Goal: Task Accomplishment & Management: Manage account settings

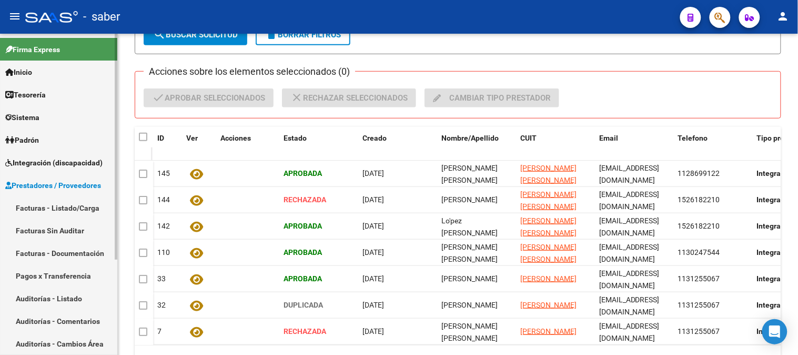
scroll to position [135, 0]
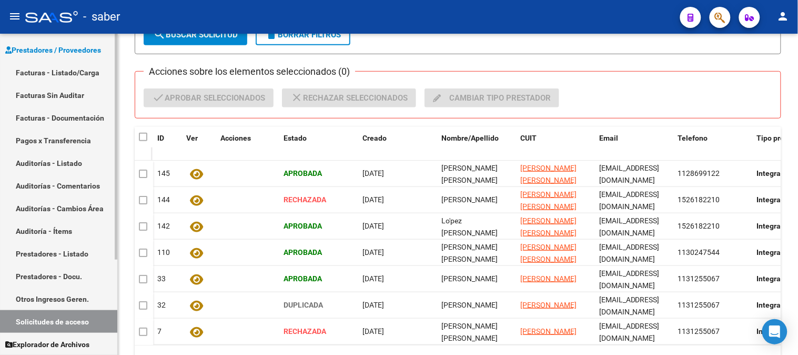
click at [69, 50] on span "Prestadores / Proveedores" at bounding box center [53, 50] width 96 height 12
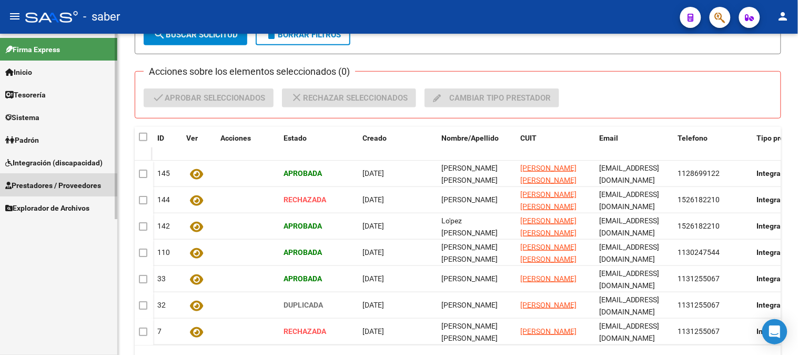
scroll to position [0, 0]
click at [53, 161] on span "Integración (discapacidad)" at bounding box center [53, 163] width 97 height 12
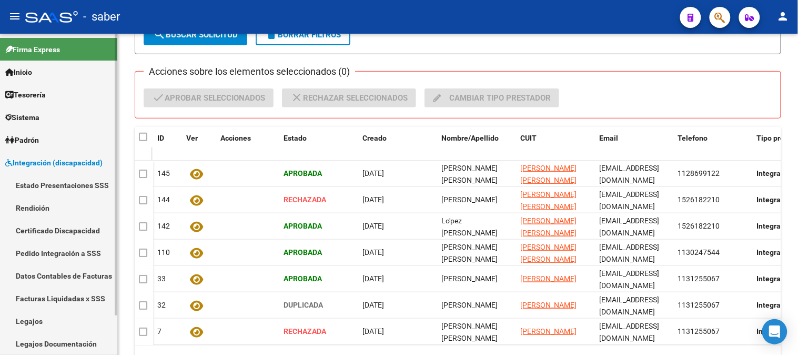
click at [59, 187] on link "Estado Presentaciones SSS" at bounding box center [58, 185] width 117 height 23
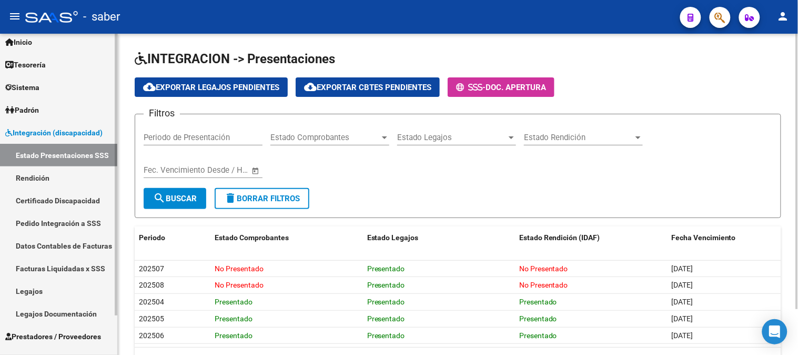
scroll to position [45, 0]
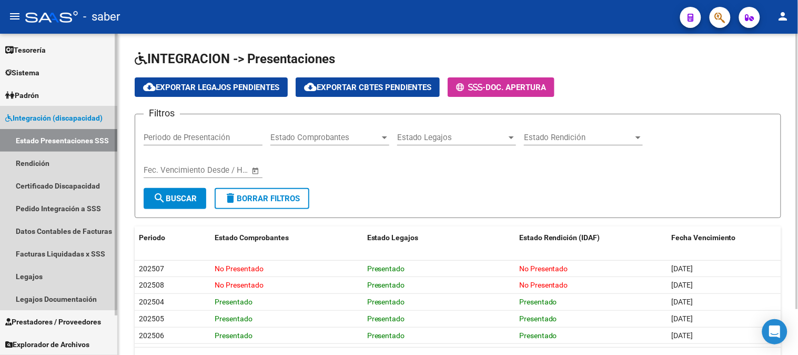
click at [49, 119] on span "Integración (discapacidad)" at bounding box center [53, 118] width 97 height 12
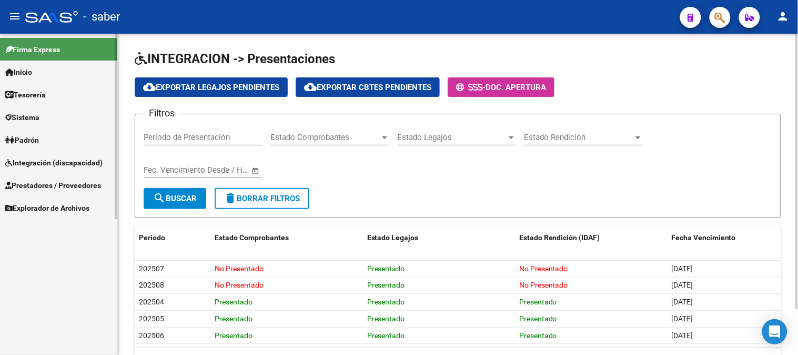
scroll to position [0, 0]
click at [45, 181] on span "Prestadores / Proveedores" at bounding box center [53, 185] width 96 height 12
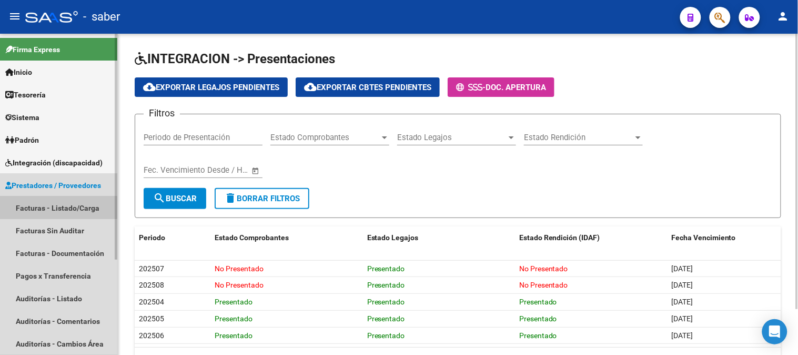
click at [51, 207] on link "Facturas - Listado/Carga" at bounding box center [58, 207] width 117 height 23
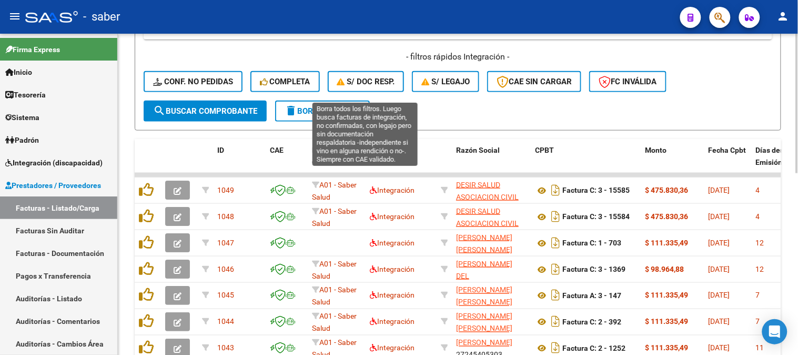
scroll to position [243, 0]
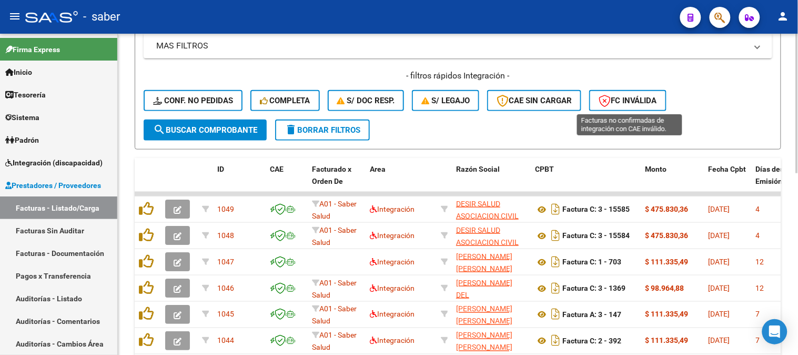
click at [635, 100] on span "FC Inválida" at bounding box center [628, 100] width 58 height 9
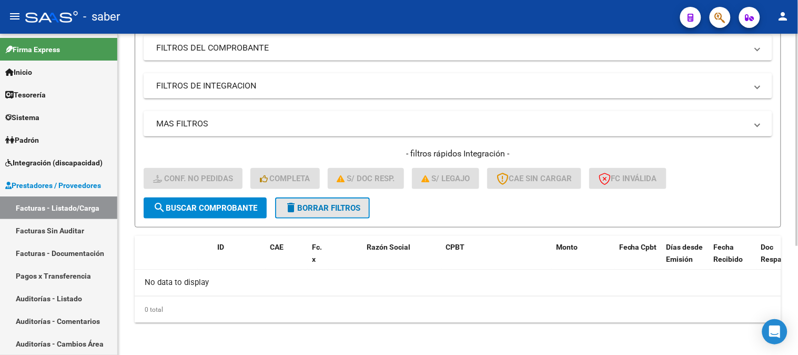
click at [339, 204] on span "delete Borrar Filtros" at bounding box center [323, 207] width 76 height 9
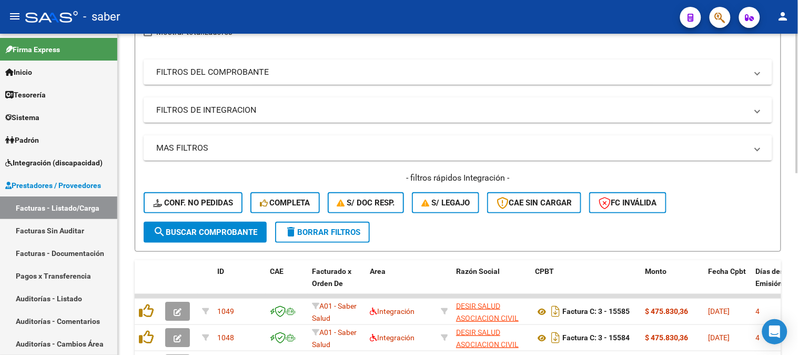
scroll to position [165, 0]
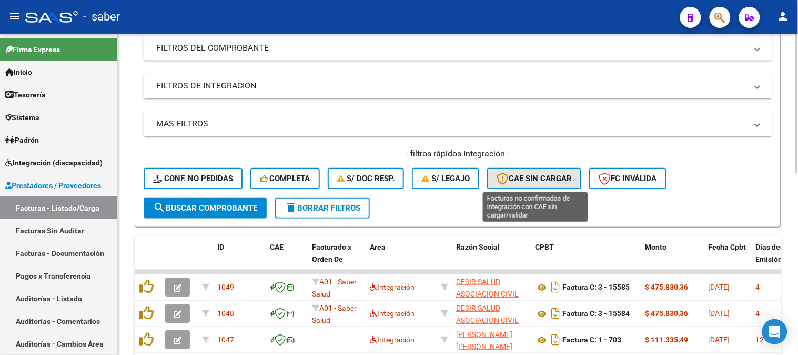
click at [544, 177] on span "CAE SIN CARGAR" at bounding box center [534, 178] width 75 height 9
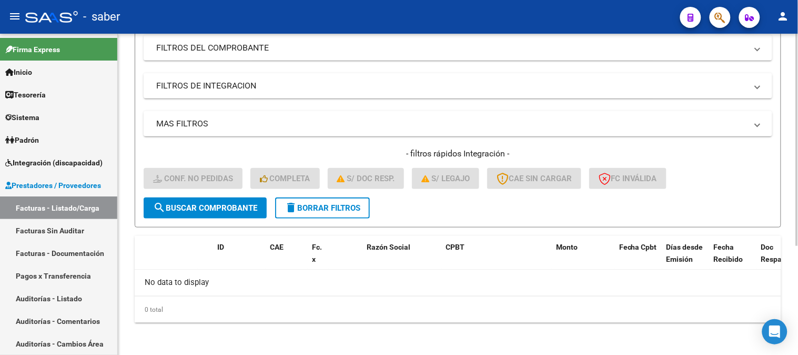
drag, startPoint x: 339, startPoint y: 212, endPoint x: 446, endPoint y: 204, distance: 107.7
click at [339, 212] on button "delete Borrar Filtros" at bounding box center [322, 207] width 95 height 21
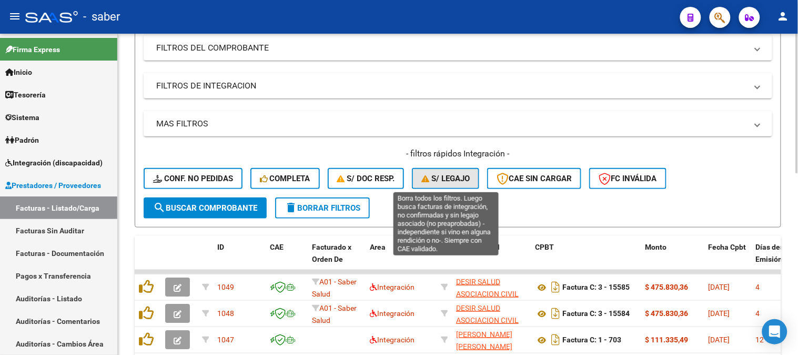
click at [455, 179] on span "S/ legajo" at bounding box center [446, 178] width 48 height 9
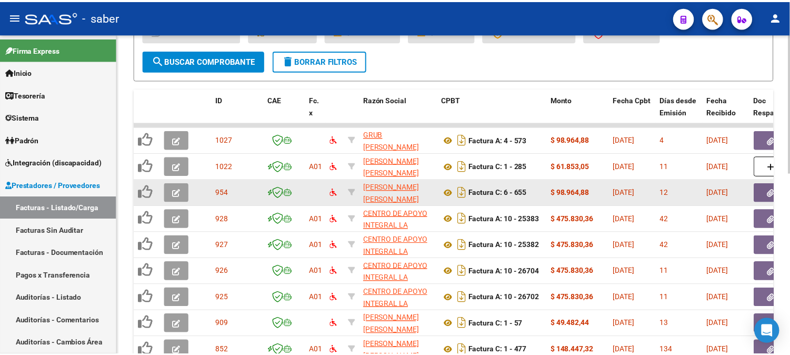
scroll to position [301, 0]
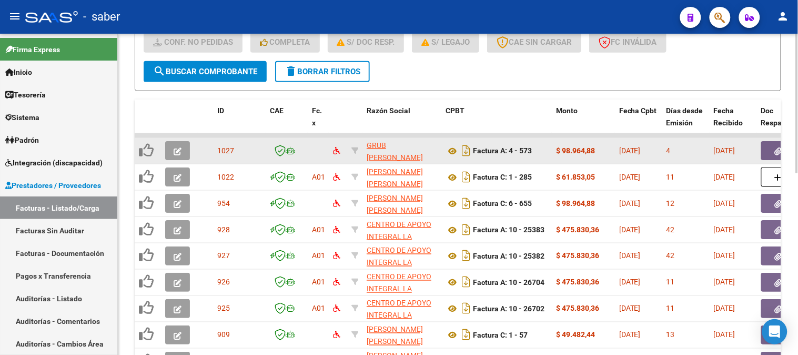
click at [181, 149] on icon "button" at bounding box center [178, 151] width 8 height 8
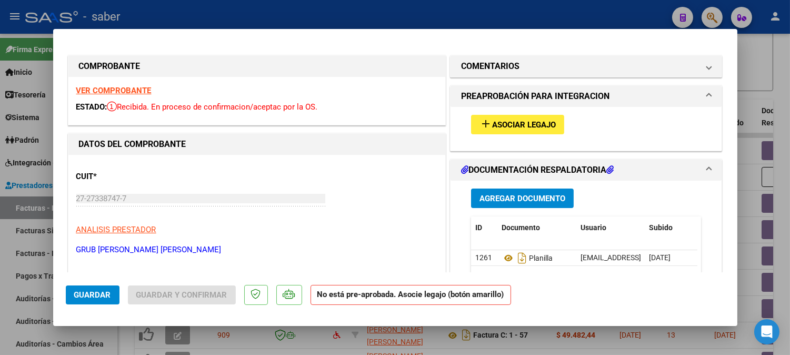
click at [136, 89] on strong "VER COMPROBANTE" at bounding box center [113, 90] width 75 height 9
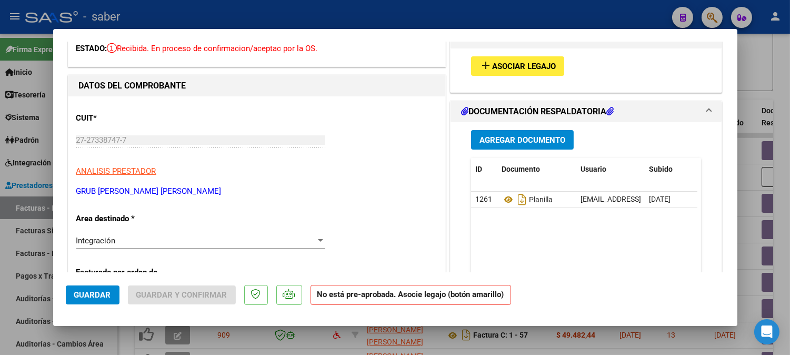
scroll to position [117, 0]
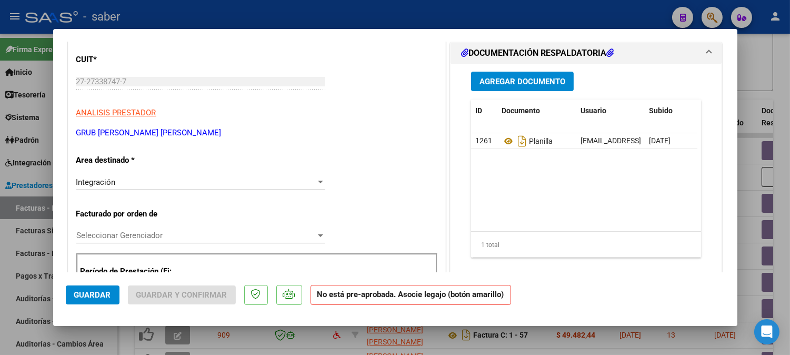
click at [135, 236] on span "Seleccionar Gerenciador" at bounding box center [195, 235] width 239 height 9
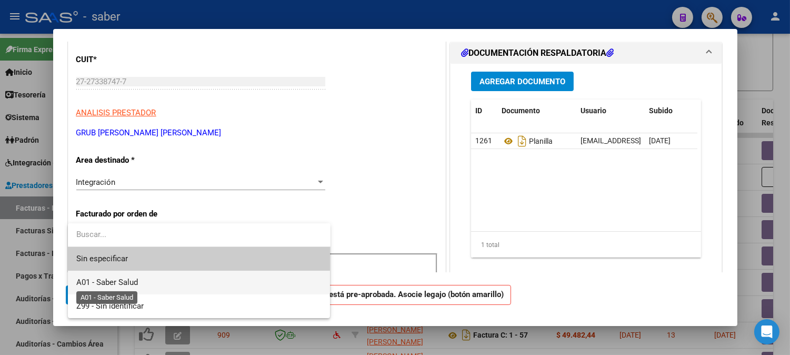
click at [102, 281] on span "A01 - Saber Salud" at bounding box center [107, 281] width 62 height 9
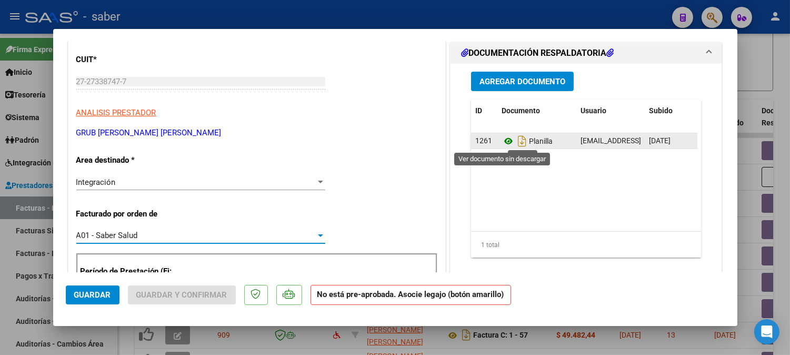
click at [503, 144] on icon at bounding box center [509, 141] width 14 height 13
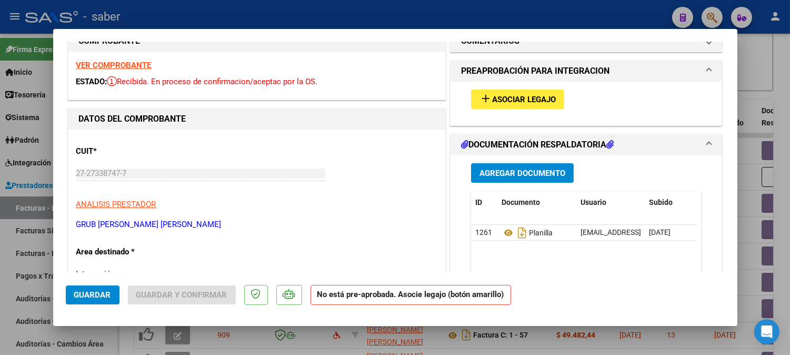
scroll to position [0, 0]
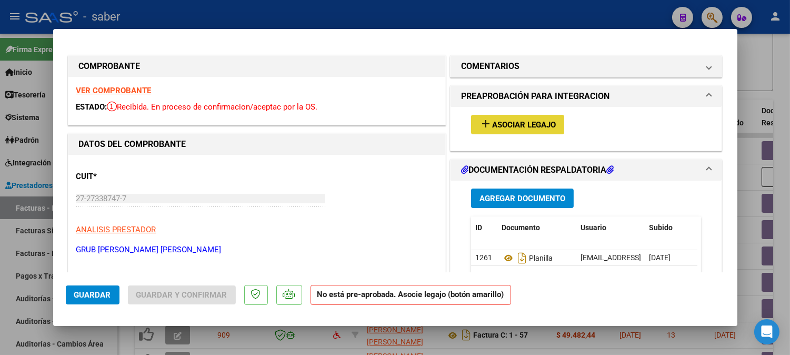
click at [507, 128] on span "Asociar Legajo" at bounding box center [524, 124] width 64 height 9
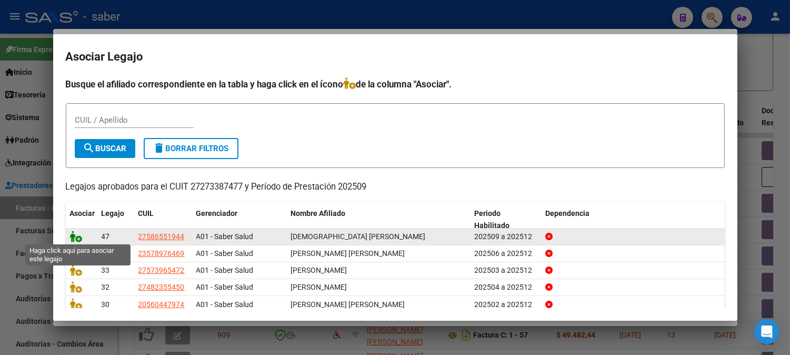
click at [76, 236] on icon at bounding box center [76, 237] width 13 height 12
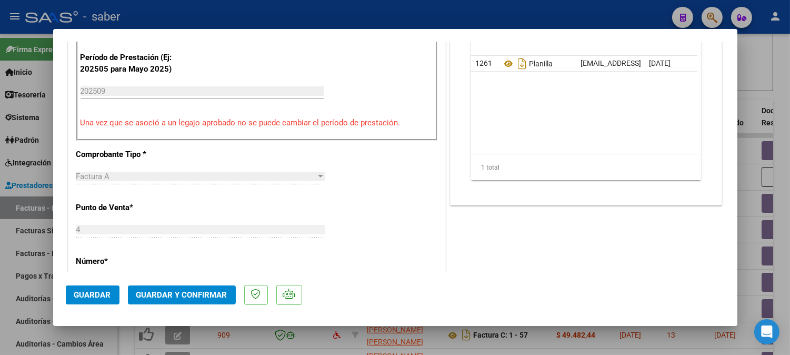
scroll to position [351, 0]
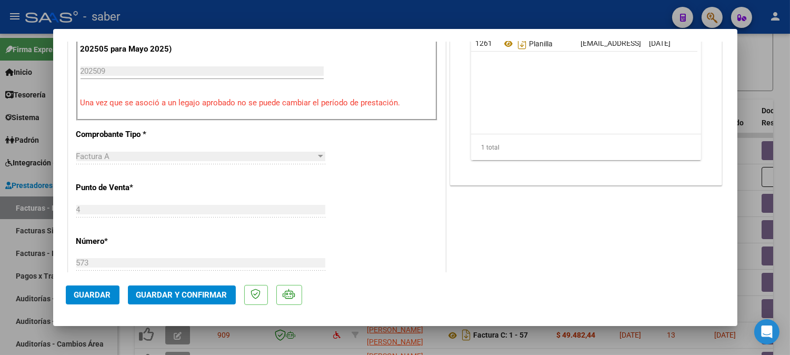
click at [97, 293] on span "Guardar" at bounding box center [92, 294] width 37 height 9
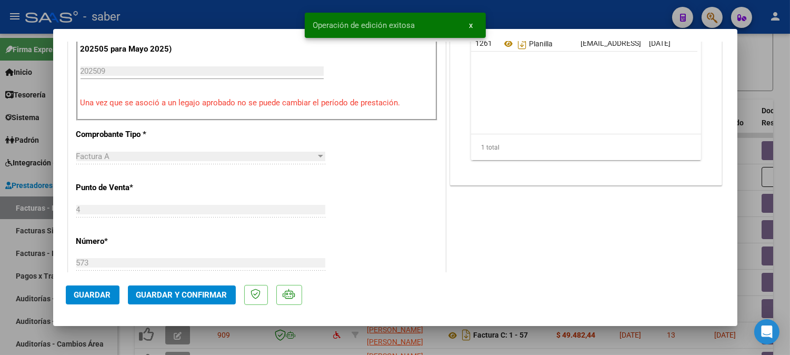
click at [785, 163] on div at bounding box center [395, 177] width 790 height 355
type input "$ 0,00"
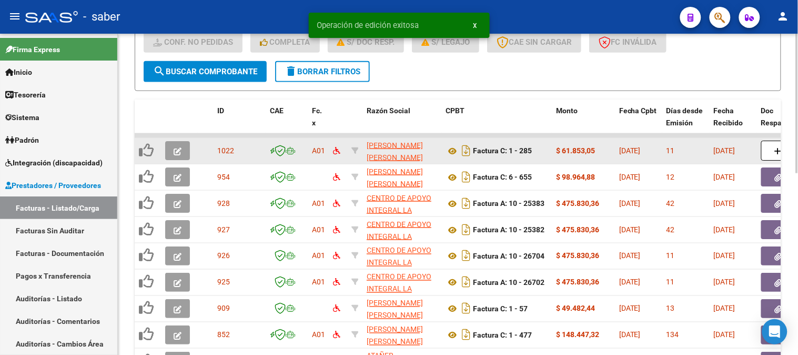
click at [177, 149] on icon "button" at bounding box center [178, 151] width 8 height 8
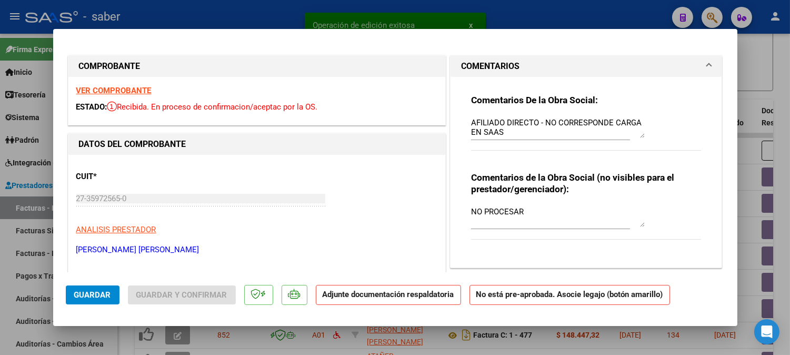
click at [117, 88] on strong "VER COMPROBANTE" at bounding box center [113, 90] width 75 height 9
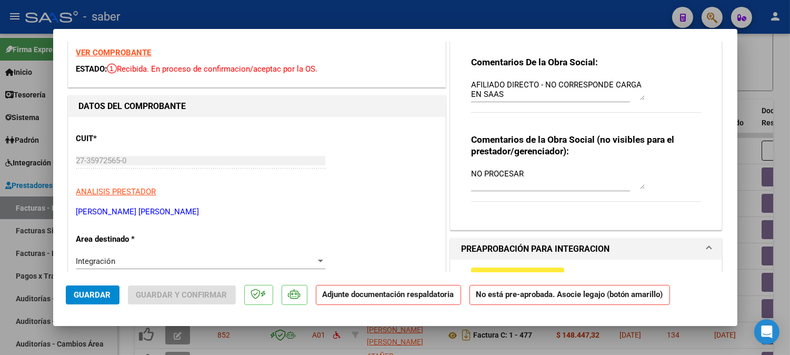
scroll to position [58, 0]
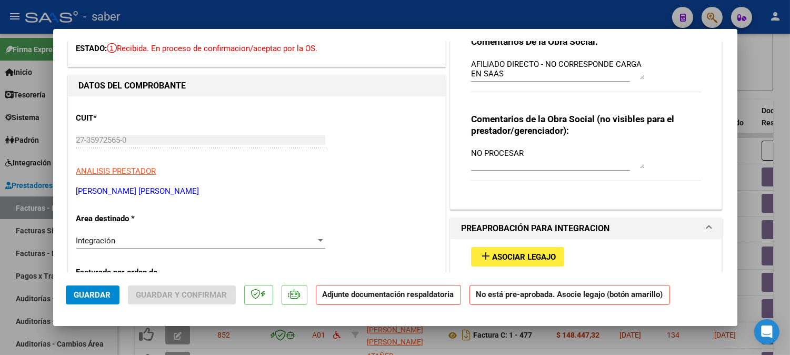
click at [106, 296] on span "Guardar" at bounding box center [92, 294] width 37 height 9
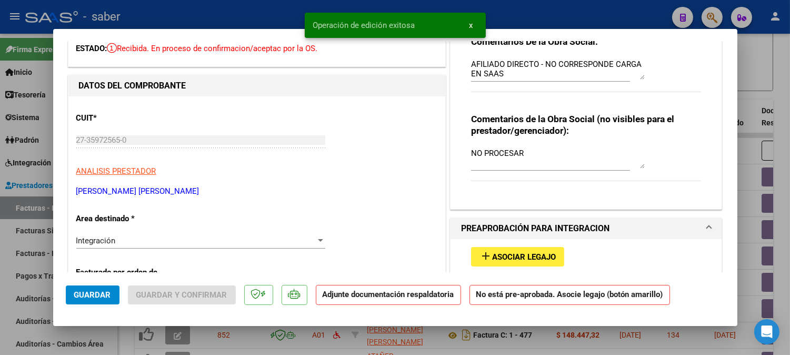
click at [779, 69] on div at bounding box center [395, 177] width 790 height 355
type input "$ 0,00"
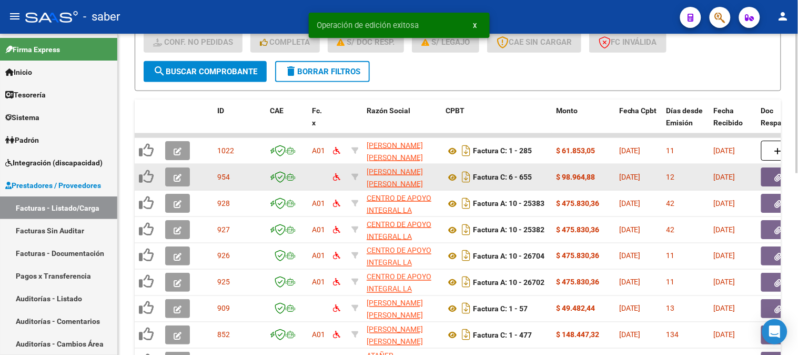
click at [164, 175] on datatable-body-cell at bounding box center [179, 177] width 37 height 26
click at [171, 174] on button "button" at bounding box center [177, 176] width 25 height 19
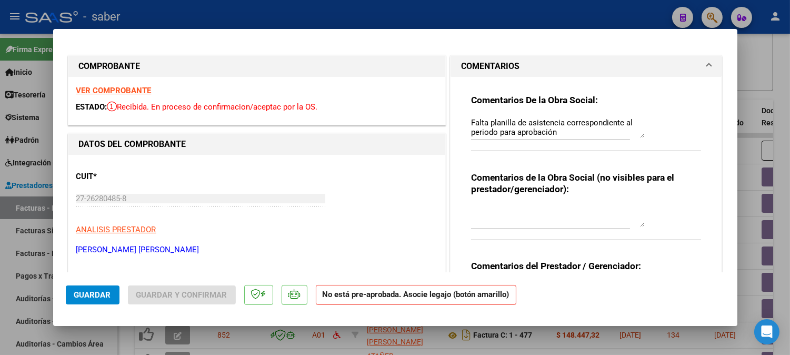
click at [758, 124] on div at bounding box center [395, 177] width 790 height 355
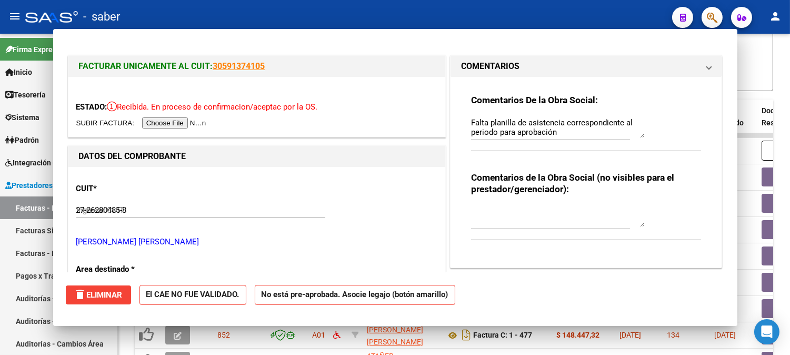
type input "$ 0,00"
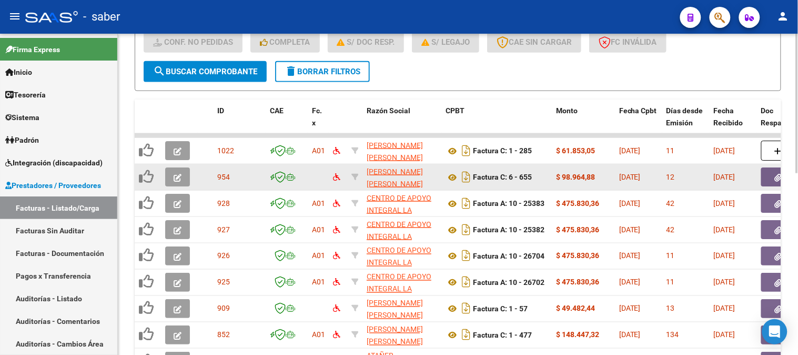
click at [391, 170] on span "GORDON YANINA VANESA" at bounding box center [395, 177] width 56 height 21
type textarea "27262804858"
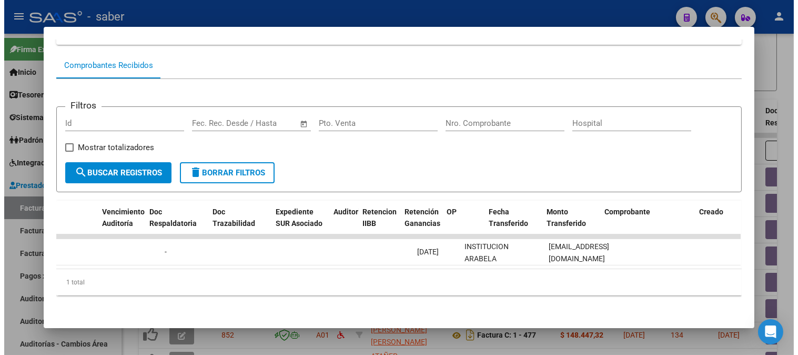
scroll to position [0, 0]
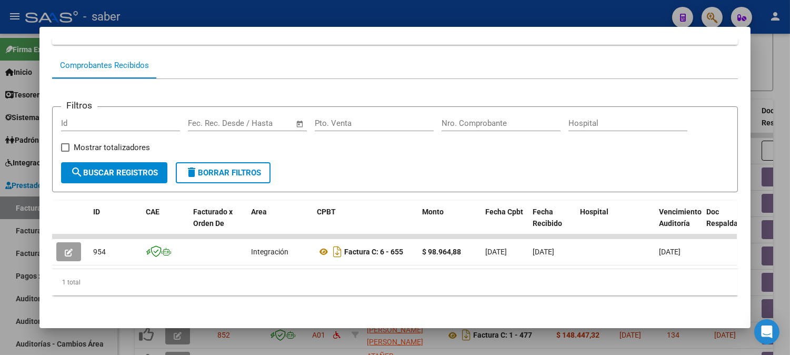
click at [763, 91] on div at bounding box center [395, 177] width 790 height 355
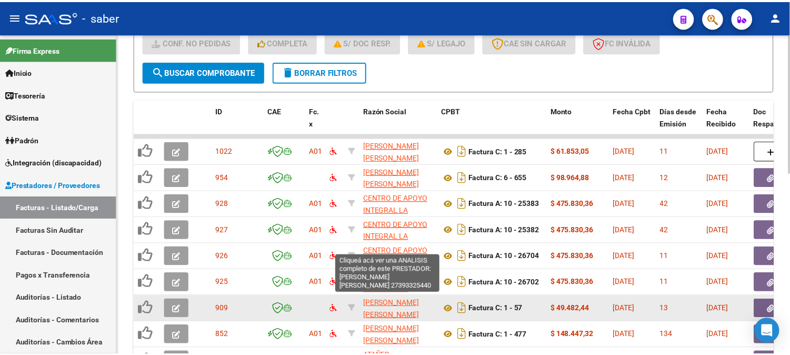
scroll to position [13, 0]
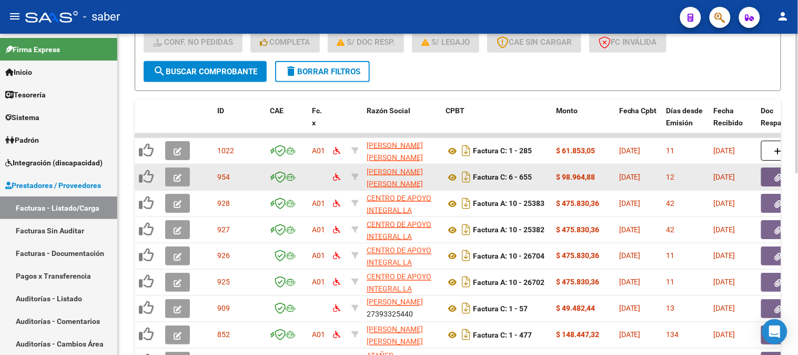
click at [175, 175] on icon "button" at bounding box center [178, 178] width 8 height 8
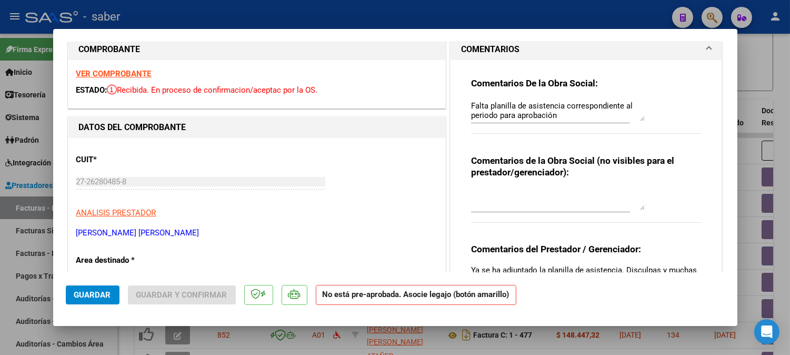
scroll to position [0, 0]
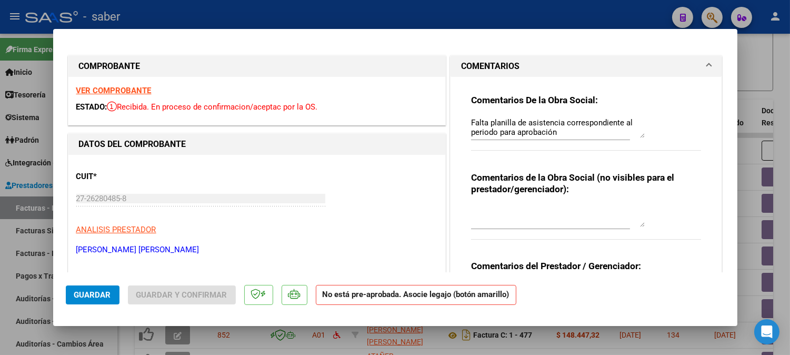
click at [132, 91] on strong "VER COMPROBANTE" at bounding box center [113, 90] width 75 height 9
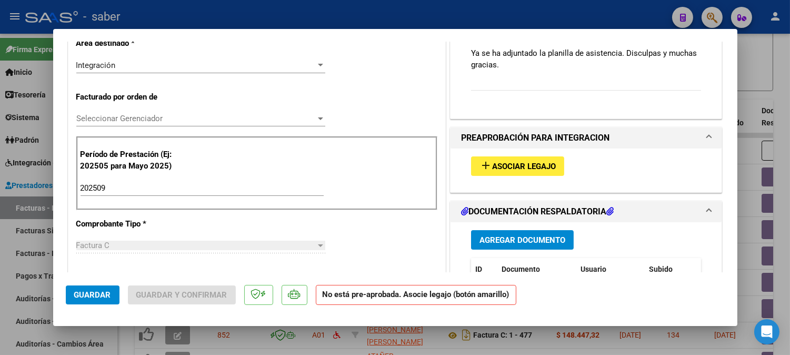
scroll to position [292, 0]
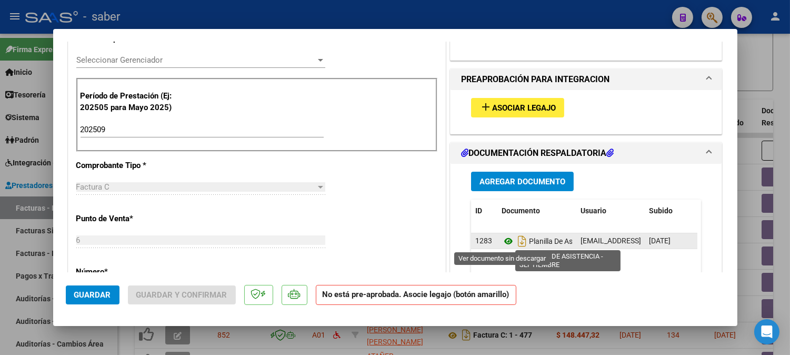
click at [502, 241] on icon at bounding box center [509, 241] width 14 height 13
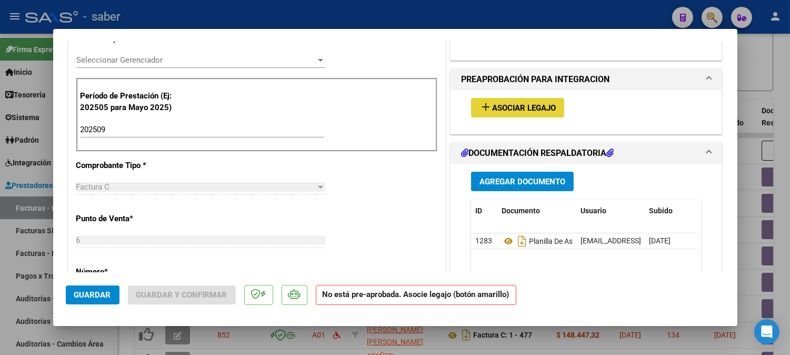
click at [522, 108] on span "Asociar Legajo" at bounding box center [524, 107] width 64 height 9
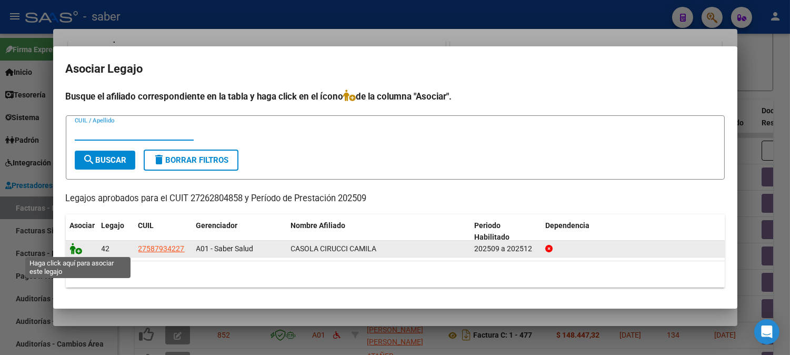
click at [79, 249] on icon at bounding box center [76, 249] width 13 height 12
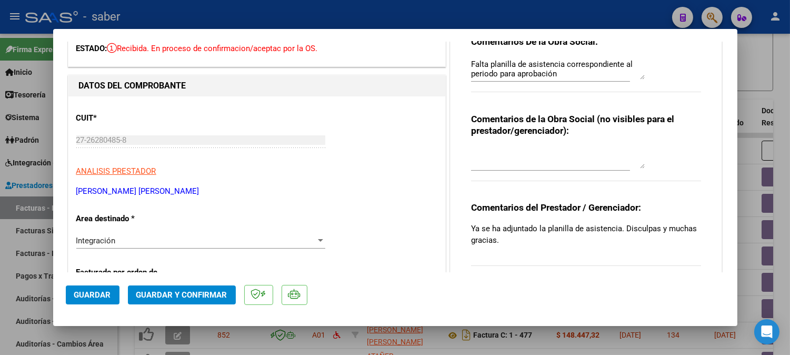
scroll to position [0, 0]
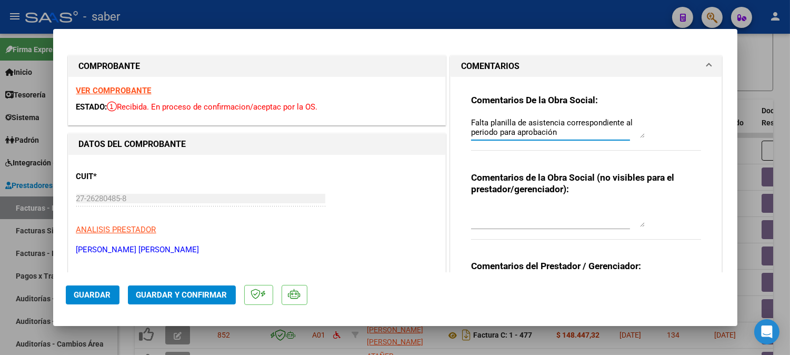
drag, startPoint x: 564, startPoint y: 132, endPoint x: 397, endPoint y: 114, distance: 168.4
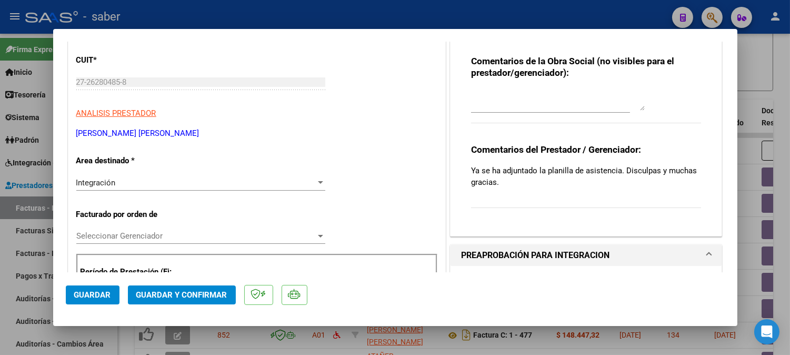
scroll to position [117, 0]
type textarea "Utilizar la planilla de asistencia según instructivo en la próxima presentación"
click at [118, 236] on span "Seleccionar Gerenciador" at bounding box center [195, 235] width 239 height 9
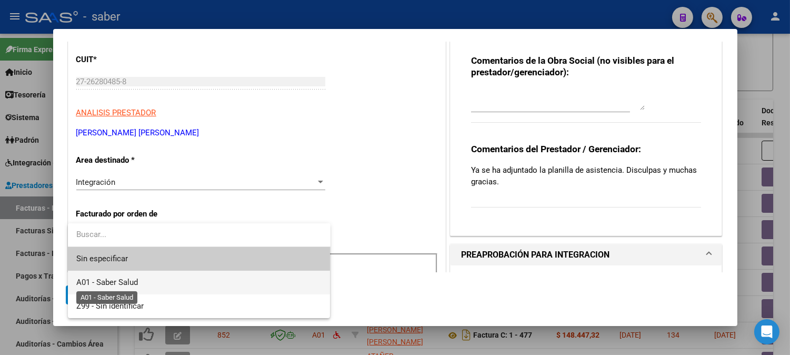
click at [109, 282] on span "A01 - Saber Salud" at bounding box center [107, 281] width 62 height 9
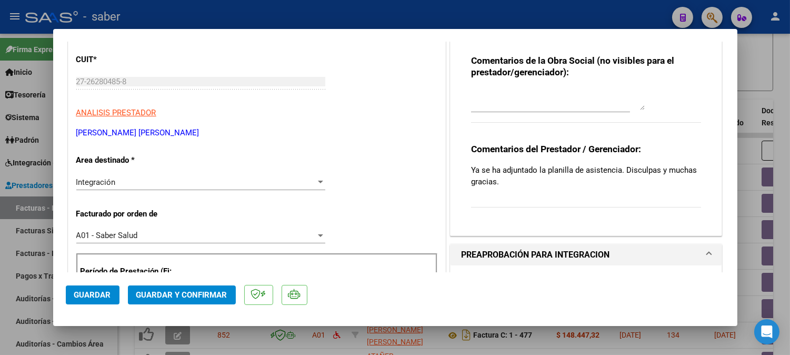
drag, startPoint x: 485, startPoint y: 183, endPoint x: 466, endPoint y: 173, distance: 22.1
click at [471, 175] on p "Ya se ha adjuntado la planilla de asistencia. Disculpas y muchas gracias." at bounding box center [586, 175] width 231 height 23
click at [522, 186] on p "Ya se ha adjuntado la planilla de asistencia. Disculpas y muchas gracias." at bounding box center [586, 175] width 231 height 23
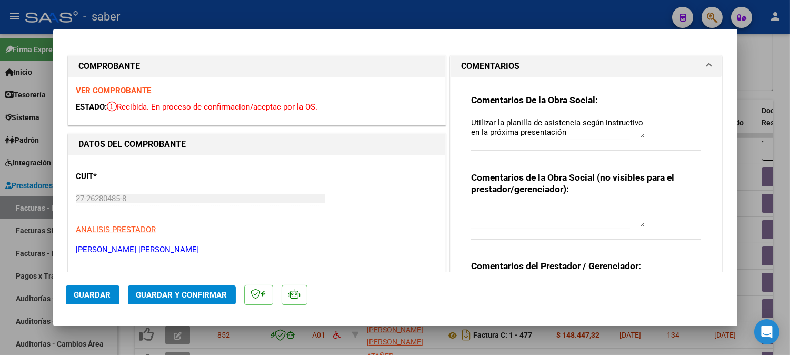
scroll to position [58, 0]
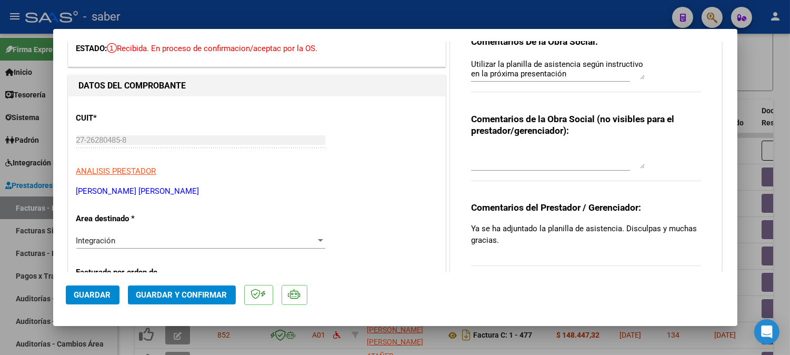
click at [101, 296] on span "Guardar" at bounding box center [92, 294] width 37 height 9
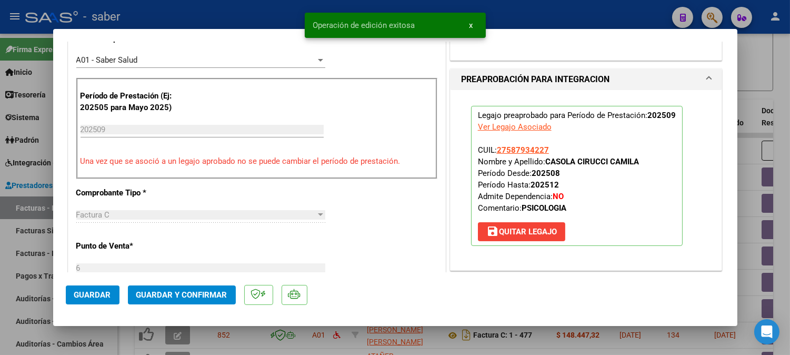
scroll to position [467, 0]
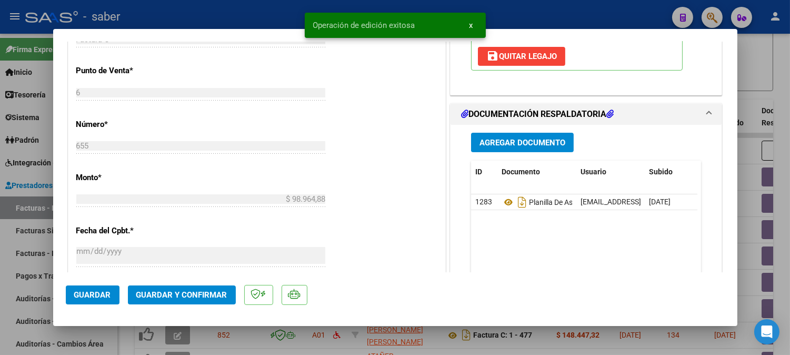
click at [752, 84] on div at bounding box center [395, 177] width 790 height 355
type input "$ 0,00"
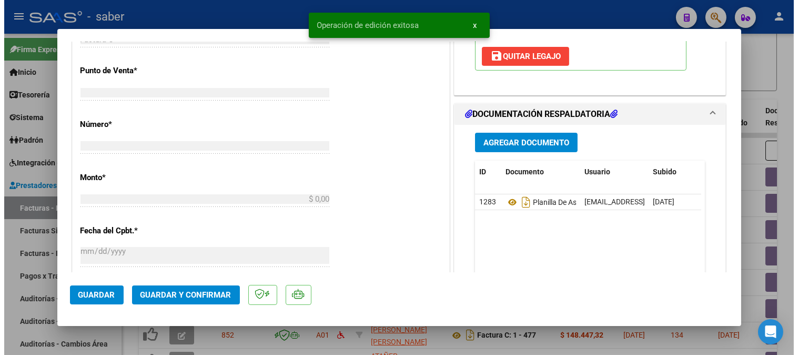
scroll to position [486, 0]
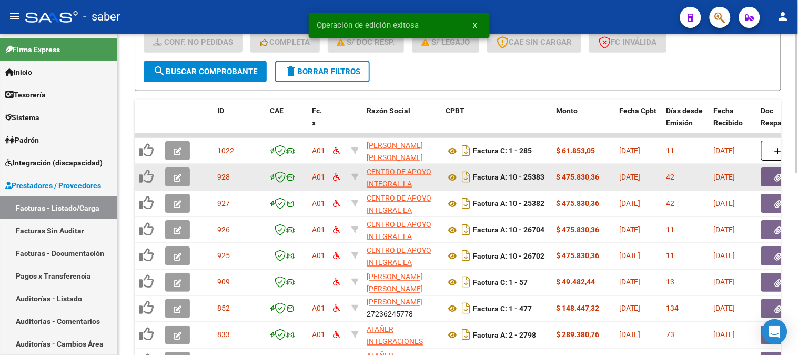
click at [170, 175] on button "button" at bounding box center [177, 176] width 25 height 19
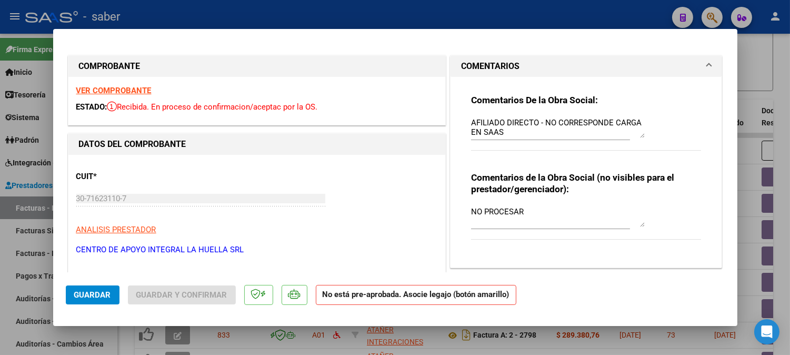
click at [758, 87] on div at bounding box center [395, 177] width 790 height 355
type input "$ 0,00"
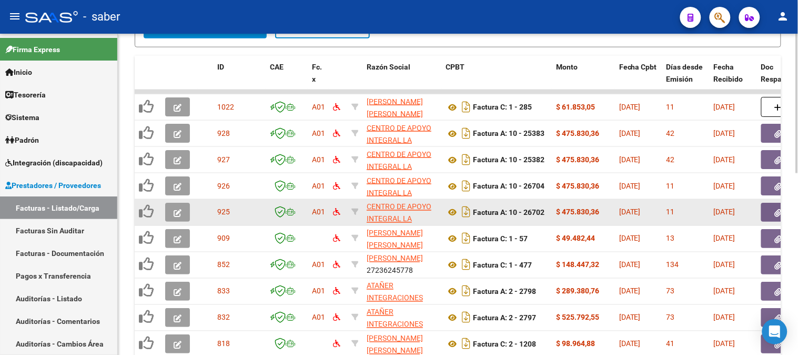
scroll to position [359, 0]
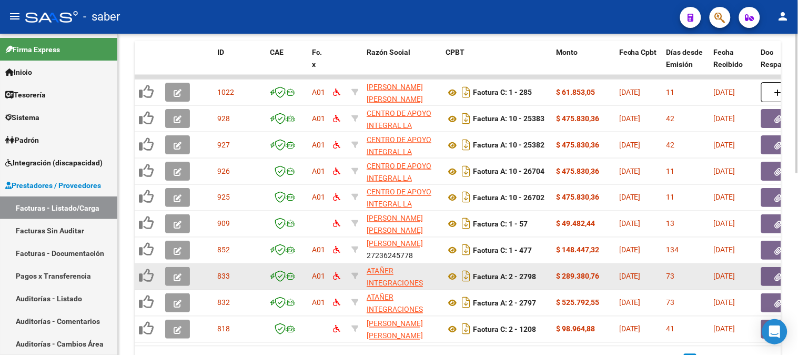
click at [177, 281] on button "button" at bounding box center [177, 276] width 25 height 19
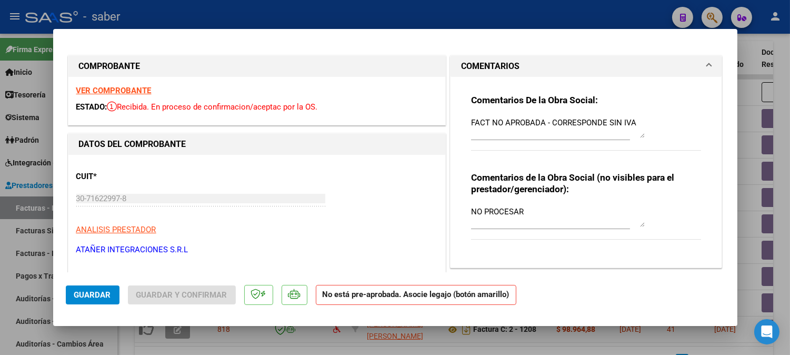
click at [755, 99] on div at bounding box center [395, 177] width 790 height 355
type input "$ 0,00"
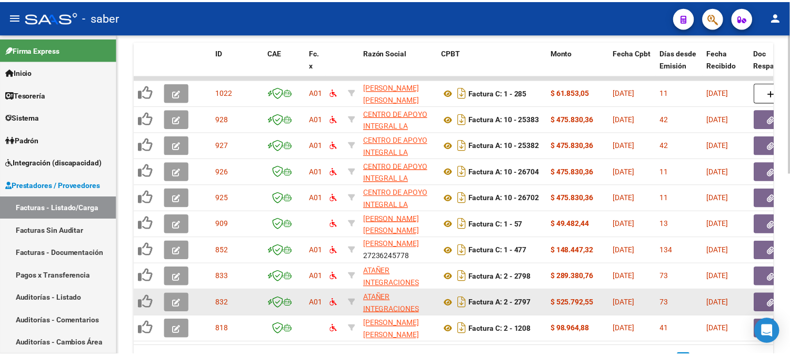
scroll to position [418, 0]
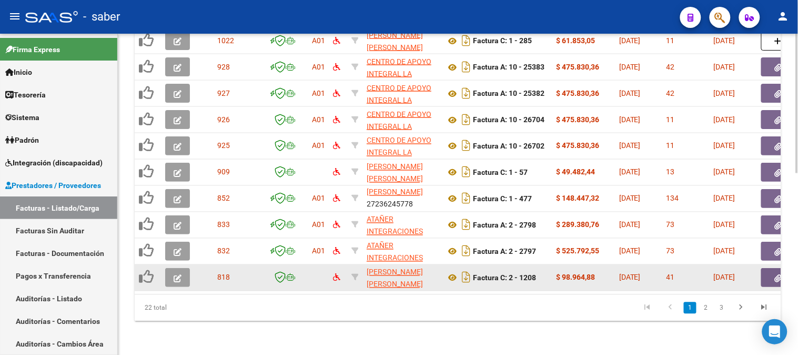
click at [178, 274] on icon "button" at bounding box center [178, 278] width 8 height 8
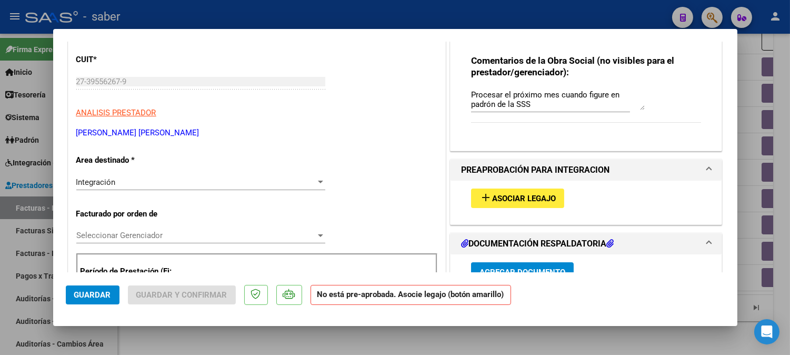
scroll to position [175, 0]
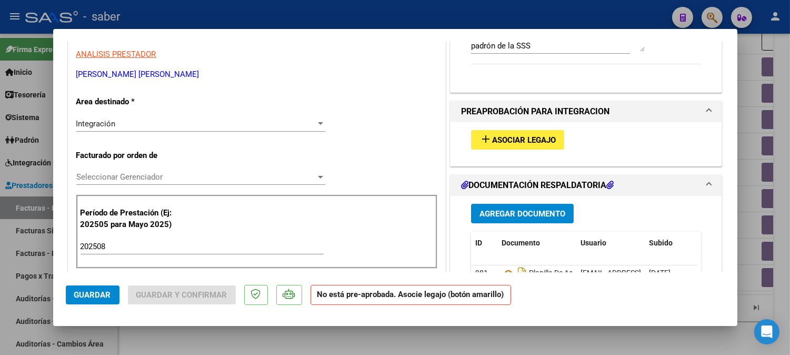
click at [506, 141] on span "Asociar Legajo" at bounding box center [524, 139] width 64 height 9
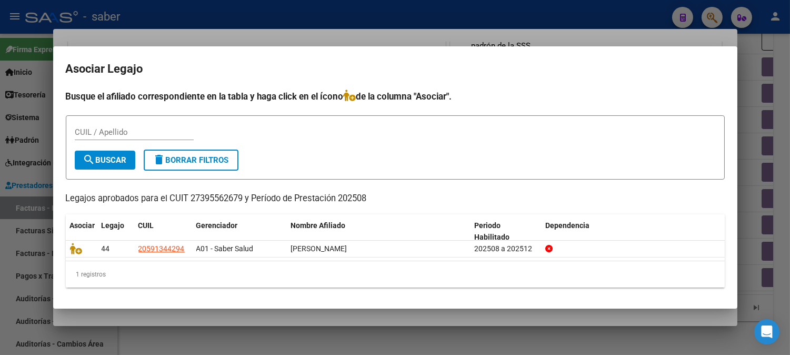
click at [743, 127] on div at bounding box center [395, 177] width 790 height 355
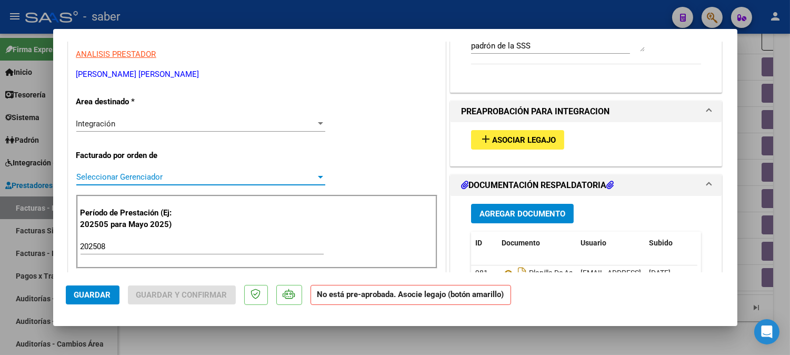
click at [133, 179] on span "Seleccionar Gerenciador" at bounding box center [195, 176] width 239 height 9
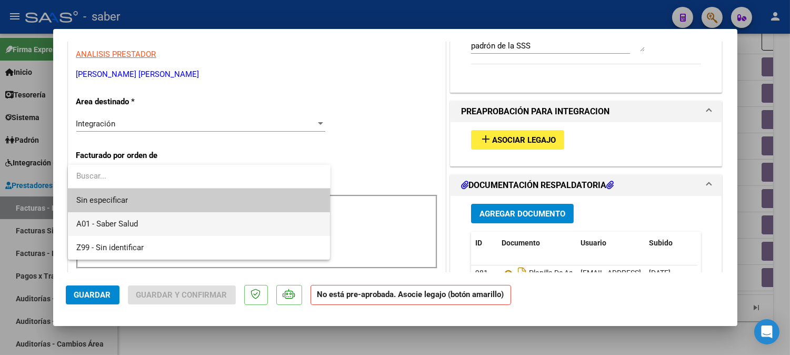
click at [123, 223] on span "A01 - Saber Salud" at bounding box center [107, 223] width 62 height 9
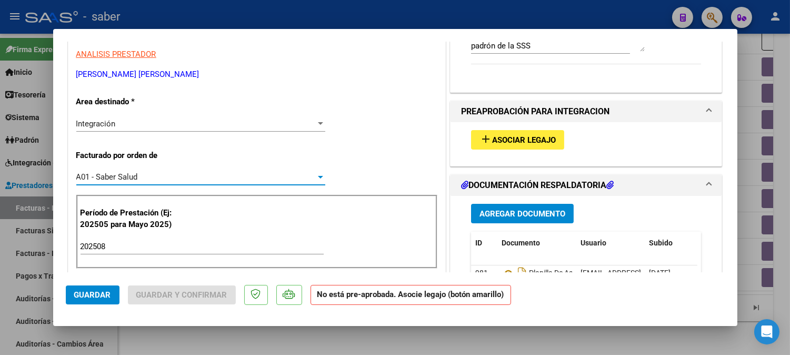
click at [509, 139] on span "Asociar Legajo" at bounding box center [524, 139] width 64 height 9
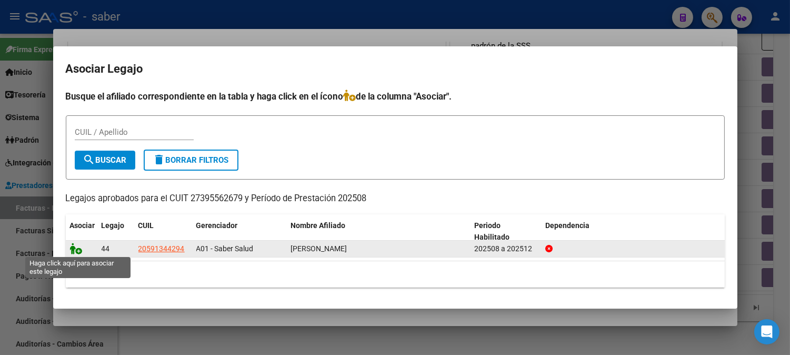
click at [79, 249] on icon at bounding box center [76, 249] width 13 height 12
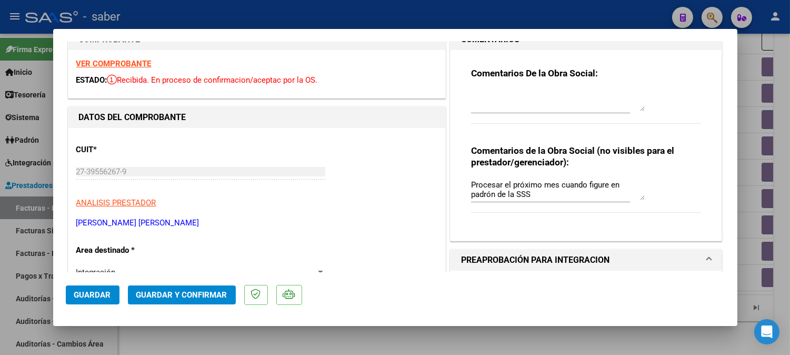
scroll to position [0, 0]
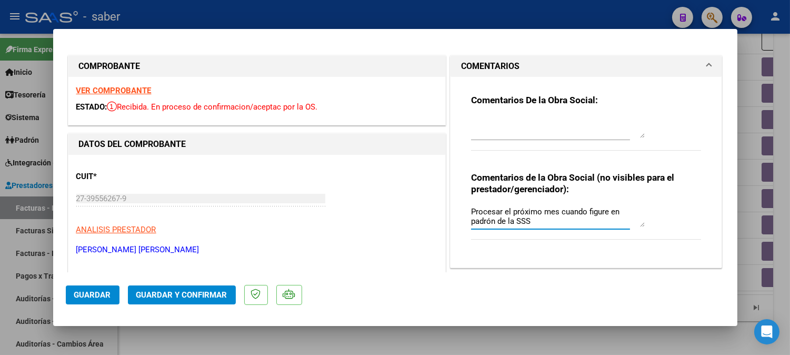
drag, startPoint x: 518, startPoint y: 219, endPoint x: 425, endPoint y: 213, distance: 93.3
click at [92, 290] on span "Guardar" at bounding box center [92, 294] width 37 height 9
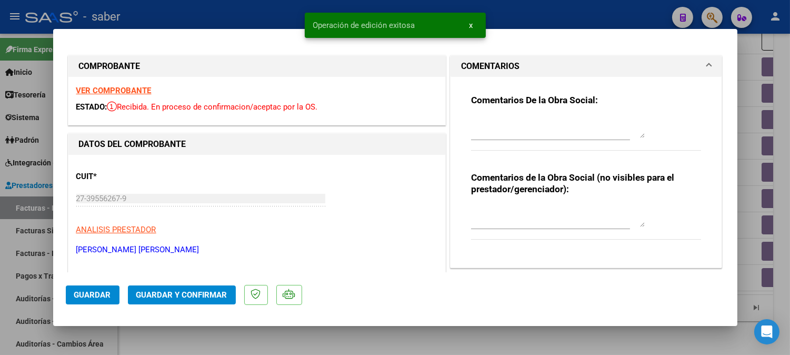
click at [788, 117] on div at bounding box center [395, 177] width 790 height 355
type input "$ 0,00"
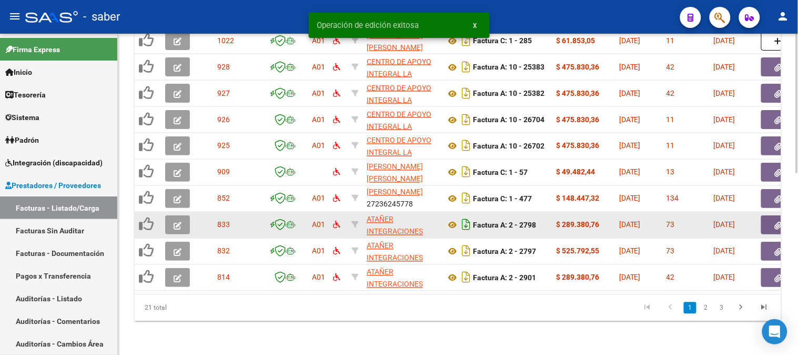
scroll to position [418, 0]
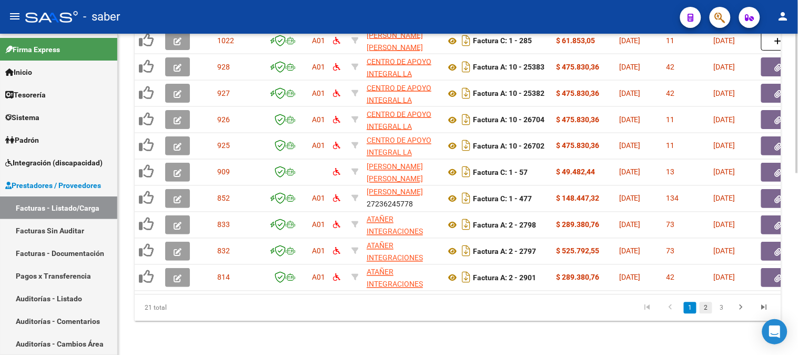
click at [703, 304] on link "2" at bounding box center [706, 308] width 13 height 12
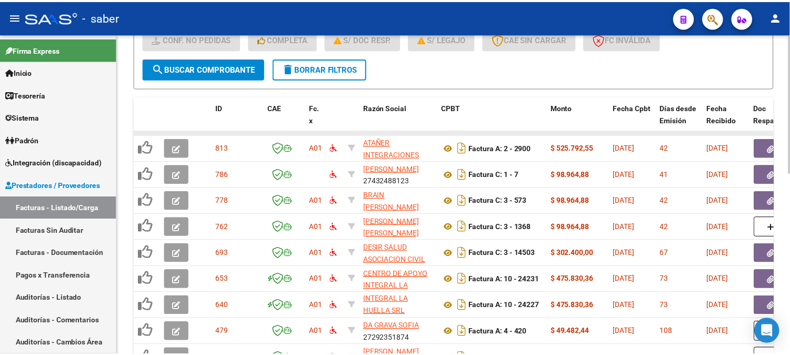
scroll to position [301, 0]
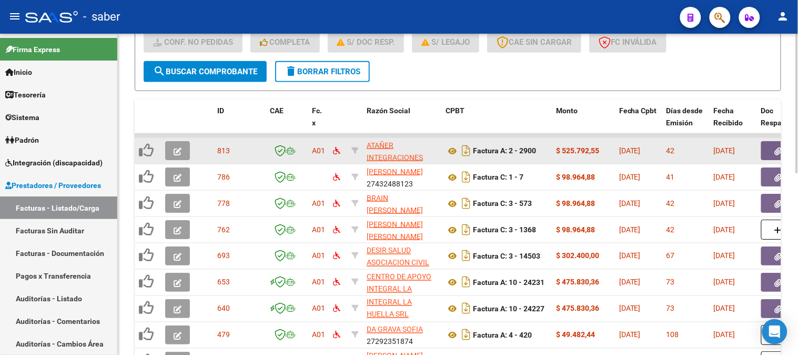
click at [181, 147] on icon "button" at bounding box center [178, 151] width 8 height 8
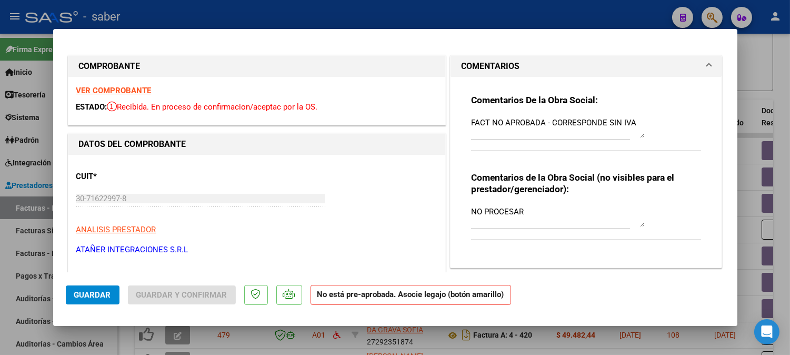
click at [760, 106] on div at bounding box center [395, 177] width 790 height 355
type input "$ 0,00"
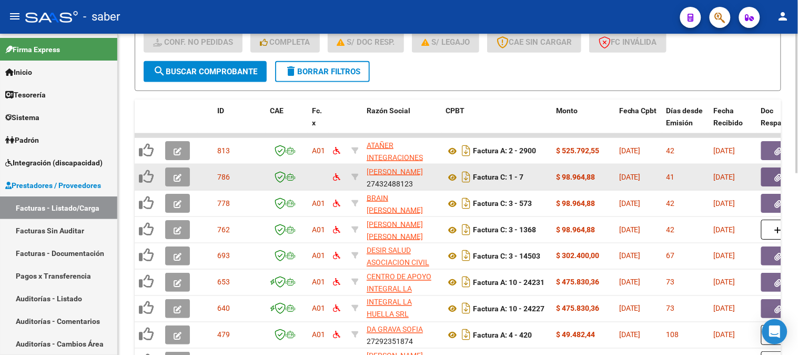
click at [183, 169] on button "button" at bounding box center [177, 176] width 25 height 19
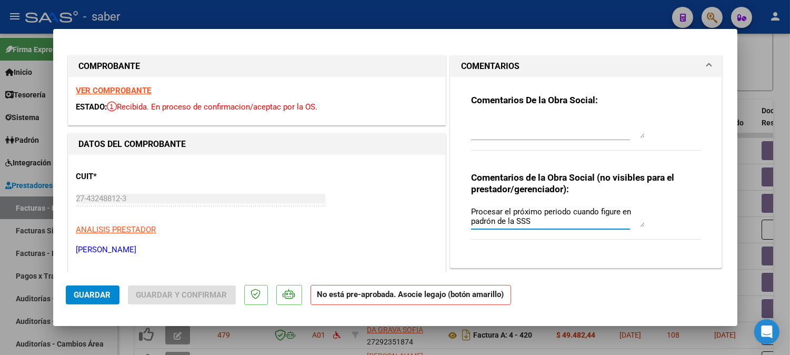
drag, startPoint x: 530, startPoint y: 222, endPoint x: 439, endPoint y: 217, distance: 91.1
click at [509, 216] on textarea "Procesar el próximo periodo cuando figure en padrón de la SSS" at bounding box center [558, 216] width 174 height 21
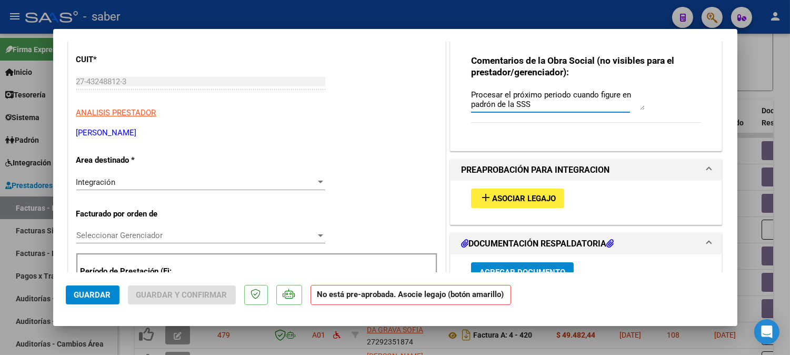
scroll to position [175, 0]
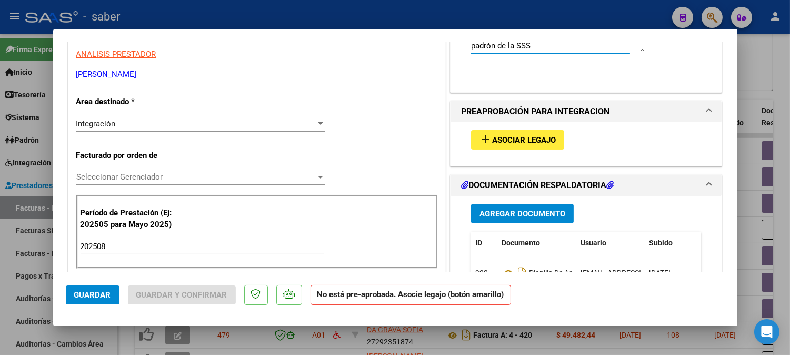
click at [512, 135] on span "Asociar Legajo" at bounding box center [524, 139] width 64 height 9
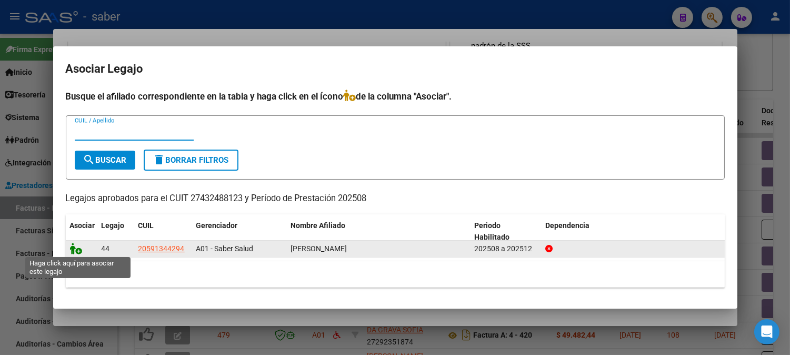
click at [76, 249] on icon at bounding box center [76, 249] width 13 height 12
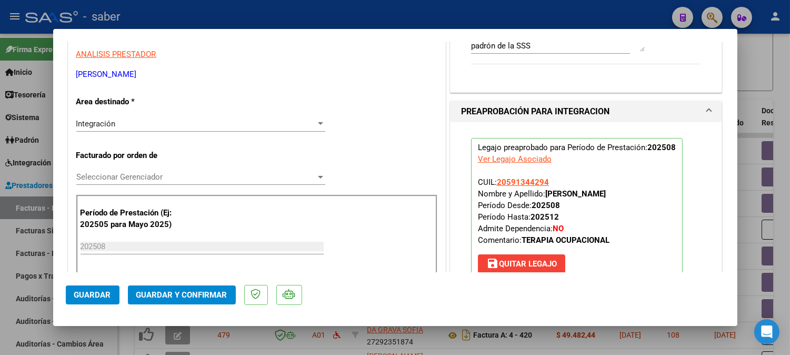
click at [201, 181] on span "Seleccionar Gerenciador" at bounding box center [195, 176] width 239 height 9
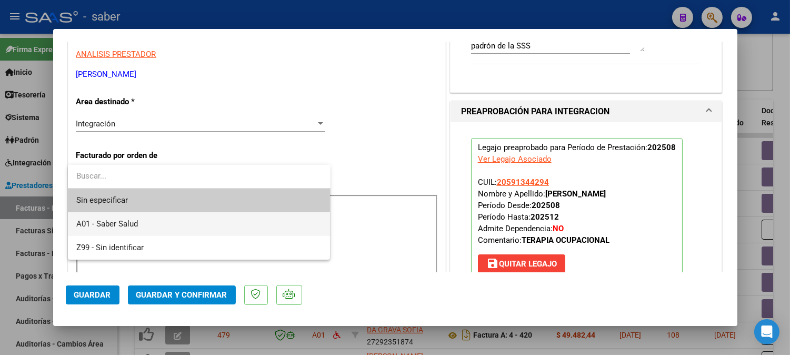
click at [114, 222] on span "A01 - Saber Salud" at bounding box center [107, 223] width 62 height 9
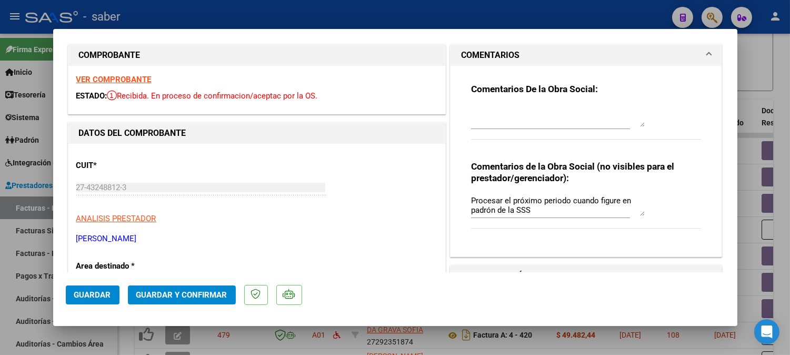
scroll to position [0, 0]
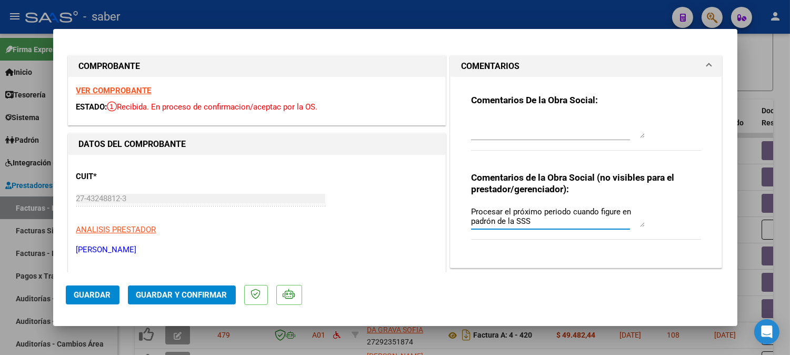
drag, startPoint x: 479, startPoint y: 219, endPoint x: 435, endPoint y: 214, distance: 44.6
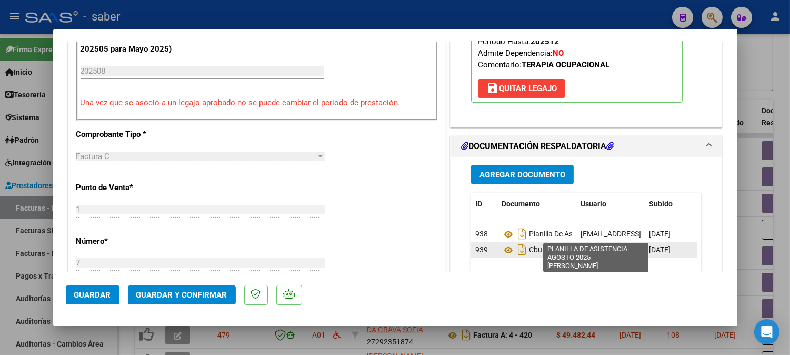
scroll to position [409, 0]
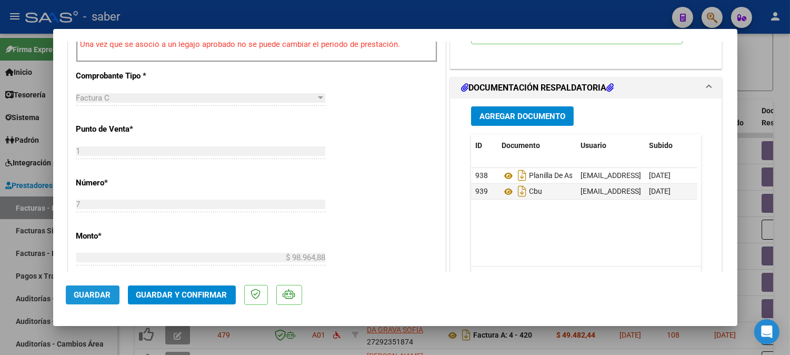
click at [99, 296] on span "Guardar" at bounding box center [92, 294] width 37 height 9
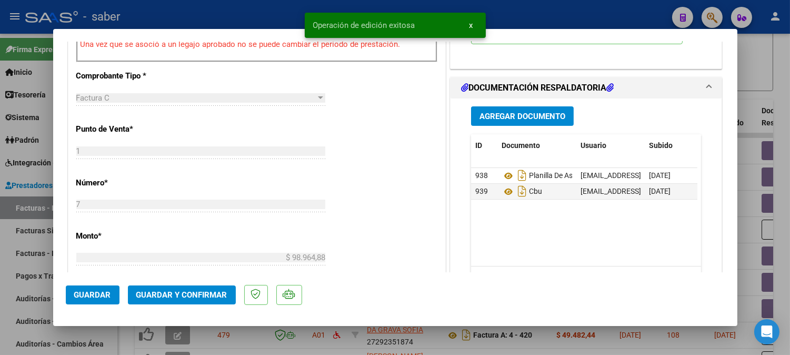
click at [759, 116] on div at bounding box center [395, 177] width 790 height 355
type input "$ 0,00"
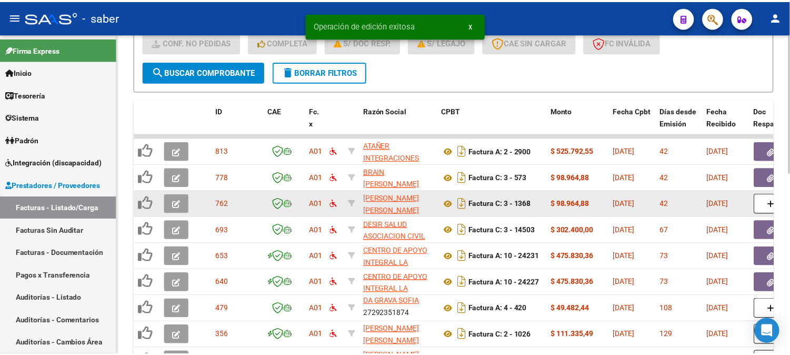
scroll to position [2, 0]
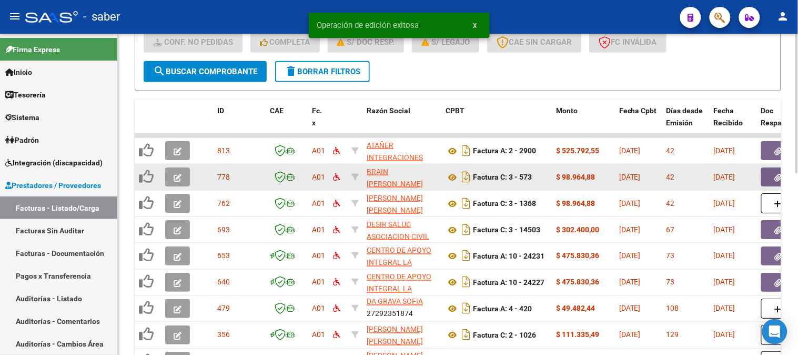
click at [182, 172] on button "button" at bounding box center [177, 176] width 25 height 19
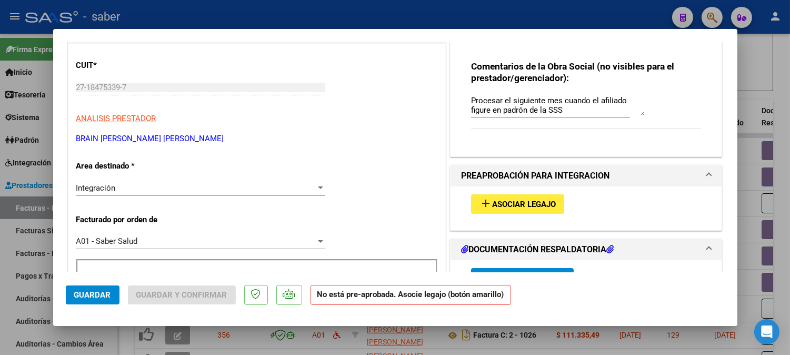
scroll to position [117, 0]
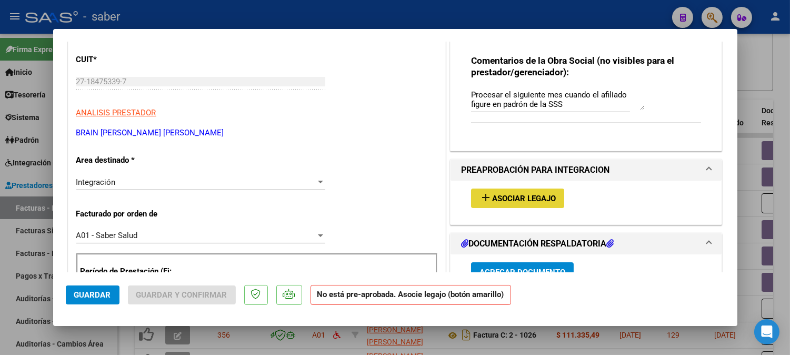
click at [516, 199] on span "Asociar Legajo" at bounding box center [524, 198] width 64 height 9
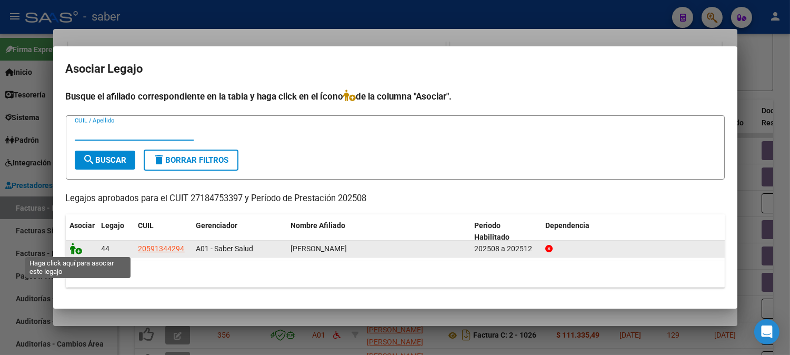
click at [77, 249] on icon at bounding box center [76, 249] width 13 height 12
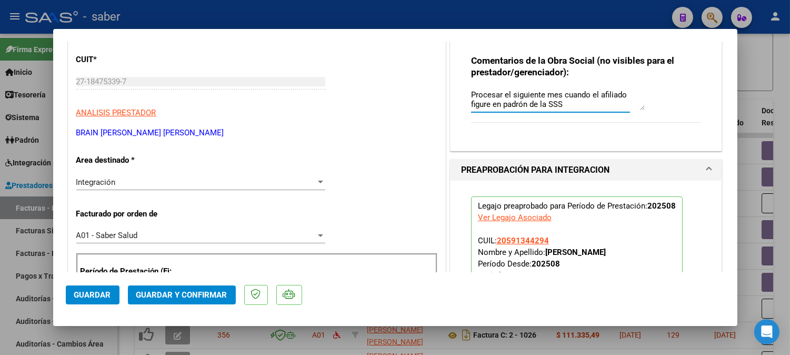
drag, startPoint x: 560, startPoint y: 104, endPoint x: 428, endPoint y: 95, distance: 131.8
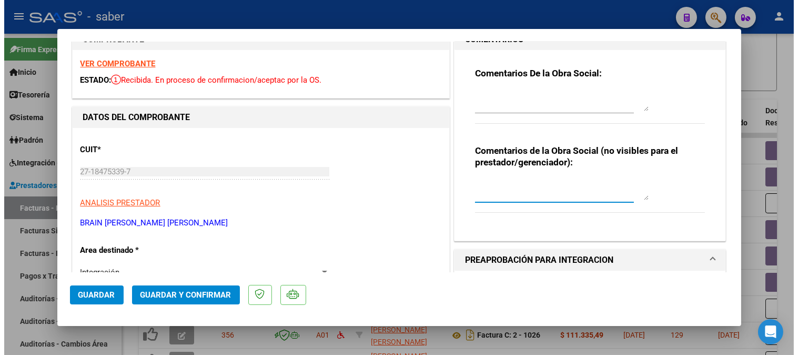
scroll to position [0, 0]
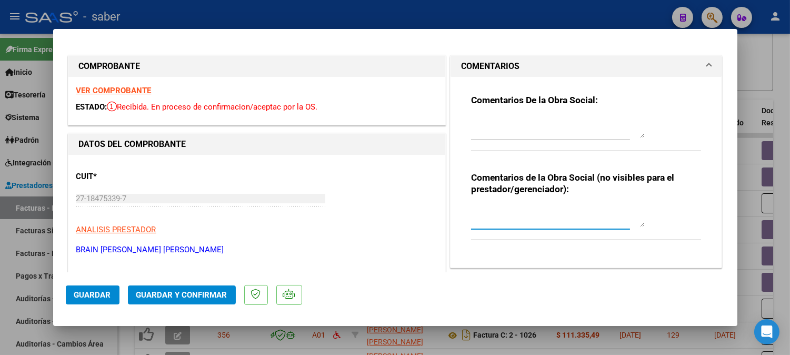
click at [98, 295] on span "Guardar" at bounding box center [92, 294] width 37 height 9
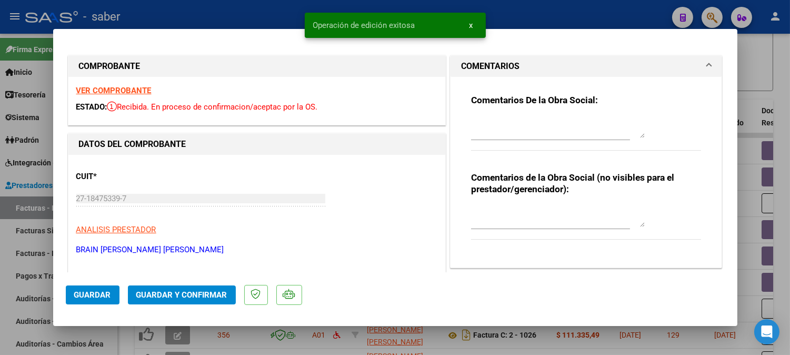
click at [754, 127] on div at bounding box center [395, 177] width 790 height 355
type input "$ 0,00"
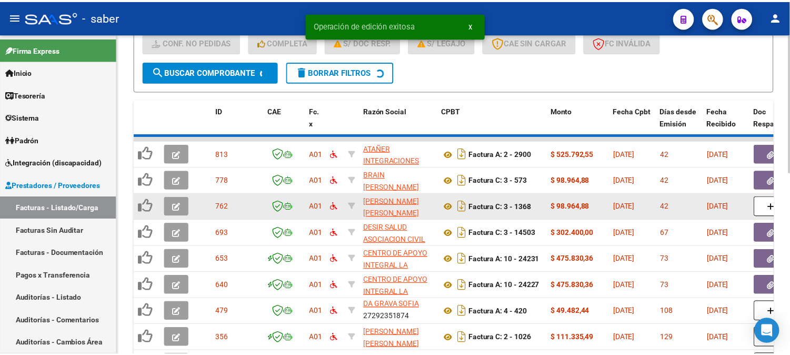
scroll to position [13, 0]
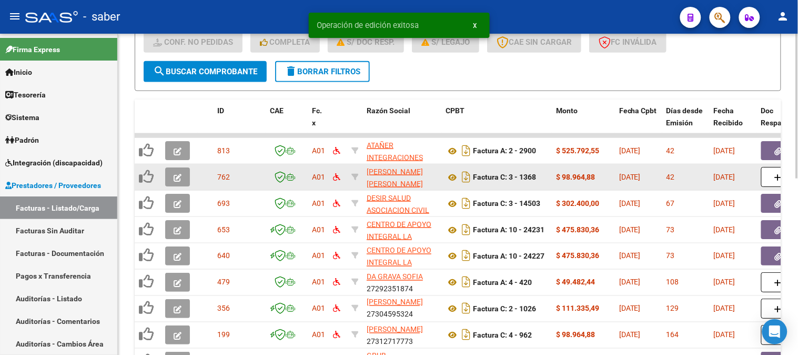
click at [177, 174] on icon "button" at bounding box center [178, 178] width 8 height 8
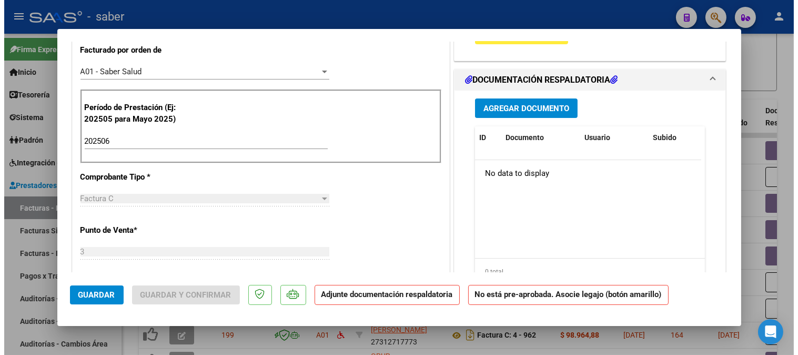
scroll to position [292, 0]
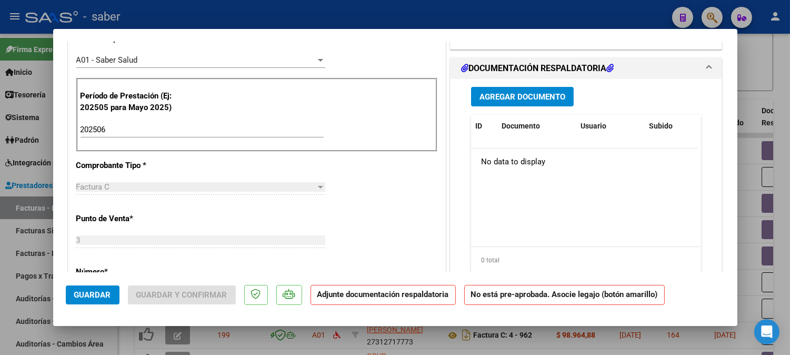
click at [755, 83] on div at bounding box center [395, 177] width 790 height 355
type input "$ 0,00"
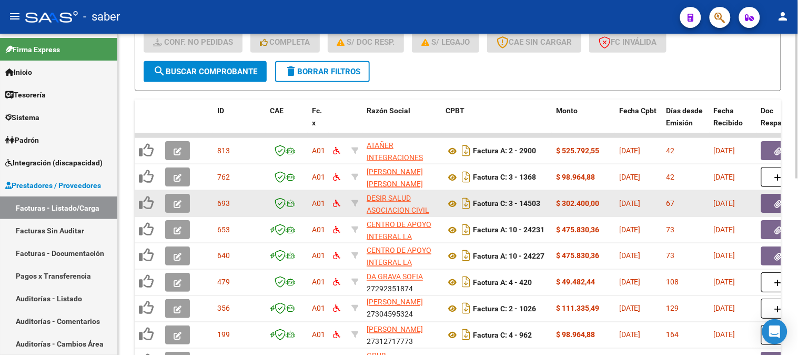
click at [183, 201] on button "button" at bounding box center [177, 203] width 25 height 19
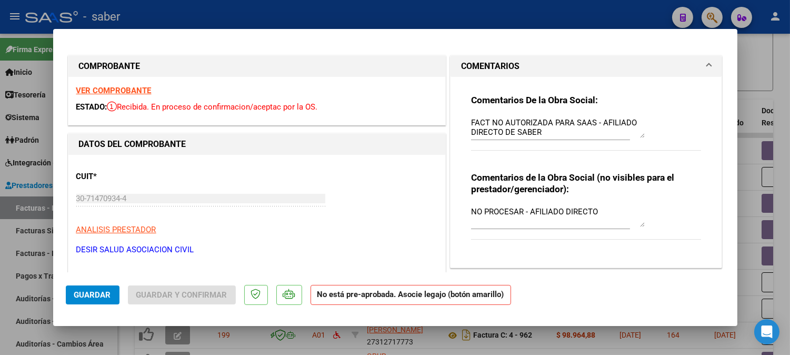
click at [758, 106] on div at bounding box center [395, 177] width 790 height 355
type input "$ 0,00"
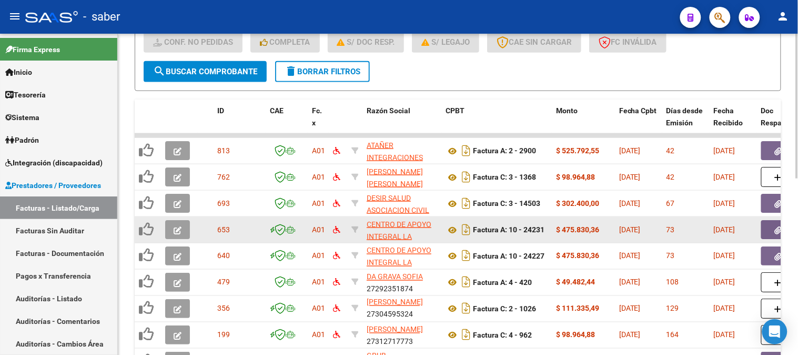
click at [174, 232] on icon "button" at bounding box center [178, 230] width 8 height 8
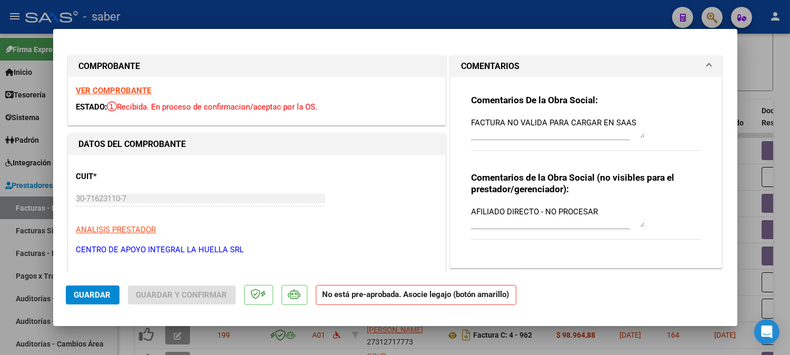
click at [749, 101] on div at bounding box center [395, 177] width 790 height 355
type input "$ 0,00"
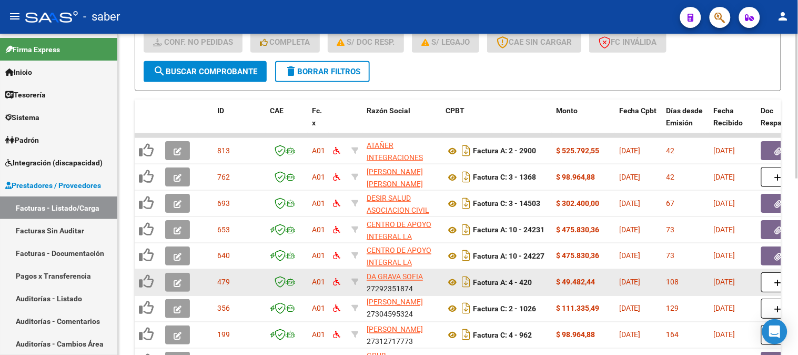
click at [181, 284] on icon "button" at bounding box center [178, 283] width 8 height 8
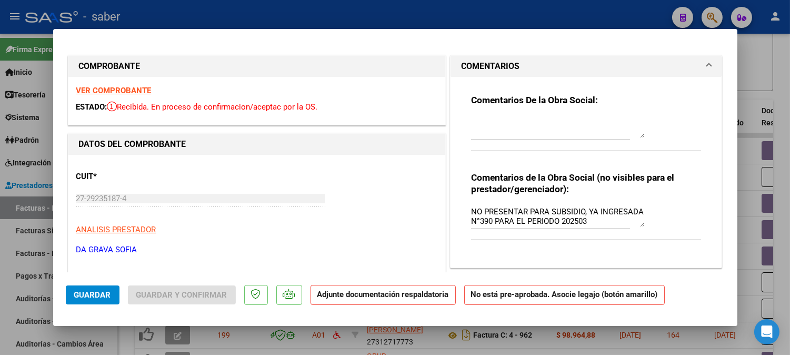
click at [746, 107] on div at bounding box center [395, 177] width 790 height 355
type input "$ 0,00"
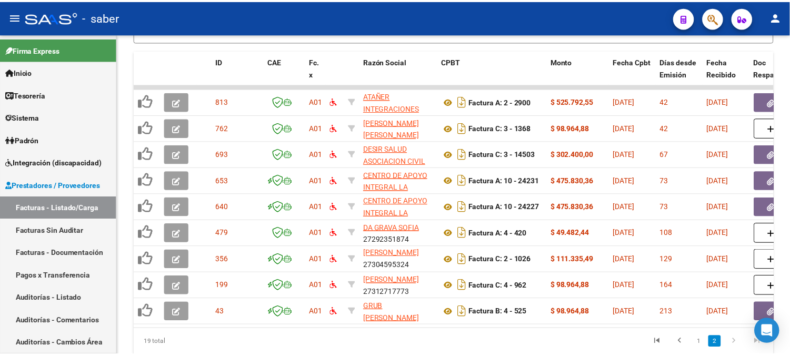
scroll to position [392, 0]
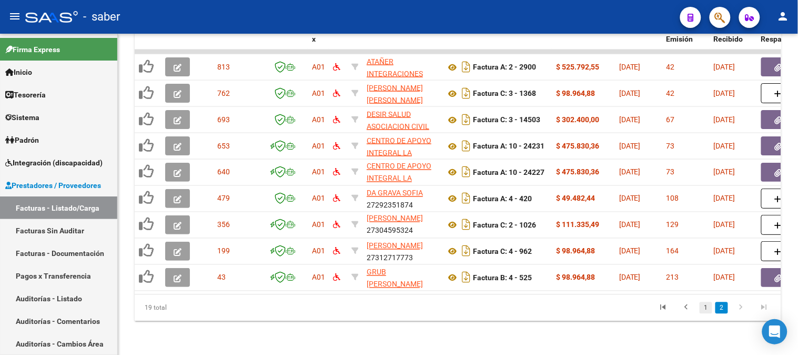
click at [708, 306] on link "1" at bounding box center [706, 308] width 13 height 12
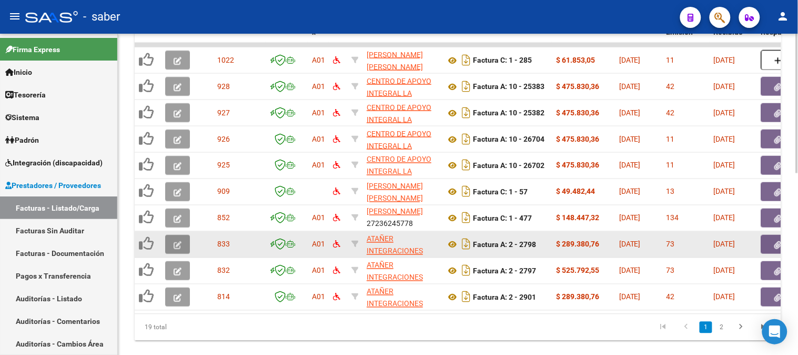
click at [175, 244] on icon "button" at bounding box center [178, 245] width 8 height 8
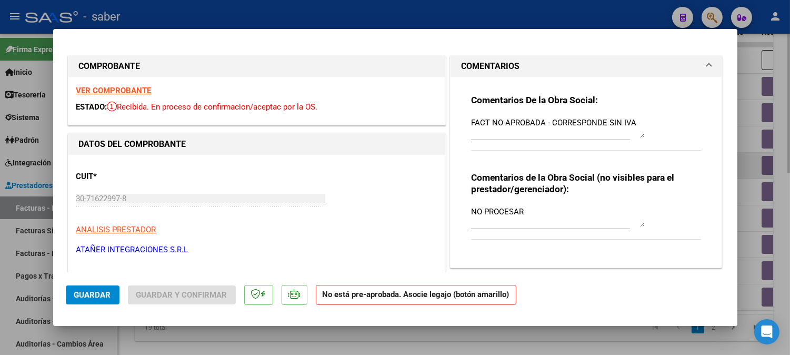
click at [738, 173] on div at bounding box center [395, 177] width 790 height 355
type input "$ 0,00"
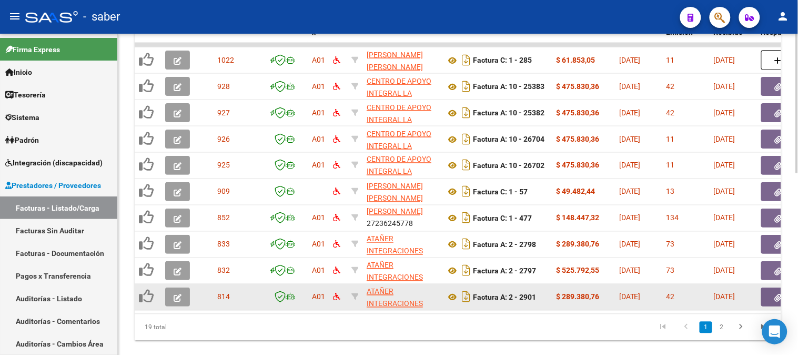
click at [177, 296] on icon "button" at bounding box center [178, 298] width 8 height 8
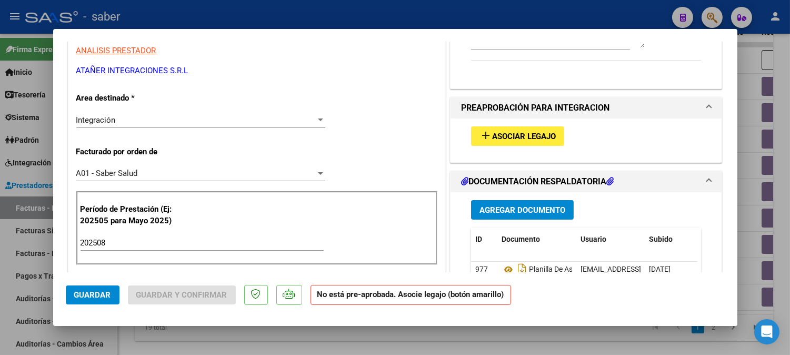
scroll to position [201, 0]
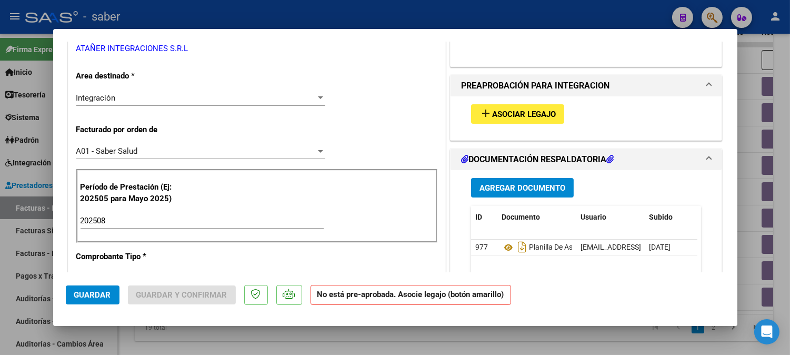
click at [743, 277] on div at bounding box center [395, 177] width 790 height 355
type input "$ 0,00"
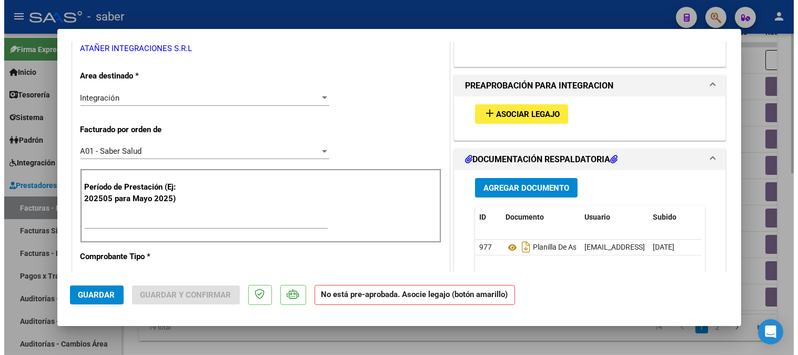
scroll to position [0, 0]
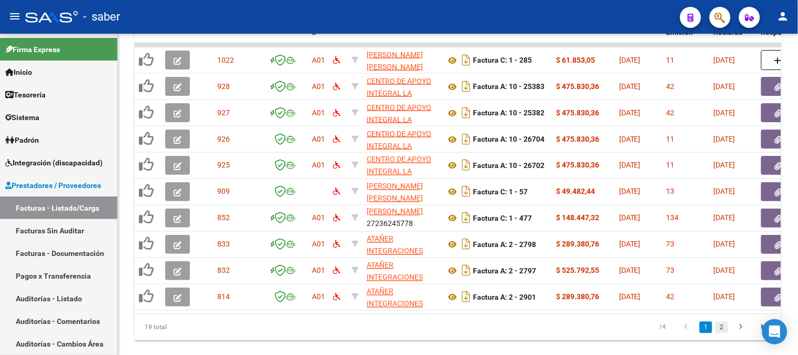
click at [717, 333] on link "2" at bounding box center [722, 328] width 13 height 12
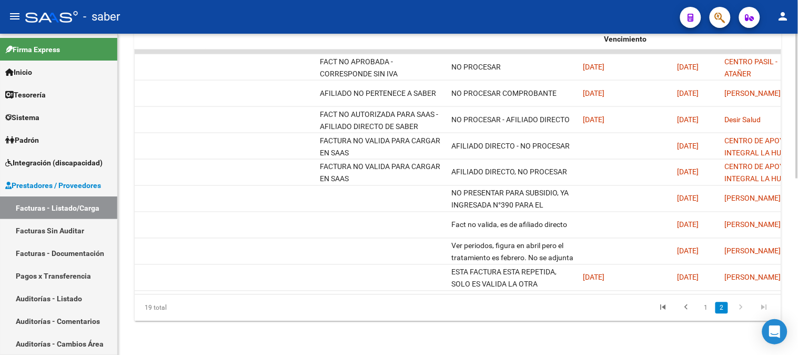
scroll to position [0, 844]
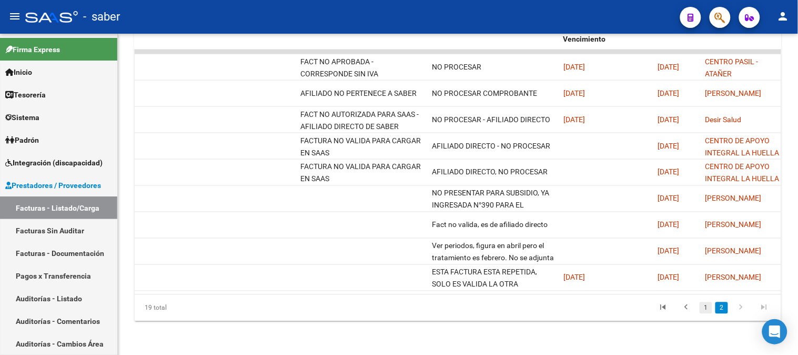
click at [704, 309] on link "1" at bounding box center [706, 308] width 13 height 12
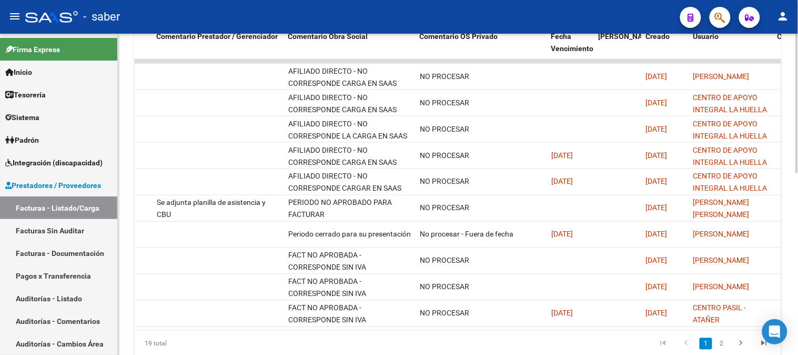
scroll to position [392, 0]
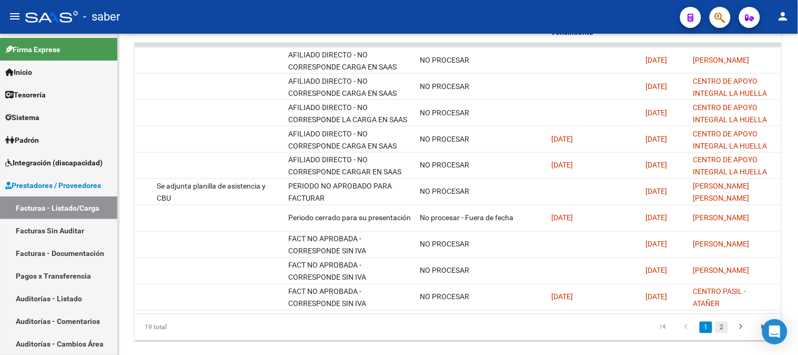
click at [721, 333] on link "2" at bounding box center [722, 328] width 13 height 12
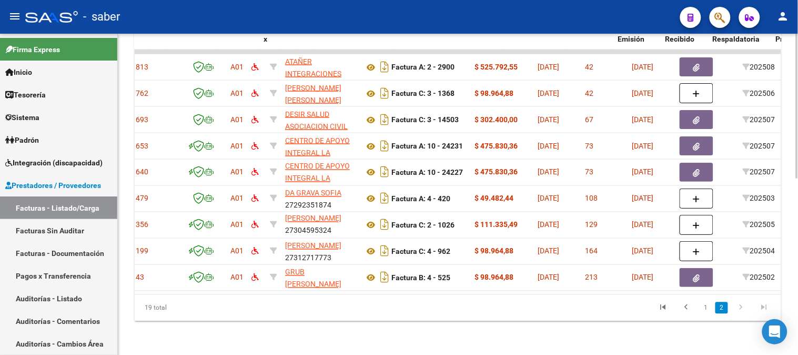
scroll to position [0, 0]
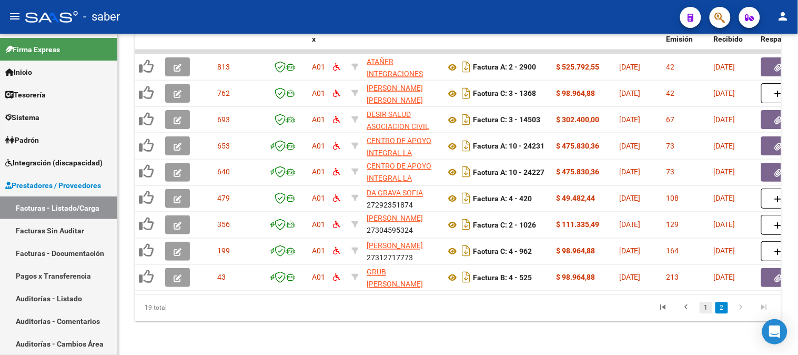
click at [706, 307] on link "1" at bounding box center [706, 308] width 13 height 12
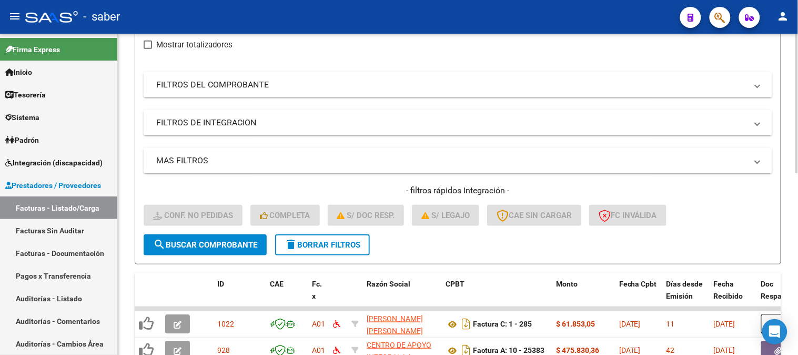
scroll to position [99, 0]
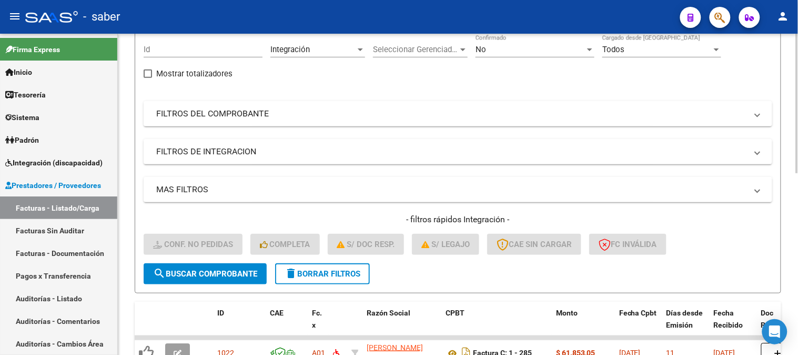
click at [328, 263] on button "delete Borrar Filtros" at bounding box center [322, 273] width 95 height 21
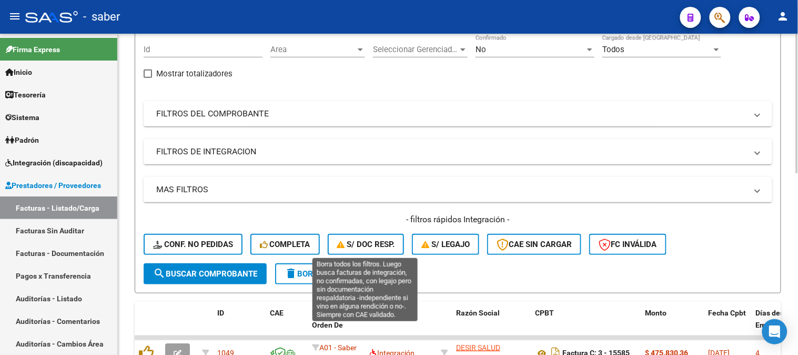
click at [358, 245] on span "S/ Doc Resp." at bounding box center [366, 243] width 58 height 9
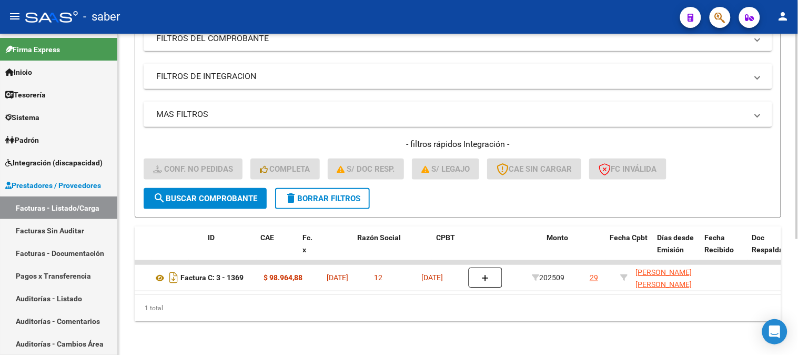
scroll to position [0, 0]
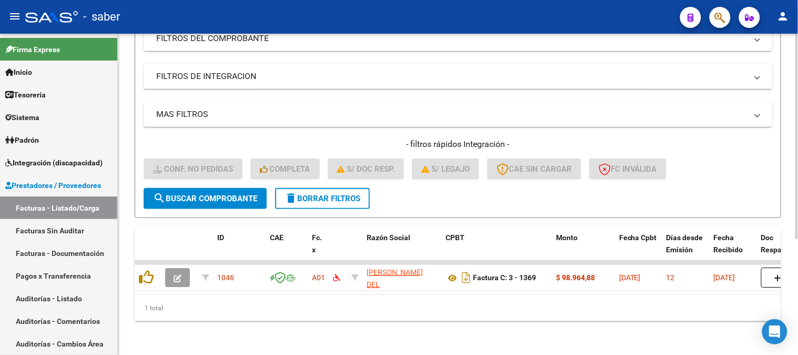
click at [338, 195] on span "delete Borrar Filtros" at bounding box center [323, 198] width 76 height 9
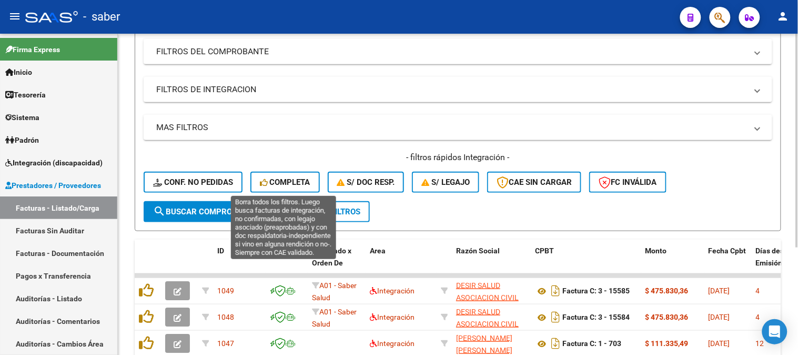
scroll to position [181, 0]
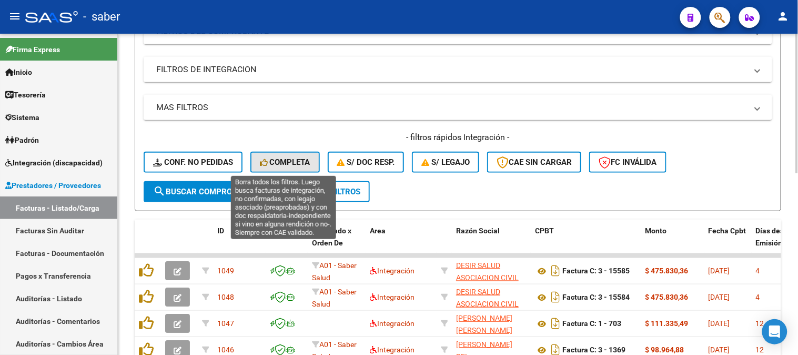
click at [288, 160] on span "Completa" at bounding box center [285, 161] width 51 height 9
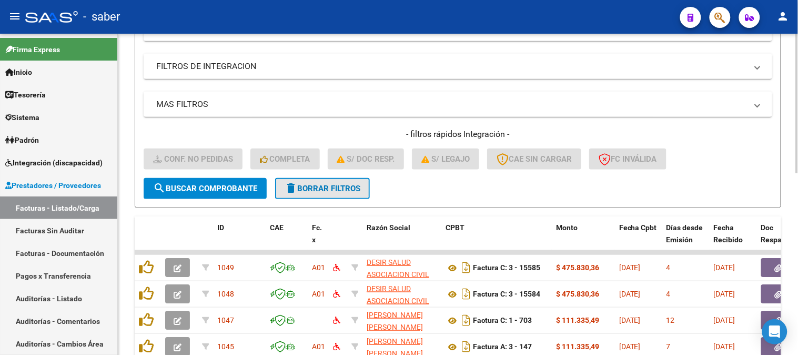
drag, startPoint x: 325, startPoint y: 193, endPoint x: 308, endPoint y: 191, distance: 17.0
click at [326, 193] on button "delete Borrar Filtros" at bounding box center [322, 188] width 95 height 21
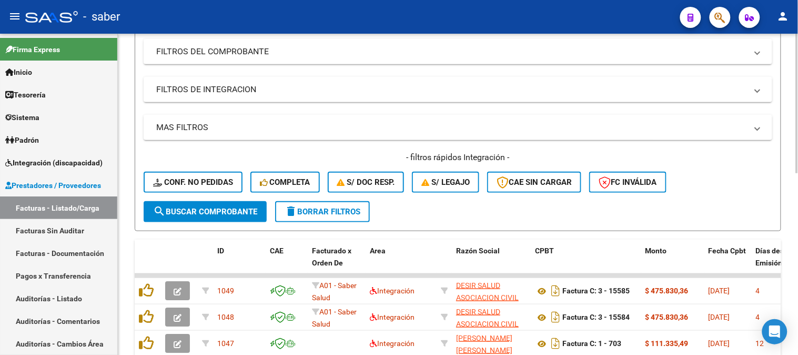
scroll to position [184, 0]
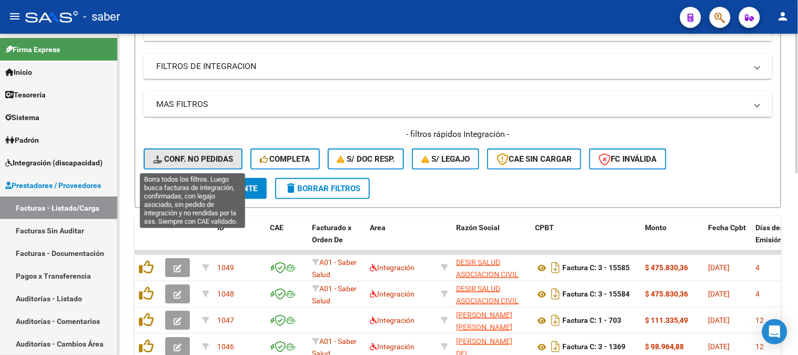
click at [204, 164] on button "Conf. no pedidas" at bounding box center [193, 158] width 99 height 21
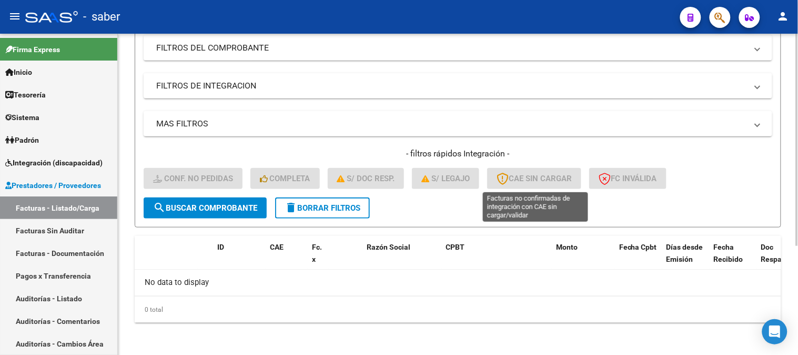
scroll to position [0, 0]
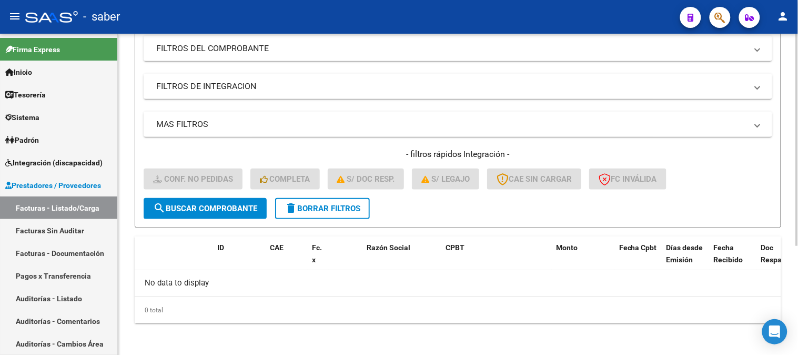
click at [319, 209] on span "delete Borrar Filtros" at bounding box center [323, 208] width 76 height 9
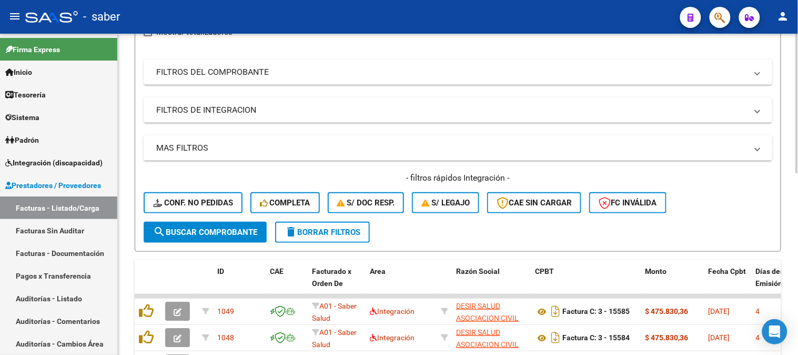
scroll to position [164, 0]
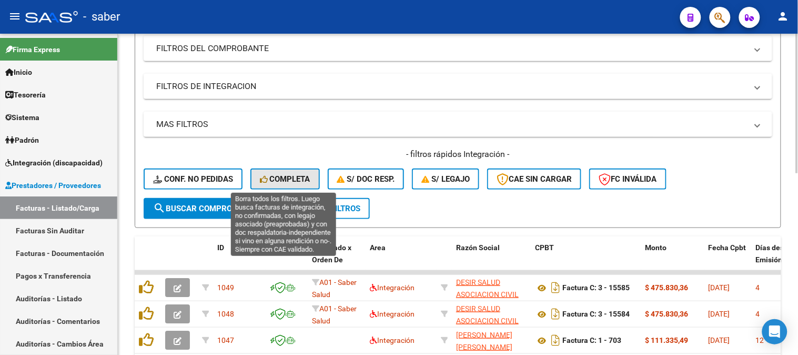
click at [283, 182] on span "Completa" at bounding box center [285, 178] width 51 height 9
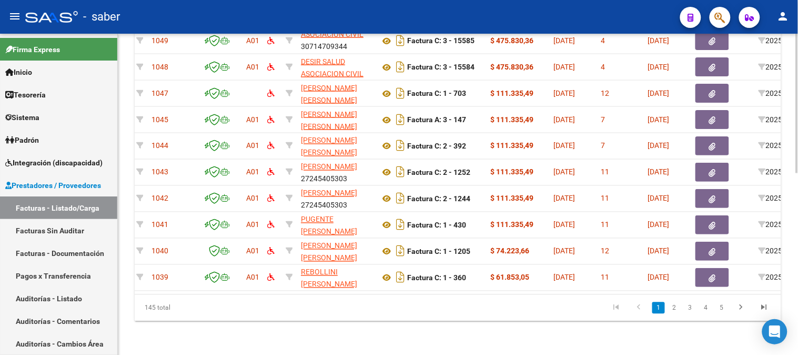
scroll to position [0, 0]
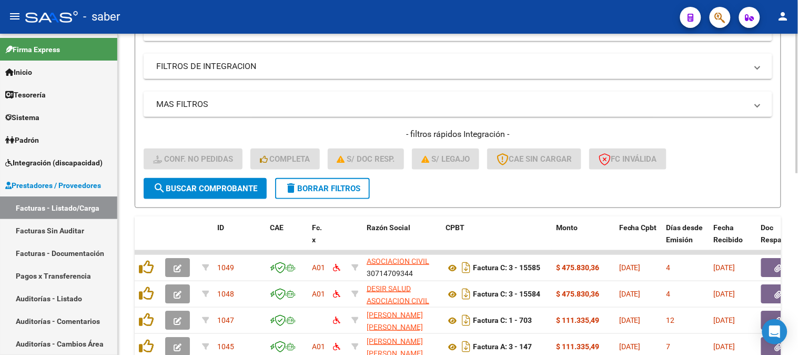
click at [314, 189] on span "delete Borrar Filtros" at bounding box center [323, 188] width 76 height 9
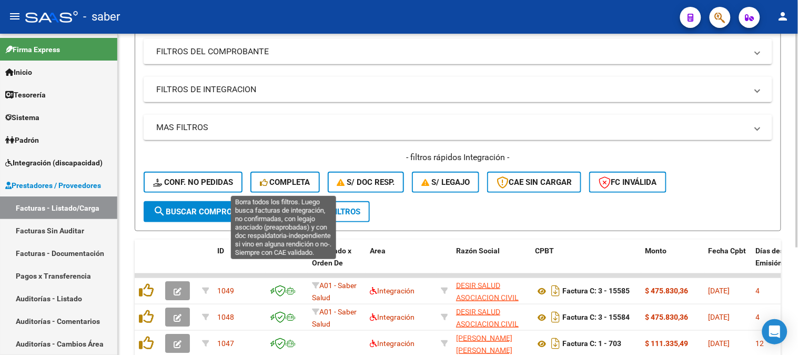
scroll to position [184, 0]
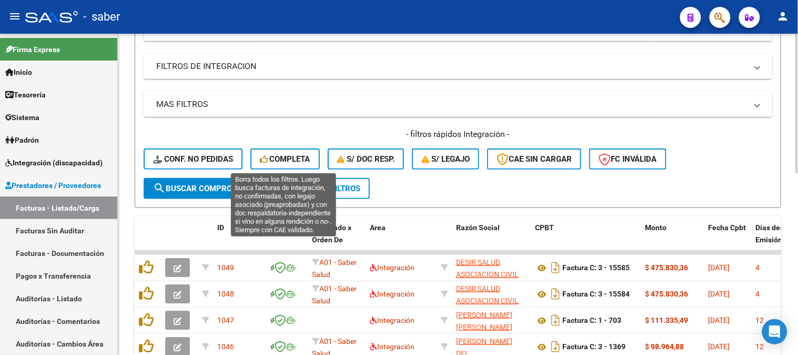
click at [287, 155] on span "Completa" at bounding box center [285, 158] width 51 height 9
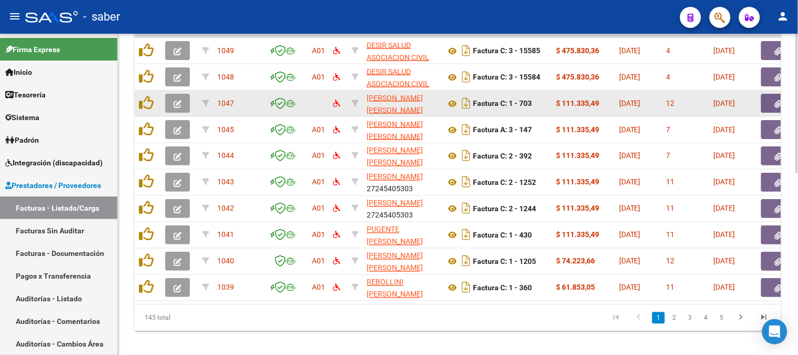
scroll to position [418, 0]
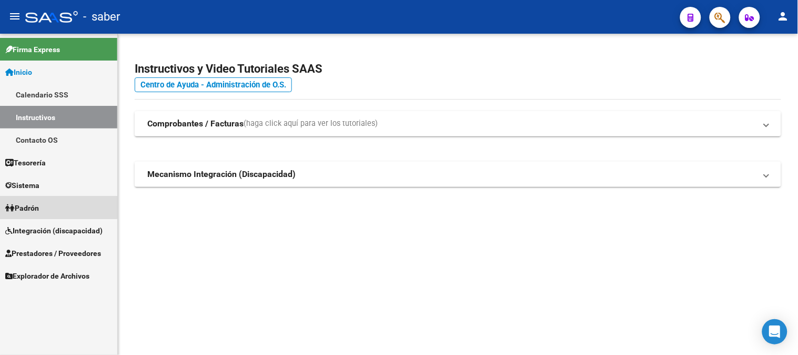
click at [48, 207] on link "Padrón" at bounding box center [58, 207] width 117 height 23
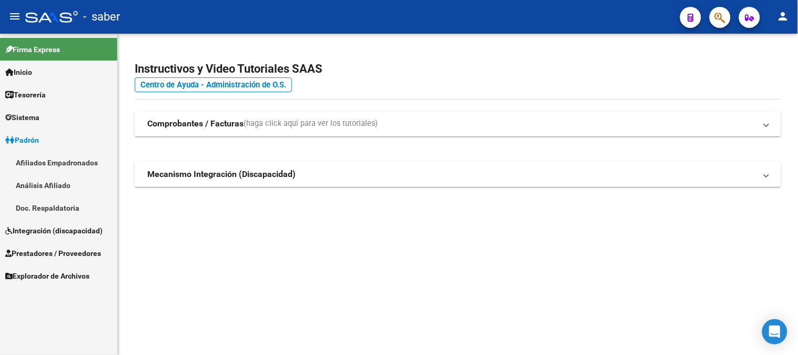
click at [48, 183] on link "Análisis Afiliado" at bounding box center [58, 185] width 117 height 23
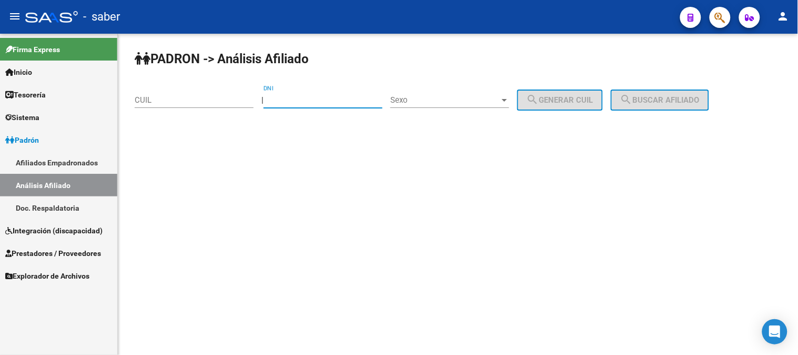
click at [313, 101] on input "DNI" at bounding box center [323, 99] width 119 height 9
paste input "59134429"
type input "59134429"
click at [409, 102] on span "Sexo" at bounding box center [444, 99] width 109 height 9
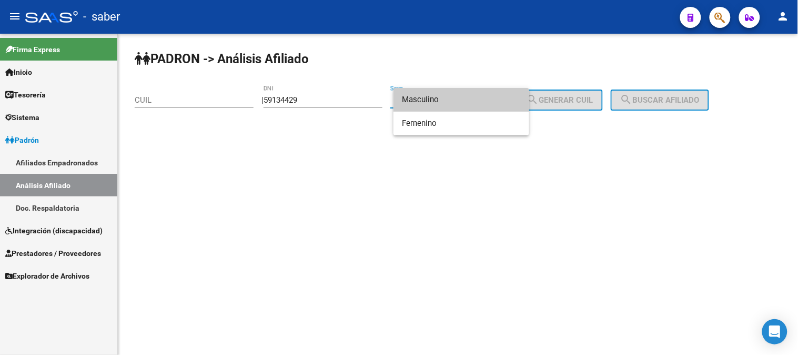
click at [430, 104] on span "Masculino" at bounding box center [461, 100] width 119 height 24
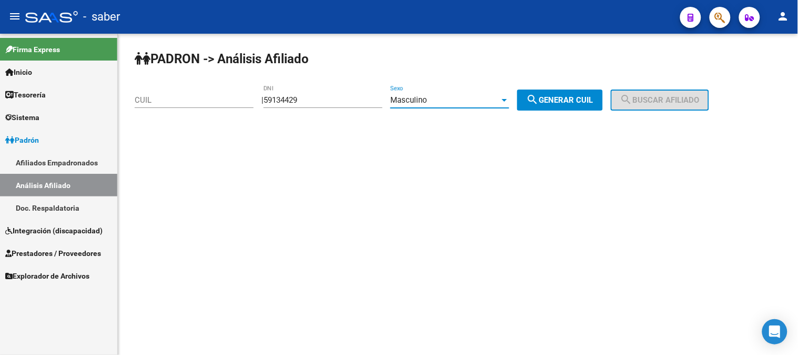
click at [563, 104] on span "search Generar CUIL" at bounding box center [560, 99] width 67 height 9
type input "20-59134429-4"
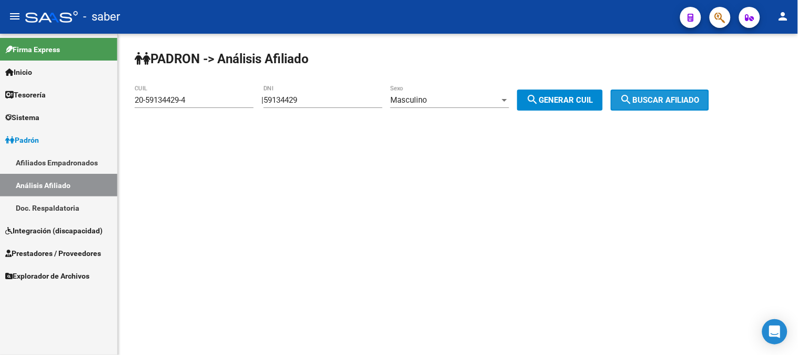
click at [672, 98] on span "search Buscar afiliado" at bounding box center [659, 99] width 79 height 9
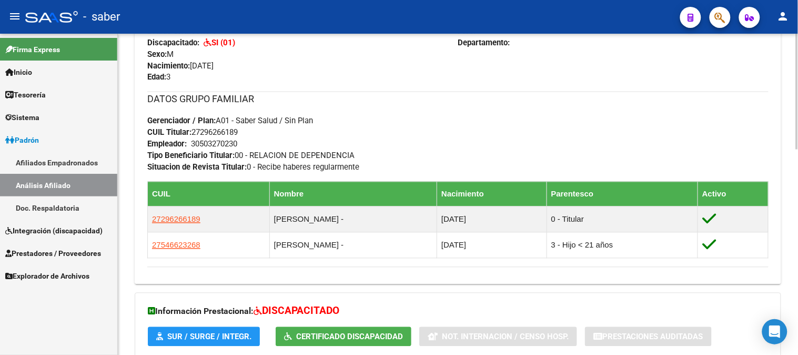
scroll to position [409, 0]
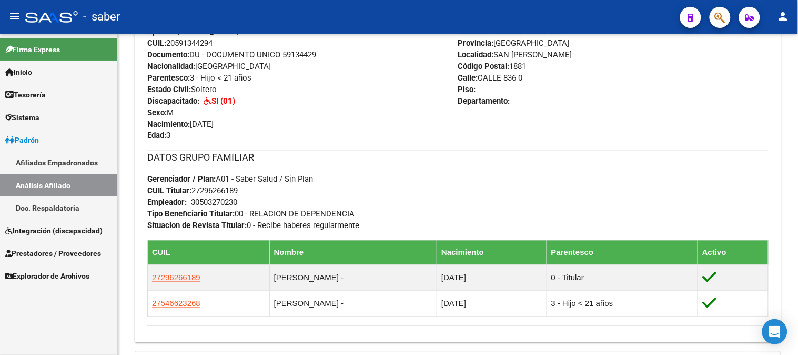
click at [25, 66] on span "Inicio" at bounding box center [18, 72] width 27 height 12
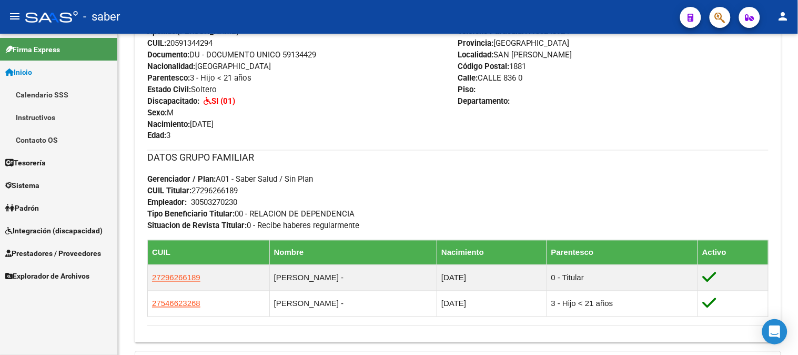
click at [43, 88] on link "Calendario SSS" at bounding box center [58, 94] width 117 height 23
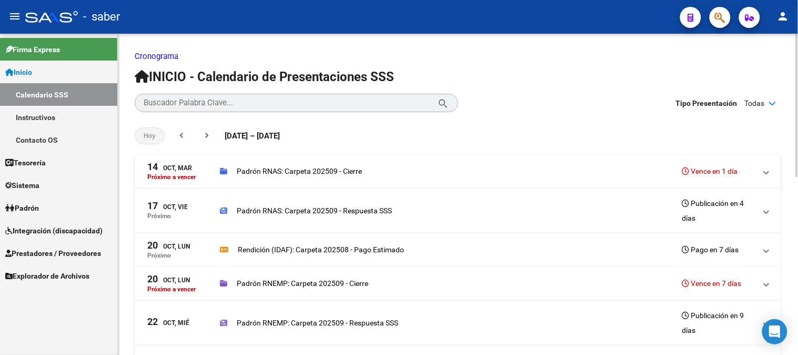
click at [768, 250] on span at bounding box center [767, 250] width 4 height 12
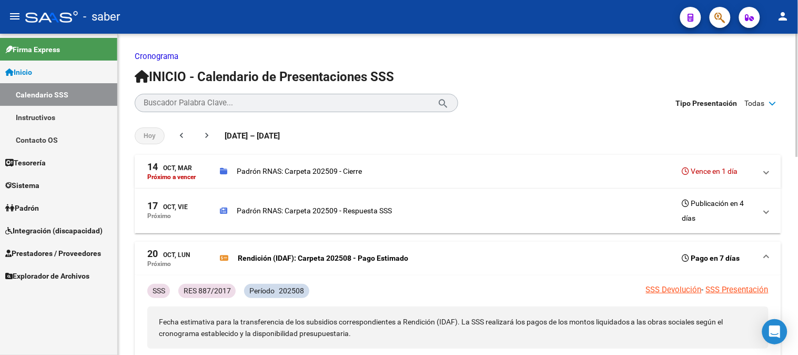
scroll to position [58, 0]
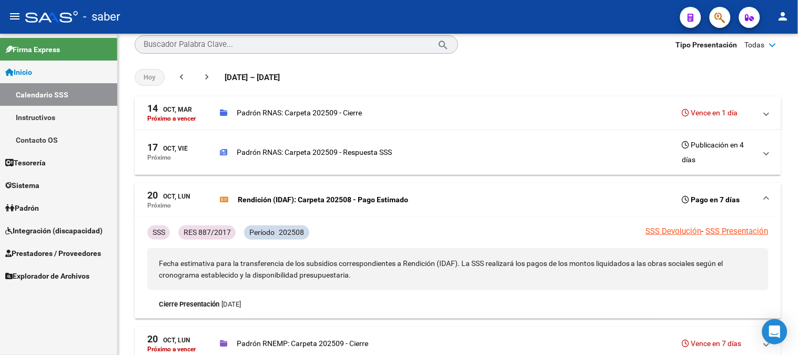
click at [32, 69] on span "Inicio" at bounding box center [18, 72] width 27 height 12
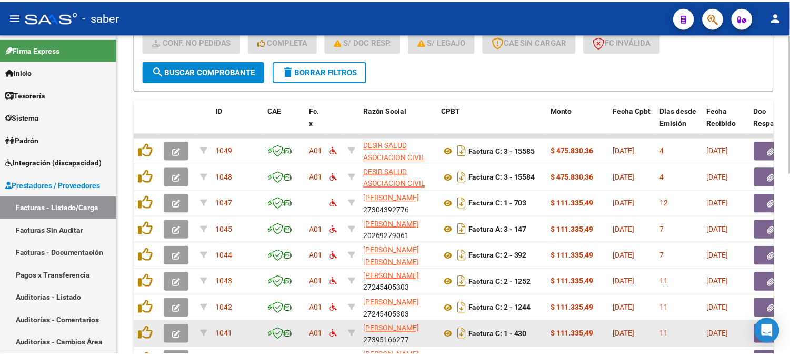
scroll to position [184, 0]
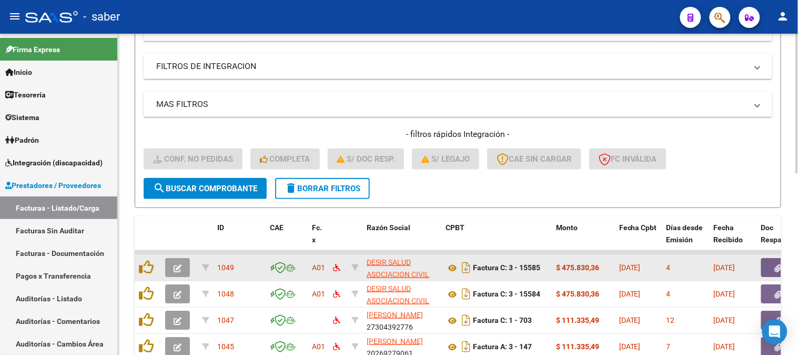
click at [183, 266] on button "button" at bounding box center [177, 267] width 25 height 19
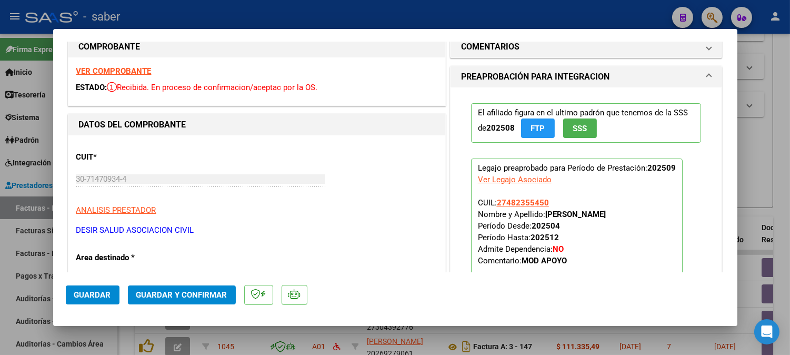
scroll to position [0, 0]
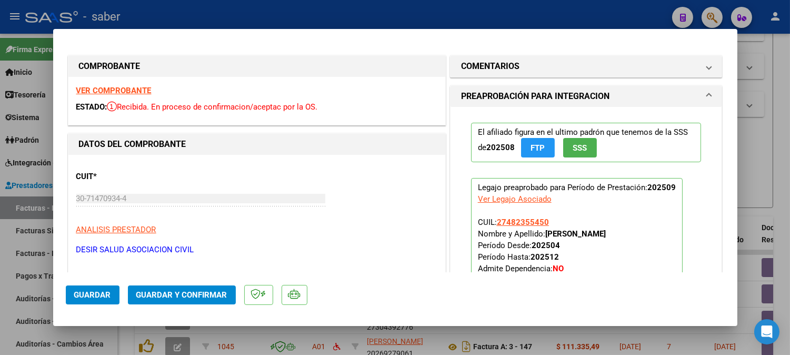
click at [112, 87] on strong "VER COMPROBANTE" at bounding box center [113, 90] width 75 height 9
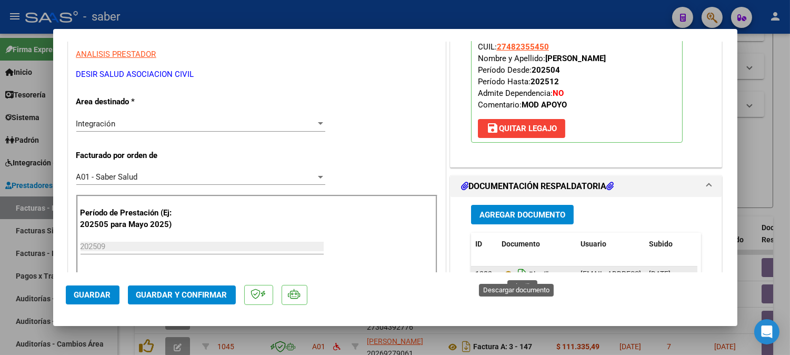
scroll to position [234, 0]
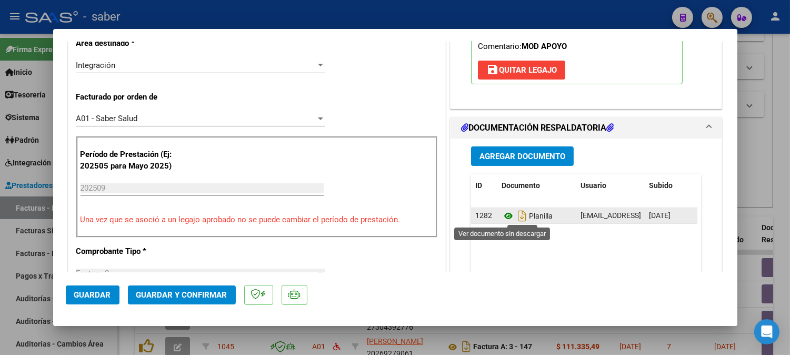
click at [504, 215] on icon at bounding box center [509, 215] width 14 height 13
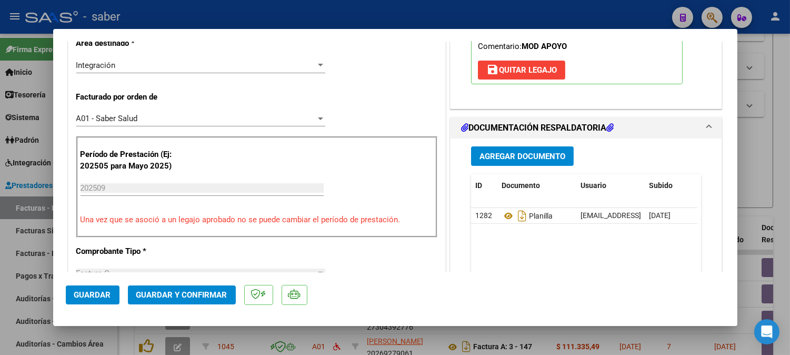
click at [203, 298] on span "Guardar y Confirmar" at bounding box center [181, 294] width 91 height 9
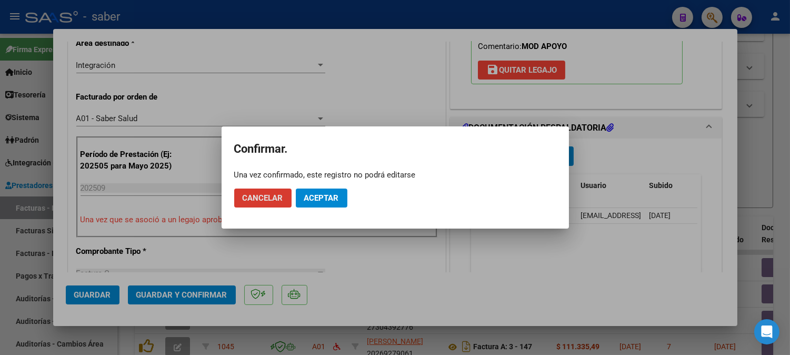
click at [322, 198] on span "Aceptar" at bounding box center [321, 197] width 35 height 9
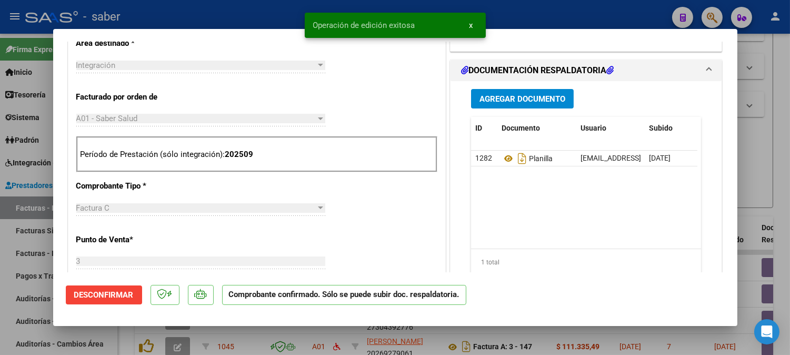
click at [770, 195] on div at bounding box center [395, 177] width 790 height 355
type input "$ 0,00"
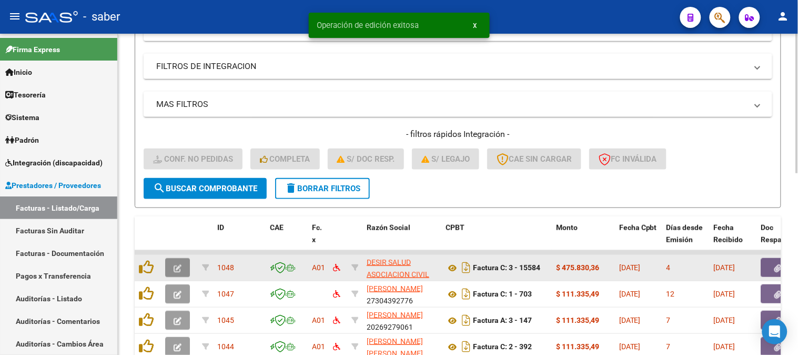
click at [185, 265] on button "button" at bounding box center [177, 267] width 25 height 19
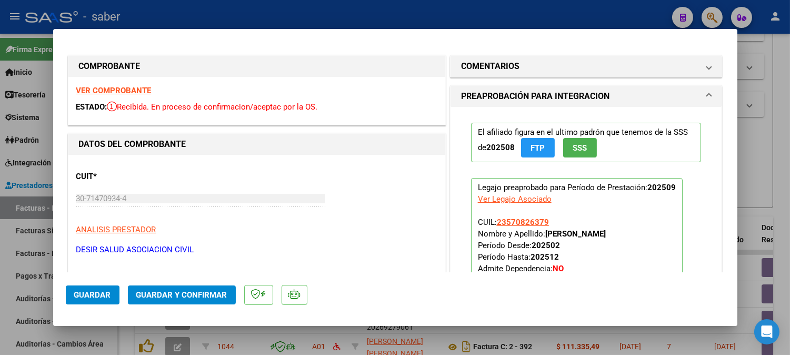
click at [114, 86] on strong "VER COMPROBANTE" at bounding box center [113, 90] width 75 height 9
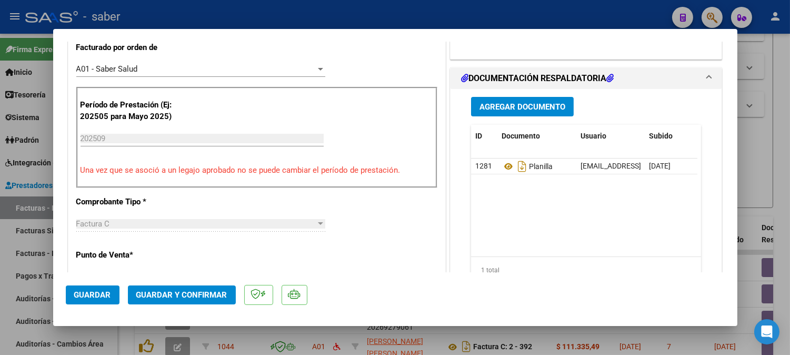
scroll to position [292, 0]
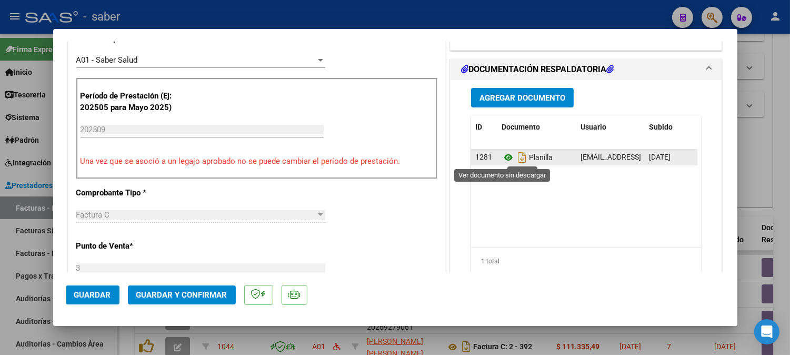
click at [502, 156] on icon at bounding box center [509, 157] width 14 height 13
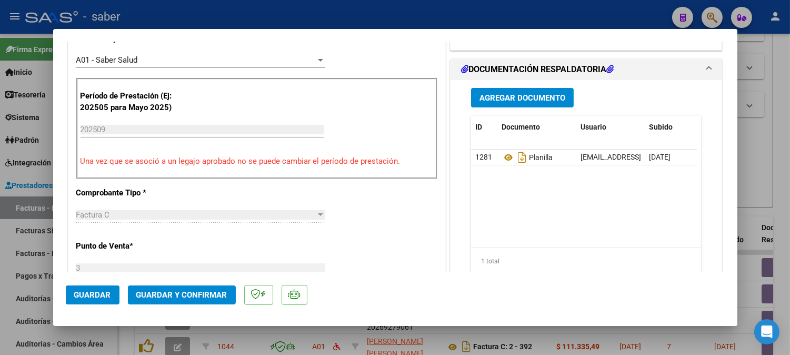
click at [184, 297] on span "Guardar y Confirmar" at bounding box center [181, 294] width 91 height 9
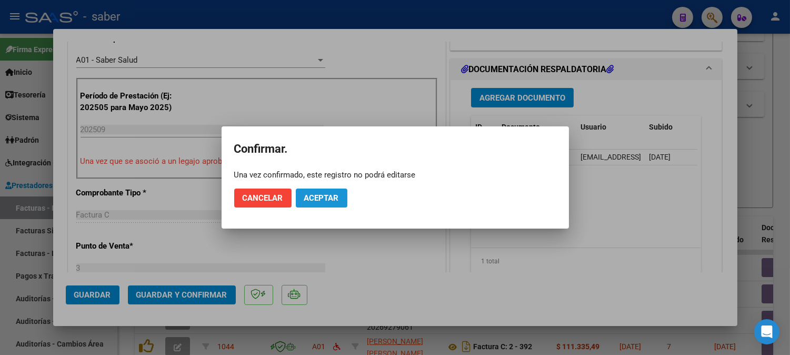
click at [326, 201] on span "Aceptar" at bounding box center [321, 197] width 35 height 9
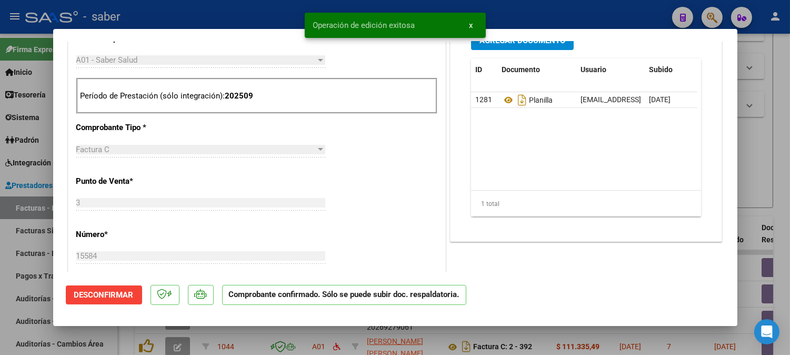
click at [771, 149] on div at bounding box center [395, 177] width 790 height 355
type input "$ 0,00"
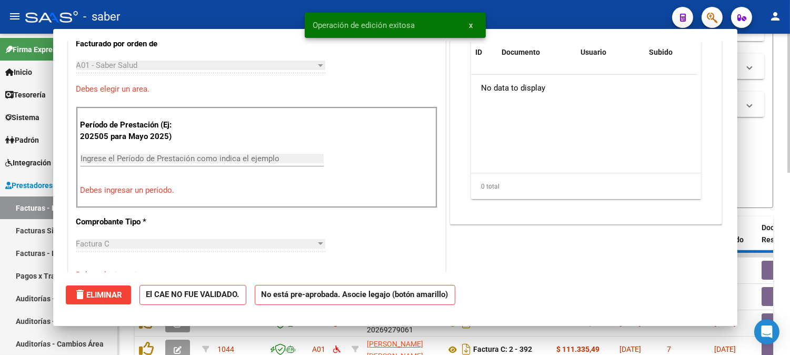
scroll to position [311, 0]
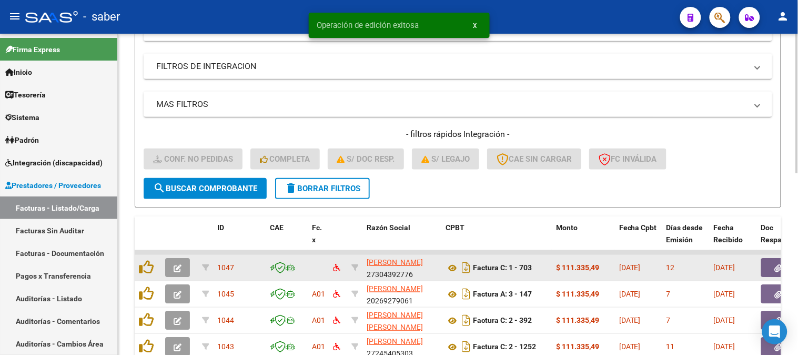
click at [172, 259] on button "button" at bounding box center [177, 267] width 25 height 19
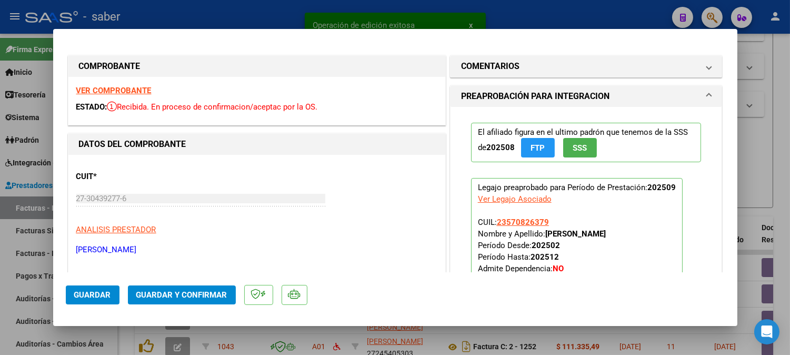
click at [137, 89] on strong "VER COMPROBANTE" at bounding box center [113, 90] width 75 height 9
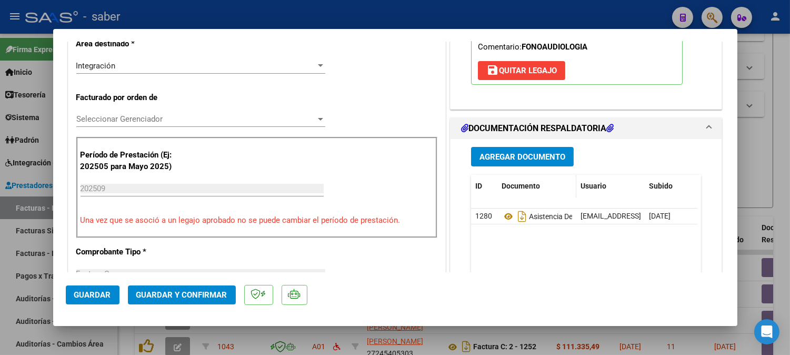
scroll to position [234, 0]
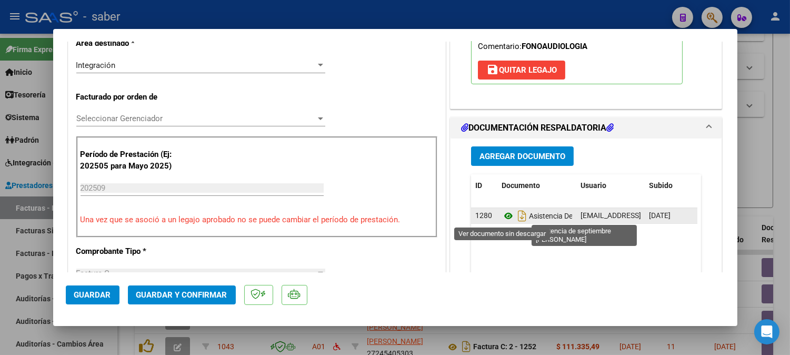
click at [502, 221] on icon at bounding box center [509, 215] width 14 height 13
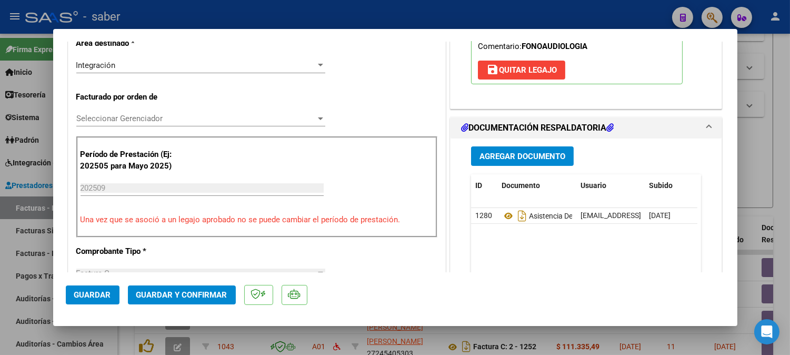
click at [198, 118] on span "Seleccionar Gerenciador" at bounding box center [195, 118] width 239 height 9
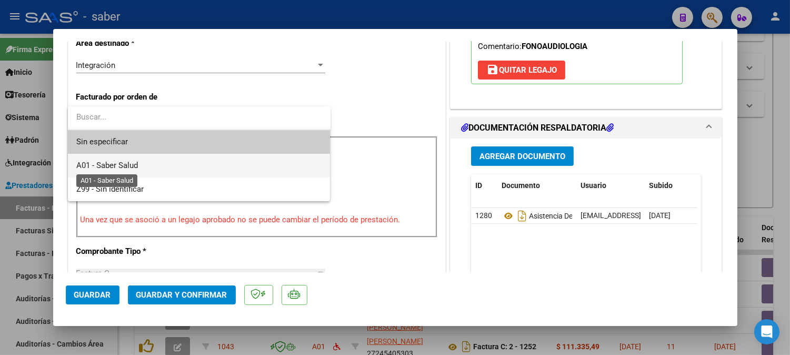
click at [121, 161] on span "A01 - Saber Salud" at bounding box center [107, 165] width 62 height 9
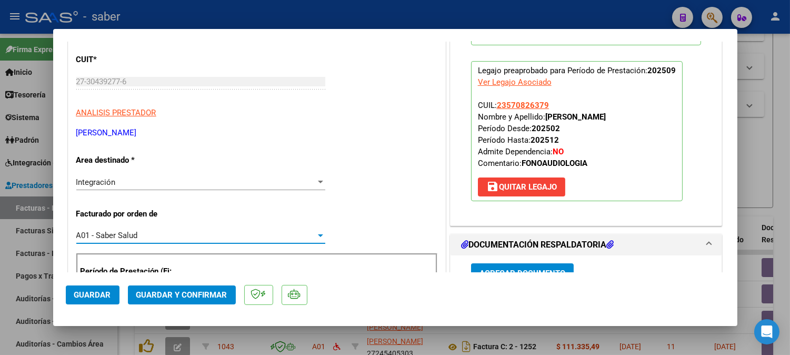
scroll to position [58, 0]
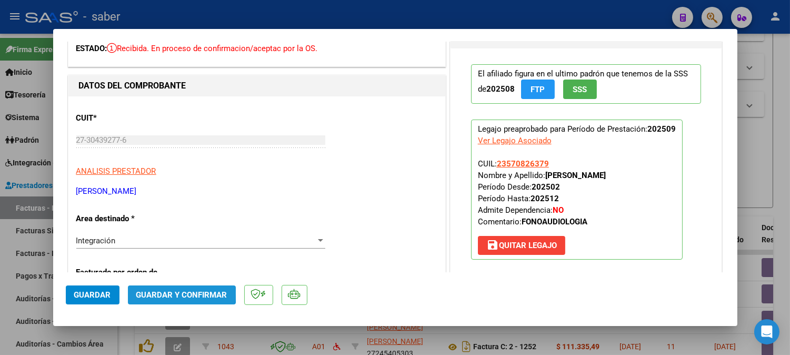
click at [165, 293] on span "Guardar y Confirmar" at bounding box center [181, 294] width 91 height 9
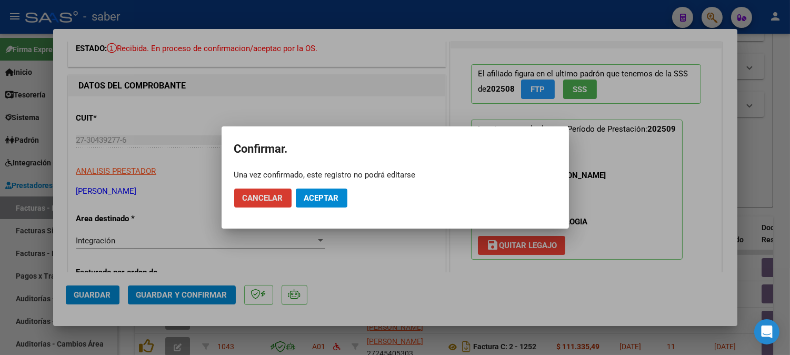
drag, startPoint x: 290, startPoint y: 194, endPoint x: 308, endPoint y: 196, distance: 18.0
click at [295, 195] on mat-dialog-actions "Cancelar Aceptar" at bounding box center [395, 198] width 322 height 36
click at [309, 197] on span "Aceptar" at bounding box center [321, 197] width 35 height 9
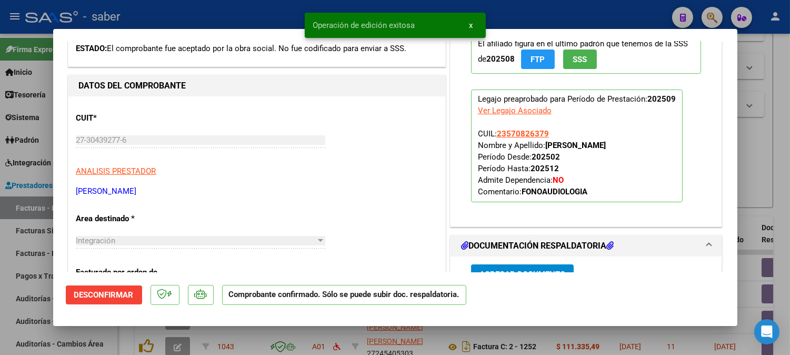
click at [760, 155] on div at bounding box center [395, 177] width 790 height 355
type input "$ 0,00"
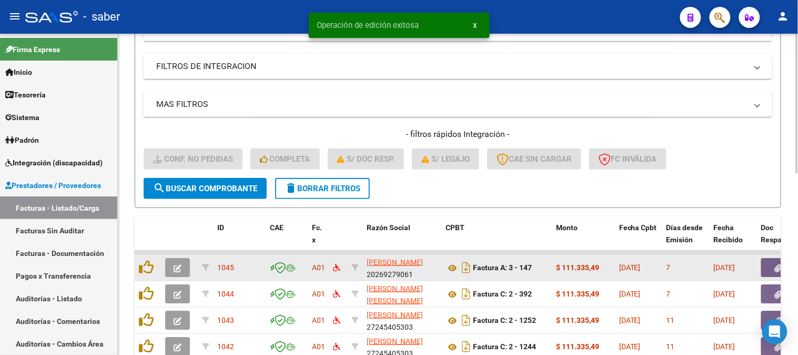
click at [177, 267] on icon "button" at bounding box center [178, 268] width 8 height 8
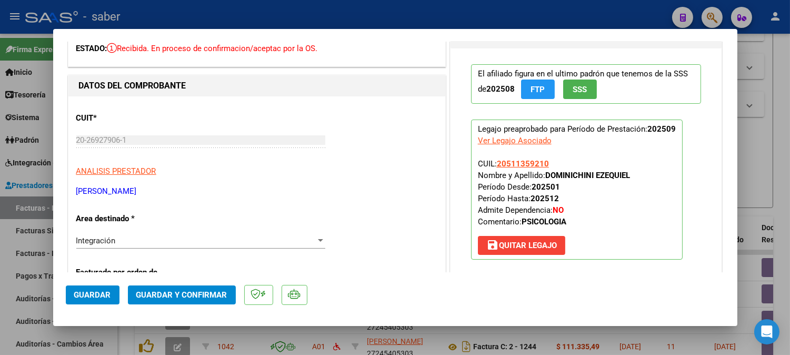
scroll to position [0, 0]
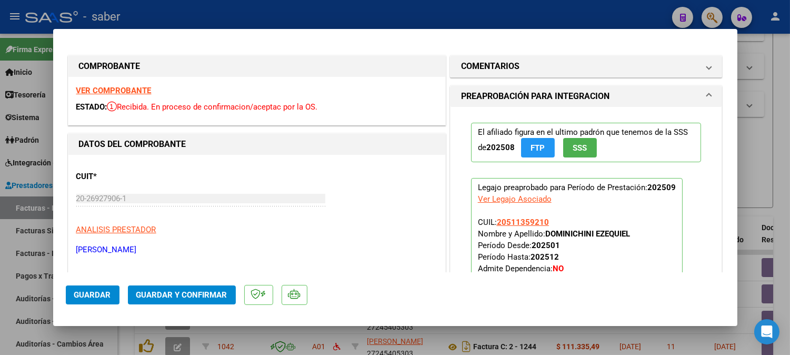
click at [106, 87] on strong "VER COMPROBANTE" at bounding box center [113, 90] width 75 height 9
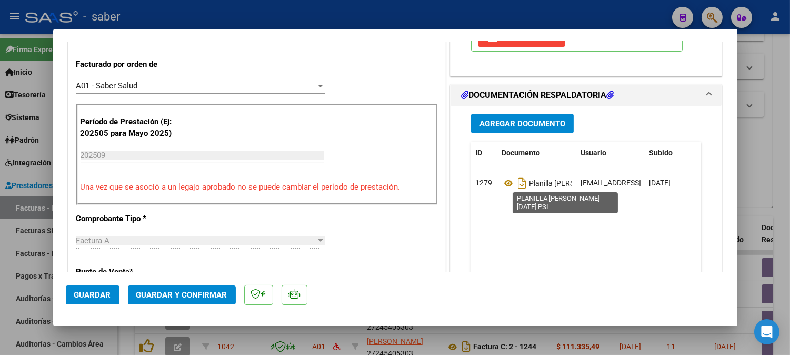
scroll to position [292, 0]
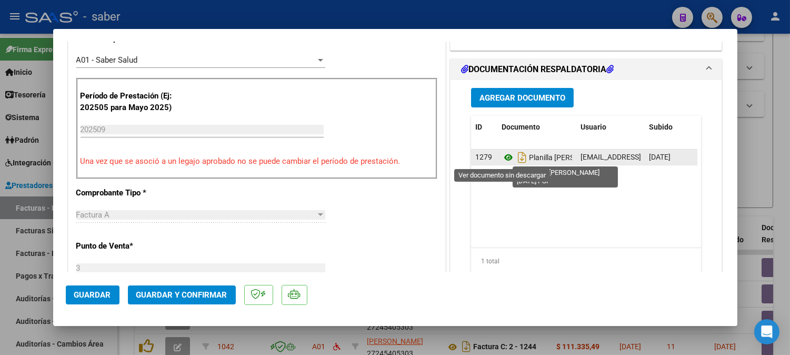
click at [502, 156] on icon at bounding box center [509, 157] width 14 height 13
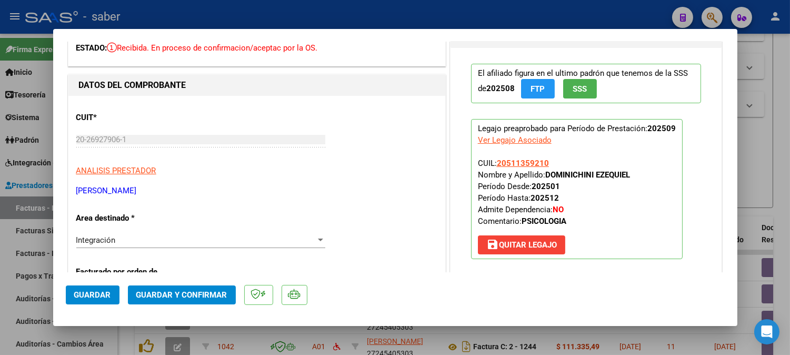
scroll to position [58, 0]
click at [172, 296] on span "Guardar y Confirmar" at bounding box center [181, 294] width 91 height 9
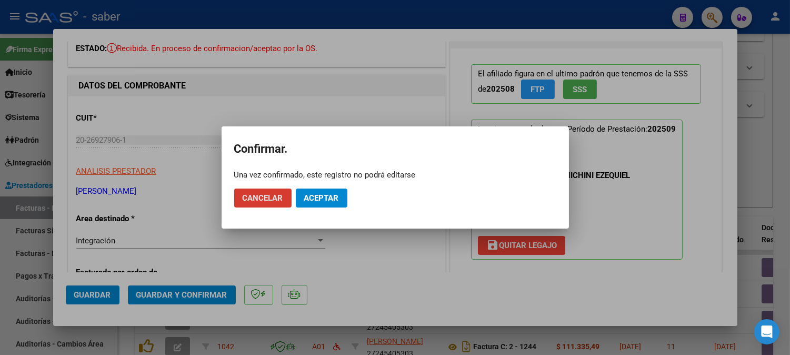
click at [319, 195] on span "Aceptar" at bounding box center [321, 197] width 35 height 9
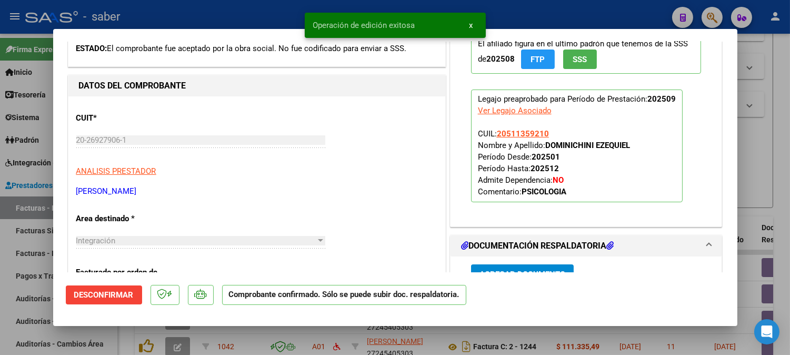
click at [759, 155] on div at bounding box center [395, 177] width 790 height 355
type input "$ 0,00"
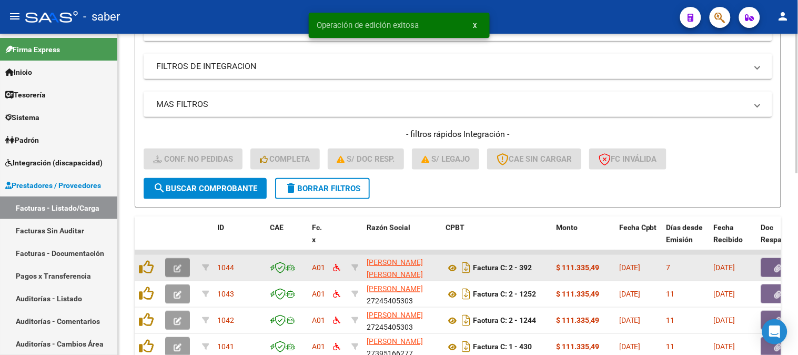
click at [186, 264] on button "button" at bounding box center [177, 267] width 25 height 19
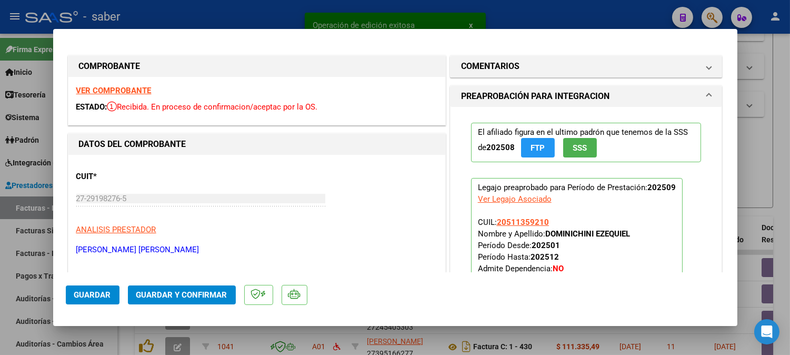
click at [130, 90] on strong "VER COMPROBANTE" at bounding box center [113, 90] width 75 height 9
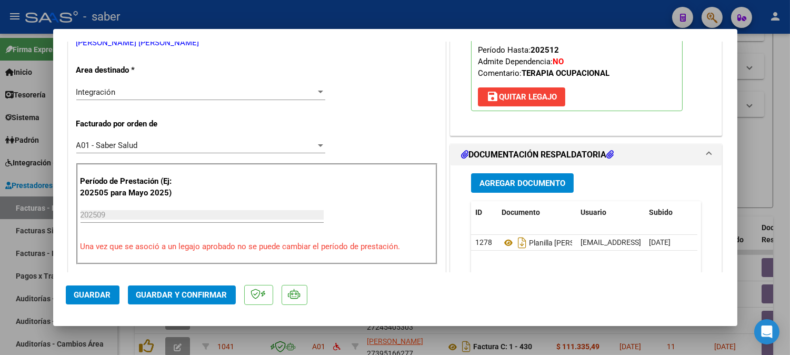
scroll to position [234, 0]
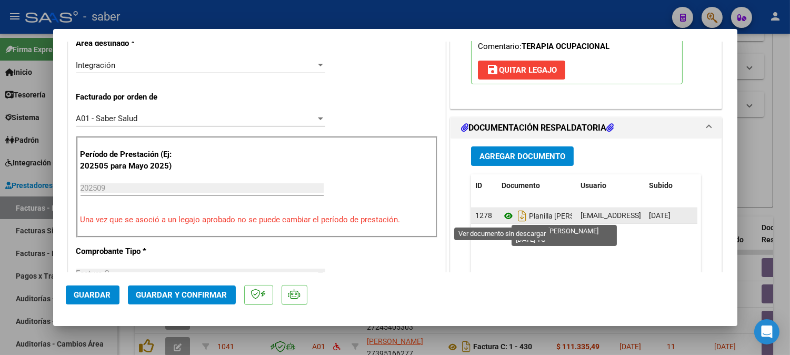
click at [502, 215] on icon at bounding box center [509, 215] width 14 height 13
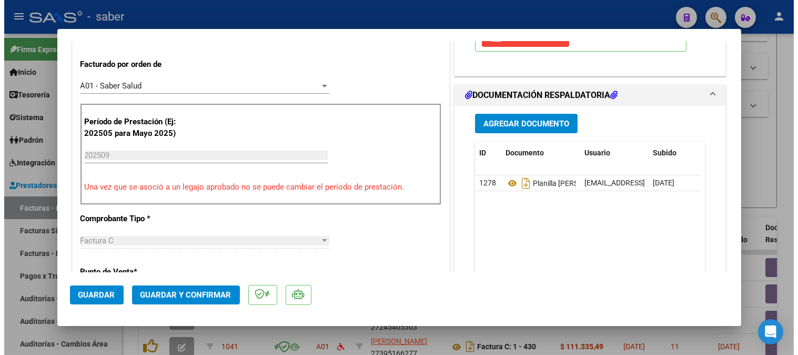
scroll to position [292, 0]
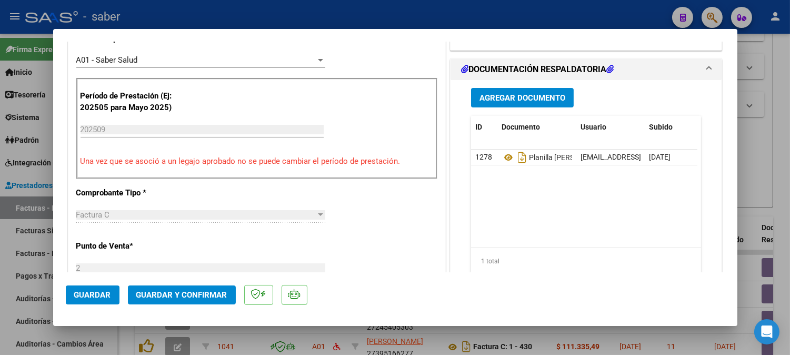
click at [193, 292] on span "Guardar y Confirmar" at bounding box center [181, 294] width 91 height 9
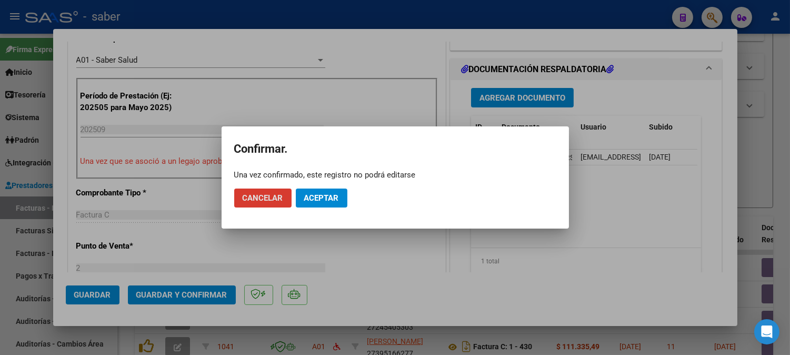
click at [328, 197] on span "Aceptar" at bounding box center [321, 197] width 35 height 9
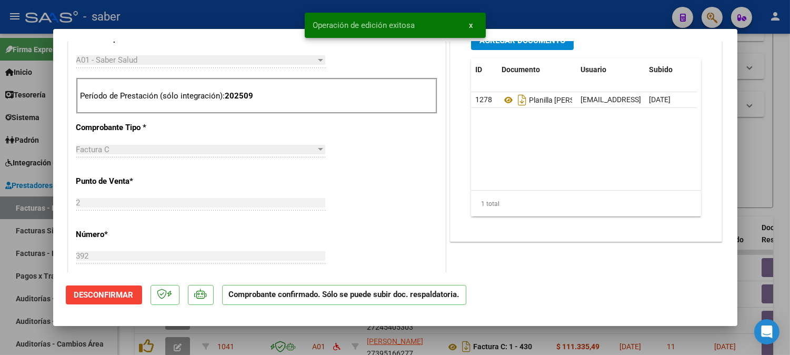
click at [750, 151] on div at bounding box center [395, 177] width 790 height 355
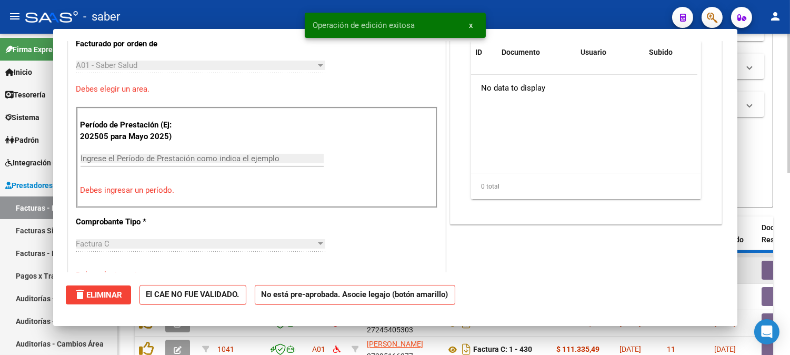
scroll to position [0, 0]
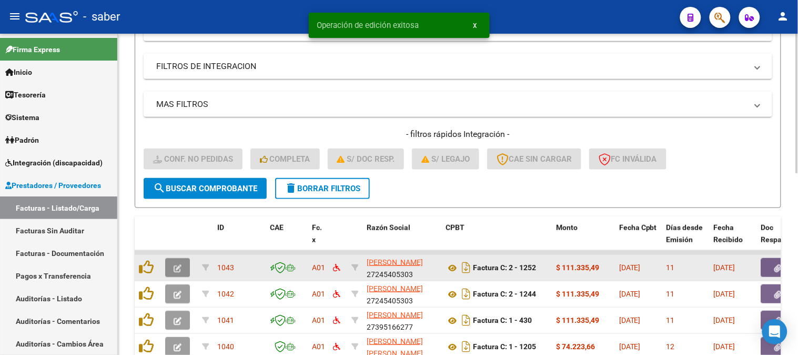
click at [174, 267] on icon "button" at bounding box center [178, 268] width 8 height 8
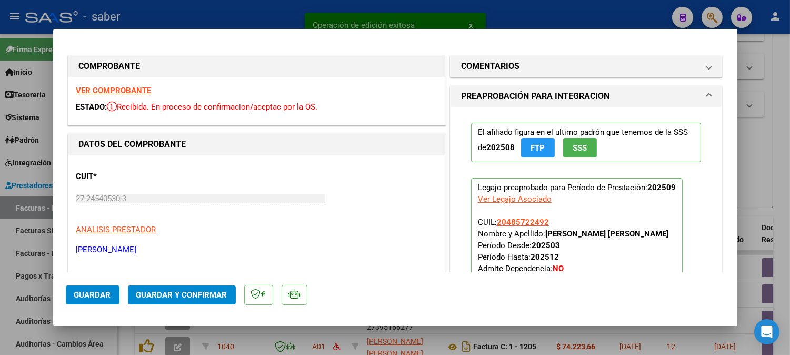
click at [128, 91] on strong "VER COMPROBANTE" at bounding box center [113, 90] width 75 height 9
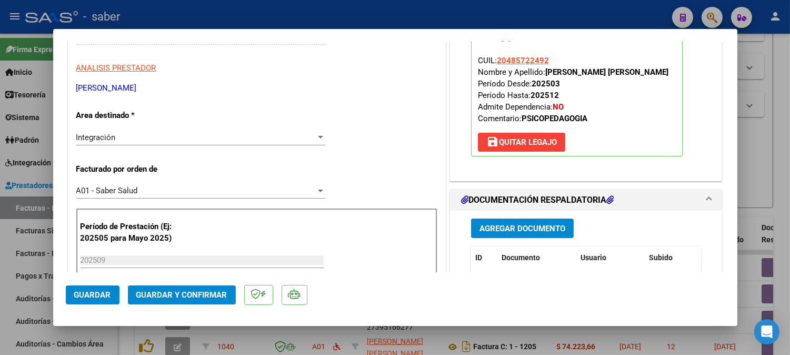
scroll to position [234, 0]
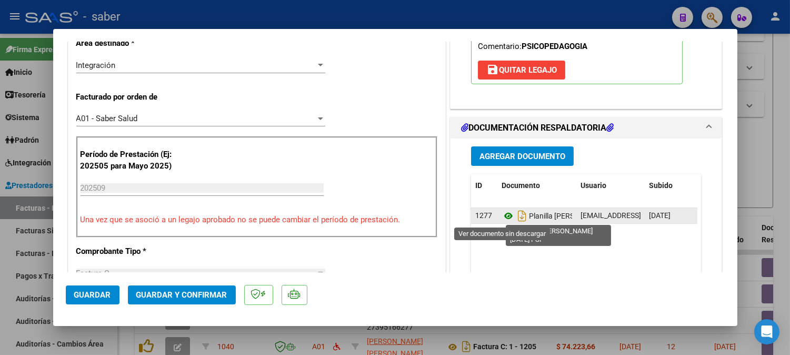
click at [504, 218] on icon at bounding box center [509, 215] width 14 height 13
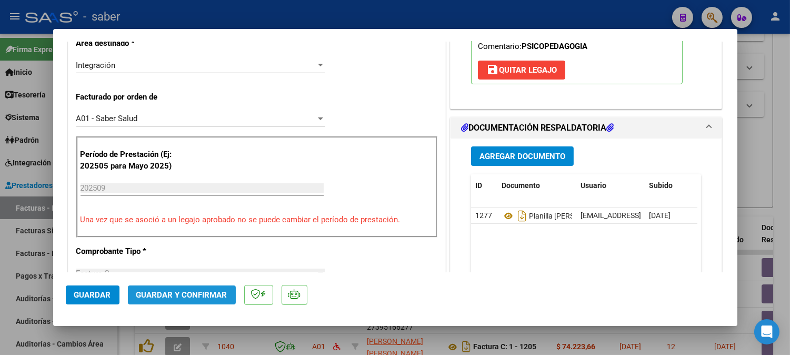
click at [191, 292] on span "Guardar y Confirmar" at bounding box center [181, 294] width 91 height 9
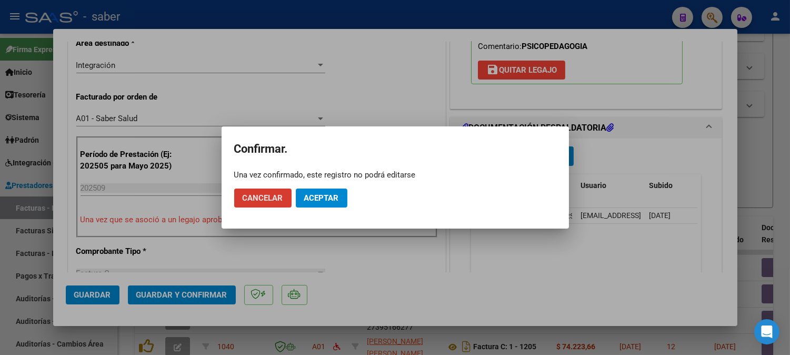
click at [325, 201] on span "Aceptar" at bounding box center [321, 197] width 35 height 9
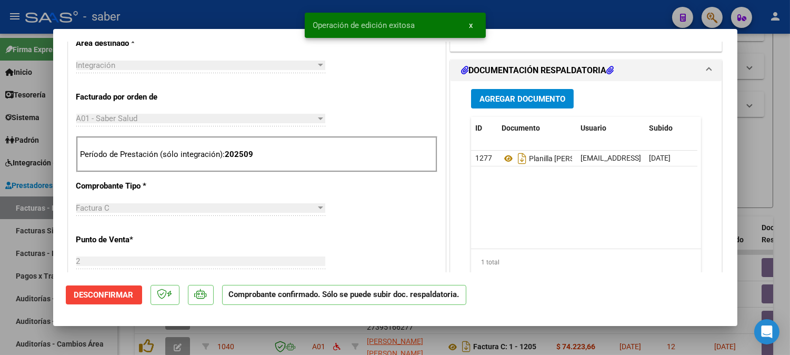
click at [761, 178] on div at bounding box center [395, 177] width 790 height 355
type input "$ 0,00"
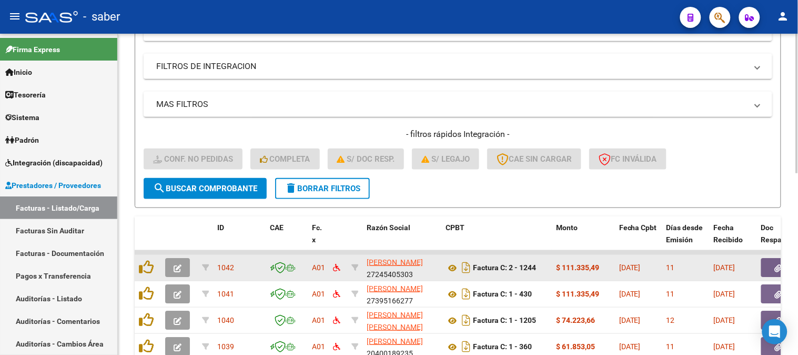
click at [183, 266] on button "button" at bounding box center [177, 267] width 25 height 19
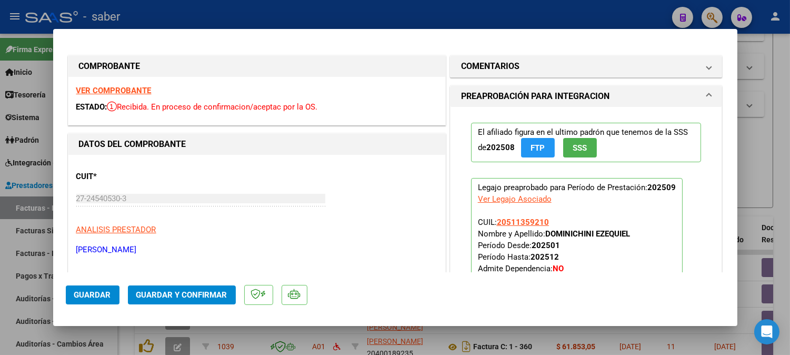
click at [114, 88] on strong "VER COMPROBANTE" at bounding box center [113, 90] width 75 height 9
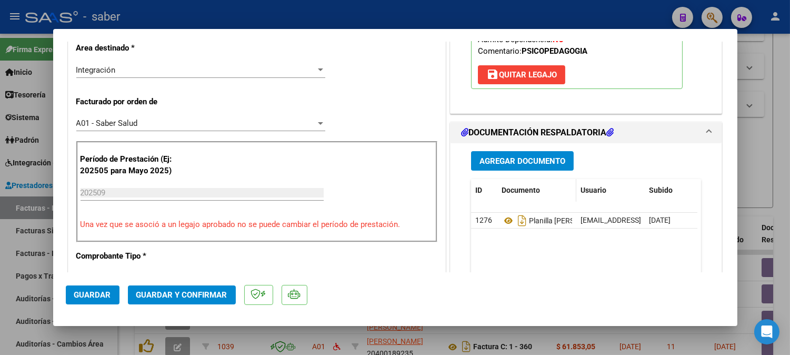
scroll to position [234, 0]
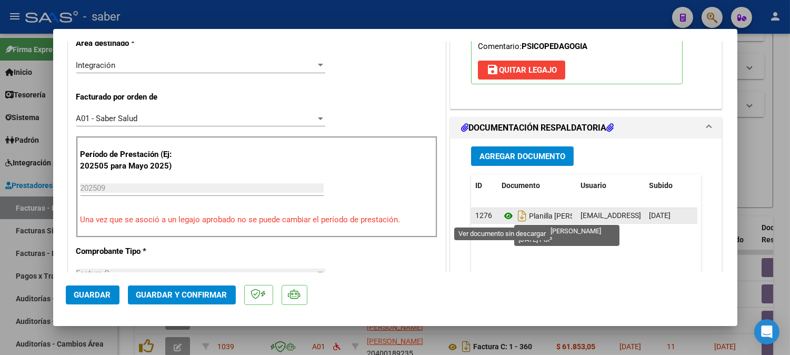
click at [502, 214] on icon at bounding box center [509, 215] width 14 height 13
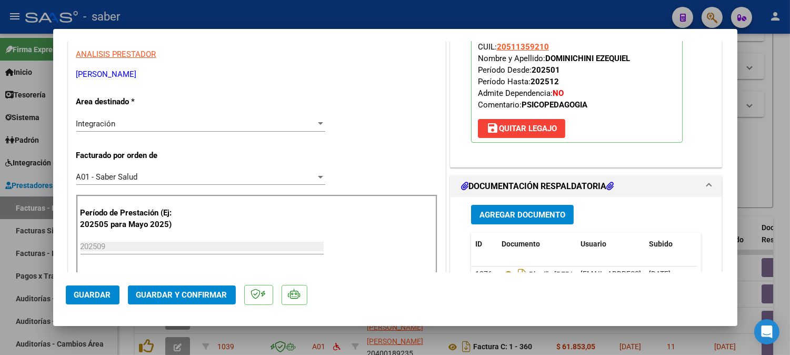
scroll to position [117, 0]
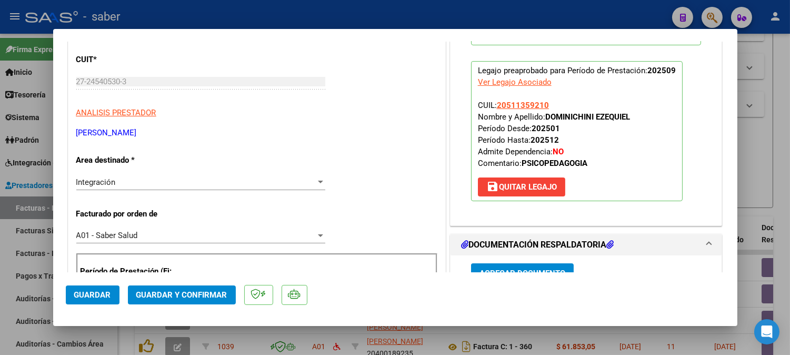
click at [197, 295] on span "Guardar y Confirmar" at bounding box center [181, 294] width 91 height 9
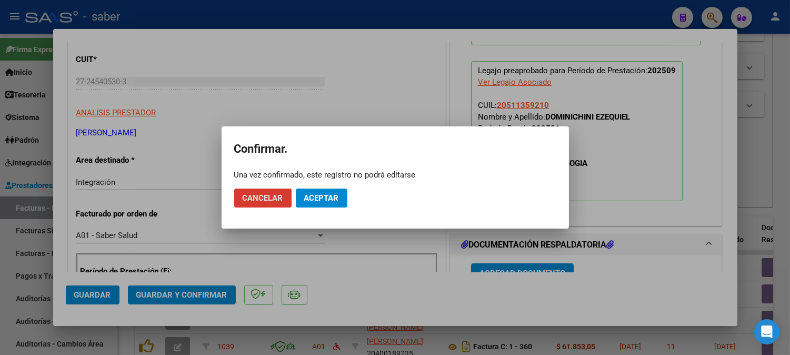
click at [325, 203] on button "Aceptar" at bounding box center [322, 197] width 52 height 19
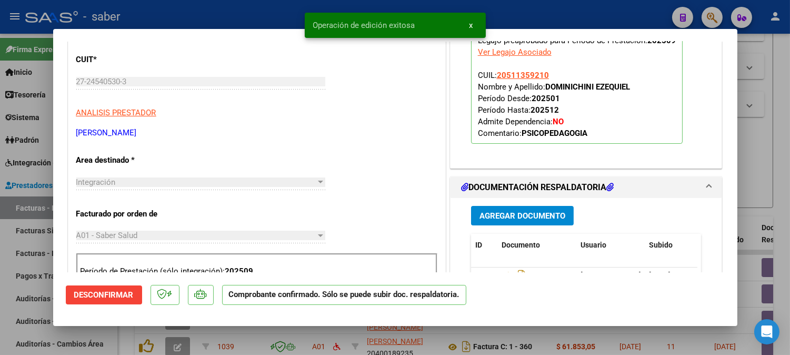
click at [766, 139] on div at bounding box center [395, 177] width 790 height 355
type input "$ 0,00"
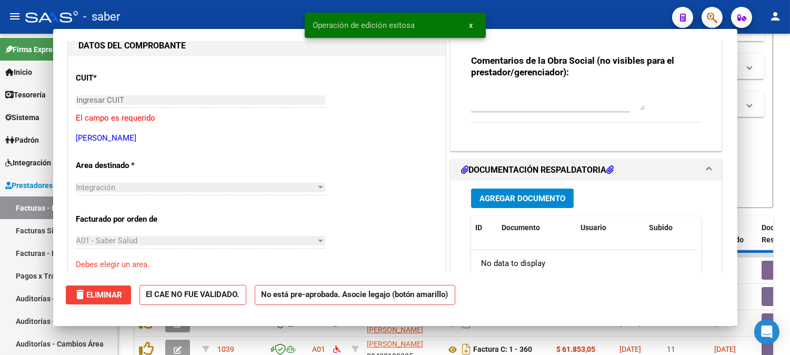
scroll to position [135, 0]
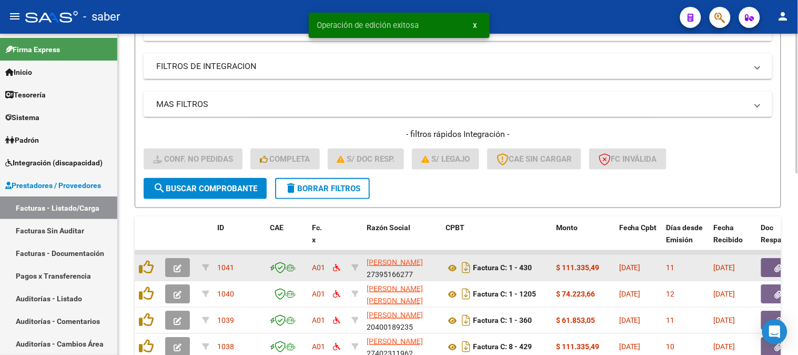
click at [172, 264] on button "button" at bounding box center [177, 267] width 25 height 19
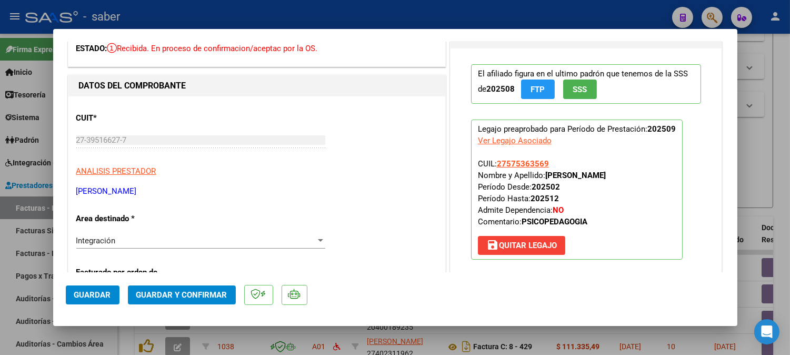
scroll to position [0, 0]
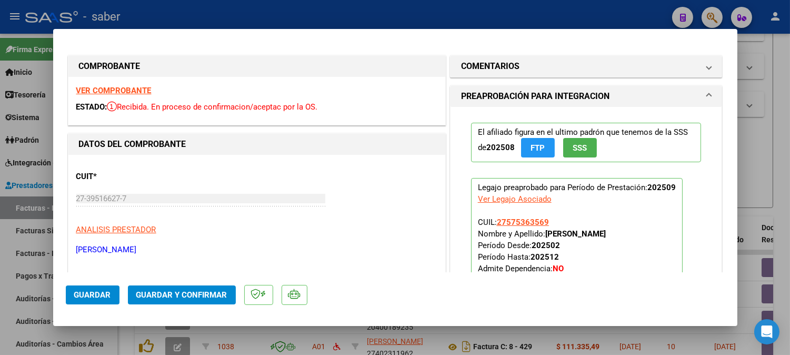
click at [137, 89] on strong "VER COMPROBANTE" at bounding box center [113, 90] width 75 height 9
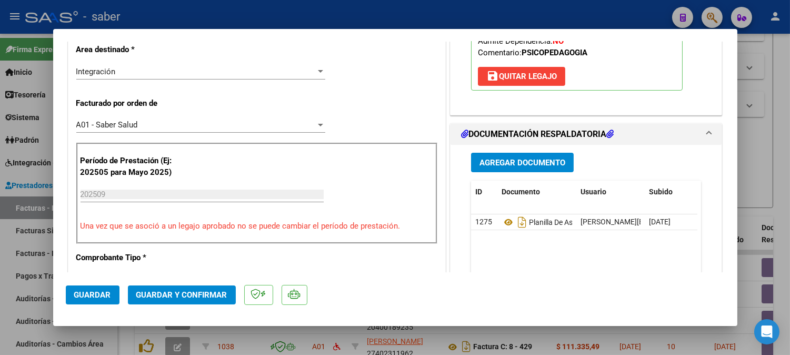
scroll to position [292, 0]
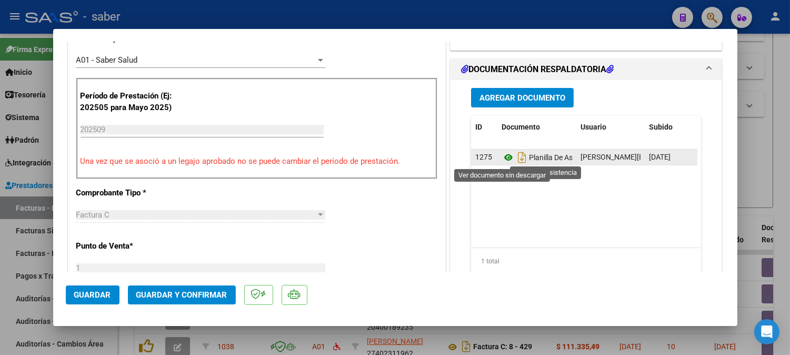
click at [502, 157] on icon at bounding box center [509, 157] width 14 height 13
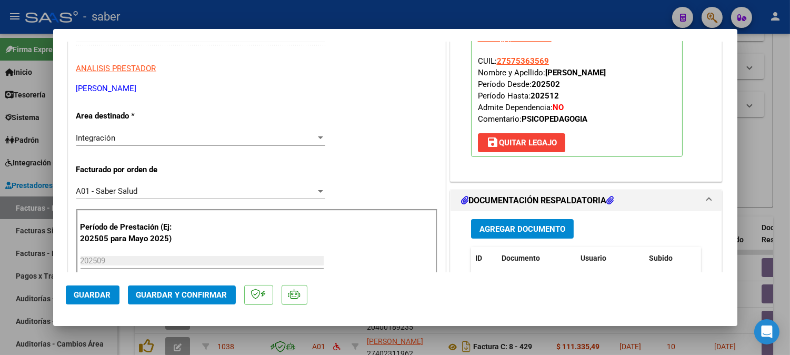
scroll to position [234, 0]
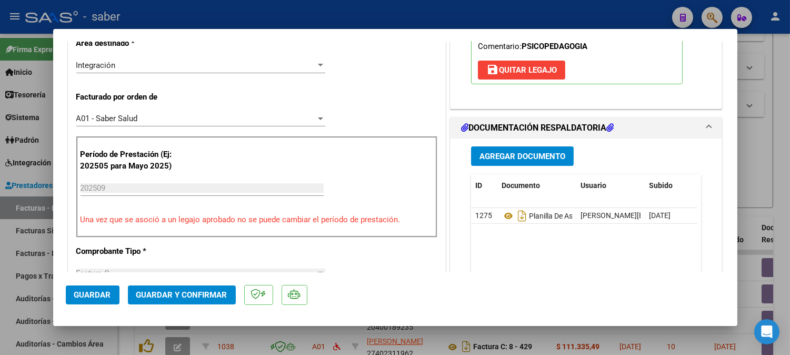
click at [181, 293] on span "Guardar y Confirmar" at bounding box center [181, 294] width 91 height 9
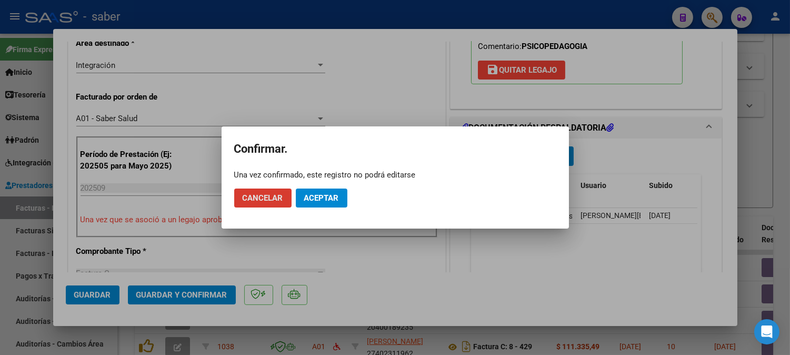
click at [335, 197] on span "Aceptar" at bounding box center [321, 197] width 35 height 9
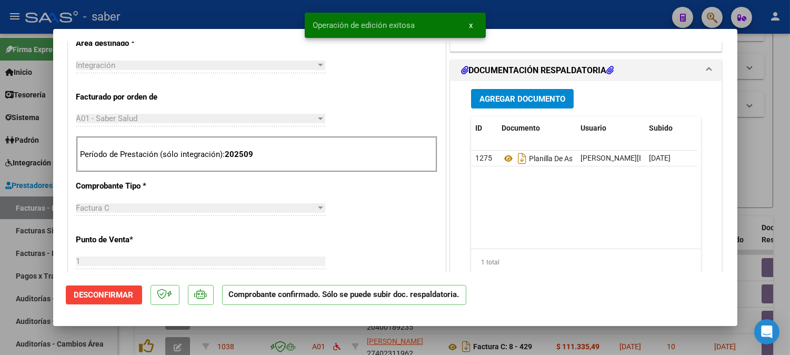
click at [770, 154] on div at bounding box center [395, 177] width 790 height 355
type input "$ 0,00"
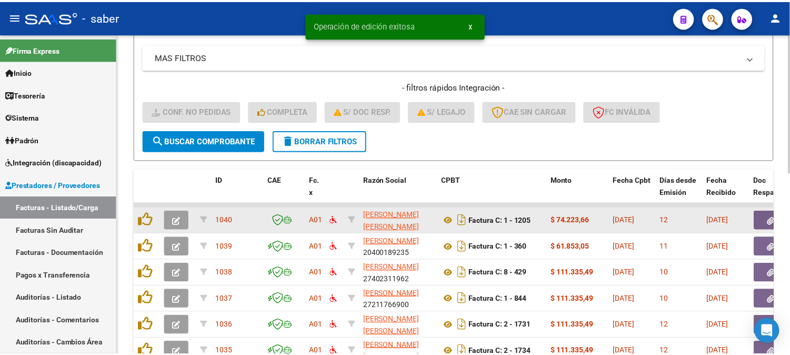
scroll to position [243, 0]
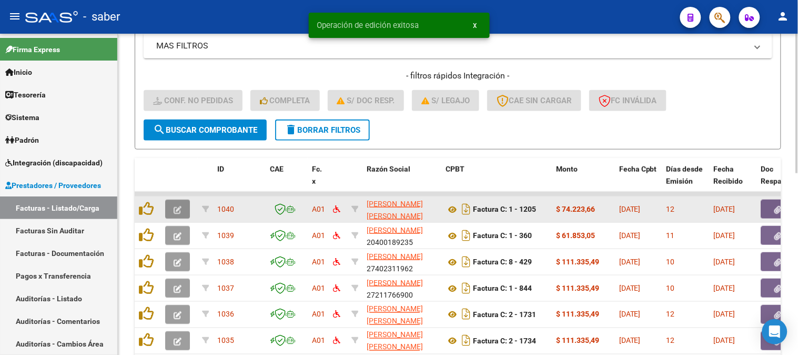
click at [179, 208] on icon "button" at bounding box center [178, 210] width 8 height 8
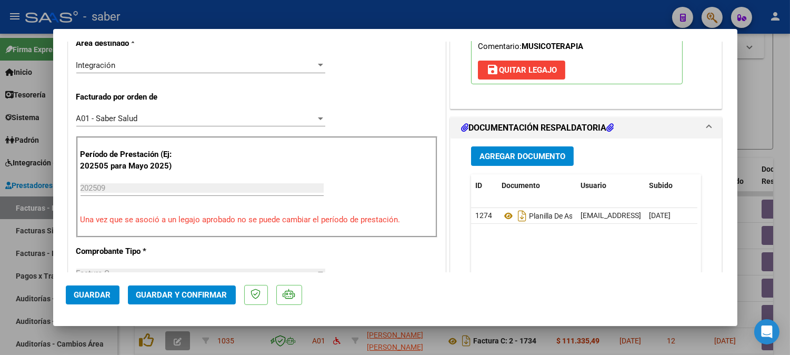
scroll to position [0, 0]
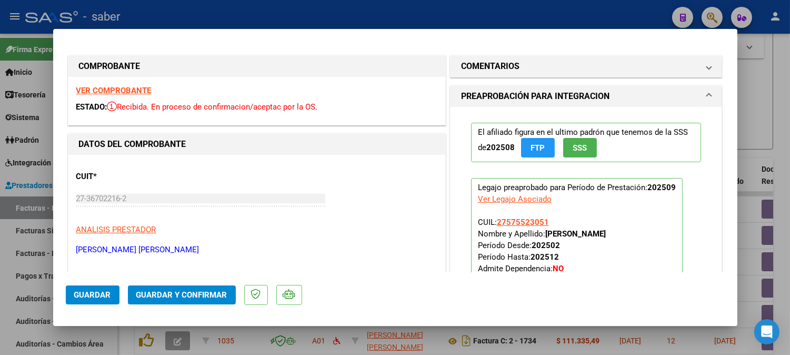
click at [127, 88] on strong "VER COMPROBANTE" at bounding box center [113, 90] width 75 height 9
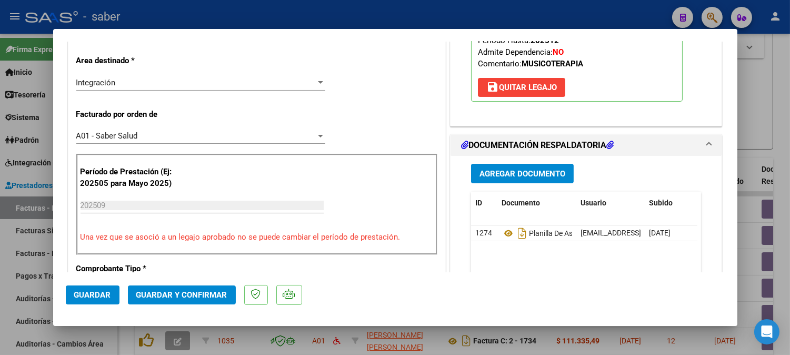
scroll to position [234, 0]
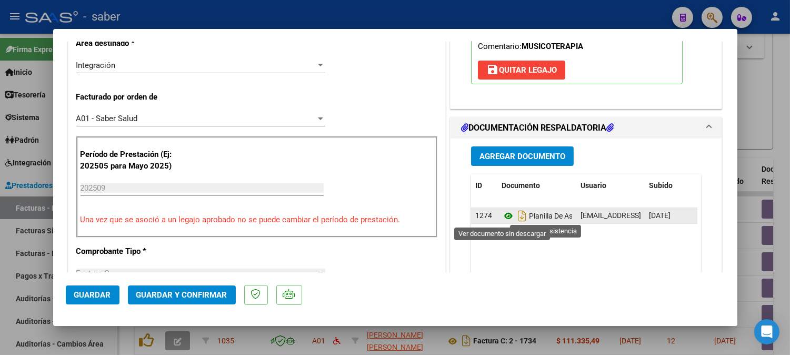
click at [503, 220] on icon at bounding box center [509, 215] width 14 height 13
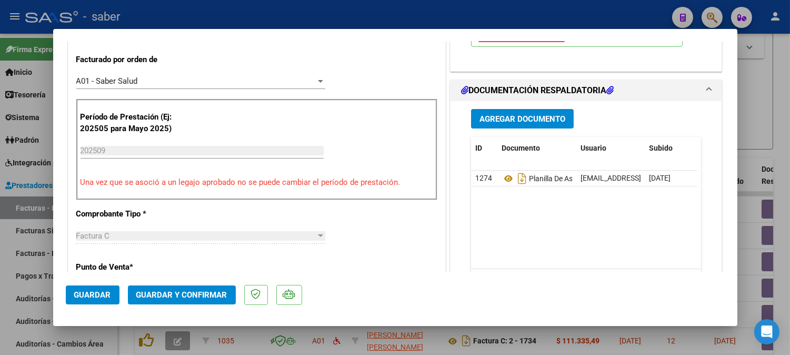
scroll to position [292, 0]
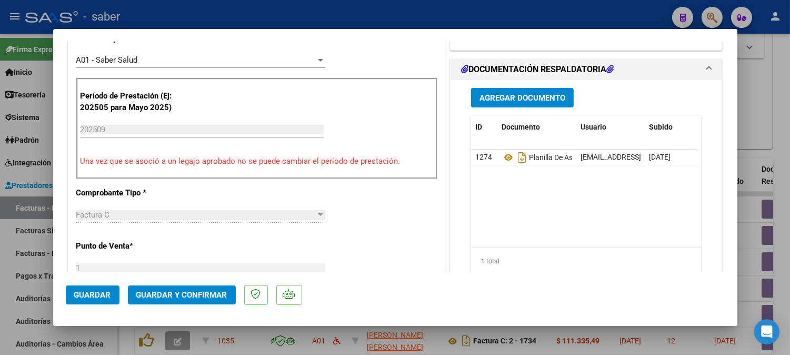
click at [170, 292] on span "Guardar y Confirmar" at bounding box center [181, 294] width 91 height 9
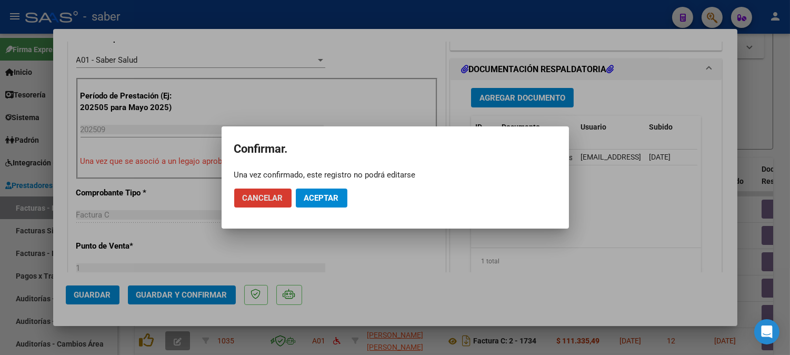
click at [325, 195] on span "Aceptar" at bounding box center [321, 197] width 35 height 9
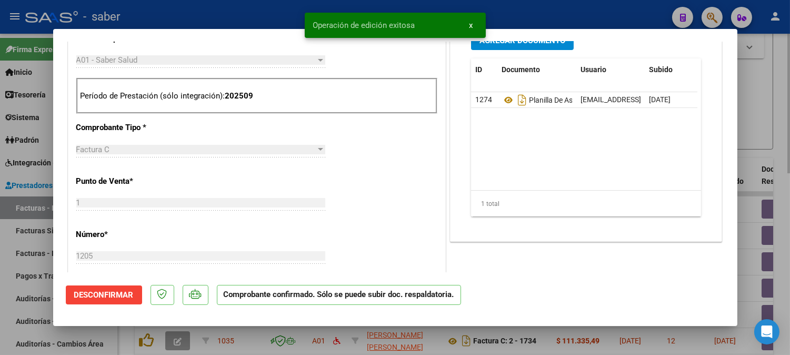
click at [754, 138] on div at bounding box center [395, 177] width 790 height 355
type input "$ 0,00"
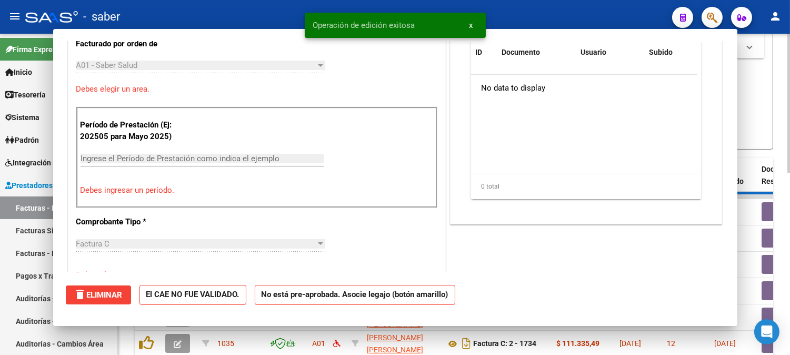
scroll to position [311, 0]
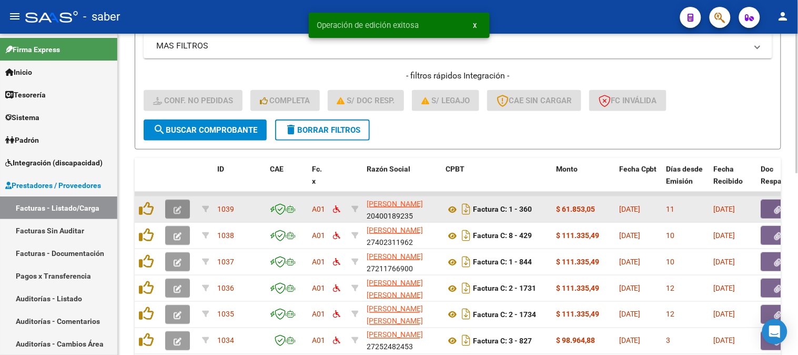
click at [176, 208] on icon "button" at bounding box center [178, 210] width 8 height 8
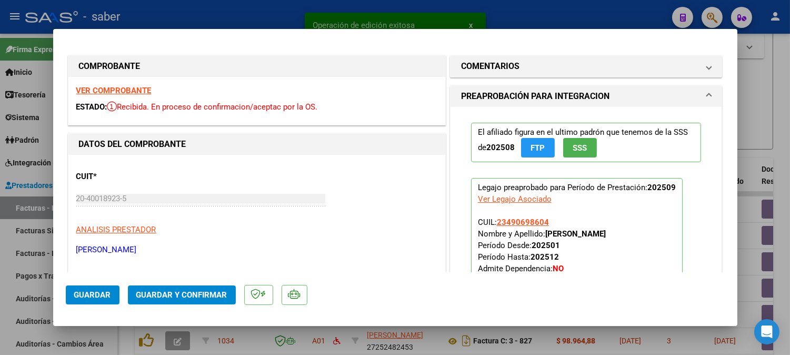
click at [128, 91] on strong "VER COMPROBANTE" at bounding box center [113, 90] width 75 height 9
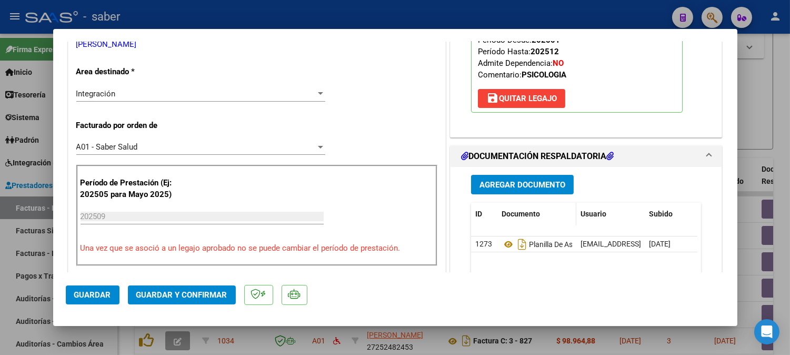
scroll to position [234, 0]
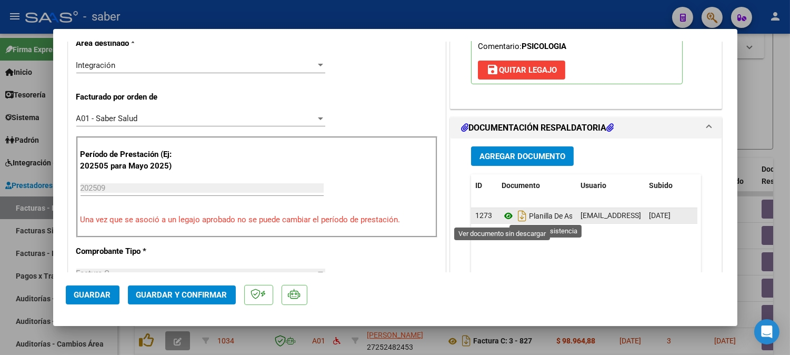
click at [504, 215] on icon at bounding box center [509, 215] width 14 height 13
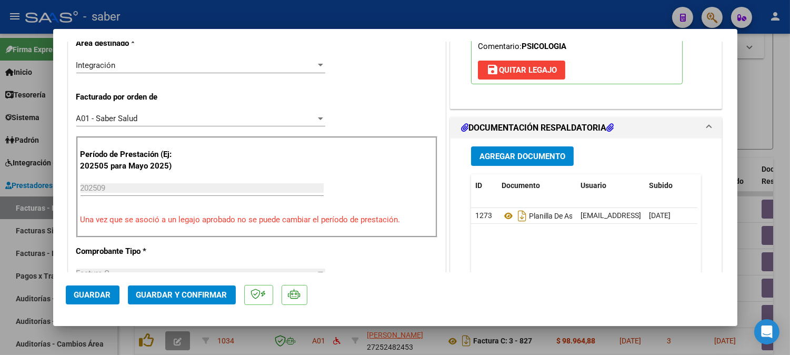
scroll to position [175, 0]
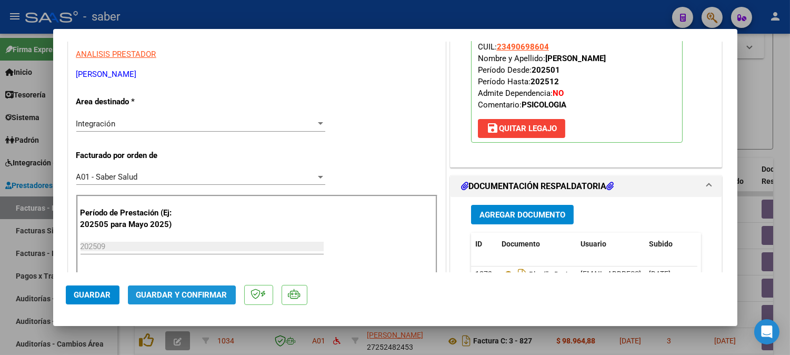
click at [176, 303] on button "Guardar y Confirmar" at bounding box center [182, 294] width 108 height 19
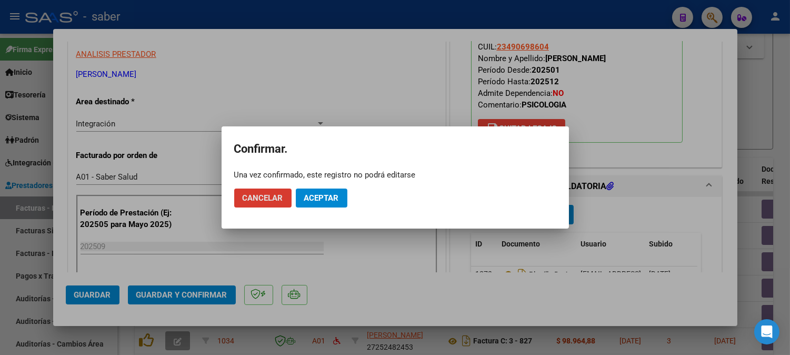
click at [303, 193] on button "Aceptar" at bounding box center [322, 197] width 52 height 19
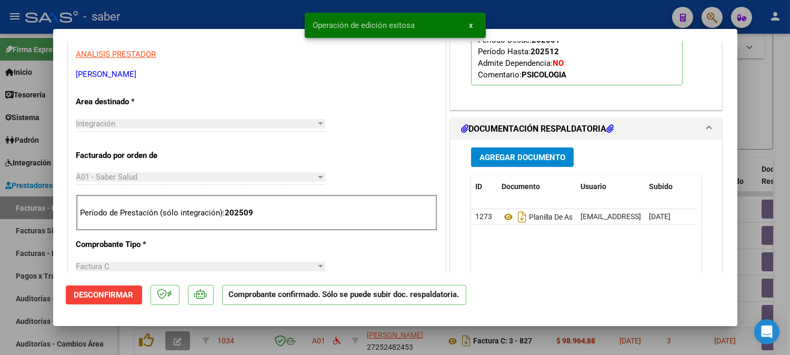
click at [766, 128] on div at bounding box center [395, 177] width 790 height 355
type input "$ 0,00"
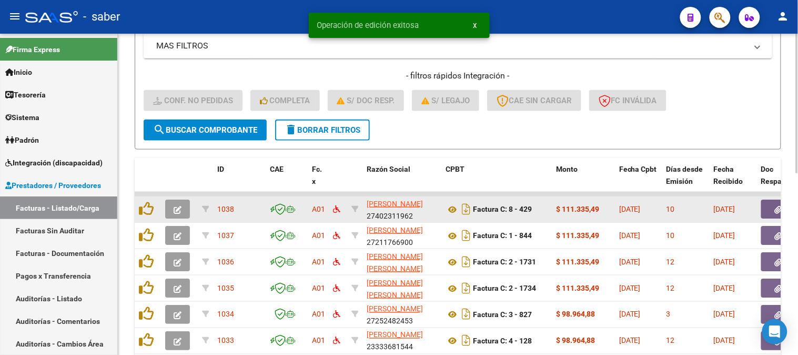
click at [172, 206] on button "button" at bounding box center [177, 208] width 25 height 19
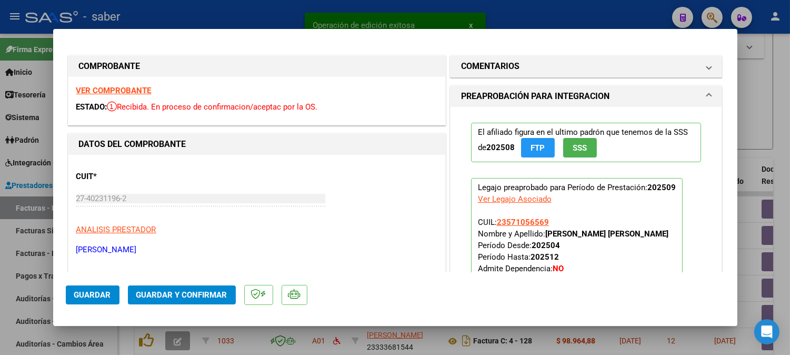
click at [107, 89] on strong "VER COMPROBANTE" at bounding box center [113, 90] width 75 height 9
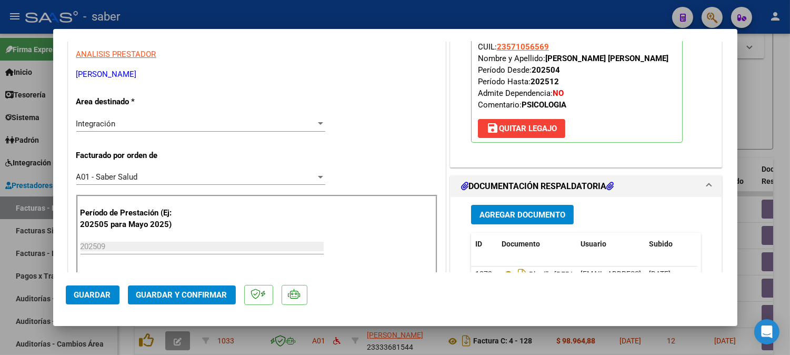
scroll to position [234, 0]
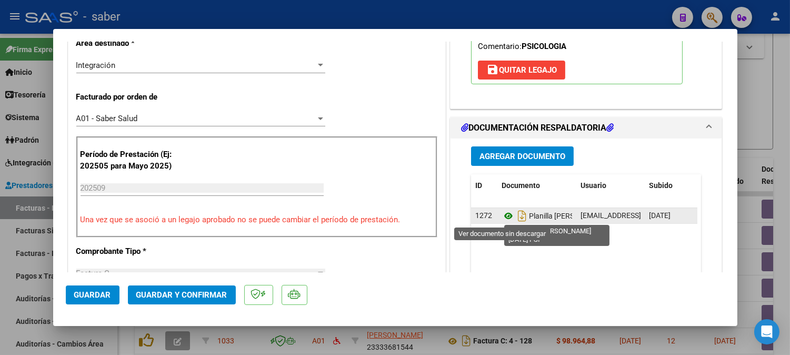
click at [504, 217] on icon at bounding box center [509, 215] width 14 height 13
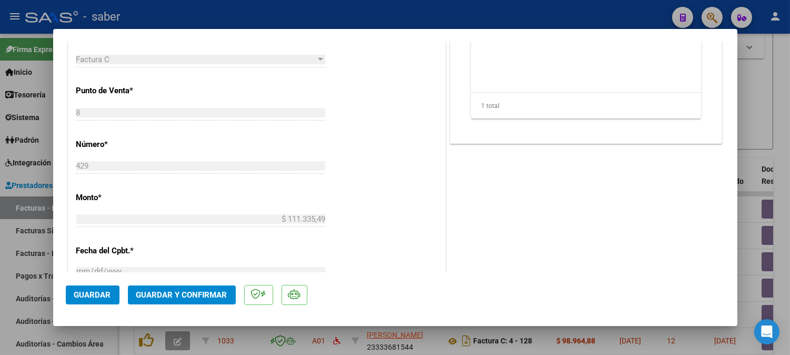
scroll to position [467, 0]
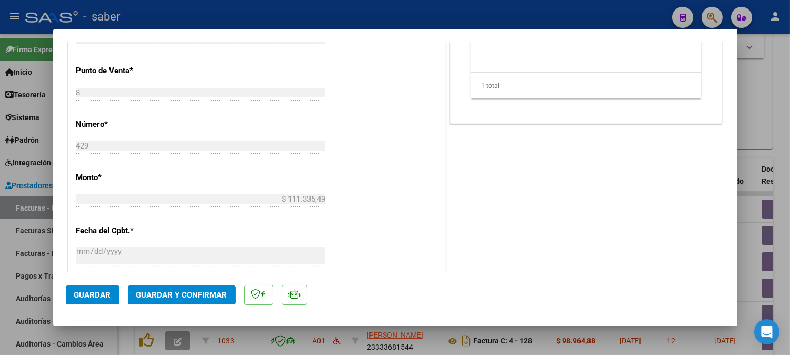
click at [203, 292] on span "Guardar y Confirmar" at bounding box center [181, 294] width 91 height 9
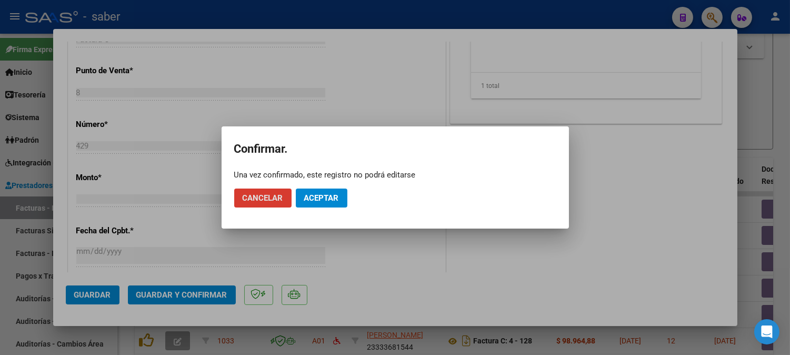
click at [325, 200] on span "Aceptar" at bounding box center [321, 197] width 35 height 9
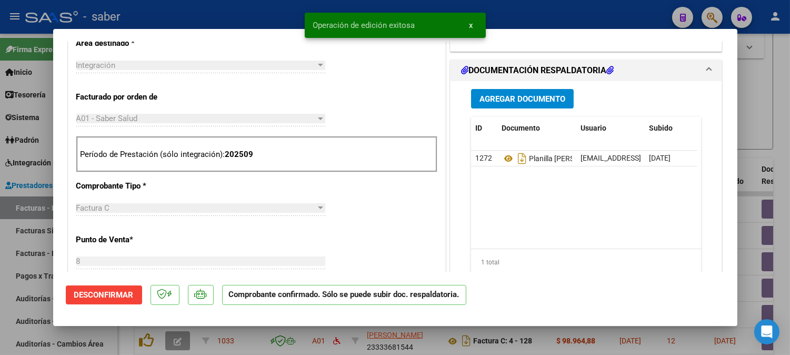
click at [763, 111] on div at bounding box center [395, 177] width 790 height 355
type input "$ 0,00"
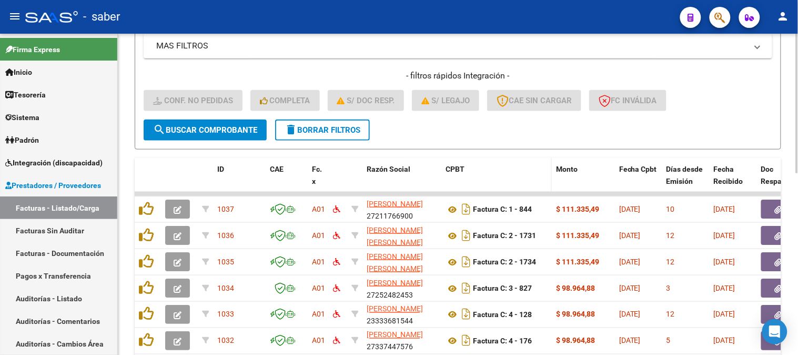
drag, startPoint x: 511, startPoint y: 162, endPoint x: 496, endPoint y: 177, distance: 21.6
click at [511, 163] on div "CPBT" at bounding box center [497, 169] width 102 height 12
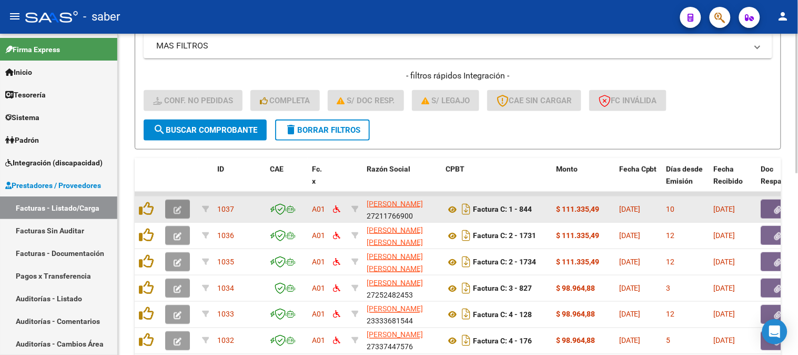
click at [171, 201] on button "button" at bounding box center [177, 208] width 25 height 19
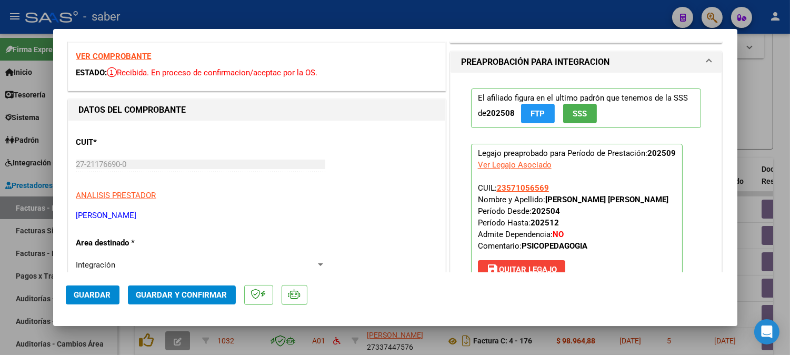
scroll to position [0, 0]
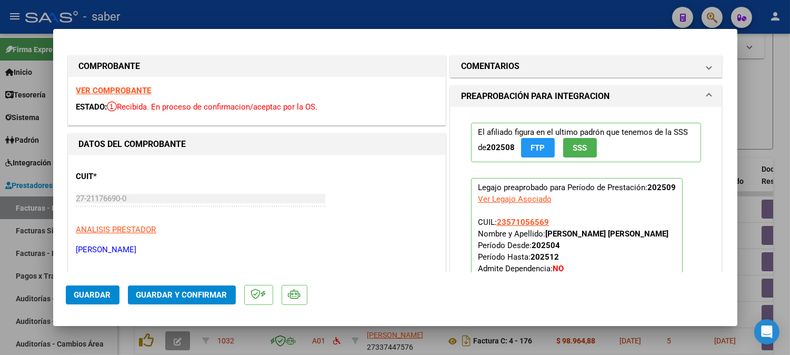
click at [132, 92] on strong "VER COMPROBANTE" at bounding box center [113, 90] width 75 height 9
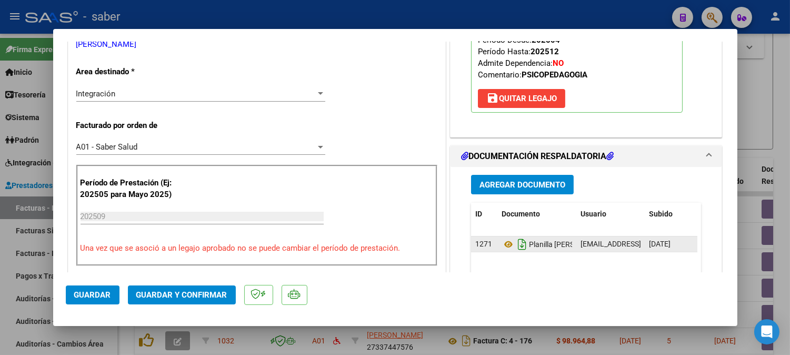
scroll to position [234, 0]
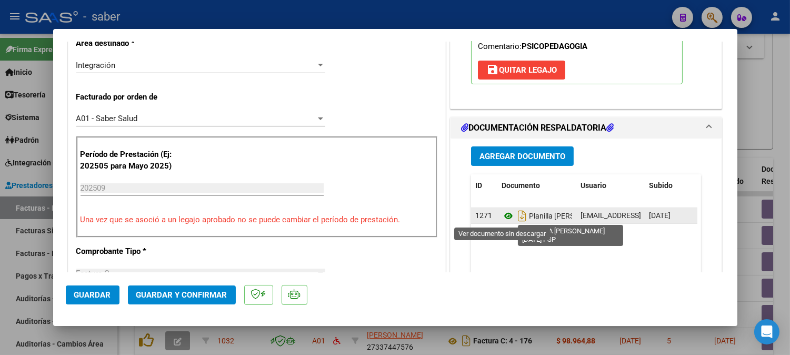
click at [502, 215] on icon at bounding box center [509, 215] width 14 height 13
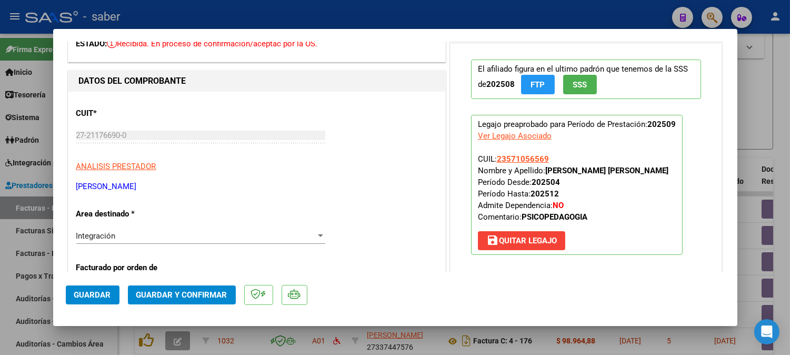
scroll to position [58, 0]
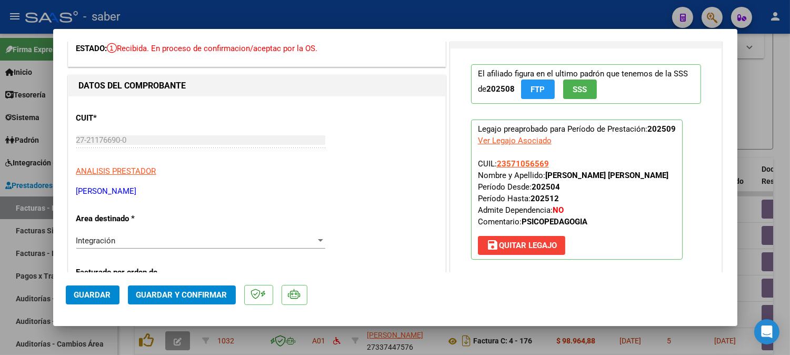
click at [195, 294] on span "Guardar y Confirmar" at bounding box center [181, 294] width 91 height 9
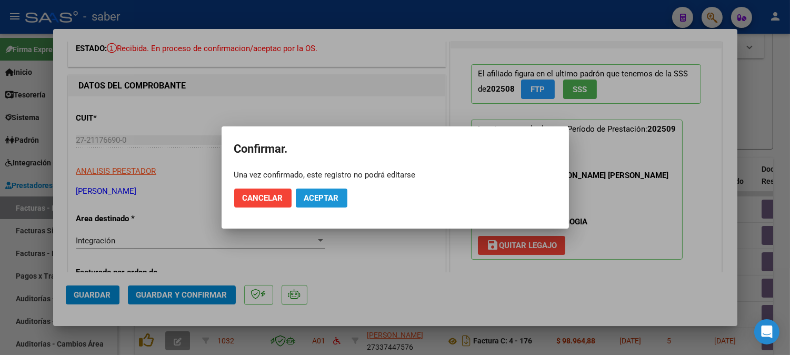
click at [322, 198] on span "Aceptar" at bounding box center [321, 197] width 35 height 9
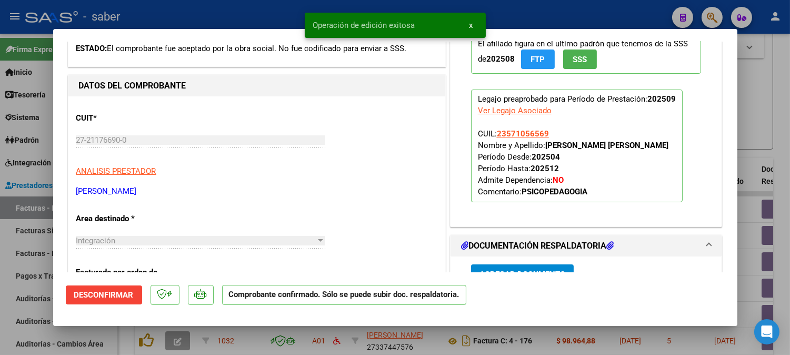
click at [762, 148] on div at bounding box center [395, 177] width 790 height 355
type input "$ 0,00"
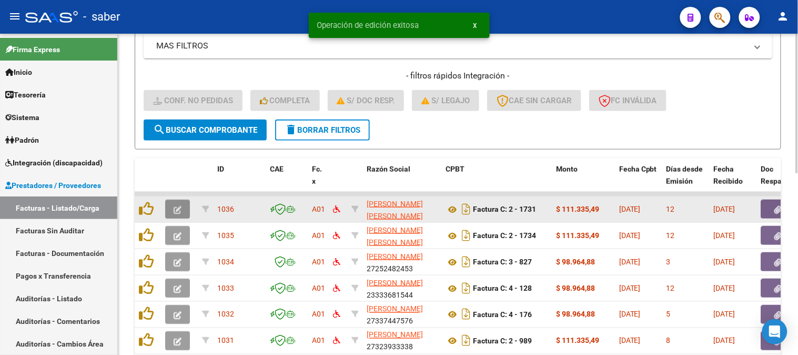
click at [178, 206] on icon "button" at bounding box center [178, 210] width 8 height 8
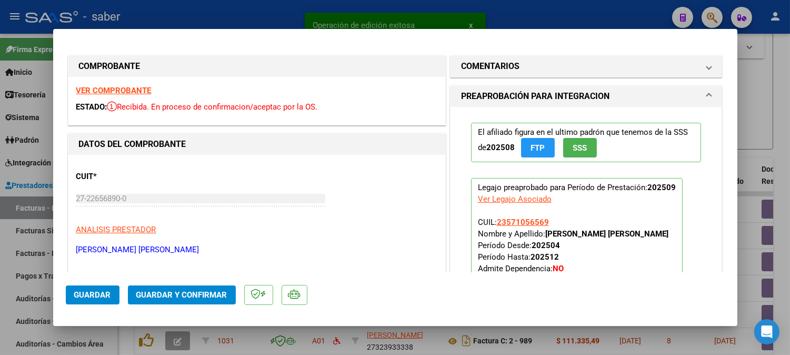
click at [124, 90] on strong "VER COMPROBANTE" at bounding box center [113, 90] width 75 height 9
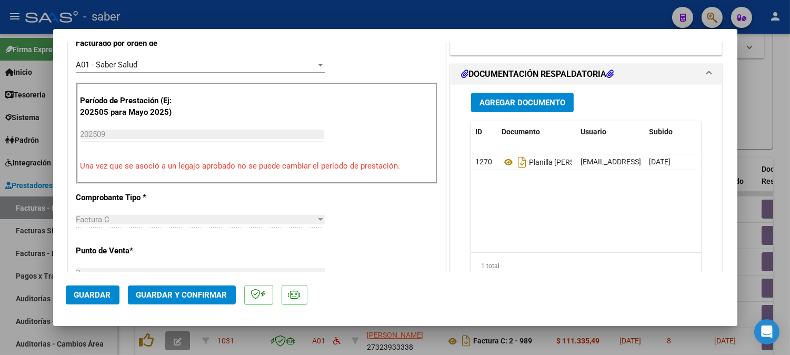
scroll to position [292, 0]
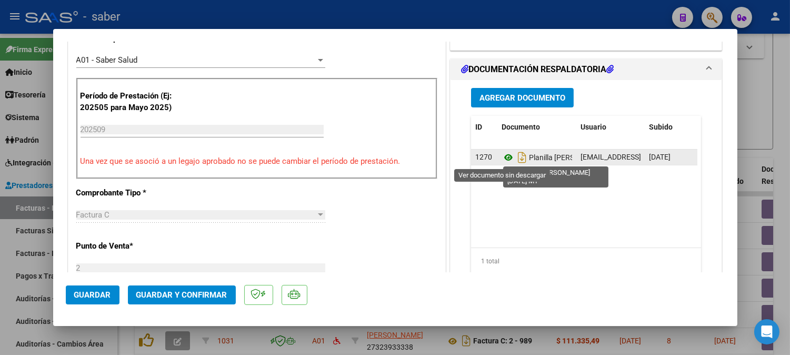
click at [505, 156] on icon at bounding box center [509, 157] width 14 height 13
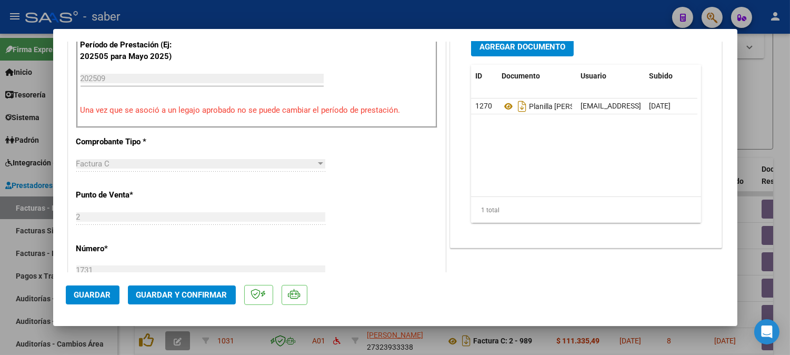
scroll to position [351, 0]
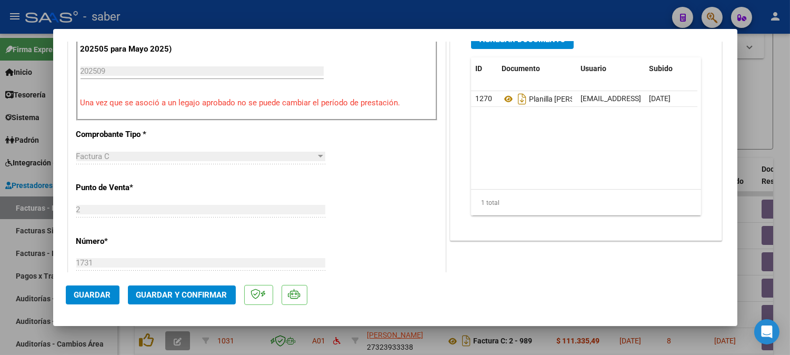
click at [185, 296] on span "Guardar y Confirmar" at bounding box center [181, 294] width 91 height 9
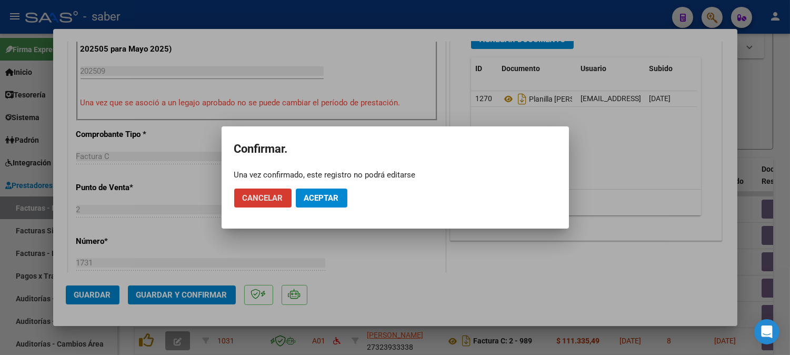
click at [322, 206] on button "Aceptar" at bounding box center [322, 197] width 52 height 19
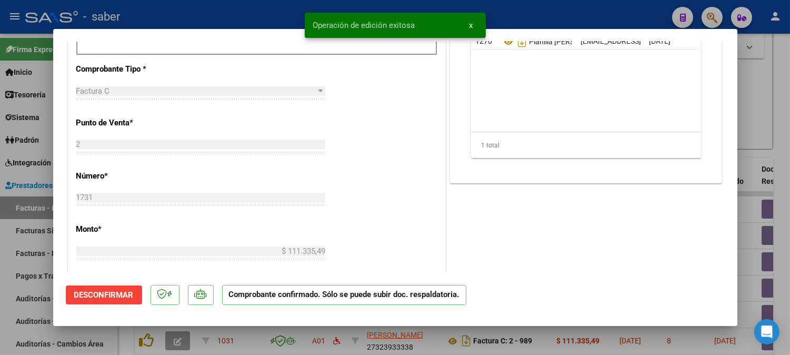
click at [767, 107] on div at bounding box center [395, 177] width 790 height 355
type input "$ 0,00"
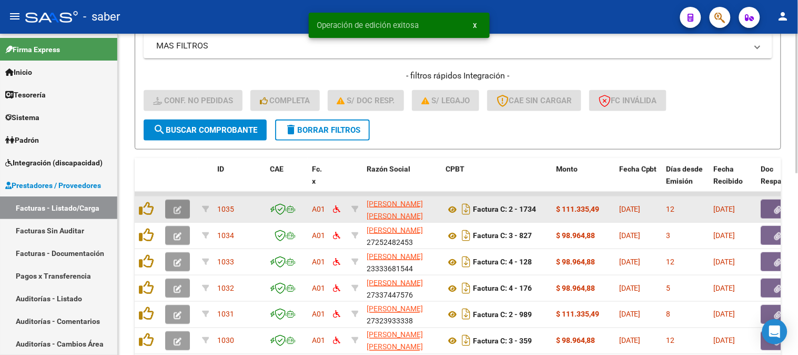
click at [176, 207] on icon "button" at bounding box center [178, 210] width 8 height 8
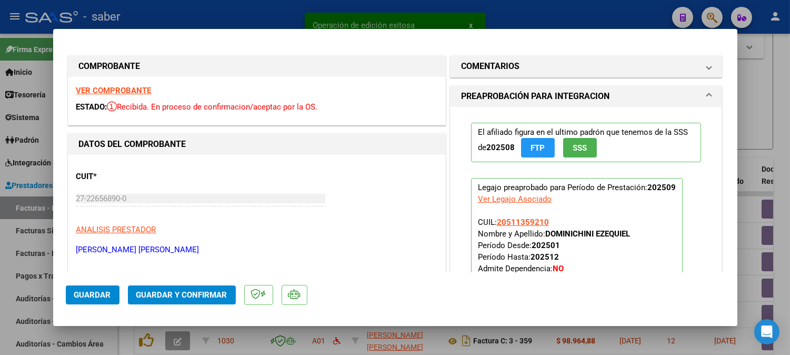
click at [129, 88] on strong "VER COMPROBANTE" at bounding box center [113, 90] width 75 height 9
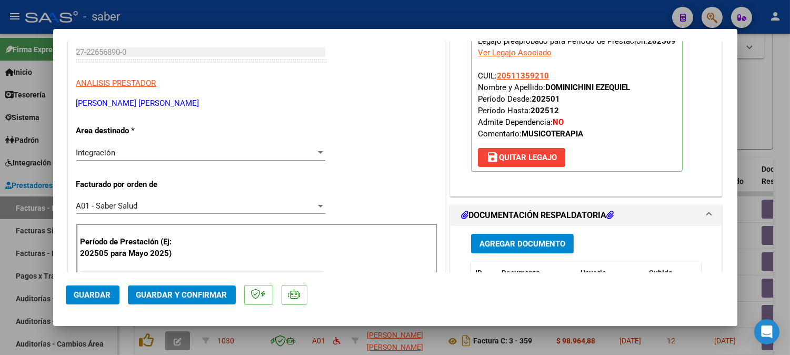
scroll to position [234, 0]
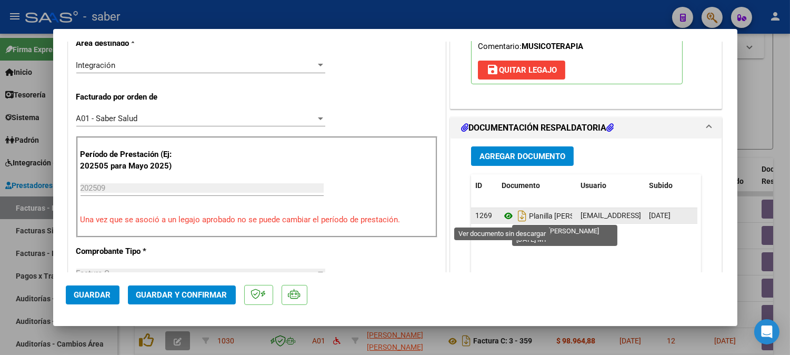
click at [502, 215] on icon at bounding box center [509, 215] width 14 height 13
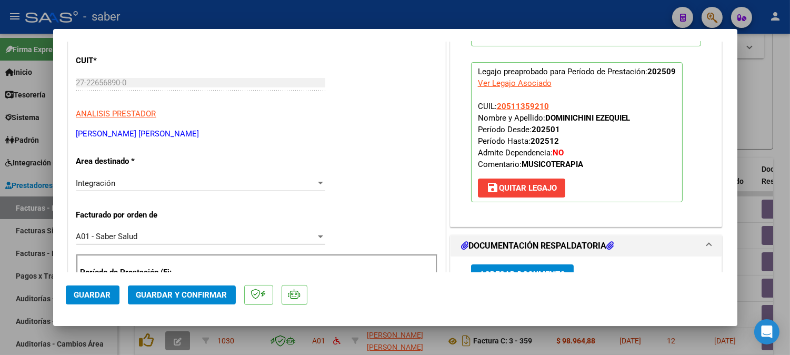
scroll to position [117, 0]
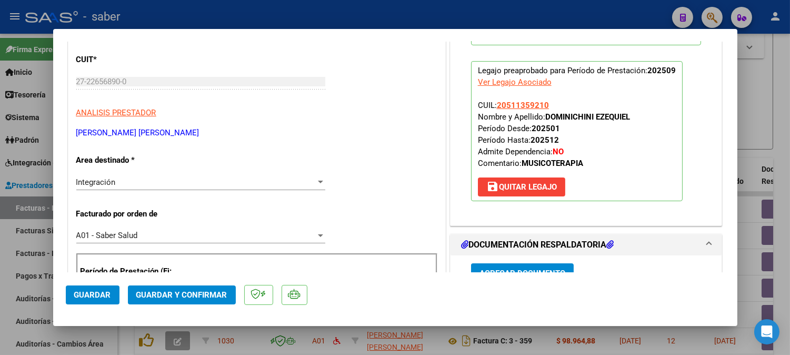
click at [166, 292] on span "Guardar y Confirmar" at bounding box center [181, 294] width 91 height 9
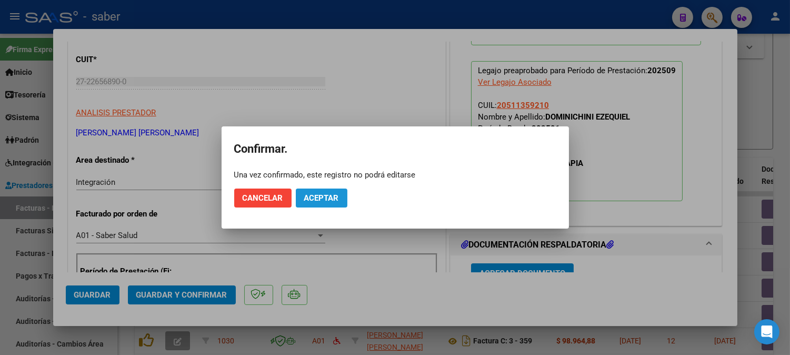
click at [327, 188] on button "Aceptar" at bounding box center [322, 197] width 52 height 19
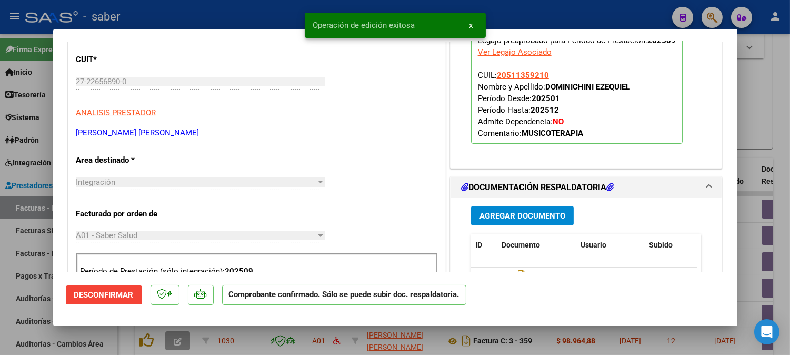
click at [777, 96] on div at bounding box center [395, 177] width 790 height 355
type input "$ 0,00"
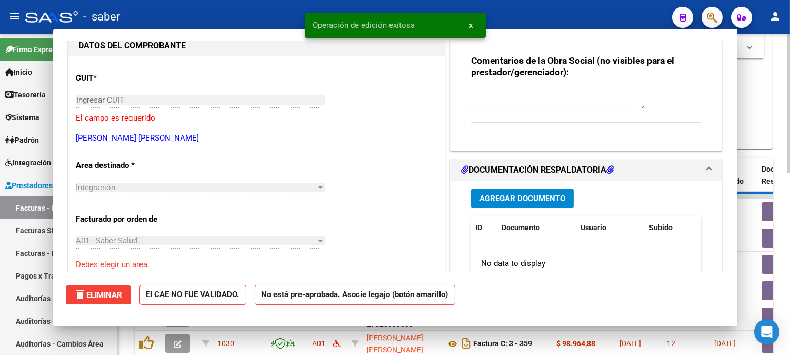
scroll to position [135, 0]
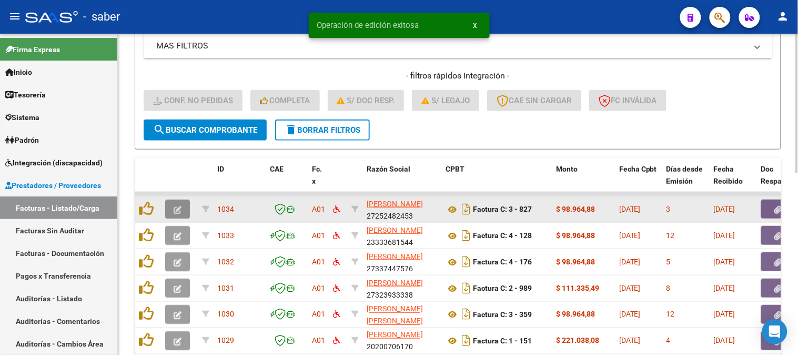
click at [178, 208] on icon "button" at bounding box center [178, 210] width 8 height 8
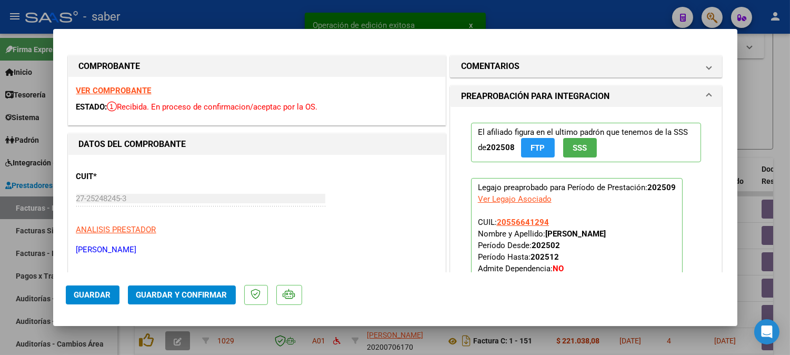
click at [122, 86] on strong "VER COMPROBANTE" at bounding box center [113, 90] width 75 height 9
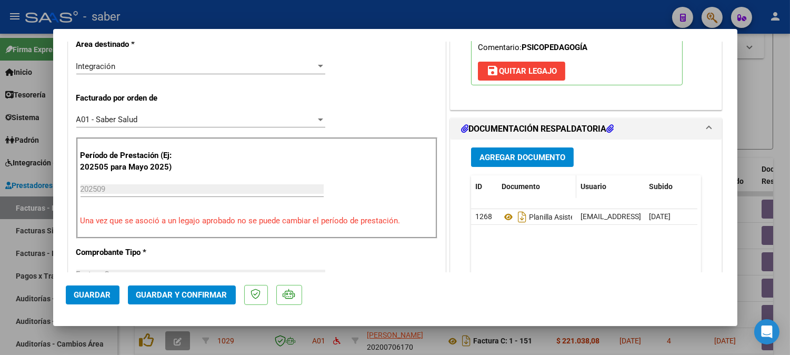
scroll to position [234, 0]
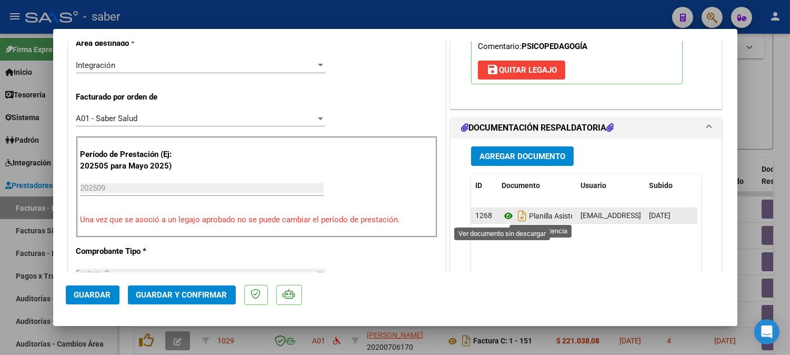
click at [506, 216] on icon at bounding box center [509, 215] width 14 height 13
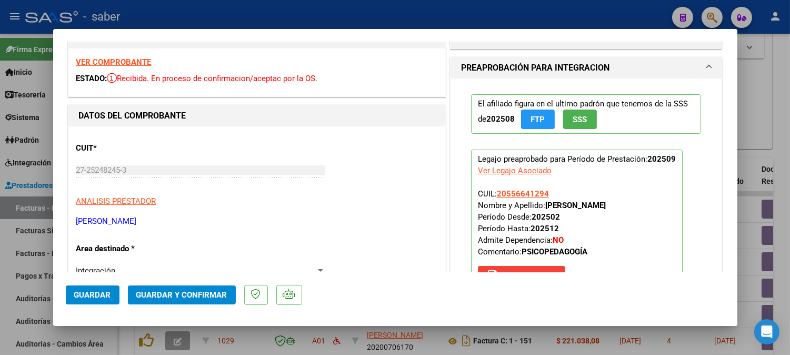
scroll to position [0, 0]
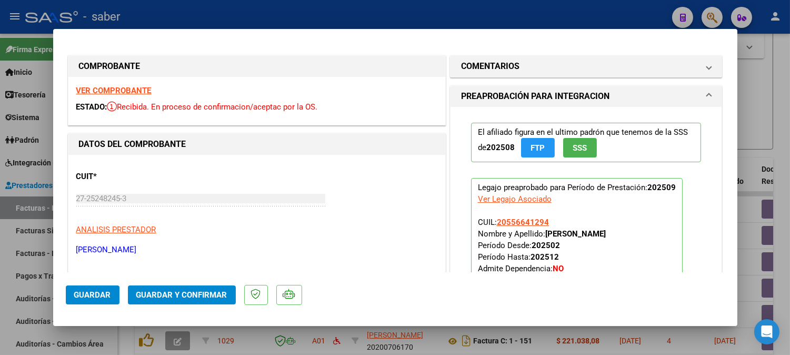
click at [195, 295] on span "Guardar y Confirmar" at bounding box center [181, 294] width 91 height 9
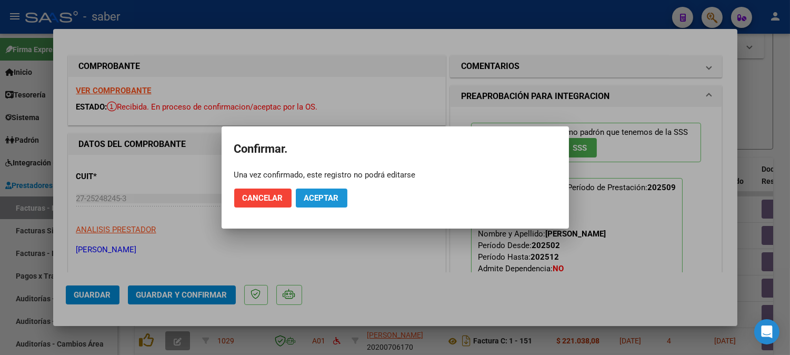
click at [317, 198] on span "Aceptar" at bounding box center [321, 197] width 35 height 9
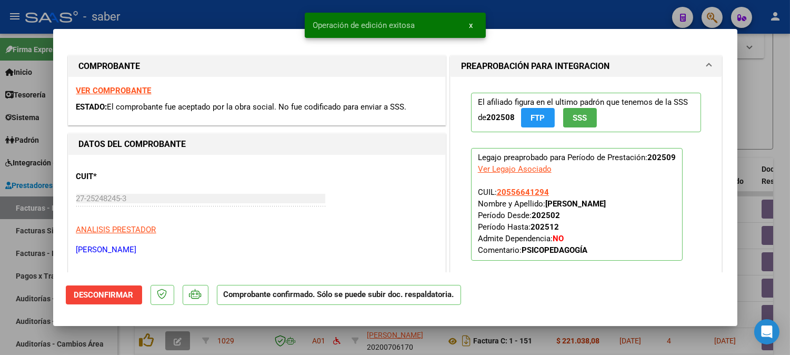
click at [761, 117] on div at bounding box center [395, 177] width 790 height 355
type input "$ 0,00"
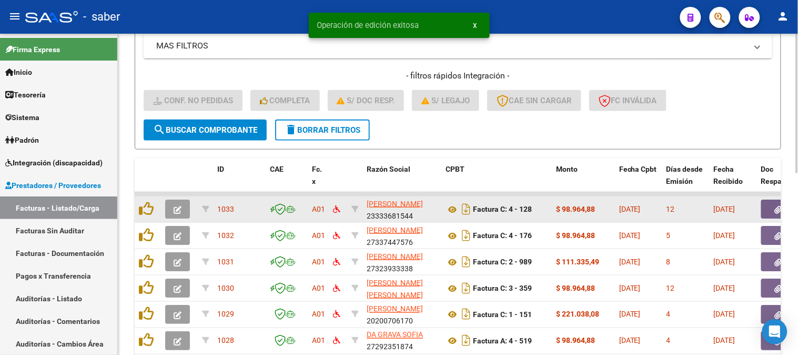
click at [177, 212] on icon "button" at bounding box center [178, 210] width 8 height 8
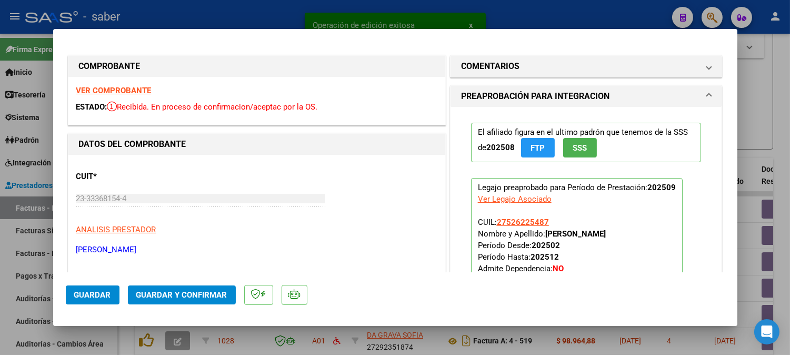
click at [125, 87] on strong "VER COMPROBANTE" at bounding box center [113, 90] width 75 height 9
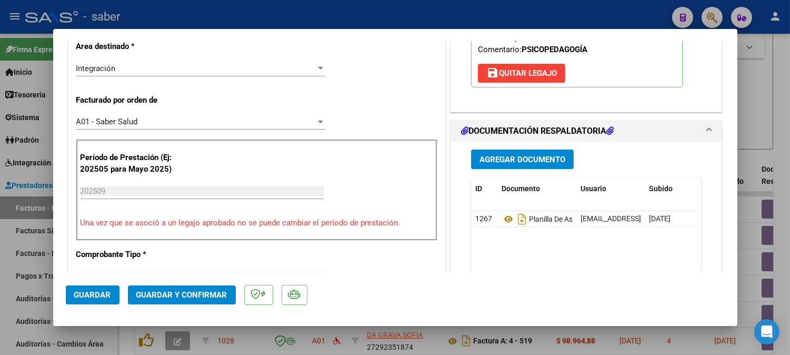
scroll to position [234, 0]
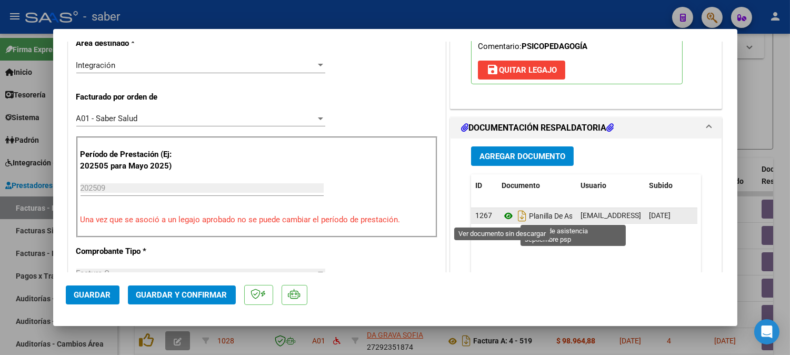
click at [507, 218] on icon at bounding box center [509, 215] width 14 height 13
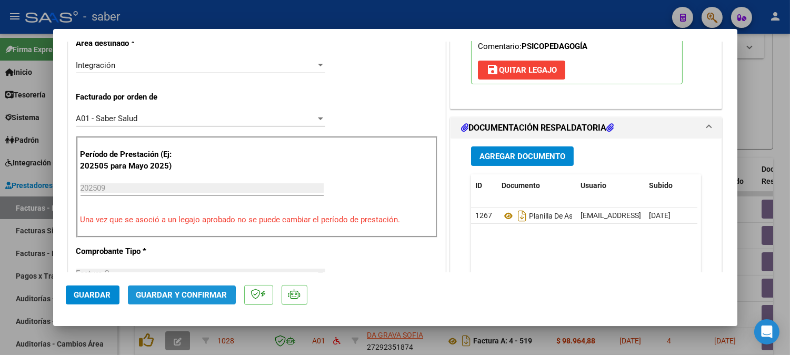
click at [179, 298] on span "Guardar y Confirmar" at bounding box center [181, 294] width 91 height 9
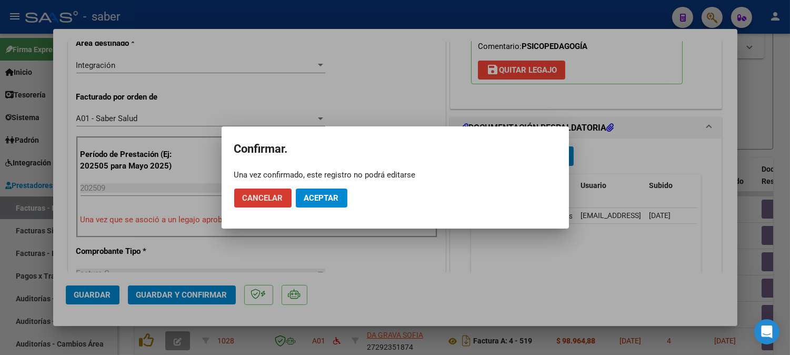
click at [318, 204] on button "Aceptar" at bounding box center [322, 197] width 52 height 19
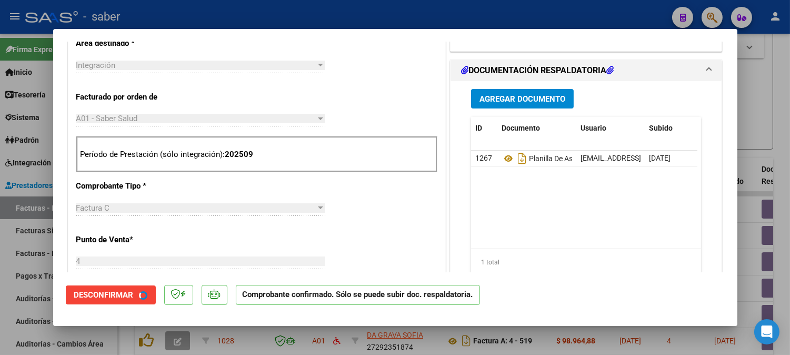
click at [772, 128] on div at bounding box center [395, 177] width 790 height 355
type input "$ 0,00"
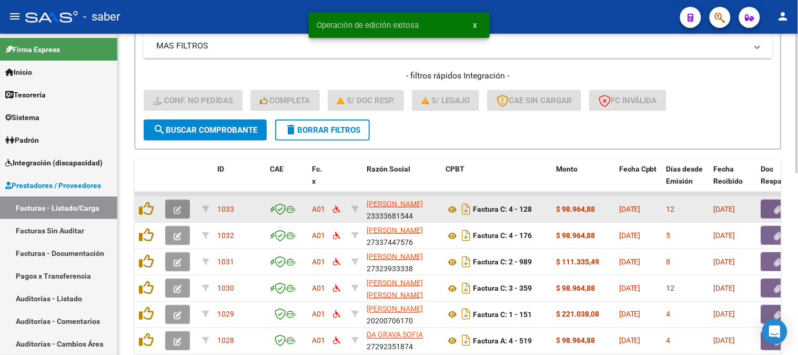
click at [177, 208] on icon "button" at bounding box center [178, 210] width 8 height 8
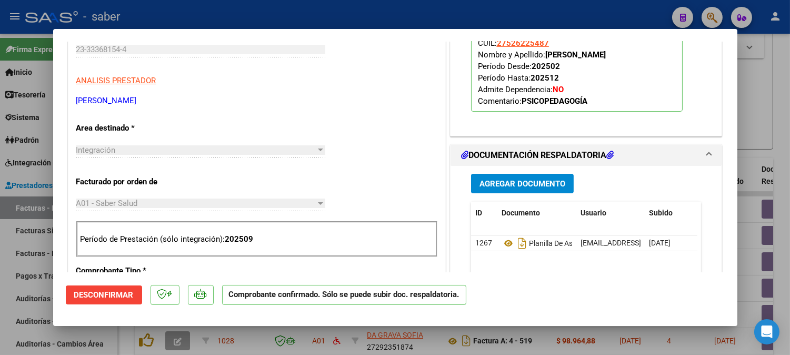
scroll to position [175, 0]
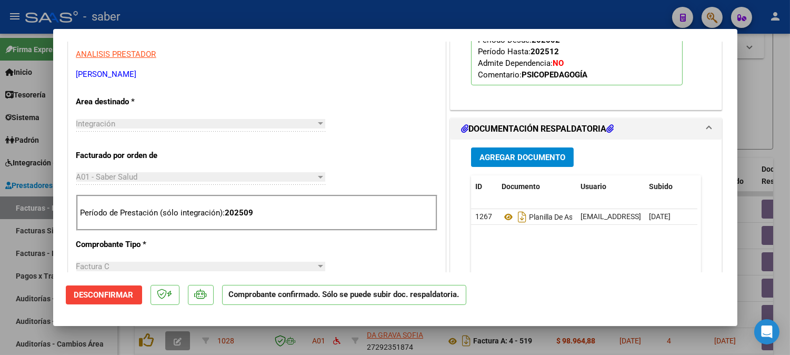
click at [769, 91] on div at bounding box center [395, 177] width 790 height 355
type input "$ 0,00"
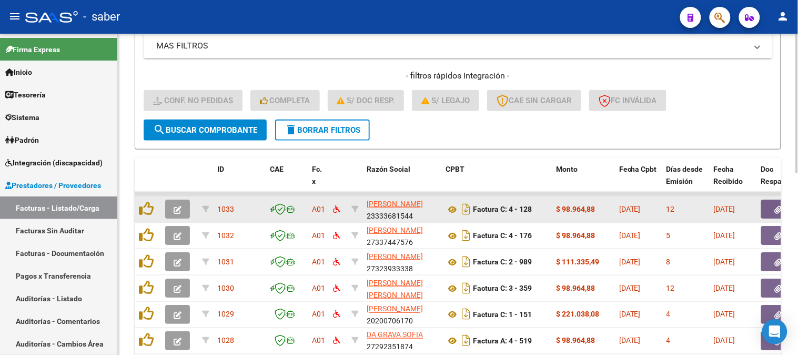
click at [179, 207] on icon "button" at bounding box center [178, 210] width 8 height 8
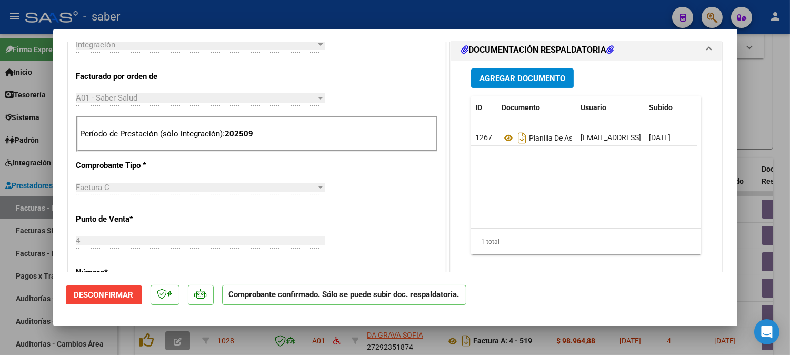
scroll to position [234, 0]
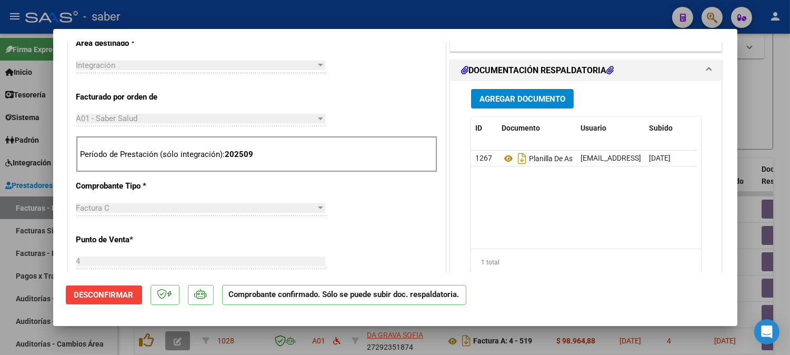
click at [89, 293] on span "Desconfirmar" at bounding box center [103, 294] width 59 height 9
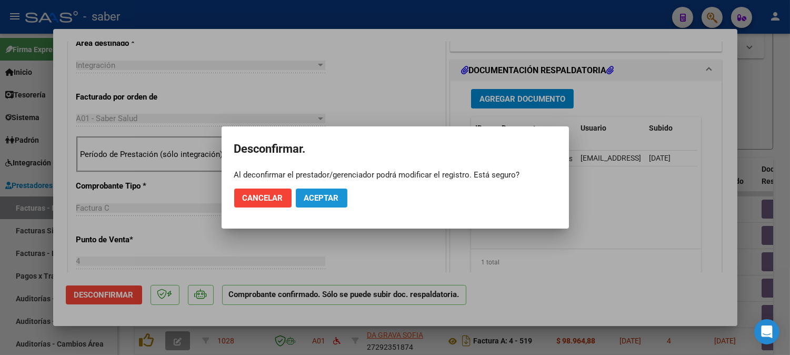
click at [337, 201] on span "Aceptar" at bounding box center [321, 197] width 35 height 9
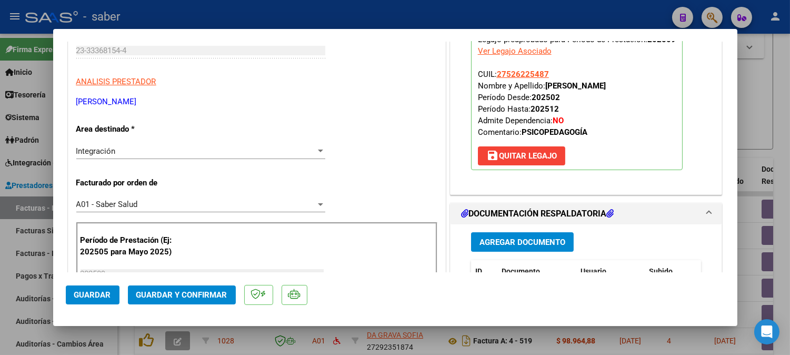
scroll to position [175, 0]
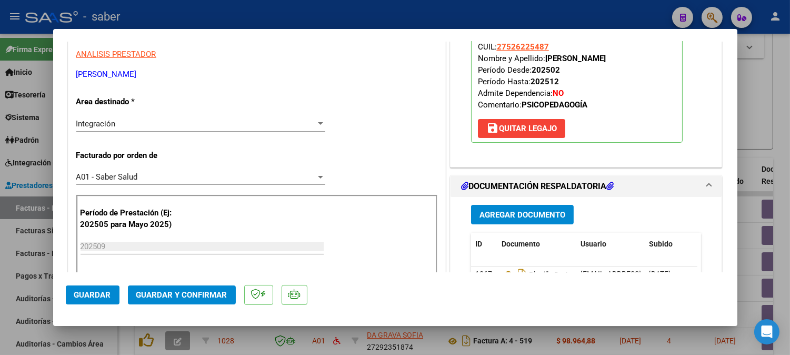
click at [198, 296] on span "Guardar y Confirmar" at bounding box center [181, 294] width 91 height 9
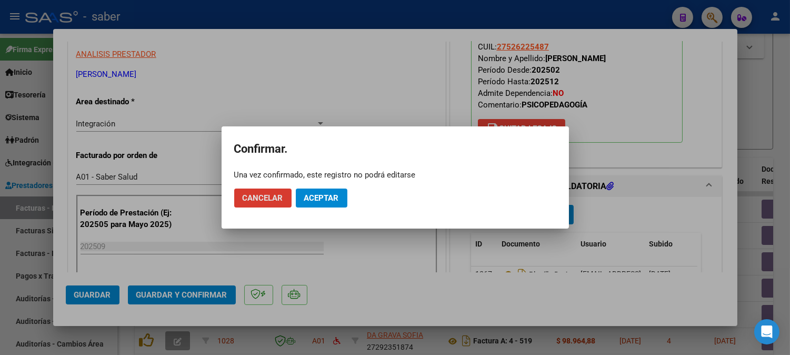
click at [332, 197] on span "Aceptar" at bounding box center [321, 197] width 35 height 9
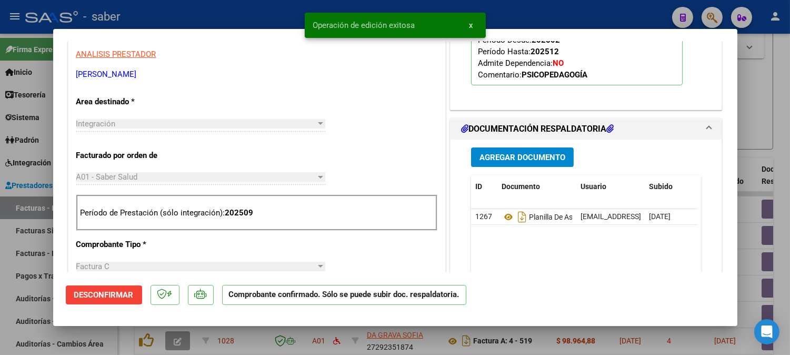
click at [775, 117] on div at bounding box center [395, 177] width 790 height 355
type input "$ 0,00"
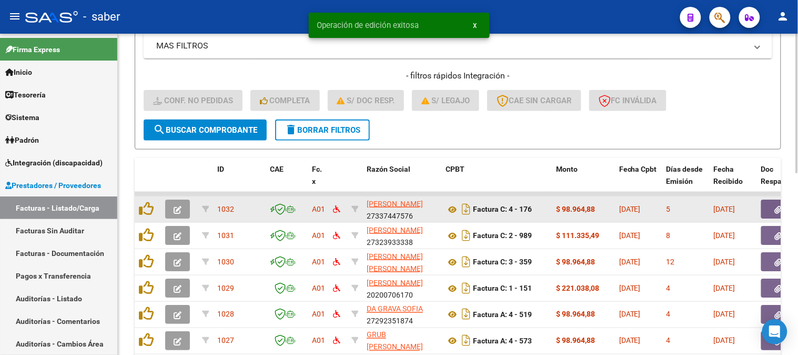
click at [187, 208] on button "button" at bounding box center [177, 208] width 25 height 19
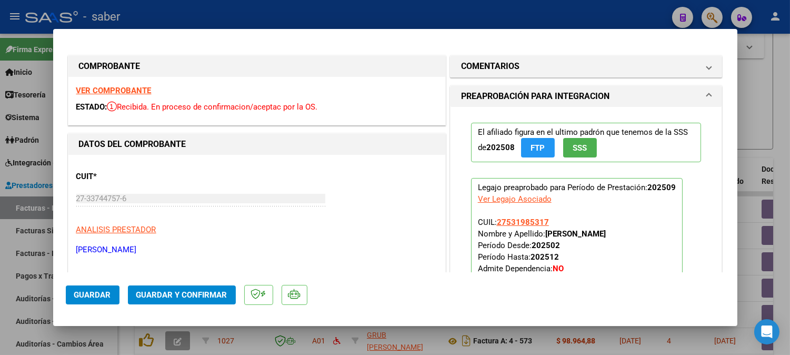
click at [114, 91] on strong "VER COMPROBANTE" at bounding box center [113, 90] width 75 height 9
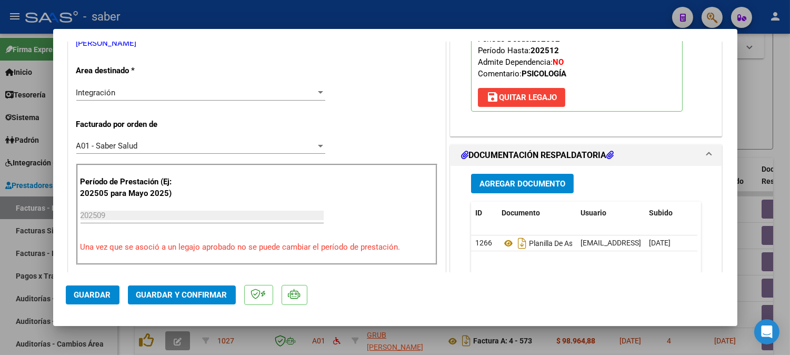
scroll to position [234, 0]
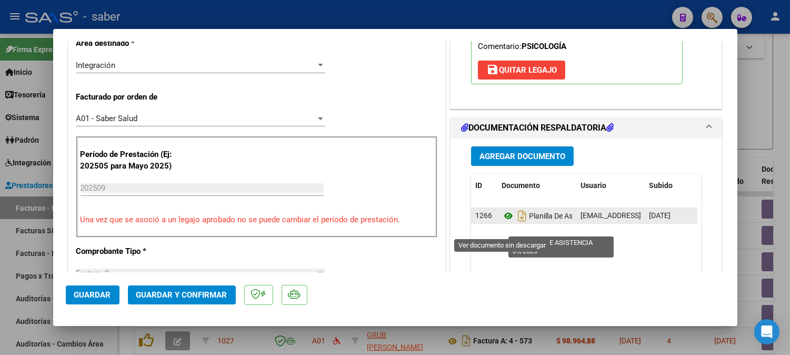
click at [503, 222] on icon at bounding box center [509, 215] width 14 height 13
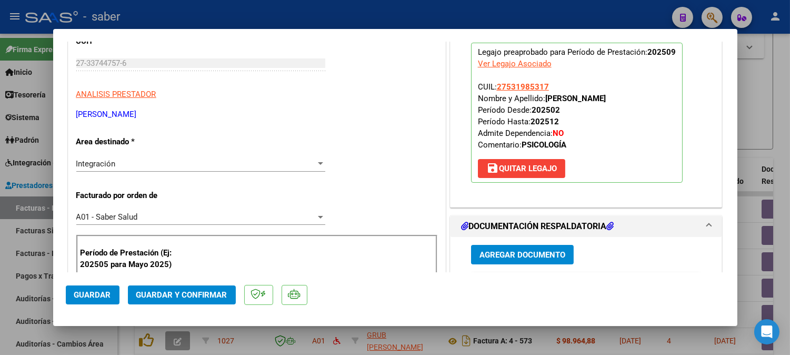
scroll to position [117, 0]
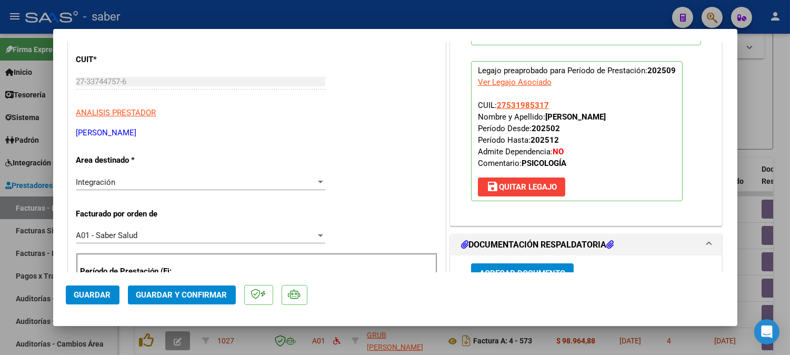
click at [177, 288] on button "Guardar y Confirmar" at bounding box center [182, 294] width 108 height 19
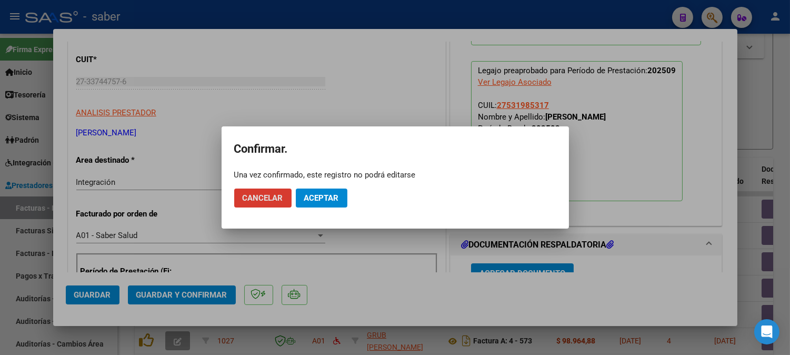
click at [333, 197] on span "Aceptar" at bounding box center [321, 197] width 35 height 9
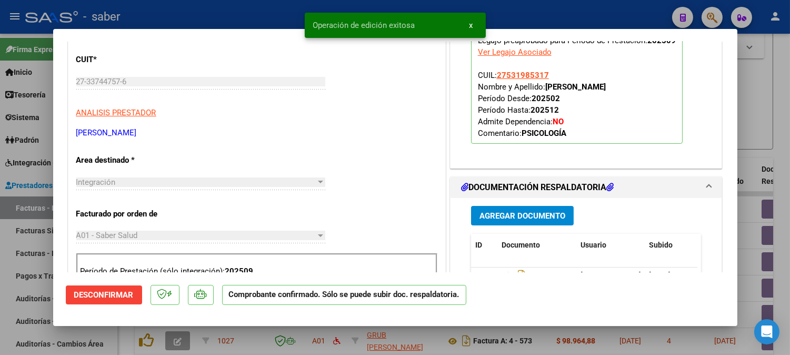
click at [759, 141] on div at bounding box center [395, 177] width 790 height 355
type input "$ 0,00"
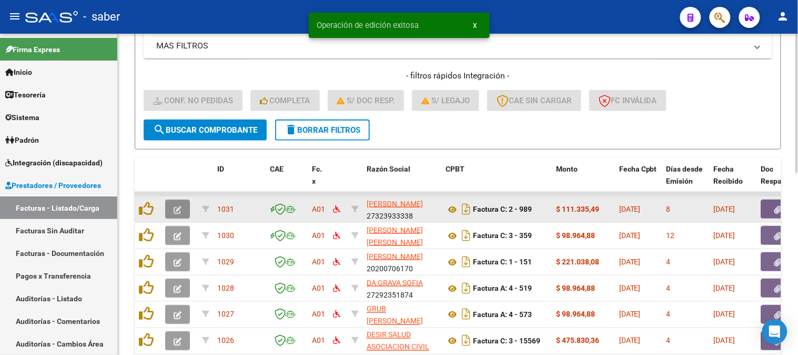
click at [185, 203] on button "button" at bounding box center [177, 208] width 25 height 19
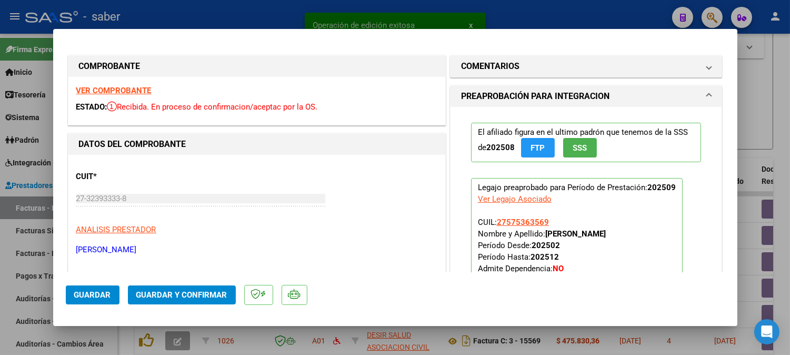
click at [106, 88] on strong "VER COMPROBANTE" at bounding box center [113, 90] width 75 height 9
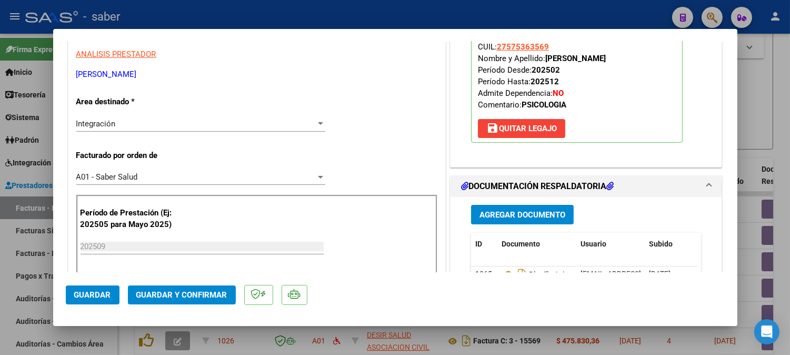
scroll to position [234, 0]
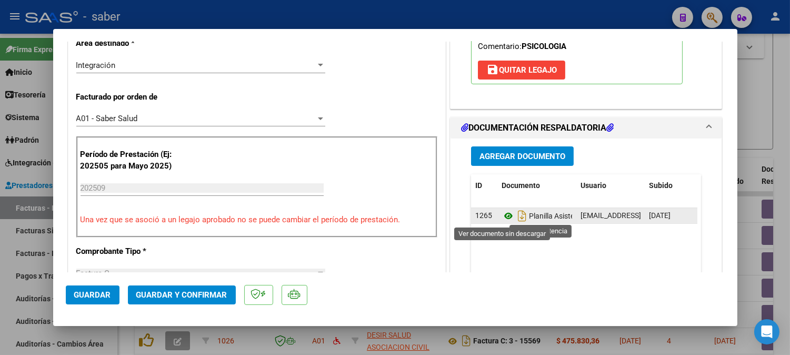
click at [502, 217] on icon at bounding box center [509, 215] width 14 height 13
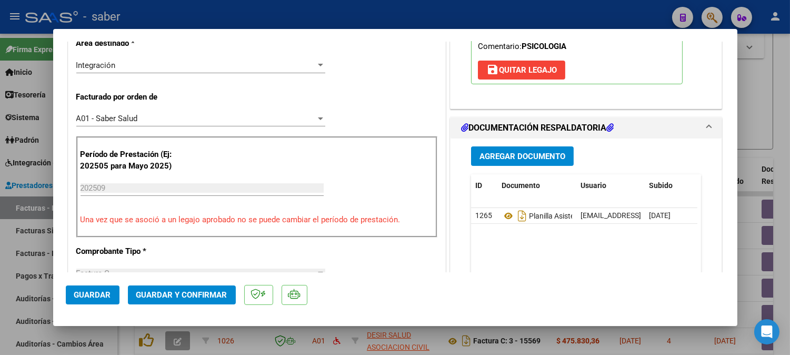
click at [201, 290] on span "Guardar y Confirmar" at bounding box center [181, 294] width 91 height 9
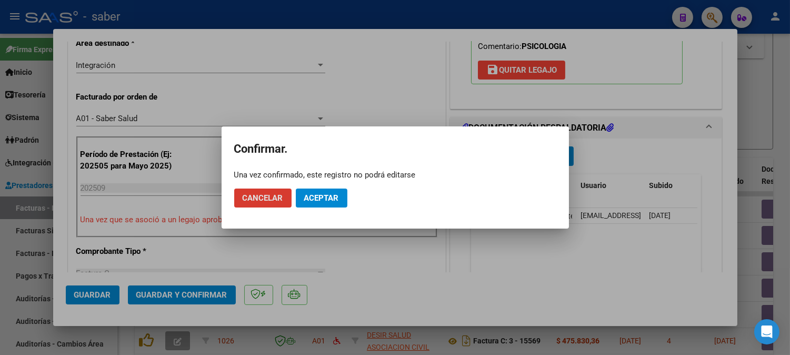
click at [322, 203] on button "Aceptar" at bounding box center [322, 197] width 52 height 19
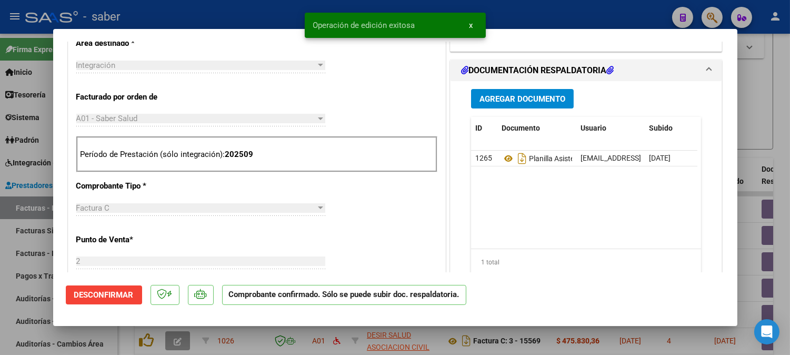
click at [760, 122] on div at bounding box center [395, 177] width 790 height 355
type input "$ 0,00"
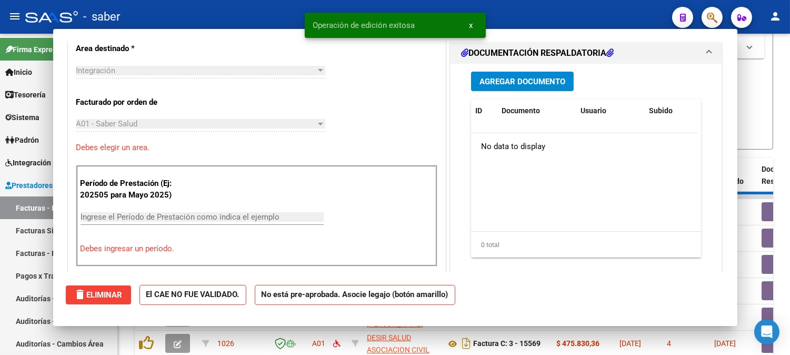
scroll to position [253, 0]
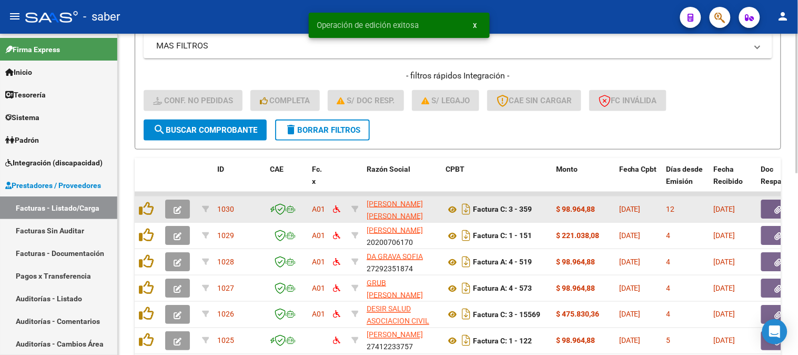
click at [171, 206] on button "button" at bounding box center [177, 208] width 25 height 19
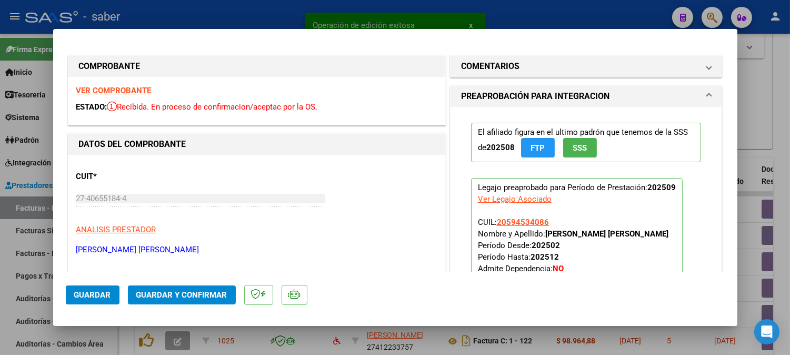
click at [106, 86] on strong "VER COMPROBANTE" at bounding box center [113, 90] width 75 height 9
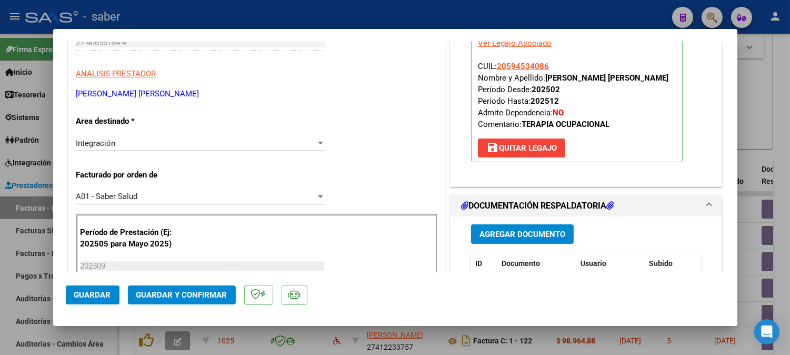
scroll to position [234, 0]
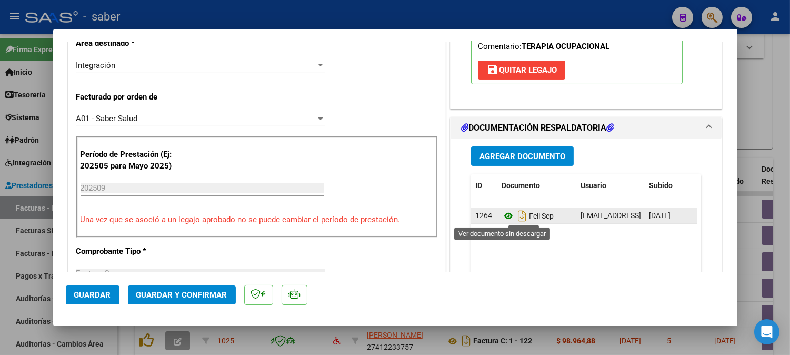
click at [506, 216] on icon at bounding box center [509, 215] width 14 height 13
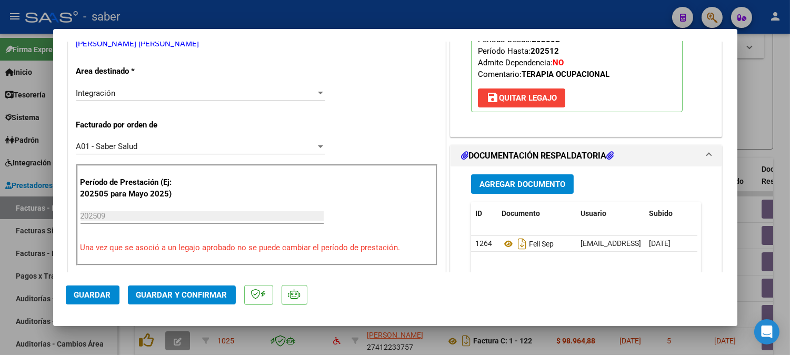
scroll to position [292, 0]
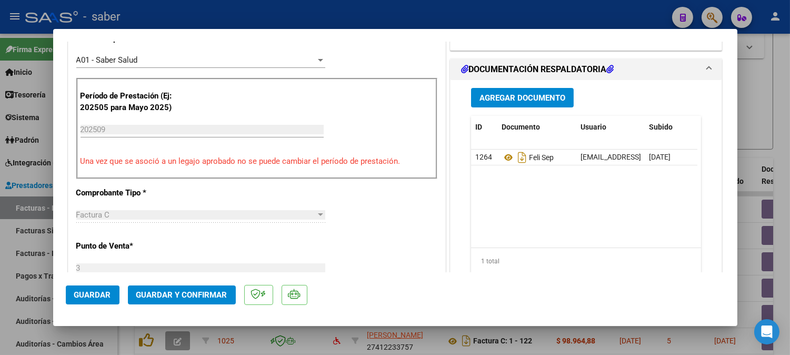
click at [169, 294] on span "Guardar y Confirmar" at bounding box center [181, 294] width 91 height 9
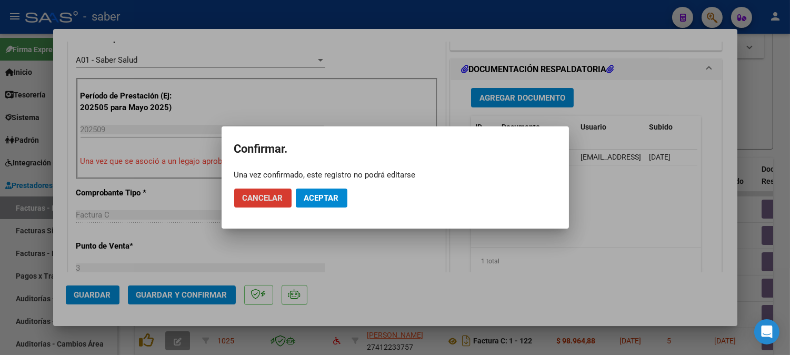
click at [327, 195] on span "Aceptar" at bounding box center [321, 197] width 35 height 9
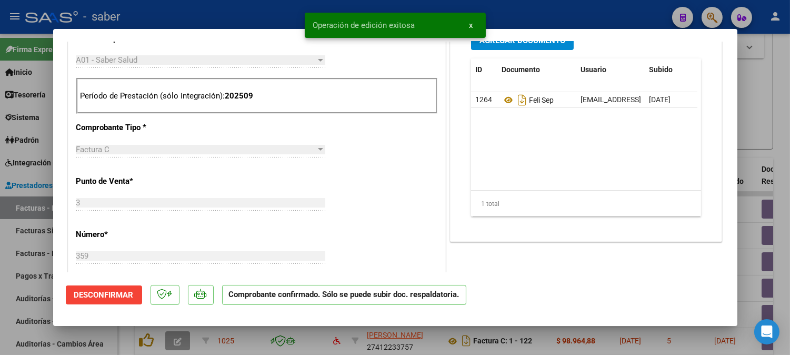
click at [774, 133] on div at bounding box center [395, 177] width 790 height 355
type input "$ 0,00"
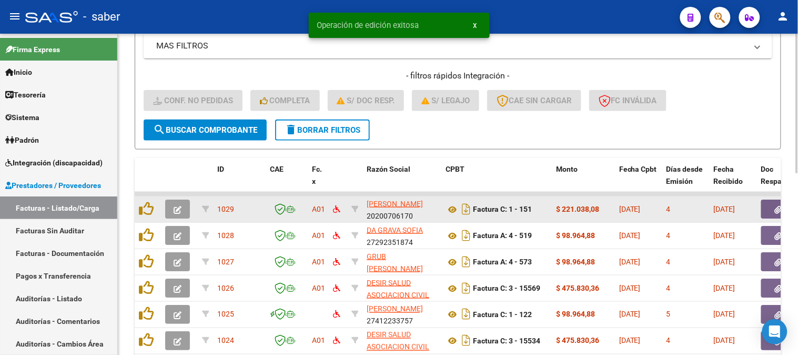
click at [180, 212] on icon "button" at bounding box center [178, 210] width 8 height 8
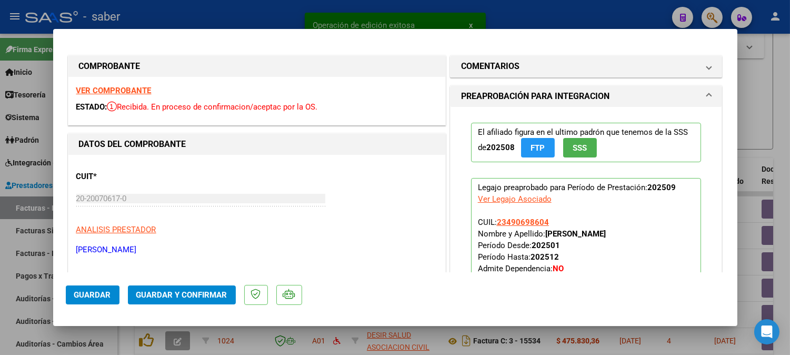
click at [122, 91] on strong "VER COMPROBANTE" at bounding box center [113, 90] width 75 height 9
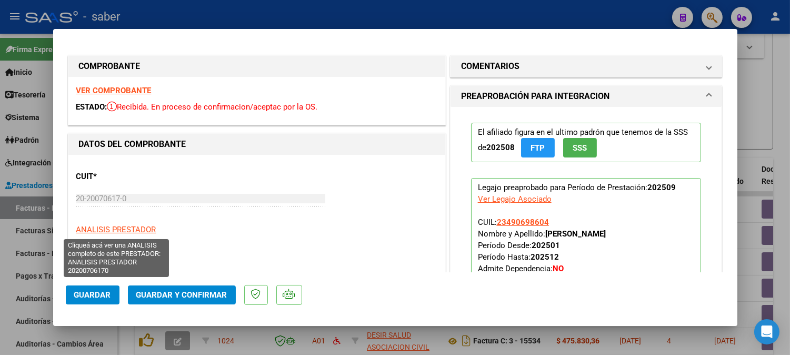
click at [119, 225] on span "ANALISIS PRESTADOR" at bounding box center [116, 229] width 80 height 9
type textarea "20200706170"
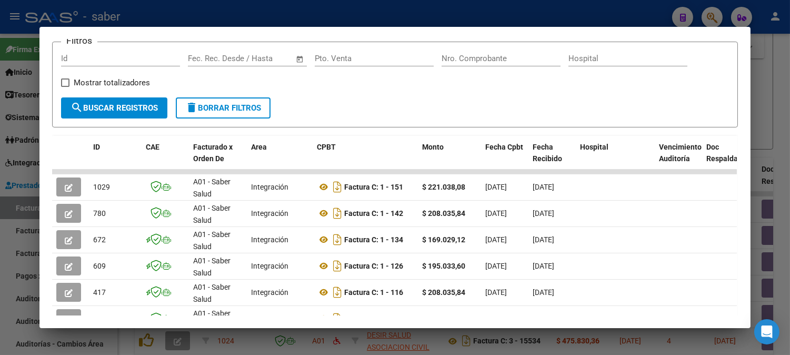
scroll to position [174, 0]
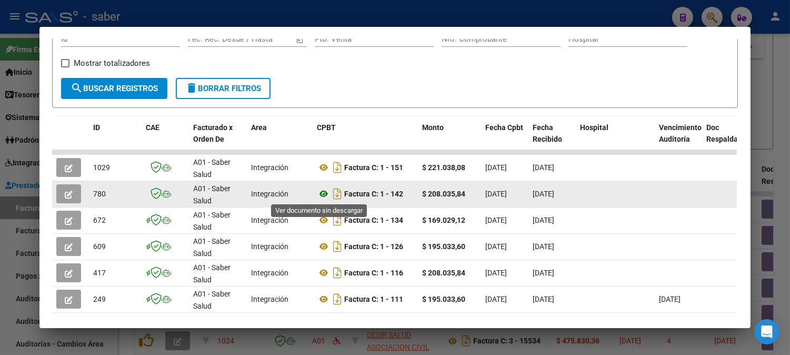
click at [317, 193] on icon at bounding box center [324, 193] width 14 height 13
click at [65, 189] on span "button" at bounding box center [69, 193] width 8 height 9
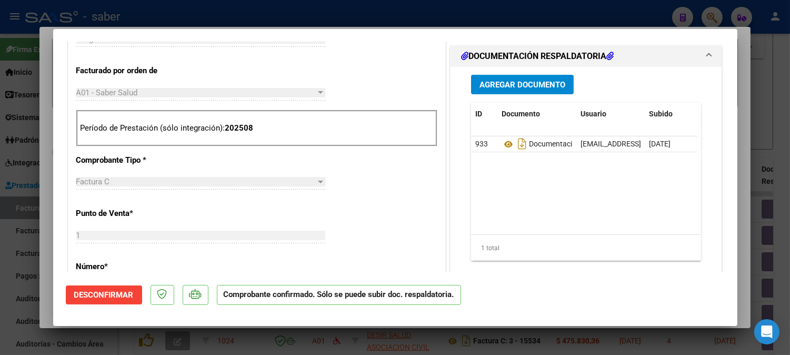
scroll to position [409, 0]
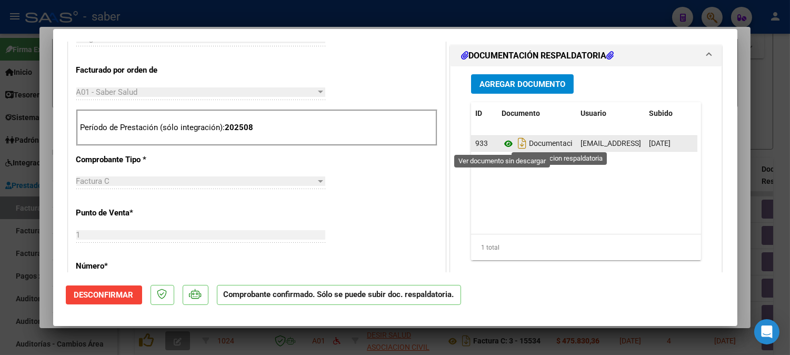
click at [503, 141] on icon at bounding box center [509, 143] width 14 height 13
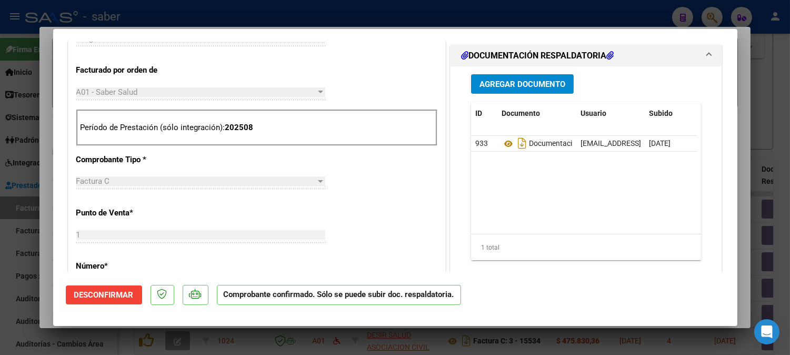
click at [745, 104] on div at bounding box center [395, 177] width 790 height 355
type input "$ 0,00"
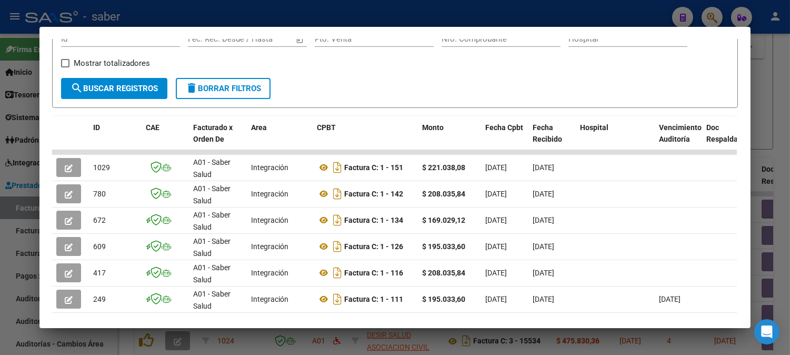
click at [766, 108] on div at bounding box center [395, 177] width 790 height 355
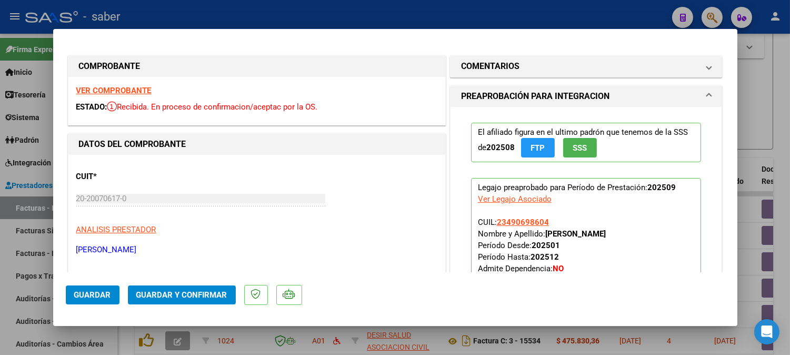
click at [113, 87] on strong "VER COMPROBANTE" at bounding box center [113, 90] width 75 height 9
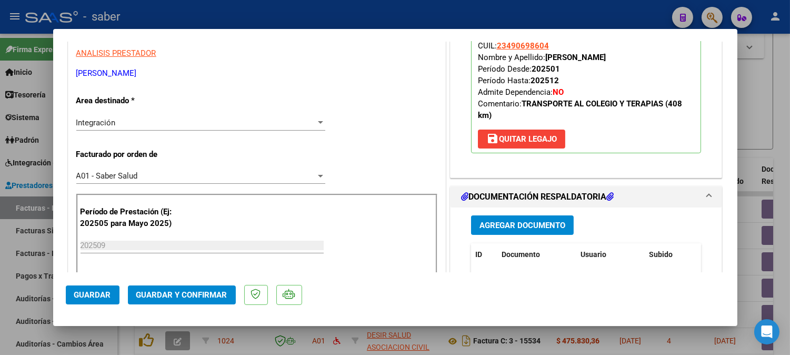
scroll to position [234, 0]
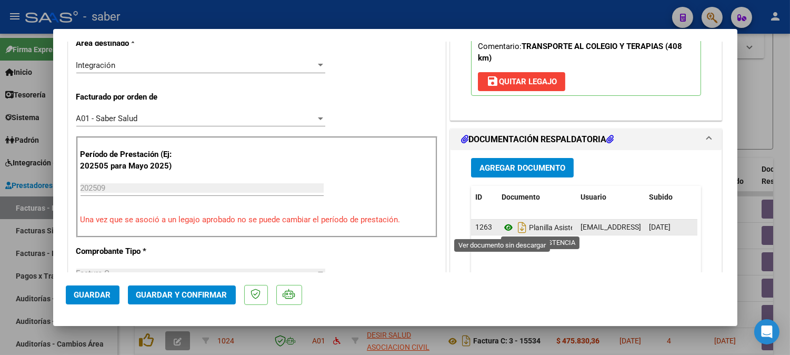
click at [505, 224] on icon at bounding box center [509, 227] width 14 height 13
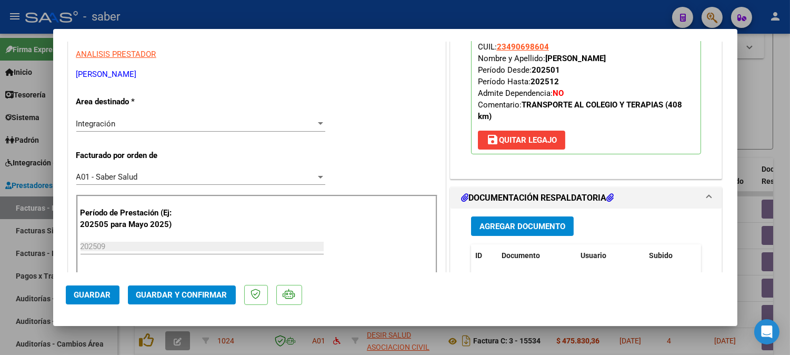
scroll to position [117, 0]
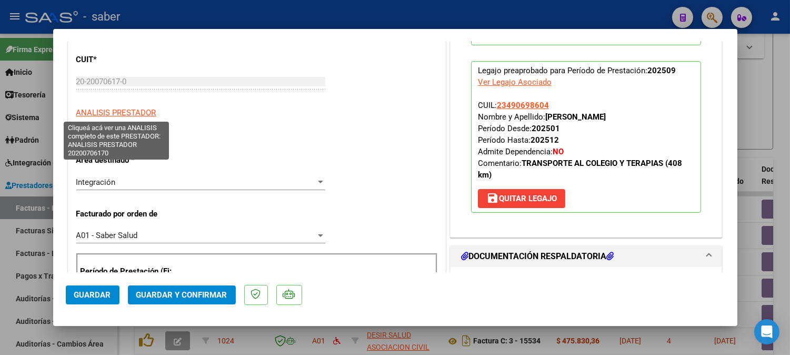
click at [114, 112] on span "ANALISIS PRESTADOR" at bounding box center [116, 112] width 80 height 9
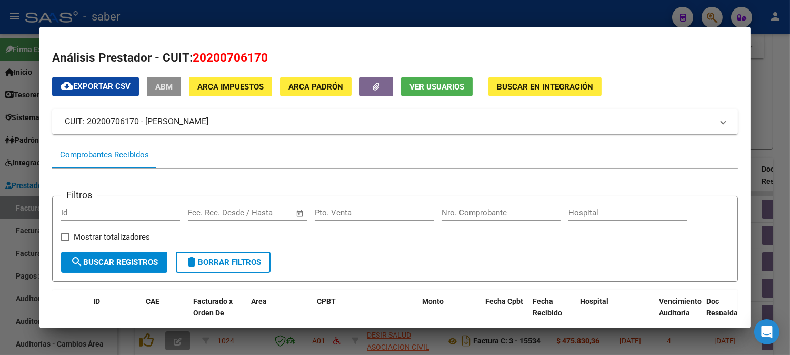
click at [162, 78] on button "ABM" at bounding box center [164, 86] width 34 height 19
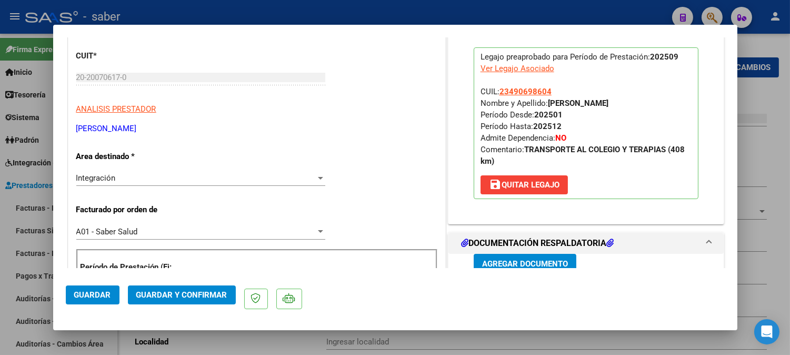
type input "ROBERTO ARLT"
type input "490"
type input "1862"
type input "GUERNICA"
type input "492120"
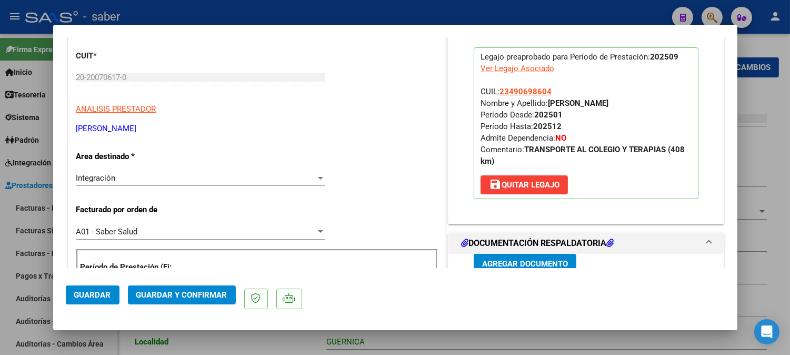
click at [740, 196] on div at bounding box center [395, 177] width 790 height 355
type input "$ 0,00"
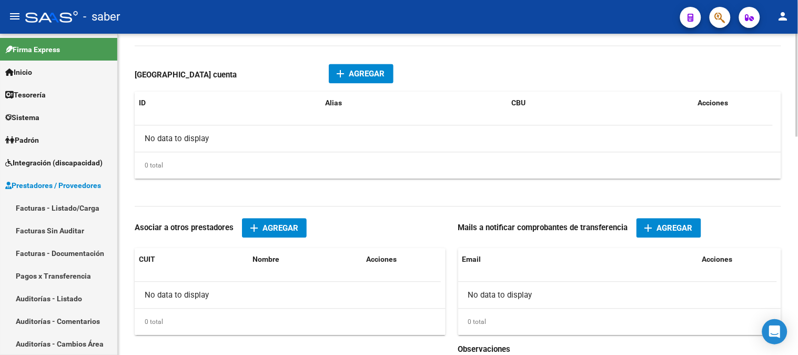
scroll to position [682, 0]
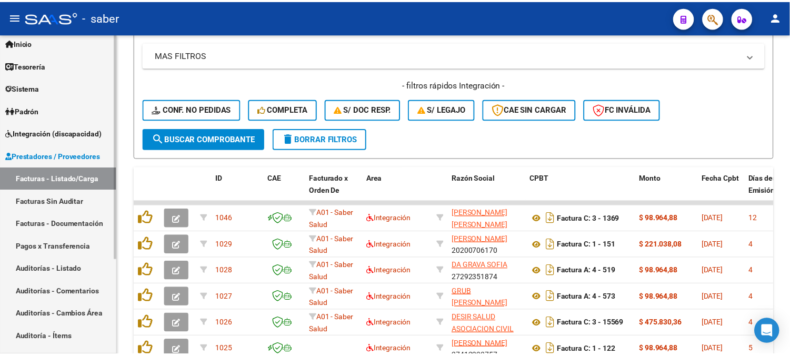
scroll to position [18, 0]
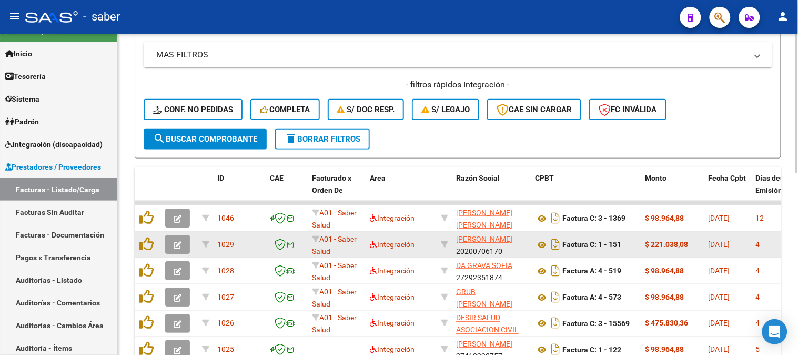
click at [177, 249] on button "button" at bounding box center [177, 244] width 25 height 19
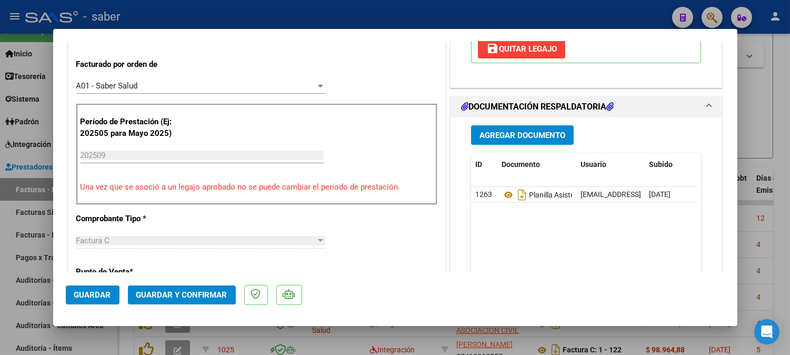
scroll to position [292, 0]
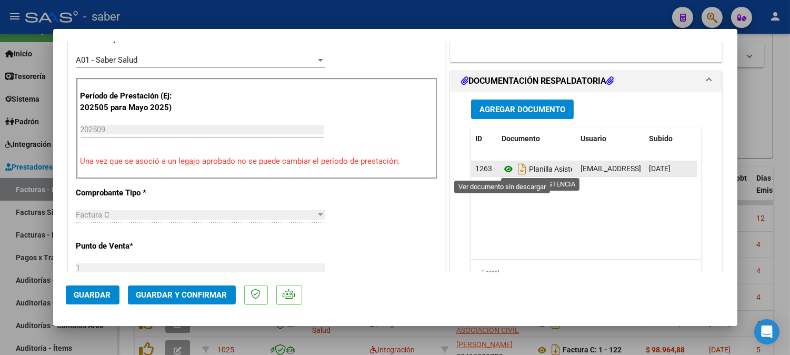
click at [503, 167] on icon at bounding box center [509, 169] width 14 height 13
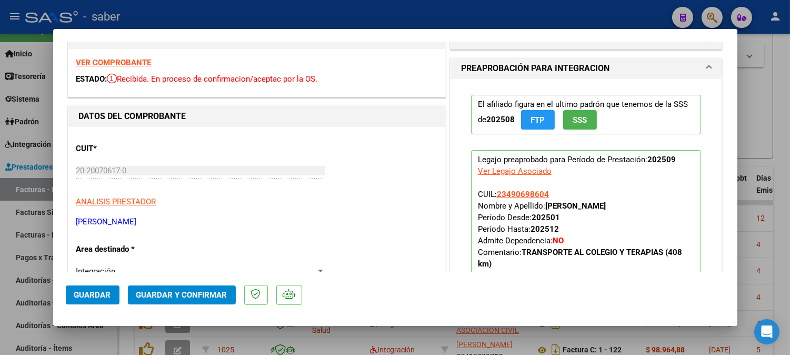
scroll to position [0, 0]
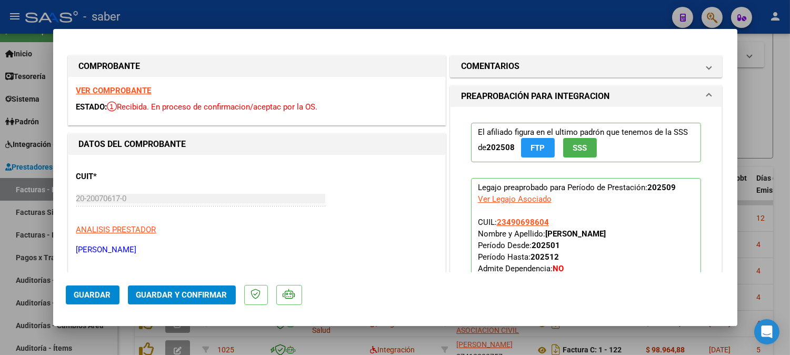
click at [180, 303] on button "Guardar y Confirmar" at bounding box center [182, 294] width 108 height 19
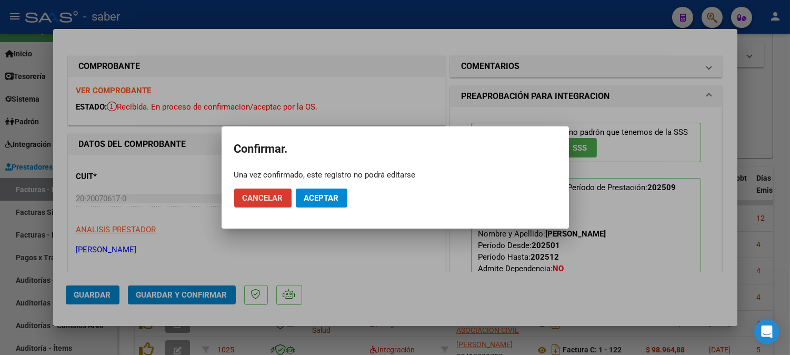
click at [319, 195] on span "Aceptar" at bounding box center [321, 197] width 35 height 9
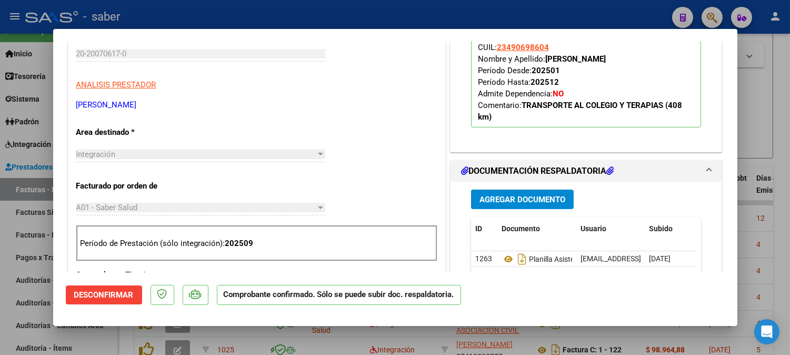
scroll to position [175, 0]
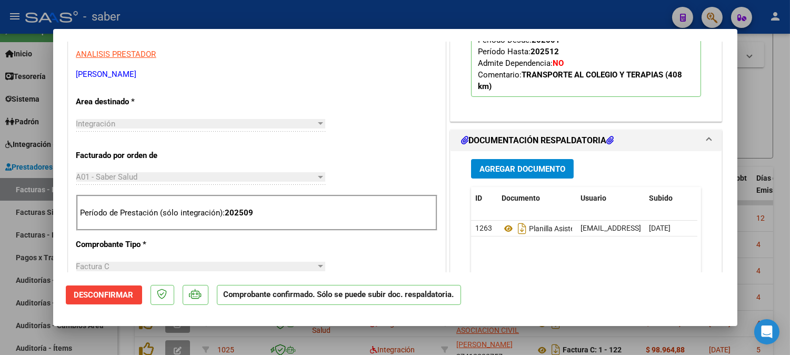
click at [762, 153] on div at bounding box center [395, 177] width 790 height 355
type input "$ 0,00"
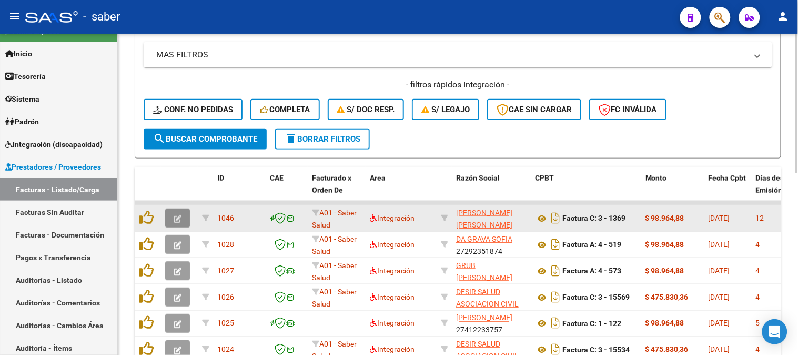
click at [175, 215] on icon "button" at bounding box center [178, 219] width 8 height 8
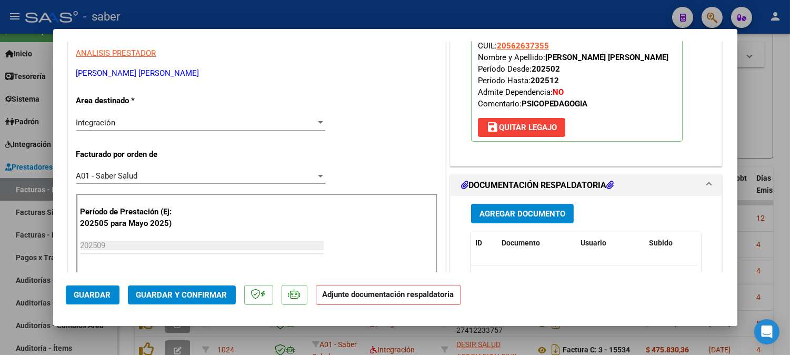
scroll to position [234, 0]
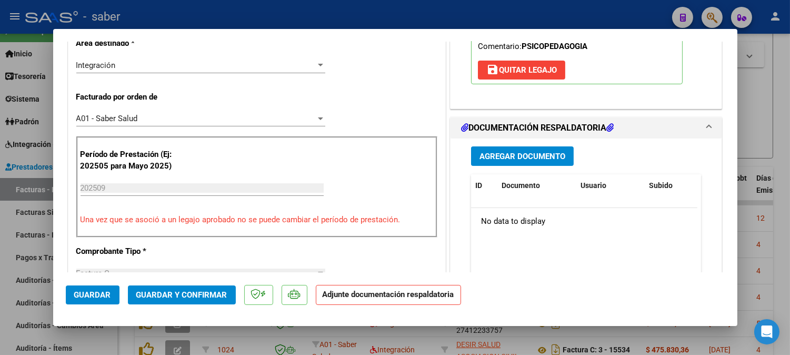
click at [765, 101] on div at bounding box center [395, 177] width 790 height 355
type input "$ 0,00"
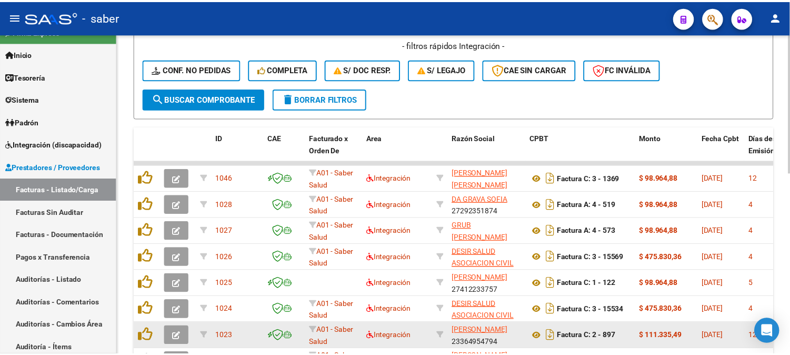
scroll to position [292, 0]
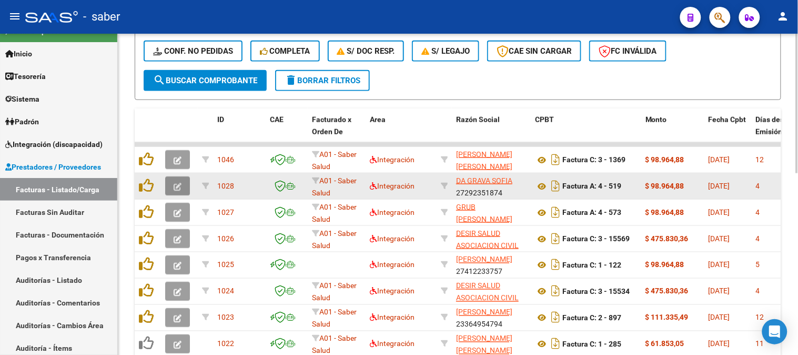
click at [182, 185] on button "button" at bounding box center [177, 185] width 25 height 19
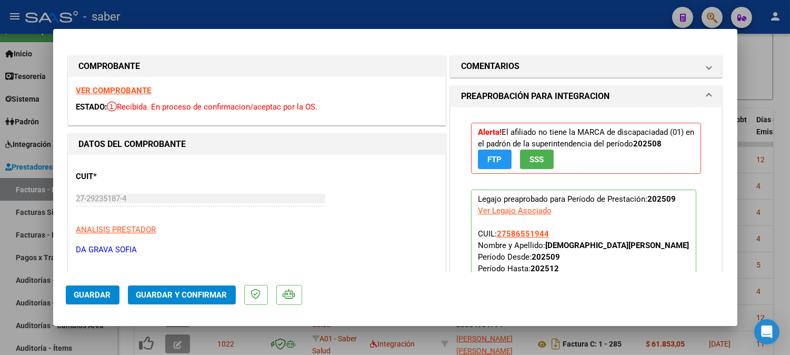
click at [119, 93] on strong "VER COMPROBANTE" at bounding box center [113, 90] width 75 height 9
click at [553, 102] on h1 "PREAPROBACIÓN PARA INTEGRACION" at bounding box center [535, 96] width 148 height 13
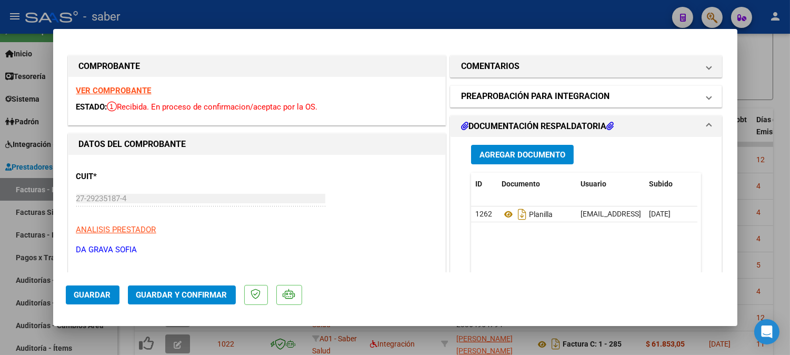
click at [569, 95] on h1 "PREAPROBACIÓN PARA INTEGRACION" at bounding box center [535, 96] width 148 height 13
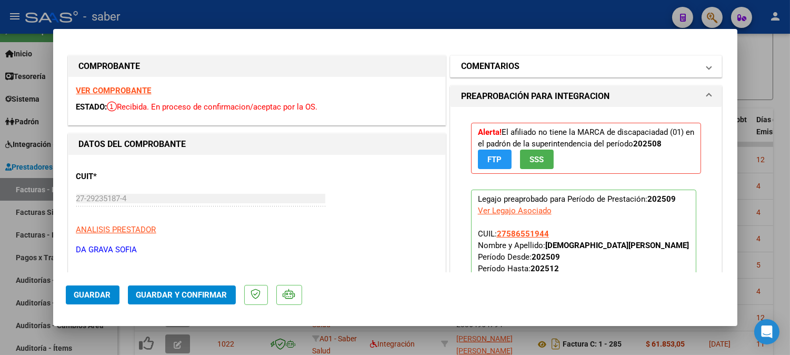
click at [609, 65] on mat-panel-title "COMENTARIOS" at bounding box center [580, 66] width 238 height 13
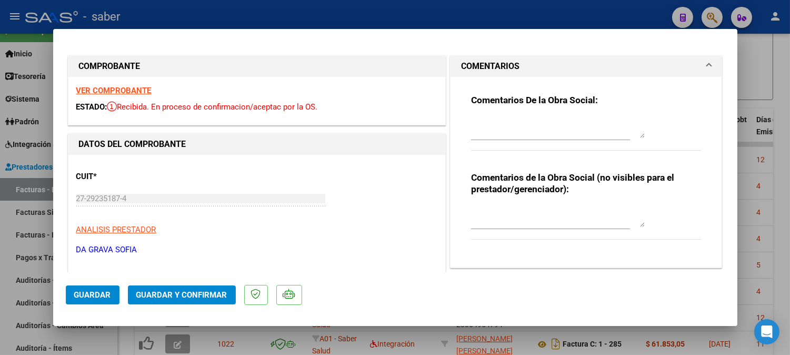
click at [518, 222] on textarea at bounding box center [558, 216] width 174 height 21
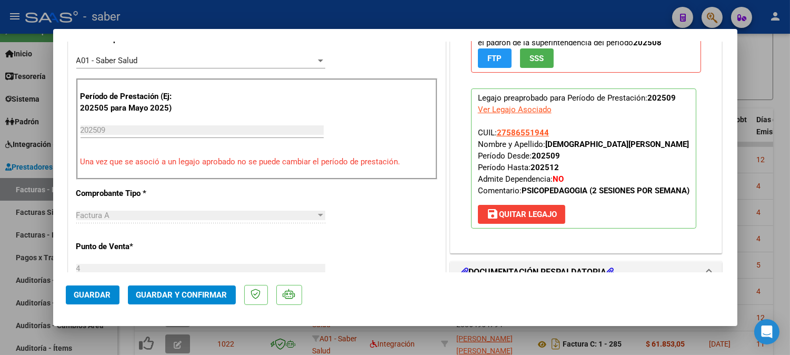
scroll to position [292, 0]
type textarea "Procesar en noviembre cuando aparezca en padron el beneficiario"
click at [541, 218] on span "save Quitar Legajo" at bounding box center [521, 213] width 71 height 9
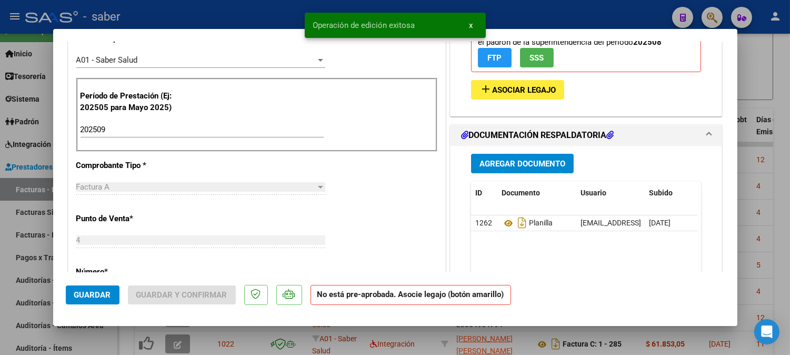
click at [87, 298] on span "Guardar" at bounding box center [92, 294] width 37 height 9
click at [772, 104] on div at bounding box center [395, 177] width 790 height 355
type input "$ 0,00"
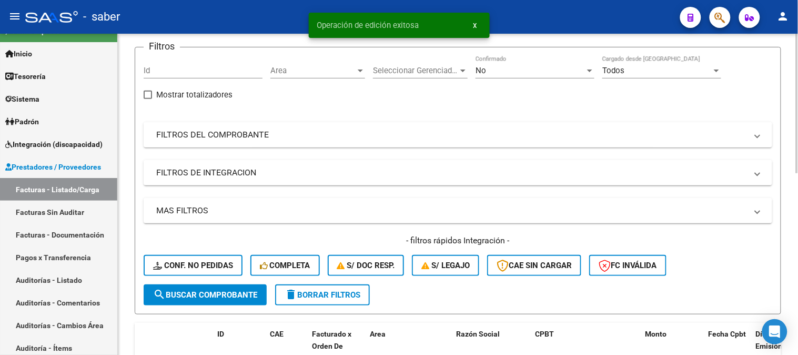
scroll to position [58, 0]
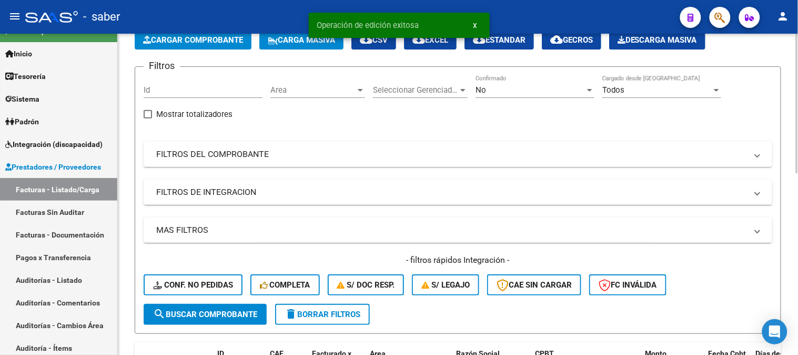
click at [350, 159] on mat-panel-title "FILTROS DEL COMPROBANTE" at bounding box center [451, 154] width 591 height 12
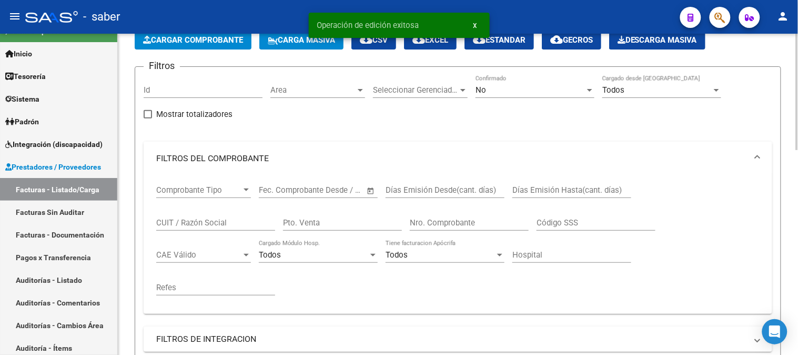
click at [395, 150] on mat-expansion-panel-header "FILTROS DEL COMPROBANTE" at bounding box center [458, 159] width 629 height 34
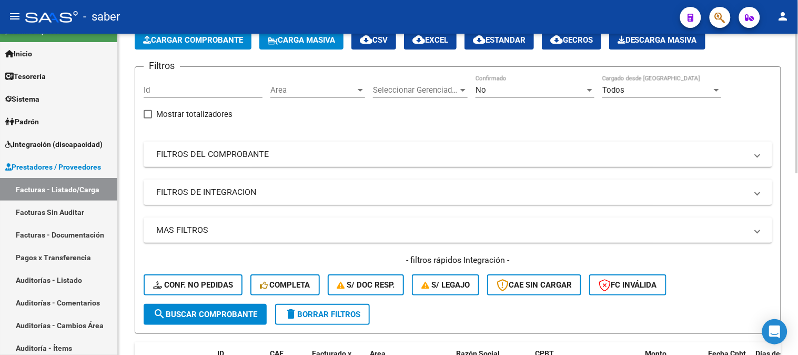
click at [356, 201] on mat-expansion-panel-header "FILTROS DE INTEGRACION" at bounding box center [458, 191] width 629 height 25
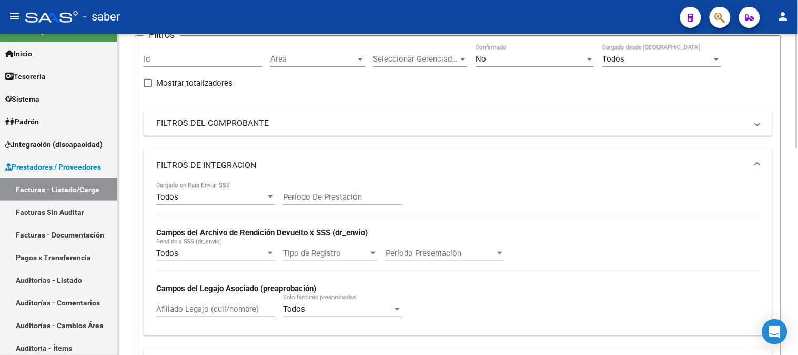
scroll to position [117, 0]
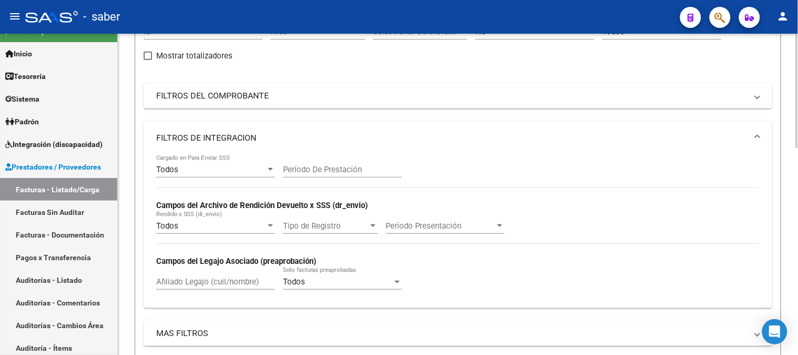
click at [242, 282] on input "Afiliado Legajo (cuil/nombre)" at bounding box center [215, 281] width 119 height 9
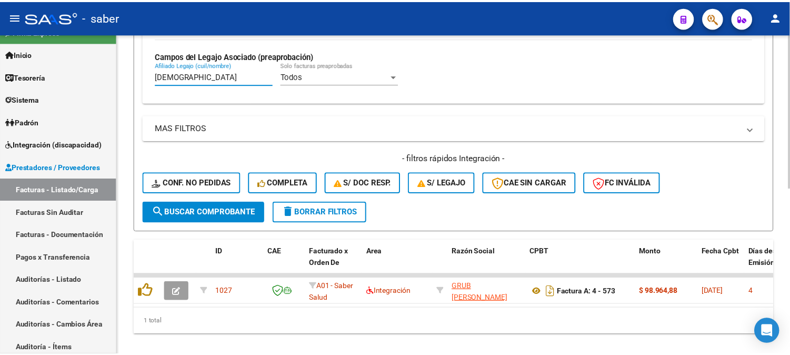
scroll to position [344, 0]
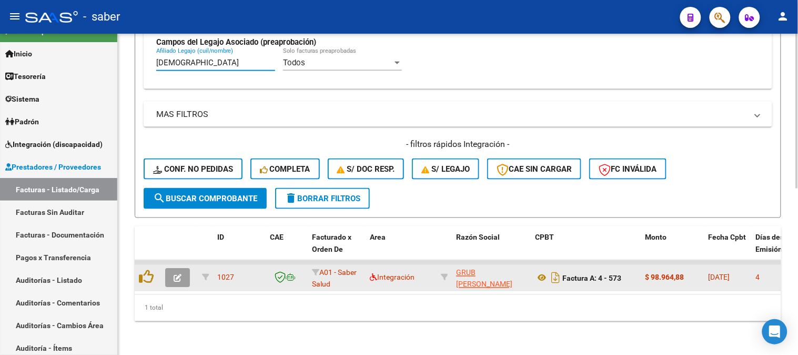
type input "britez"
click at [172, 268] on button "button" at bounding box center [177, 277] width 25 height 19
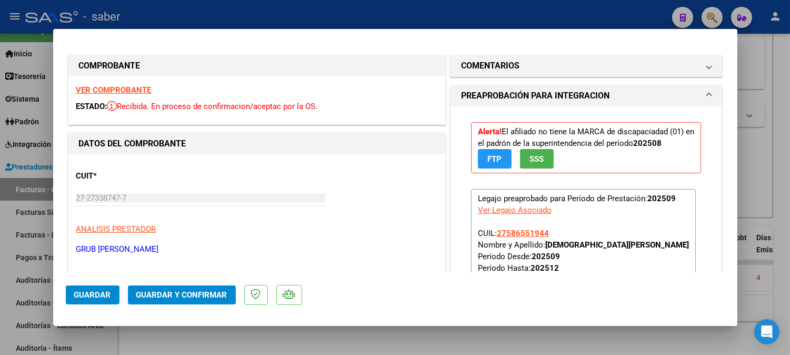
scroll to position [0, 0]
click at [577, 95] on h1 "PREAPROBACIÓN PARA INTEGRACION" at bounding box center [535, 96] width 148 height 13
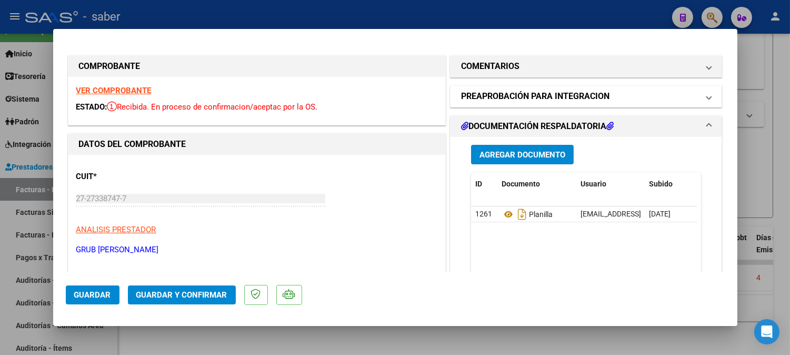
click at [571, 102] on h1 "PREAPROBACIÓN PARA INTEGRACION" at bounding box center [535, 96] width 148 height 13
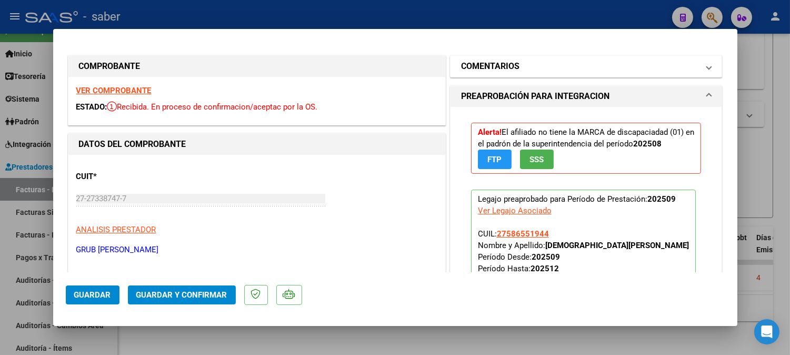
click at [595, 69] on mat-panel-title "COMENTARIOS" at bounding box center [580, 66] width 238 height 13
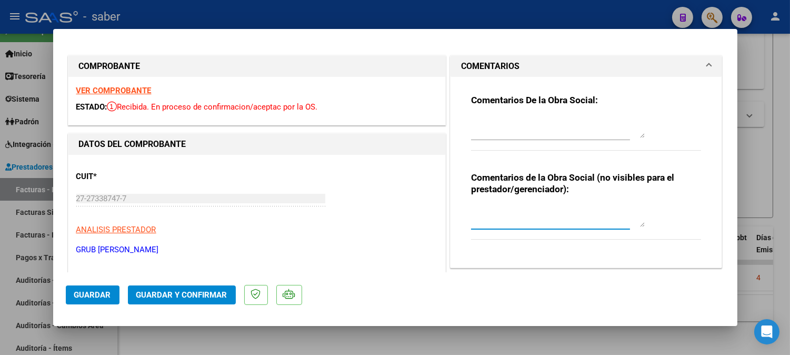
click at [521, 222] on textarea at bounding box center [558, 216] width 174 height 21
paste textarea "Procesar en noviembre cuando aparezca en padron el beneficiario"
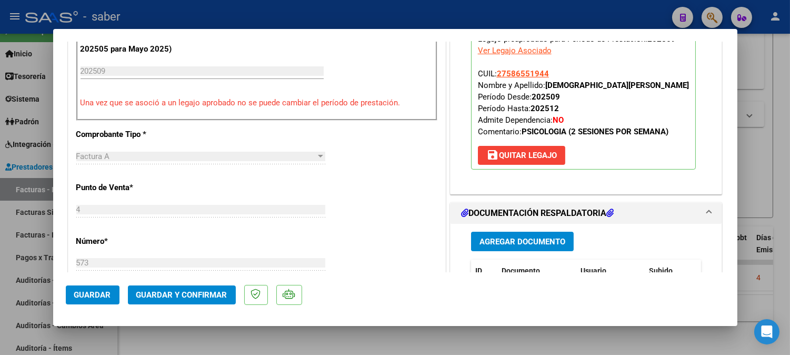
scroll to position [409, 0]
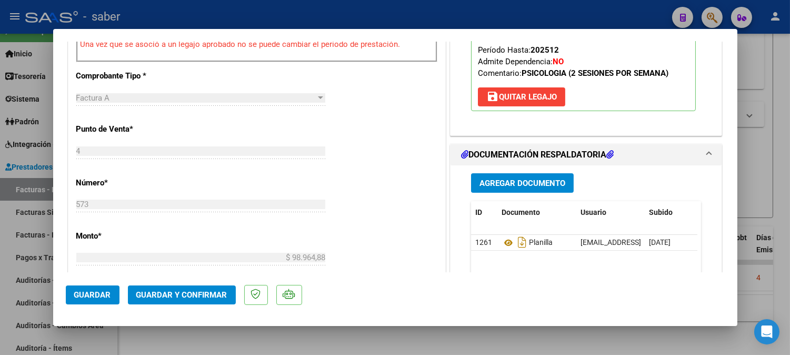
type textarea "Procesar en noviembre cuando aparezca en padron el beneficiario"
click at [514, 94] on span "save Quitar Legajo" at bounding box center [521, 96] width 71 height 9
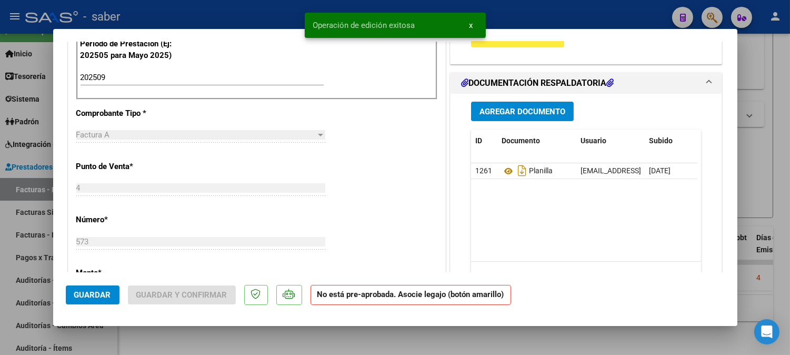
scroll to position [351, 0]
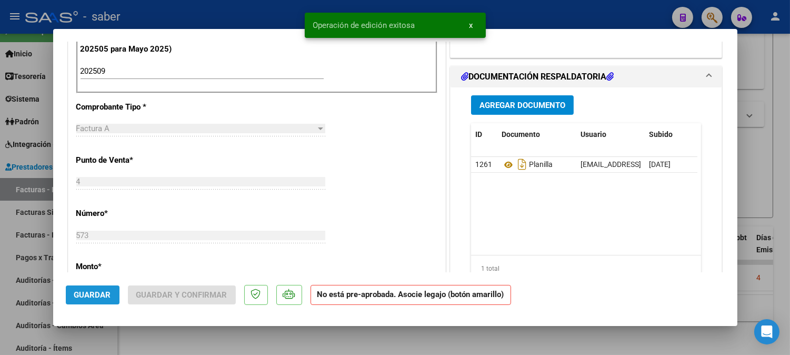
click at [92, 293] on span "Guardar" at bounding box center [92, 294] width 37 height 9
click at [762, 143] on div at bounding box center [395, 177] width 790 height 355
type input "$ 0,00"
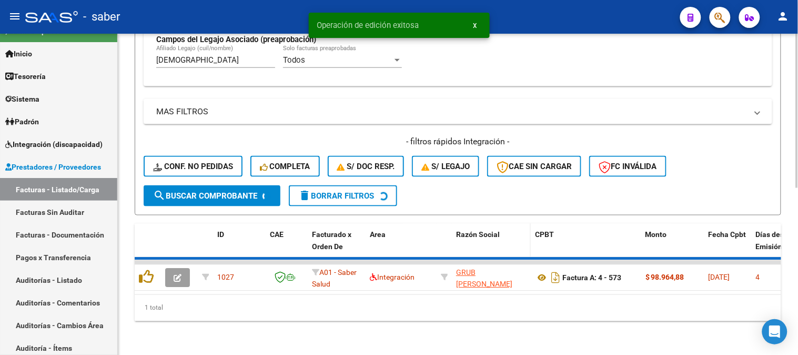
scroll to position [327, 0]
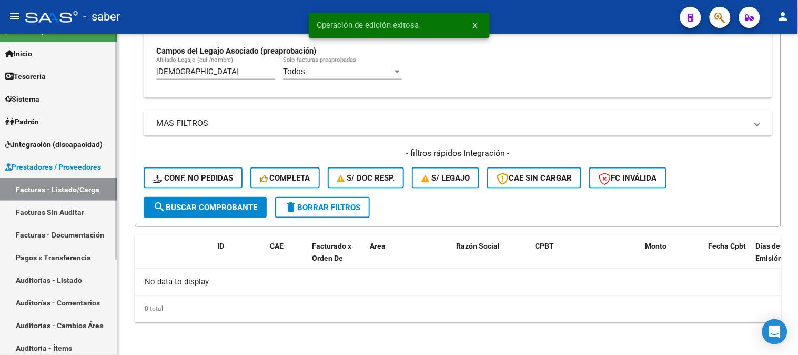
drag, startPoint x: 186, startPoint y: 71, endPoint x: 36, endPoint y: 66, distance: 150.1
click at [30, 70] on mat-sidenav-container "Firma Express Inicio Calendario SSS Instructivos Contacto OS Tesorería Extracto…" at bounding box center [399, 194] width 798 height 321
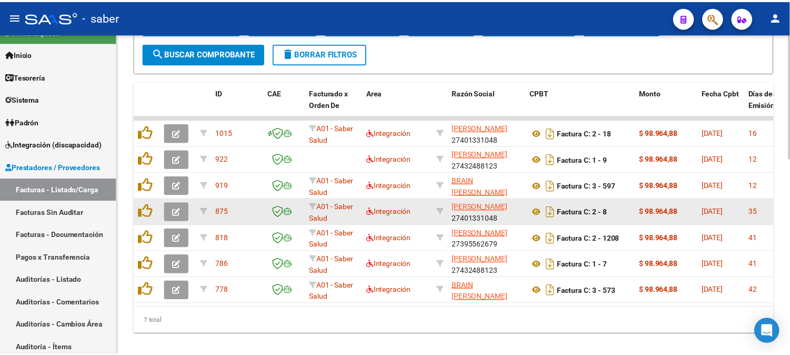
scroll to position [502, 0]
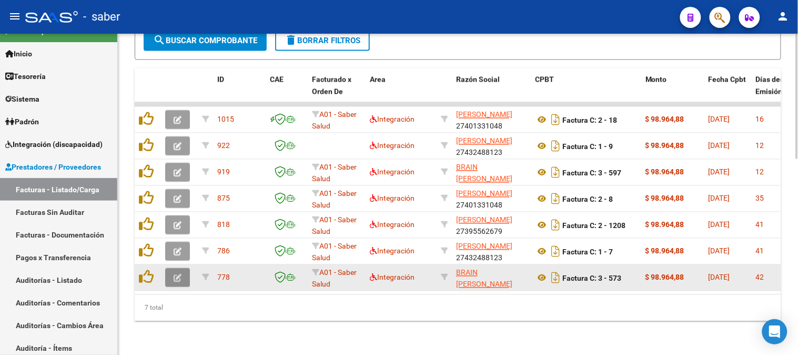
click at [170, 268] on button "button" at bounding box center [177, 277] width 25 height 19
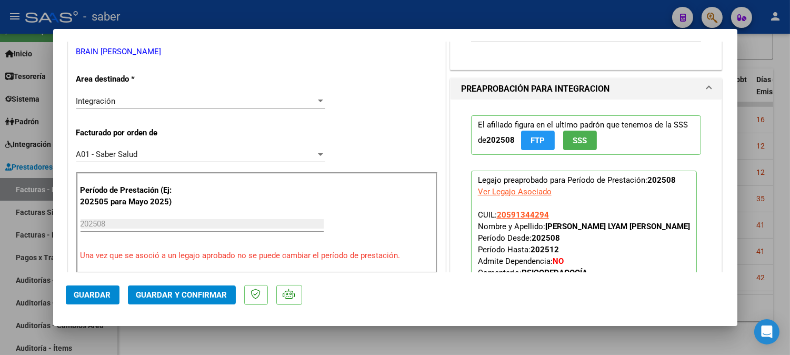
scroll to position [175, 0]
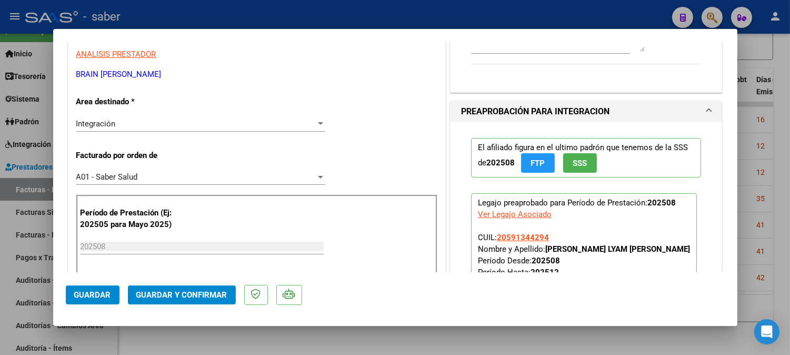
click at [747, 128] on div at bounding box center [395, 177] width 790 height 355
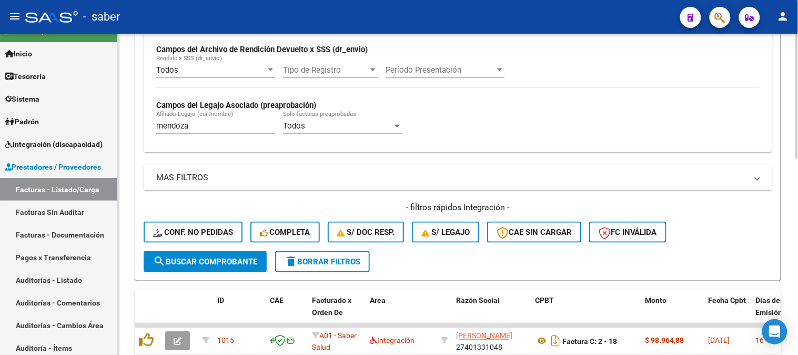
scroll to position [267, 0]
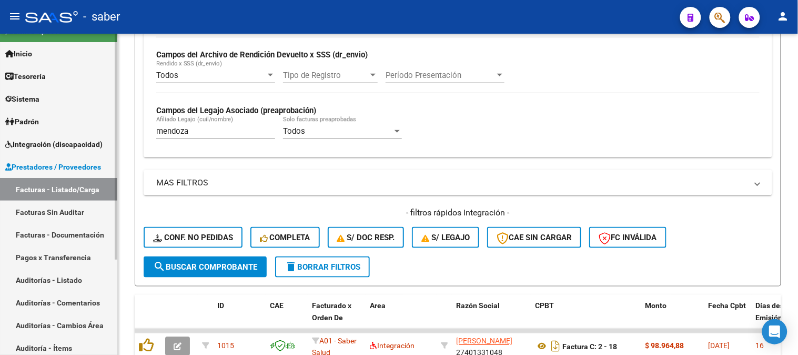
click at [106, 135] on mat-sidenav-container "Firma Express Inicio Calendario SSS Instructivos Contacto OS Tesorería Extracto…" at bounding box center [399, 194] width 798 height 321
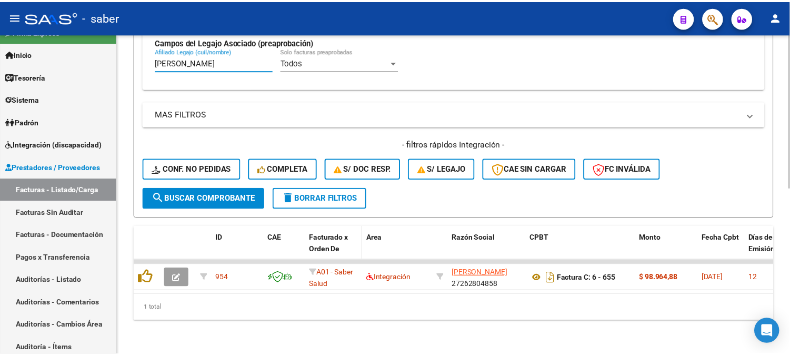
scroll to position [344, 0]
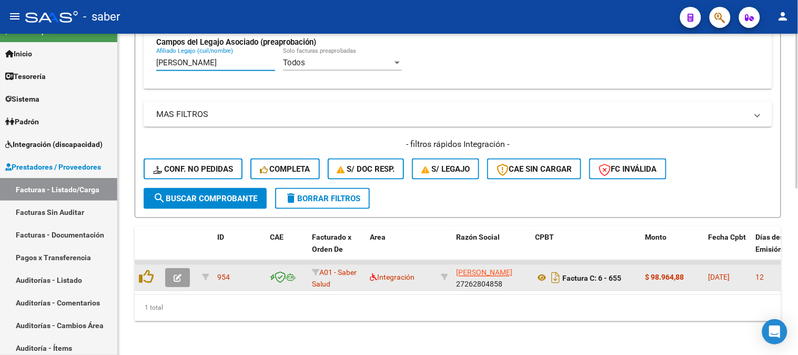
click at [174, 274] on icon "button" at bounding box center [178, 278] width 8 height 8
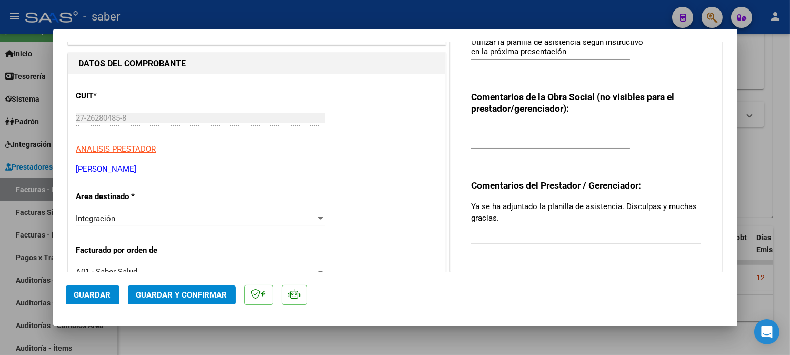
scroll to position [117, 0]
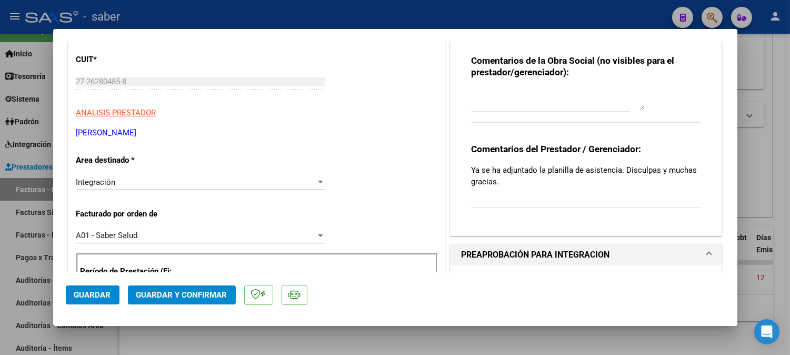
click at [541, 101] on textarea at bounding box center [558, 99] width 174 height 21
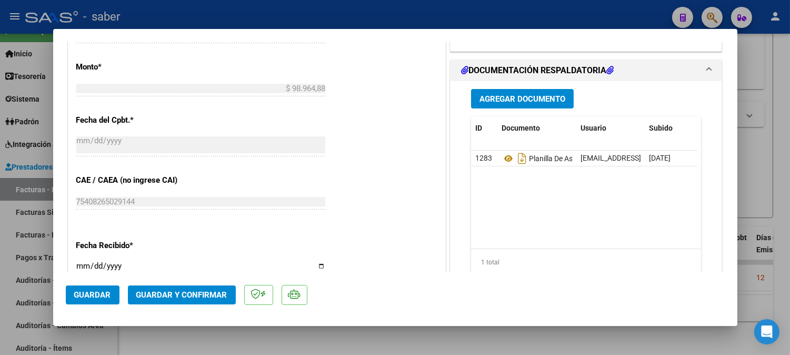
scroll to position [585, 0]
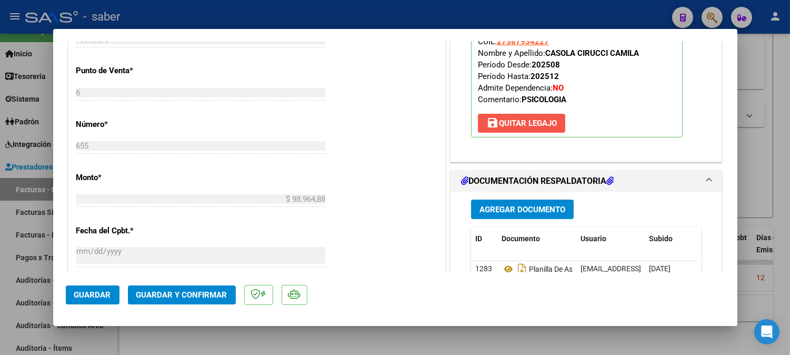
drag, startPoint x: 507, startPoint y: 124, endPoint x: 376, endPoint y: 172, distance: 139.7
click at [507, 124] on span "save Quitar Legajo" at bounding box center [521, 122] width 71 height 9
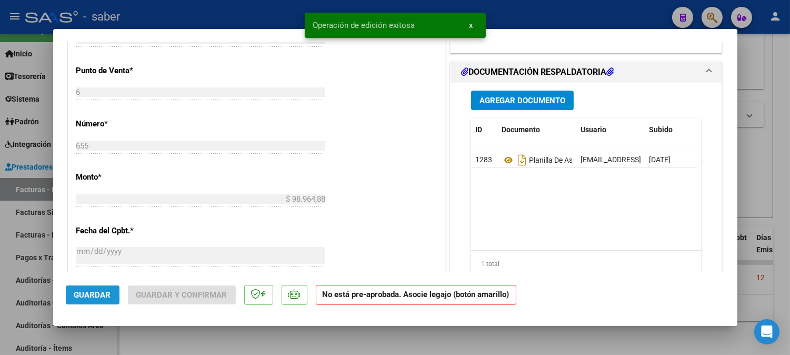
click at [97, 295] on span "Guardar" at bounding box center [92, 294] width 37 height 9
click at [743, 182] on div at bounding box center [395, 177] width 790 height 355
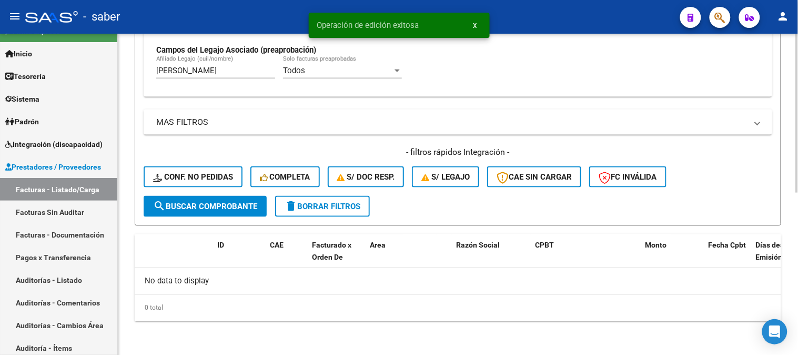
scroll to position [327, 0]
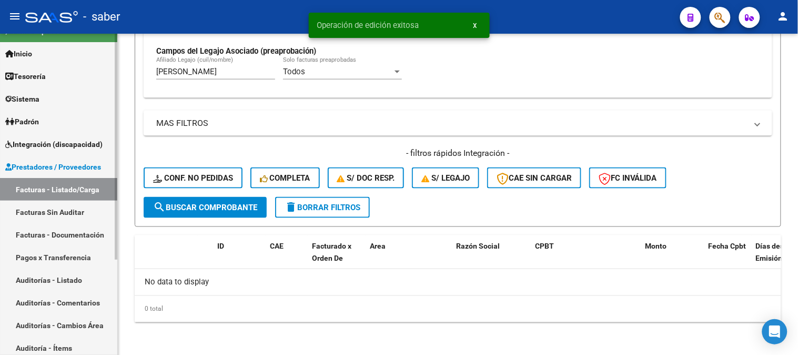
drag, startPoint x: 192, startPoint y: 74, endPoint x: 53, endPoint y: 74, distance: 139.5
click at [53, 74] on mat-sidenav-container "Firma Express Inicio Calendario SSS Instructivos Contacto OS Tesorería Extracto…" at bounding box center [399, 194] width 798 height 321
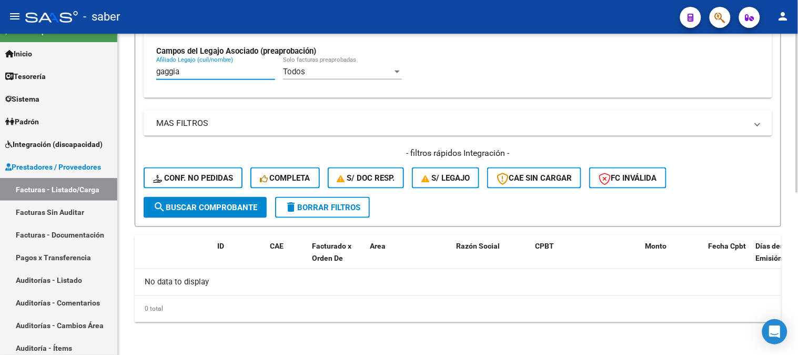
click at [309, 212] on button "delete Borrar Filtros" at bounding box center [322, 207] width 95 height 21
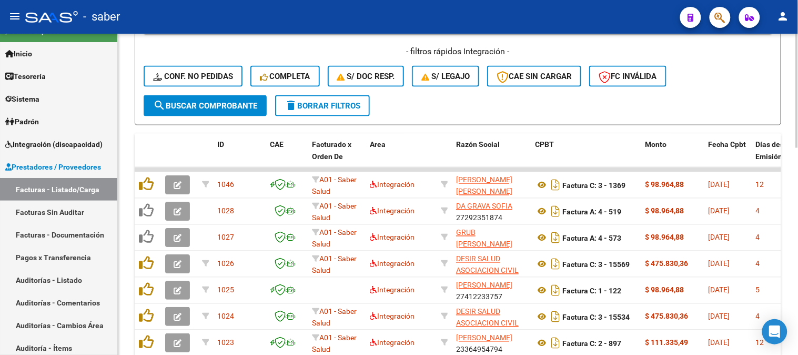
scroll to position [385, 0]
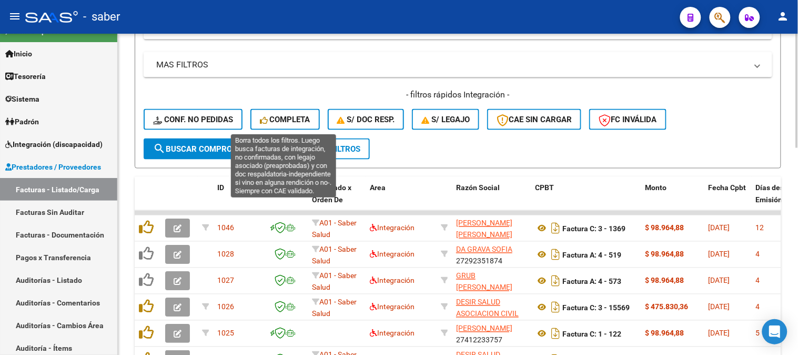
click at [283, 121] on span "Completa" at bounding box center [285, 119] width 51 height 9
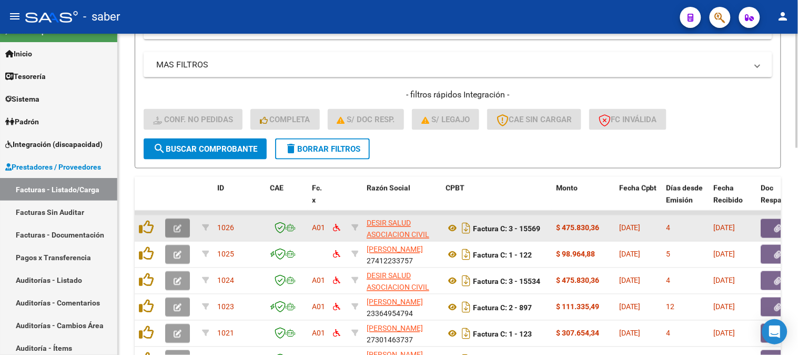
click at [180, 229] on icon "button" at bounding box center [178, 229] width 8 height 8
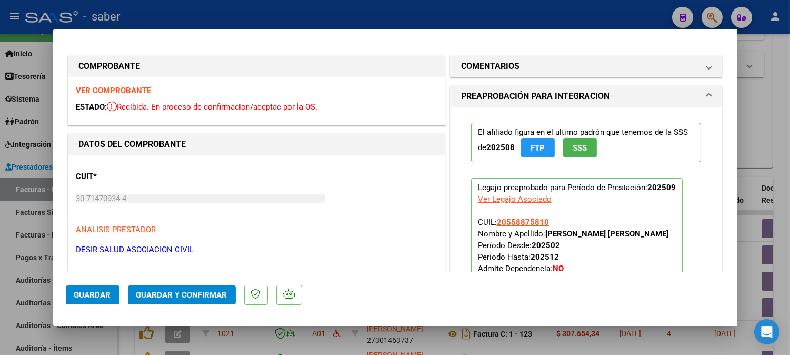
click at [745, 128] on div at bounding box center [395, 177] width 790 height 355
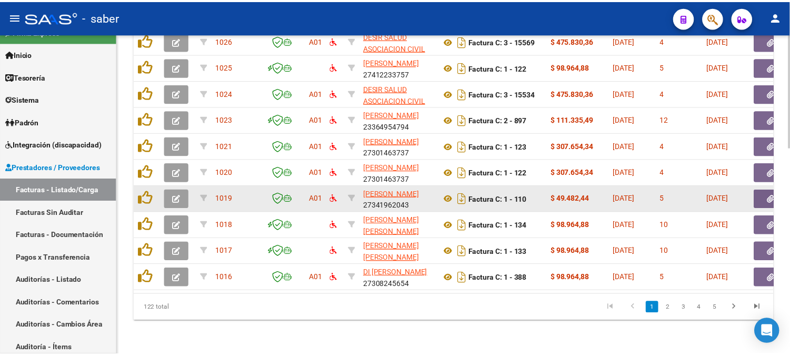
scroll to position [522, 0]
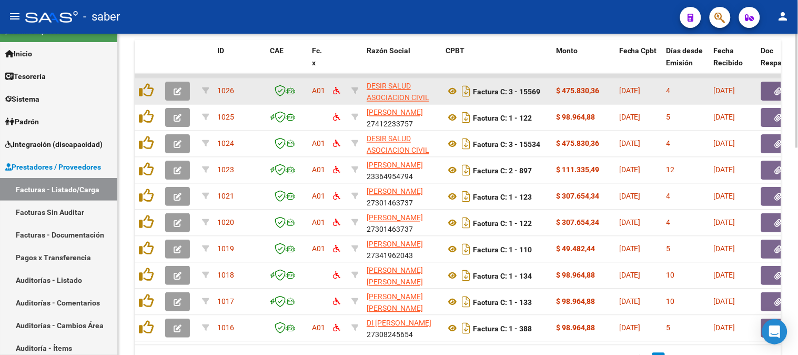
click at [171, 86] on button "button" at bounding box center [177, 91] width 25 height 19
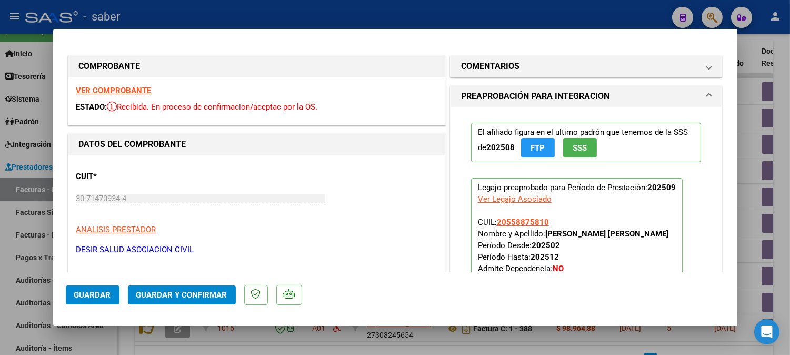
click at [104, 86] on strong "VER COMPROBANTE" at bounding box center [113, 90] width 75 height 9
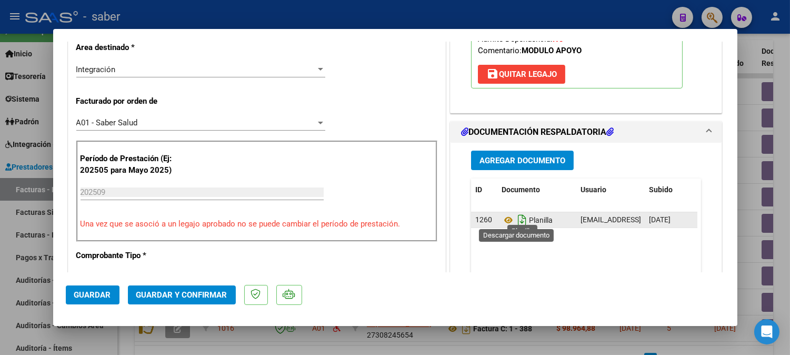
scroll to position [234, 0]
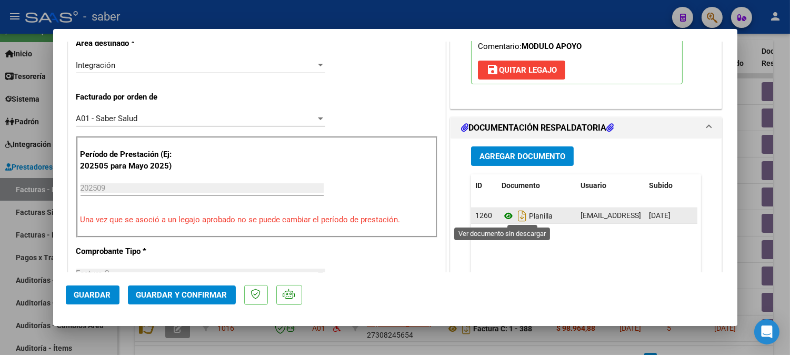
click at [503, 212] on icon at bounding box center [509, 215] width 14 height 13
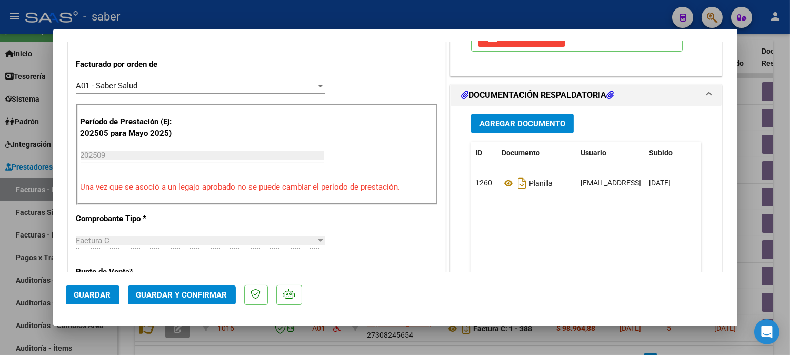
scroll to position [351, 0]
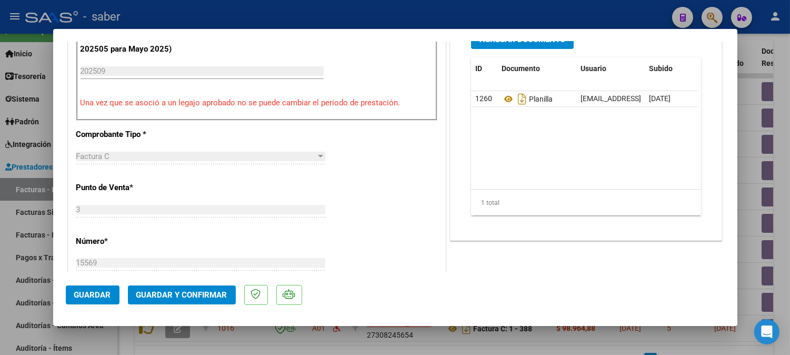
click at [185, 297] on span "Guardar y Confirmar" at bounding box center [181, 294] width 91 height 9
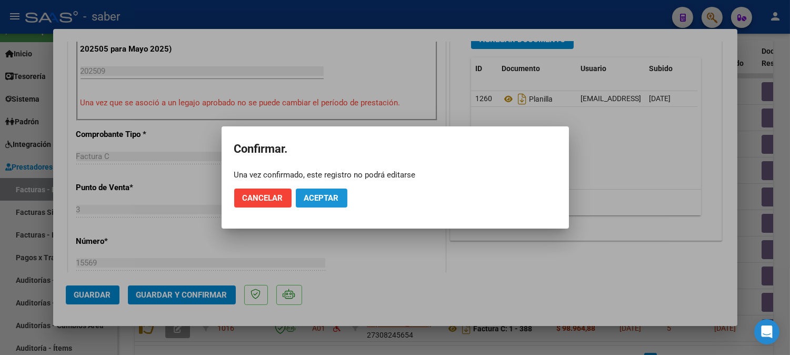
click at [335, 199] on span "Aceptar" at bounding box center [321, 197] width 35 height 9
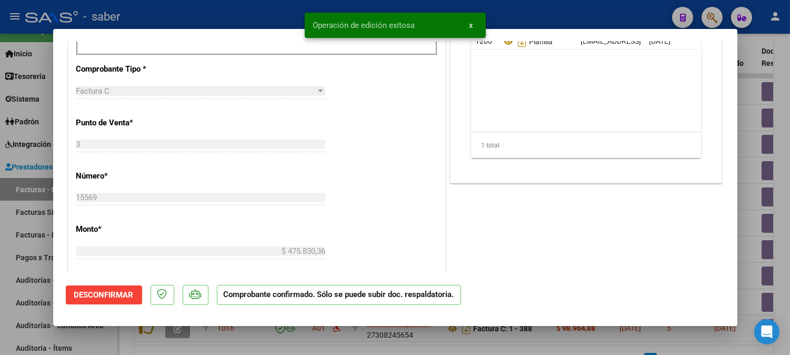
click at [752, 123] on div at bounding box center [395, 177] width 790 height 355
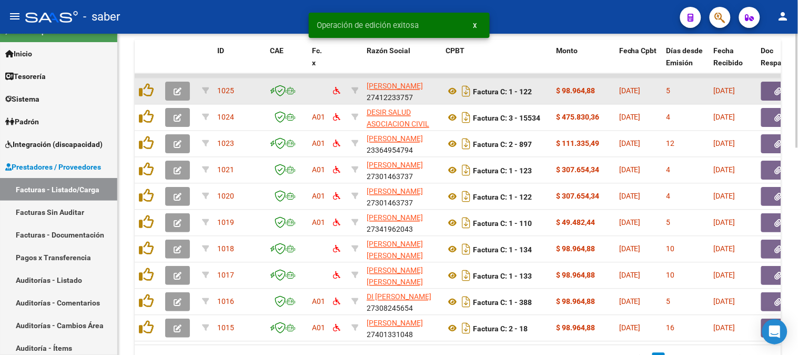
click at [170, 91] on button "button" at bounding box center [177, 91] width 25 height 19
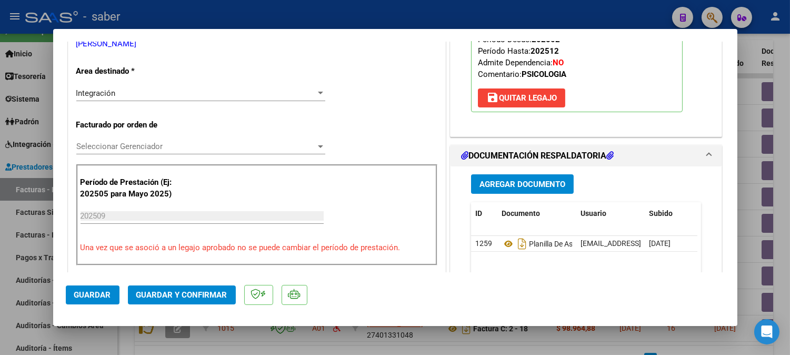
scroll to position [234, 0]
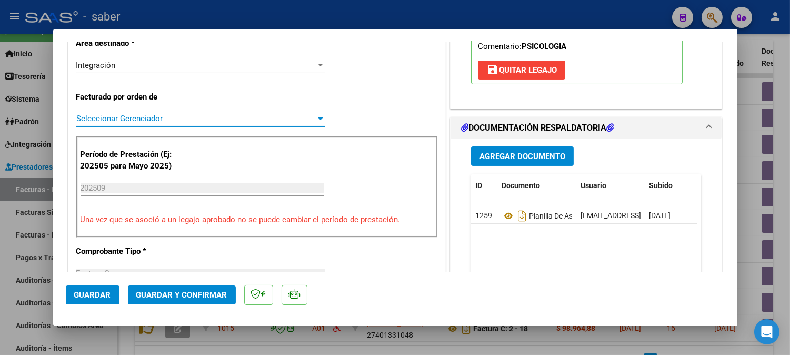
click at [143, 120] on span "Seleccionar Gerenciador" at bounding box center [195, 118] width 239 height 9
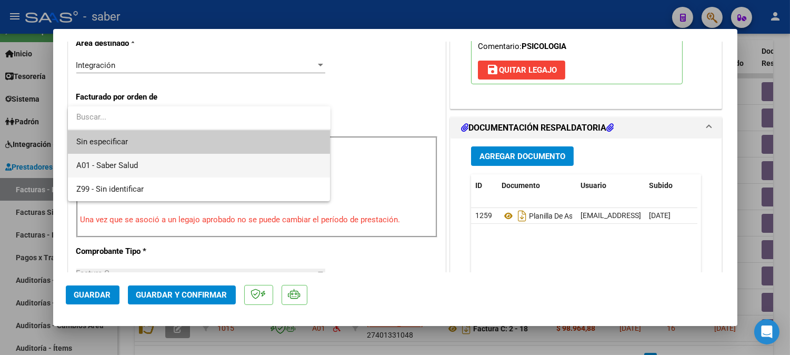
click at [121, 162] on span "A01 - Saber Salud" at bounding box center [107, 165] width 62 height 9
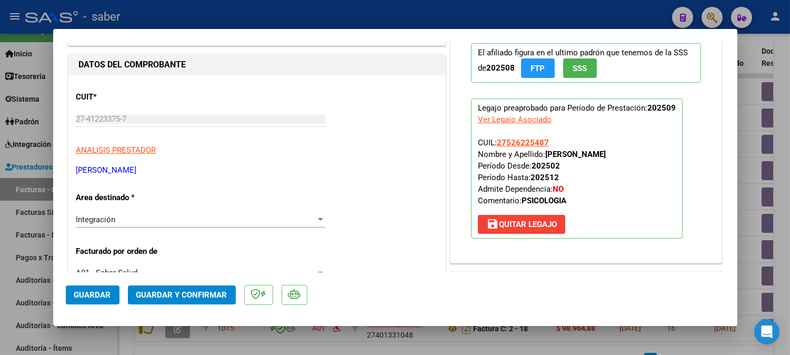
scroll to position [0, 0]
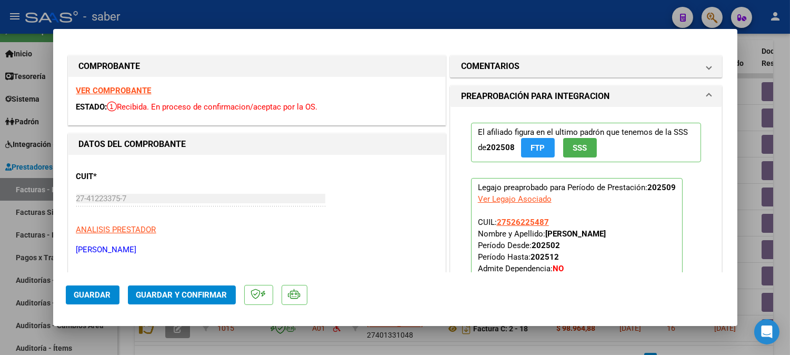
click at [125, 87] on strong "VER COMPROBANTE" at bounding box center [113, 90] width 75 height 9
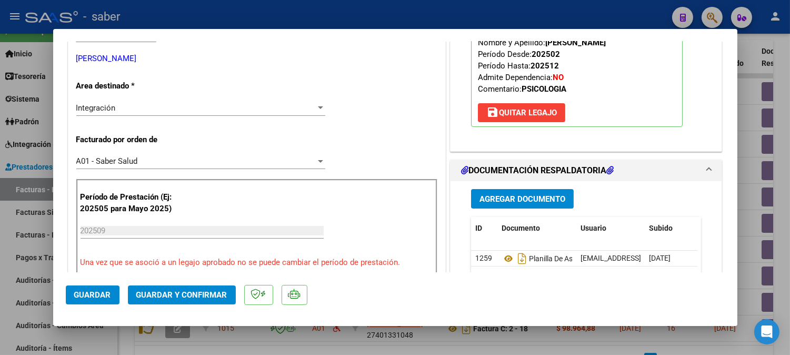
scroll to position [292, 0]
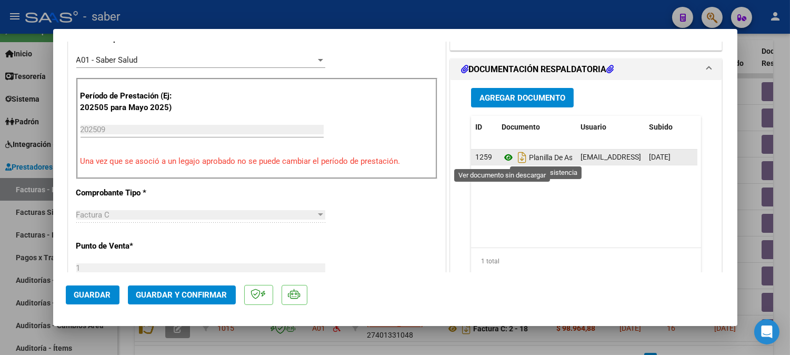
click at [502, 157] on icon at bounding box center [509, 157] width 14 height 13
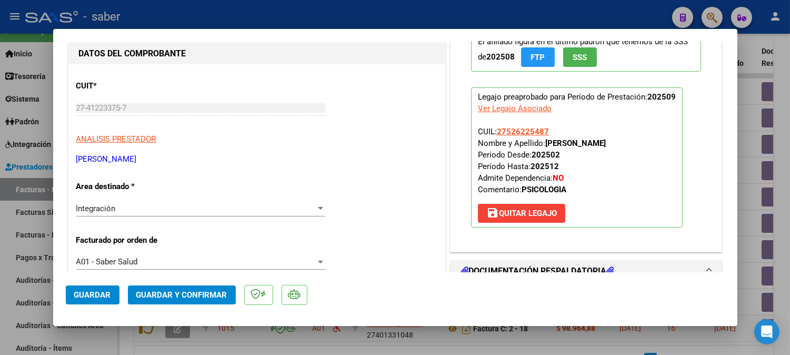
scroll to position [58, 0]
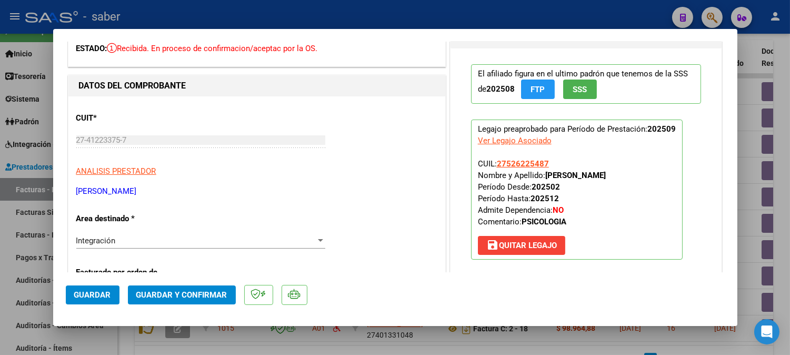
click at [177, 294] on span "Guardar y Confirmar" at bounding box center [181, 294] width 91 height 9
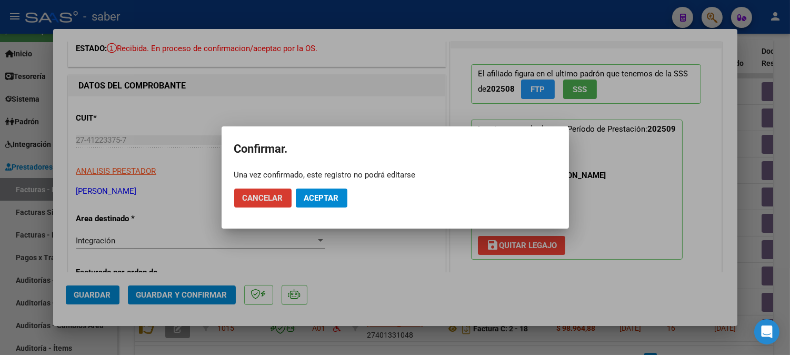
click at [315, 197] on span "Aceptar" at bounding box center [321, 197] width 35 height 9
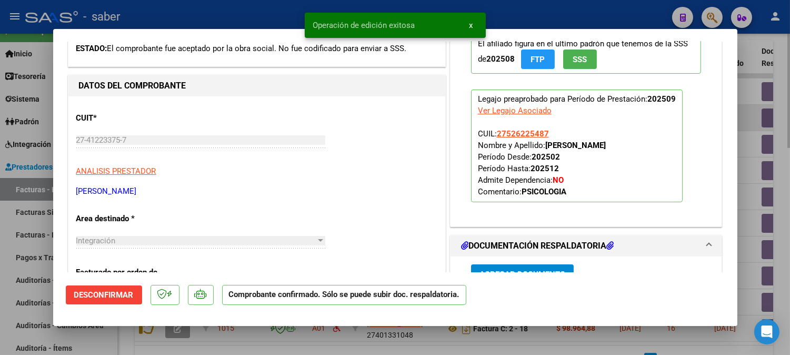
drag, startPoint x: 750, startPoint y: 113, endPoint x: 738, endPoint y: 119, distance: 13.7
click at [749, 113] on div at bounding box center [395, 177] width 790 height 355
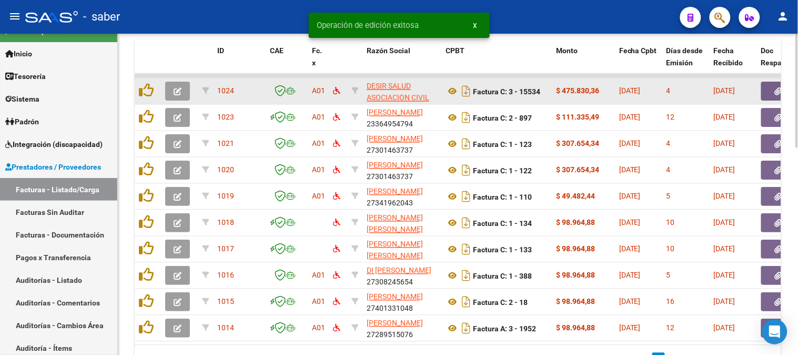
click at [171, 86] on button "button" at bounding box center [177, 91] width 25 height 19
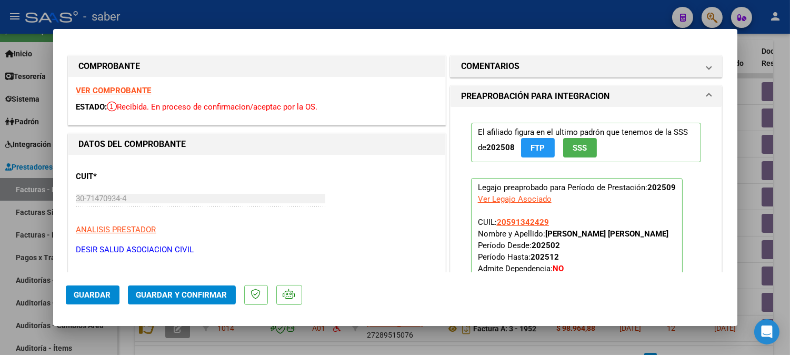
click at [148, 88] on strong "VER COMPROBANTE" at bounding box center [113, 90] width 75 height 9
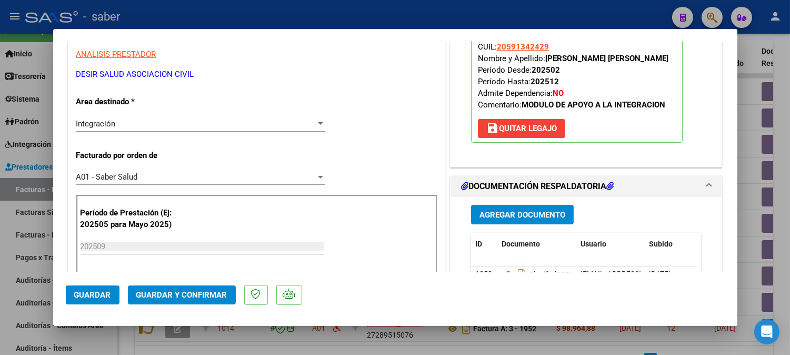
scroll to position [234, 0]
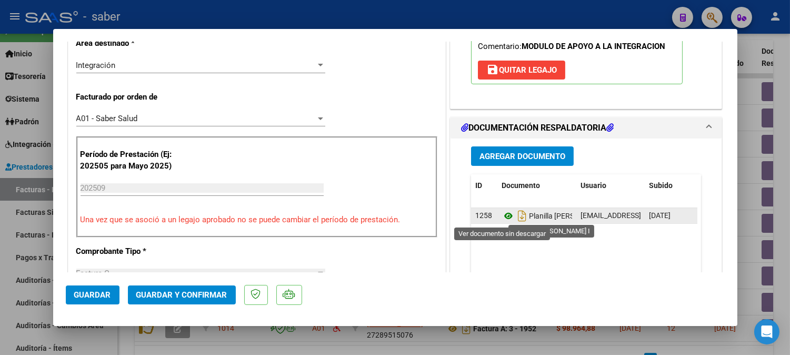
click at [504, 214] on icon at bounding box center [509, 215] width 14 height 13
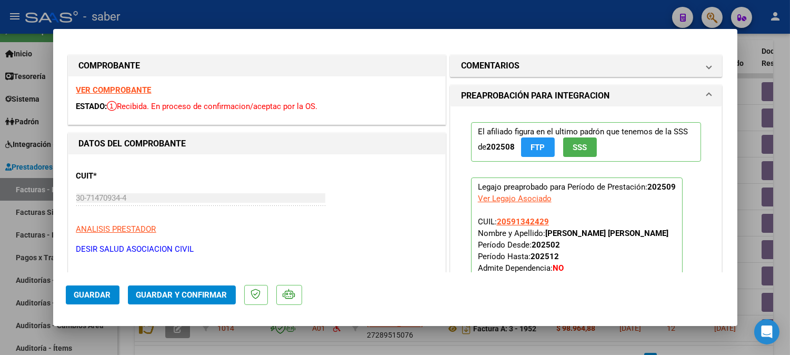
scroll to position [0, 0]
click at [526, 66] on mat-panel-title "COMENTARIOS" at bounding box center [580, 66] width 238 height 13
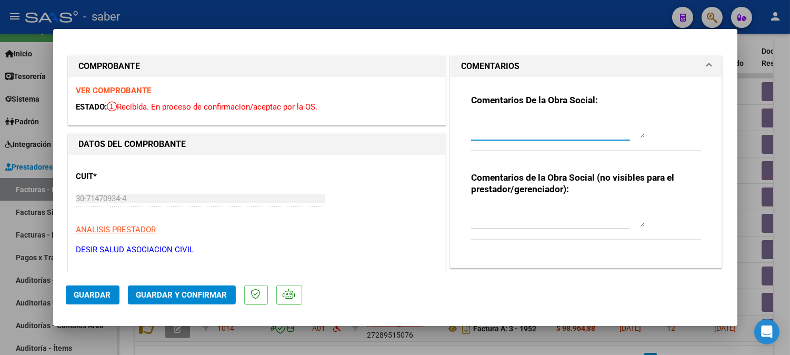
click at [497, 119] on textarea at bounding box center [558, 127] width 174 height 21
click at [508, 122] on textarea "Próximo mes deben presentar la planilla de asistencia correspondiente según ins…" at bounding box center [558, 127] width 174 height 21
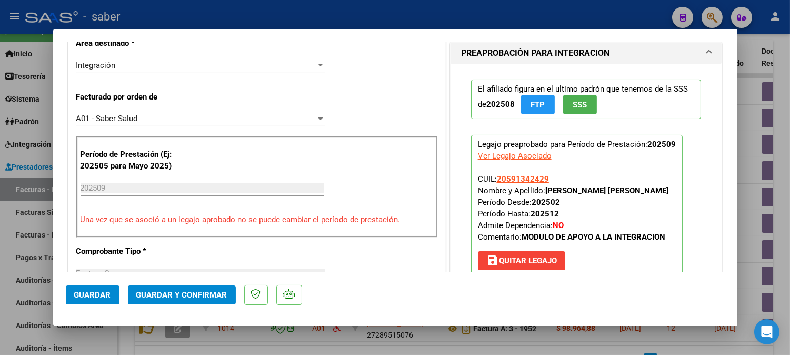
scroll to position [292, 0]
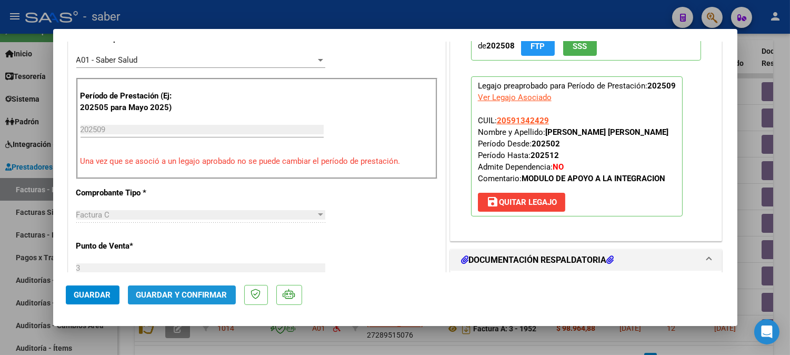
click at [184, 292] on span "Guardar y Confirmar" at bounding box center [181, 294] width 91 height 9
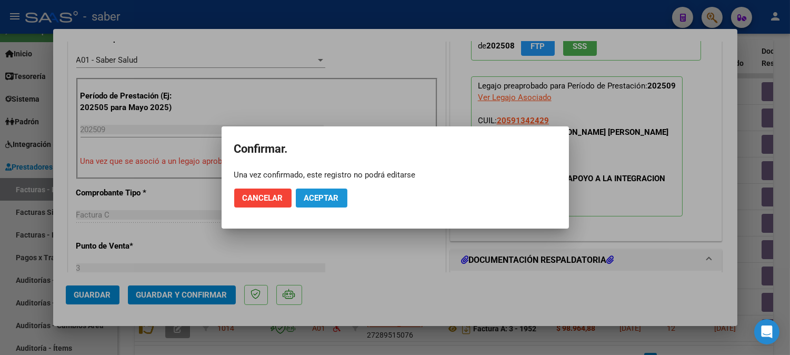
click at [329, 199] on span "Aceptar" at bounding box center [321, 197] width 35 height 9
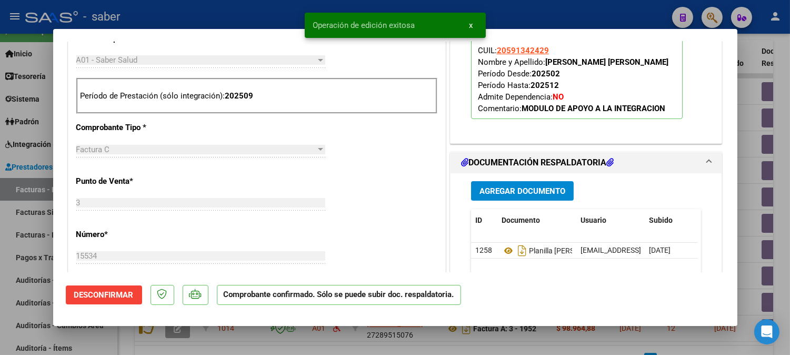
click at [746, 98] on div at bounding box center [395, 177] width 790 height 355
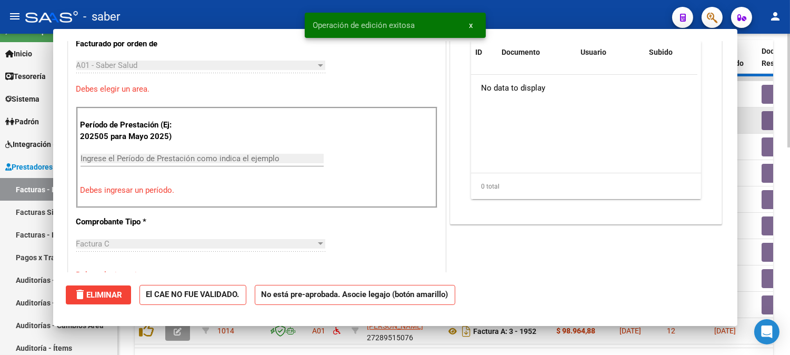
scroll to position [311, 0]
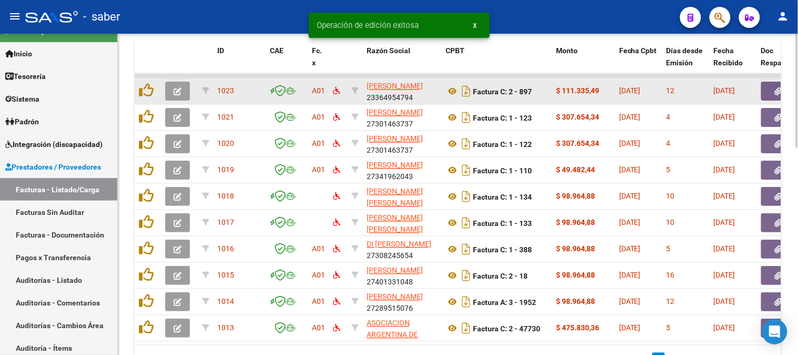
click at [182, 89] on button "button" at bounding box center [177, 91] width 25 height 19
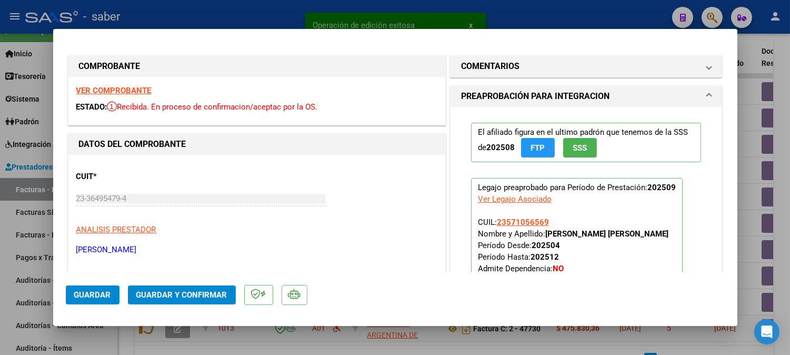
click at [135, 88] on strong "VER COMPROBANTE" at bounding box center [113, 90] width 75 height 9
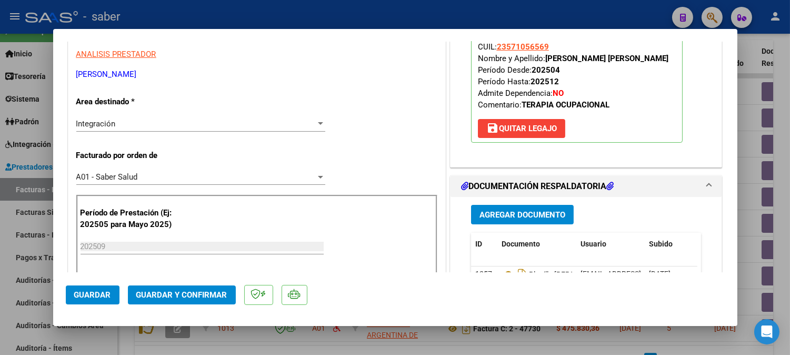
scroll to position [234, 0]
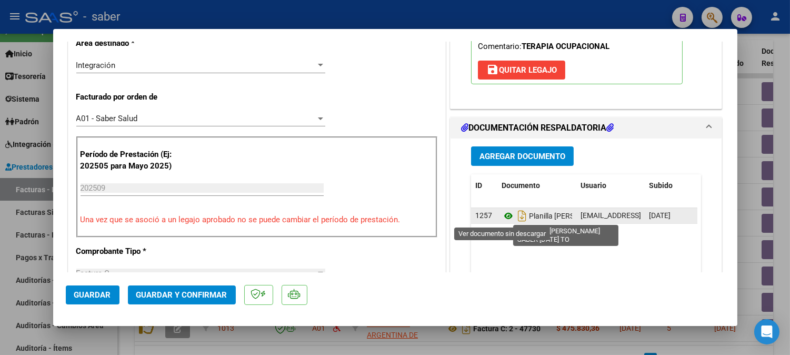
click at [502, 216] on icon at bounding box center [509, 215] width 14 height 13
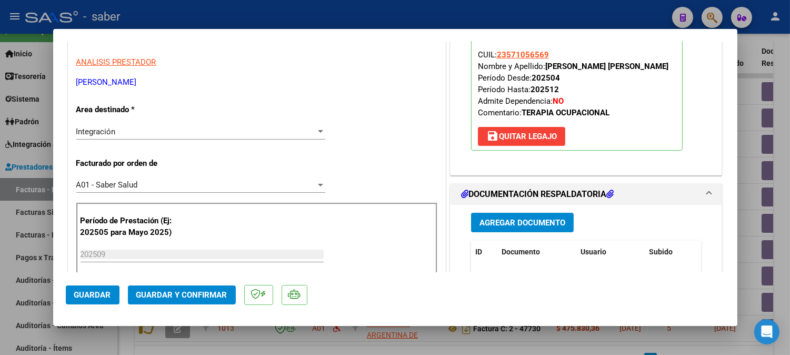
scroll to position [117, 0]
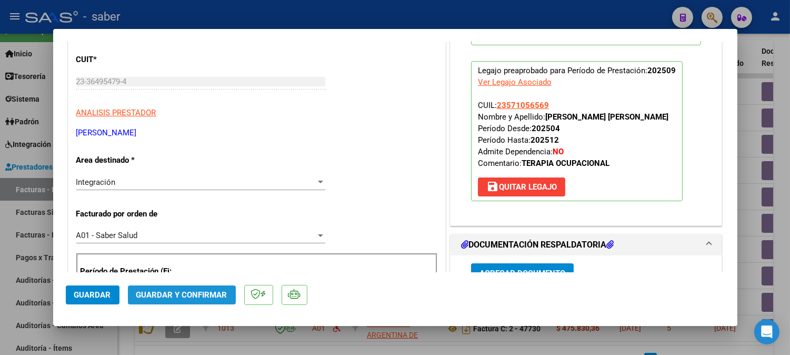
click at [183, 302] on button "Guardar y Confirmar" at bounding box center [182, 294] width 108 height 19
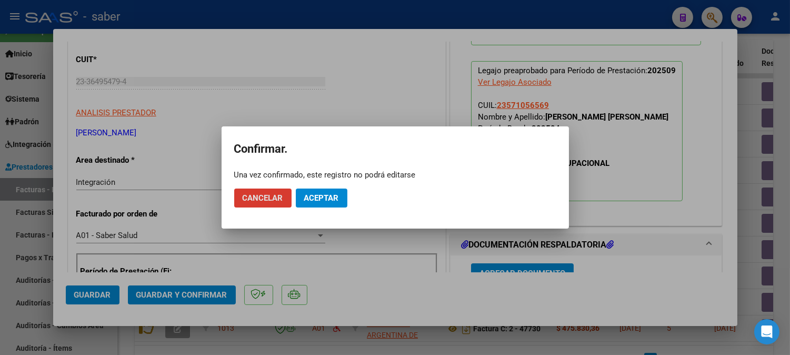
click at [325, 191] on button "Aceptar" at bounding box center [322, 197] width 52 height 19
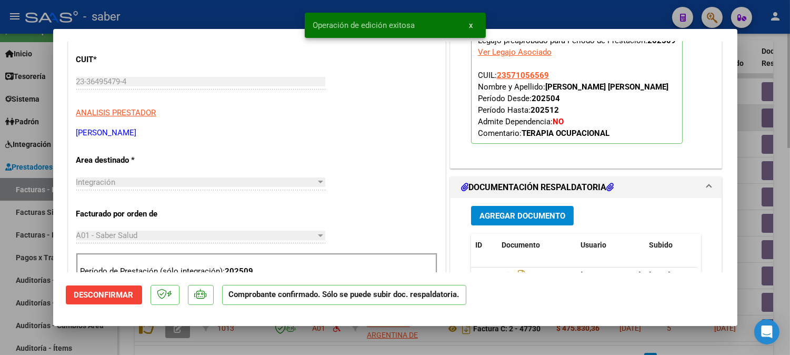
click at [739, 119] on div at bounding box center [395, 177] width 790 height 355
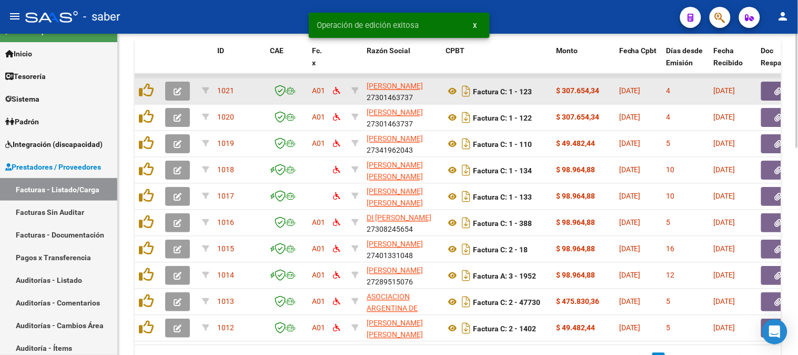
click at [178, 87] on span "button" at bounding box center [178, 91] width 8 height 9
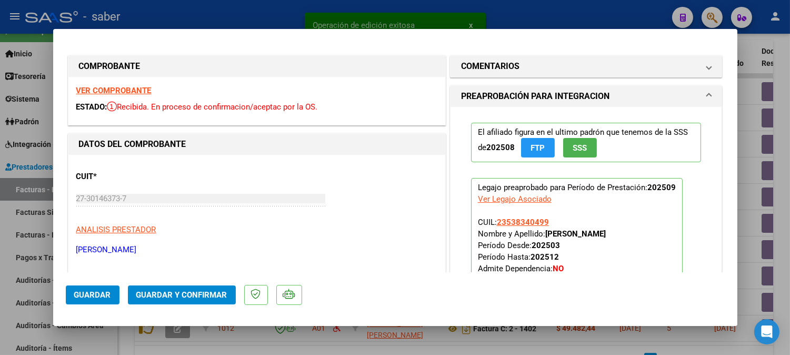
click at [134, 88] on strong "VER COMPROBANTE" at bounding box center [113, 90] width 75 height 9
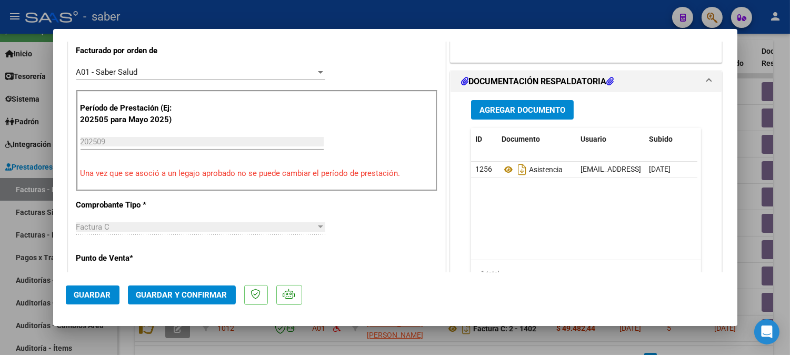
scroll to position [292, 0]
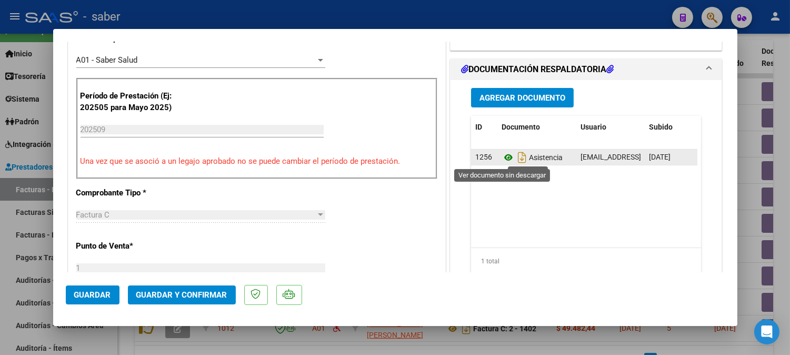
click at [502, 158] on icon at bounding box center [509, 157] width 14 height 13
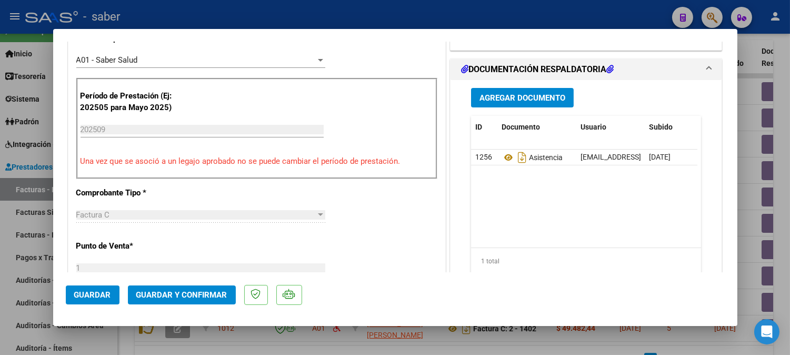
click at [181, 289] on button "Guardar y Confirmar" at bounding box center [182, 294] width 108 height 19
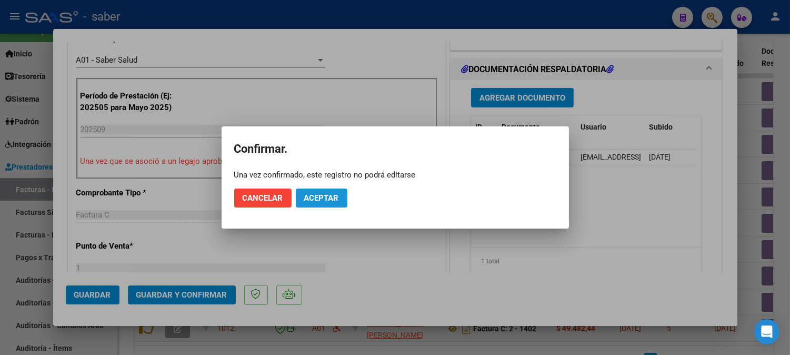
click at [334, 199] on span "Aceptar" at bounding box center [321, 197] width 35 height 9
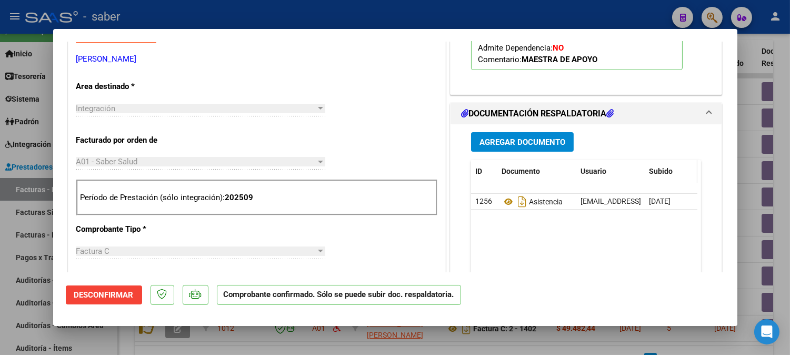
scroll to position [58, 0]
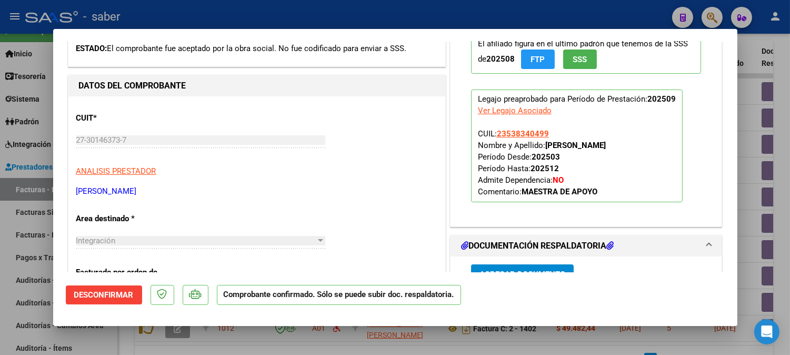
click at [748, 127] on div at bounding box center [395, 177] width 790 height 355
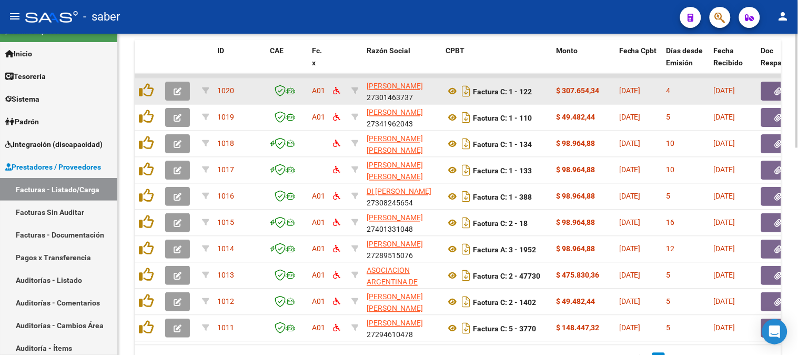
click at [181, 89] on icon "button" at bounding box center [178, 92] width 8 height 8
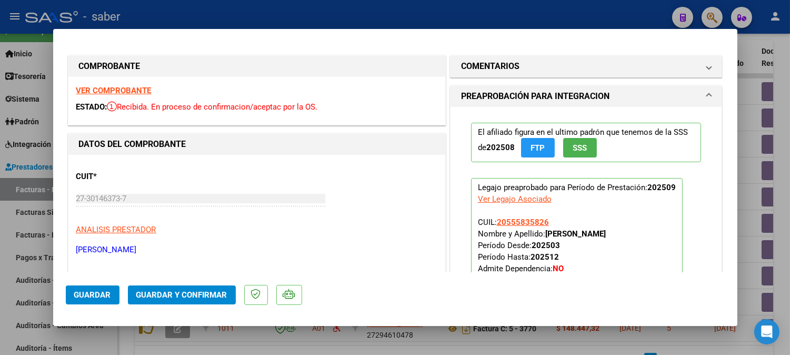
click at [119, 85] on div "VER COMPROBANTE ESTADO: Recibida. En proceso de confirmacion/aceptac por la OS." at bounding box center [256, 101] width 377 height 48
click at [119, 87] on strong "VER COMPROBANTE" at bounding box center [113, 90] width 75 height 9
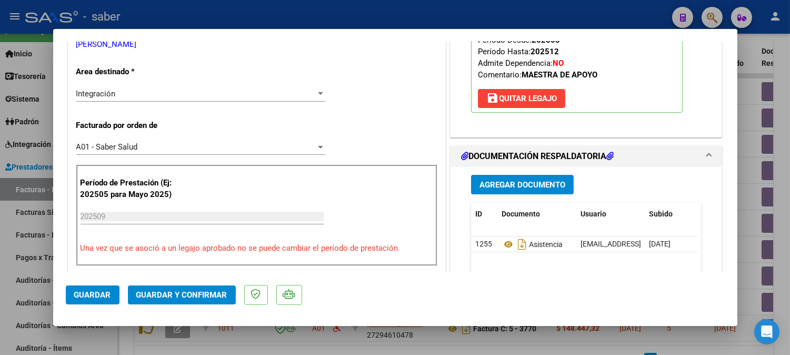
scroll to position [234, 0]
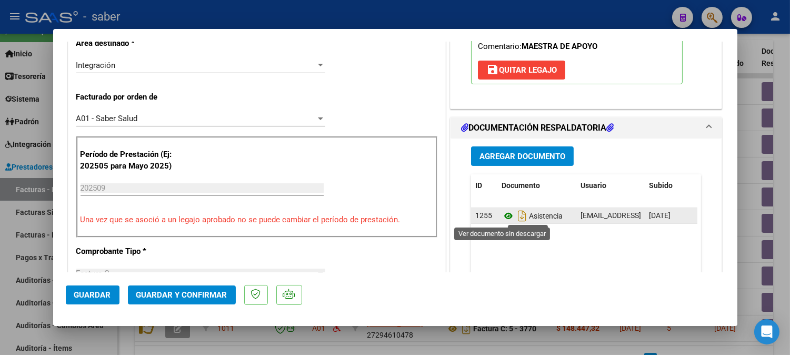
click at [503, 222] on icon at bounding box center [509, 215] width 14 height 13
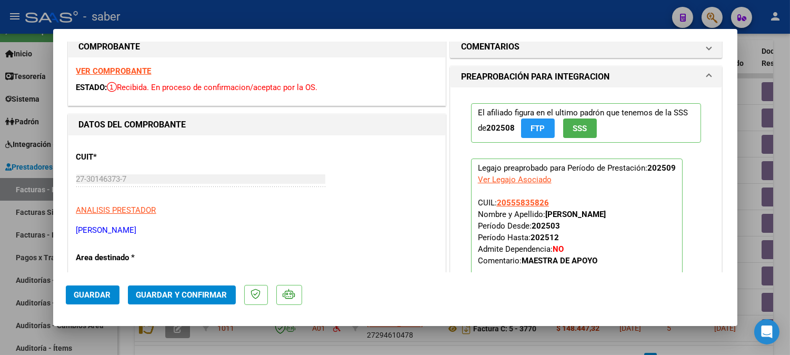
scroll to position [0, 0]
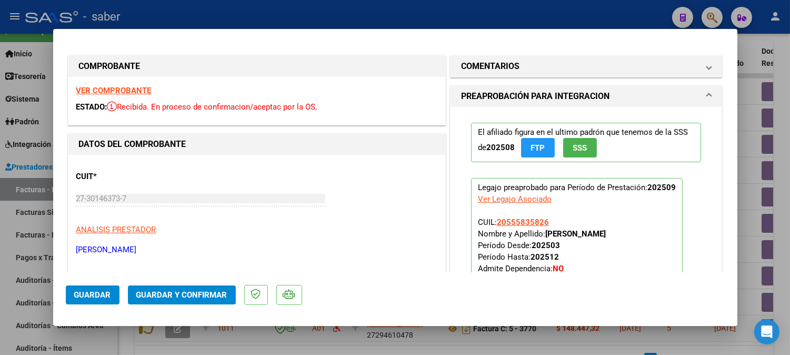
click at [193, 299] on span "Guardar y Confirmar" at bounding box center [181, 294] width 91 height 9
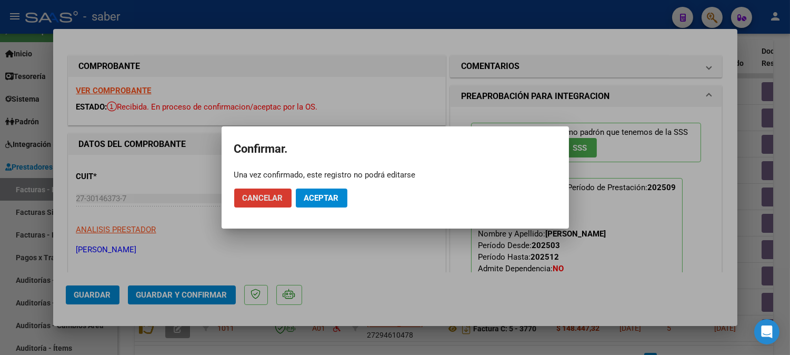
click at [327, 198] on span "Aceptar" at bounding box center [321, 197] width 35 height 9
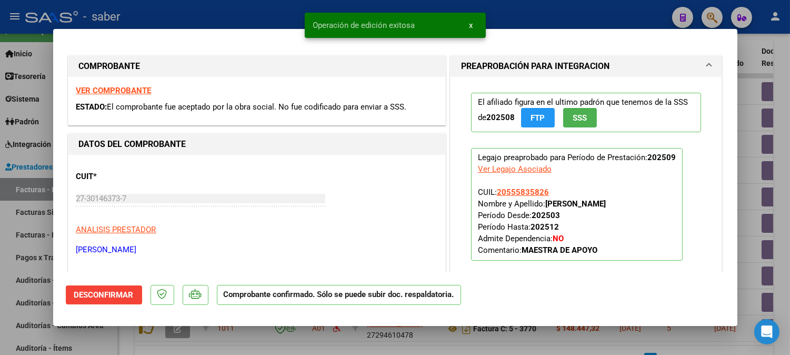
click at [753, 130] on div at bounding box center [395, 177] width 790 height 355
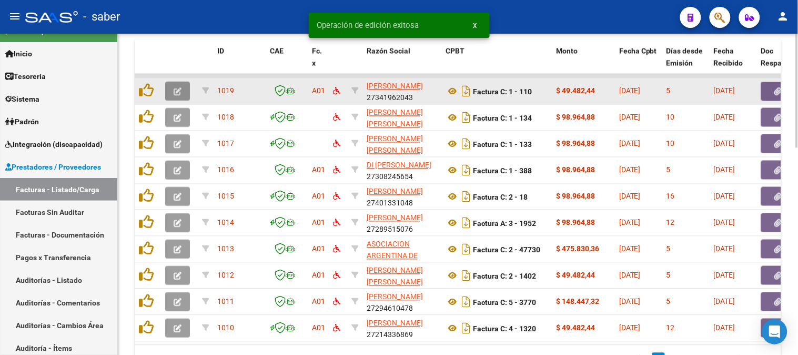
click at [172, 91] on button "button" at bounding box center [177, 91] width 25 height 19
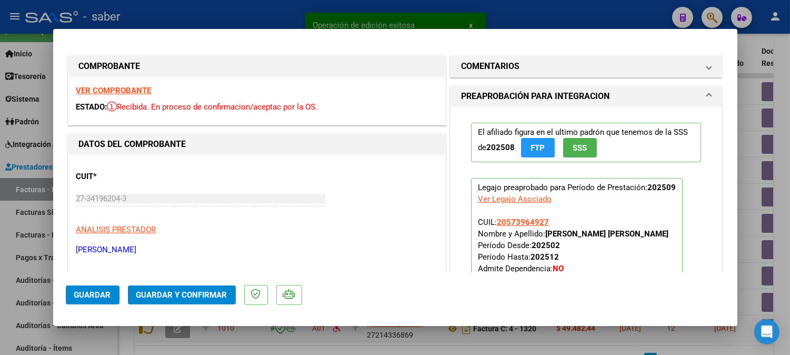
click at [128, 86] on strong "VER COMPROBANTE" at bounding box center [113, 90] width 75 height 9
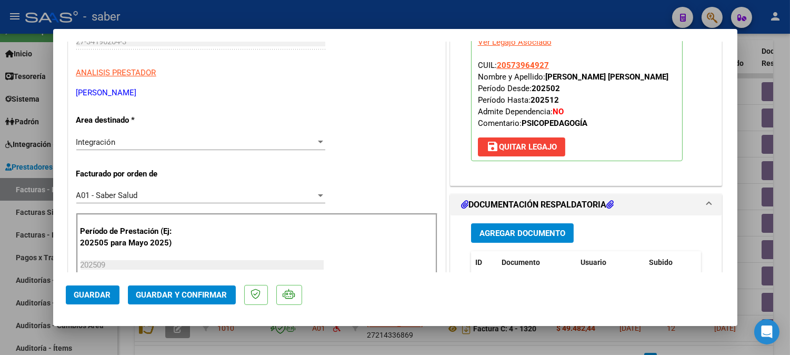
scroll to position [234, 0]
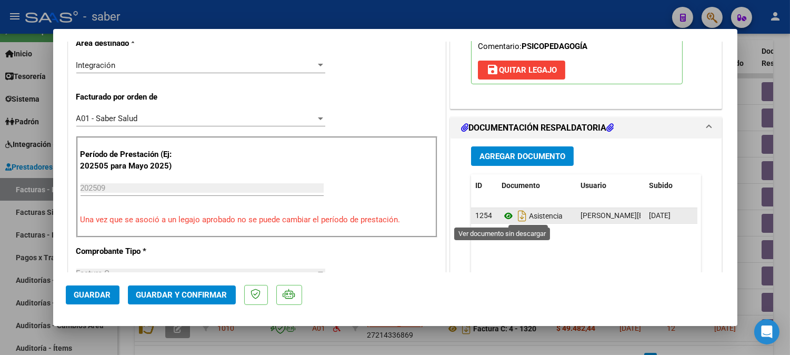
click at [504, 216] on icon at bounding box center [509, 215] width 14 height 13
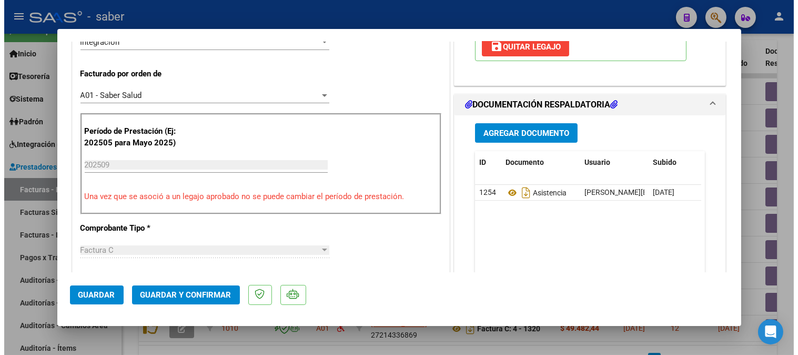
scroll to position [292, 0]
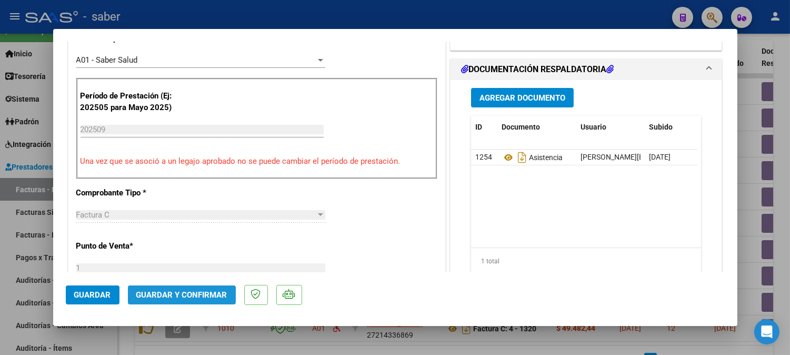
click at [201, 294] on span "Guardar y Confirmar" at bounding box center [181, 294] width 91 height 9
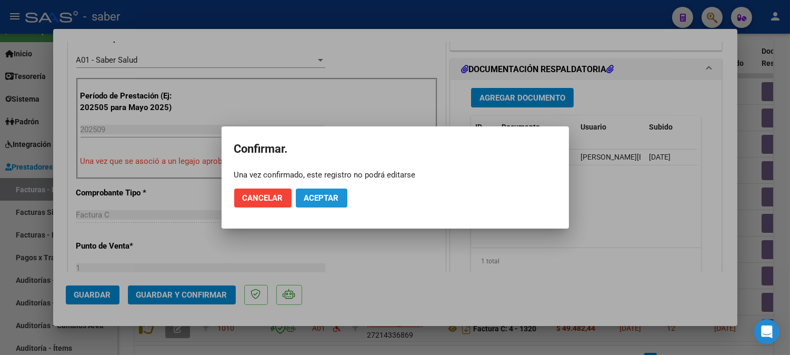
click at [337, 193] on span "Aceptar" at bounding box center [321, 197] width 35 height 9
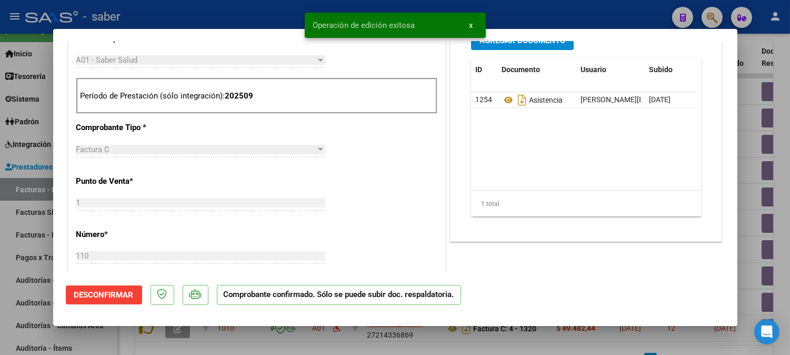
click at [761, 156] on div at bounding box center [395, 177] width 790 height 355
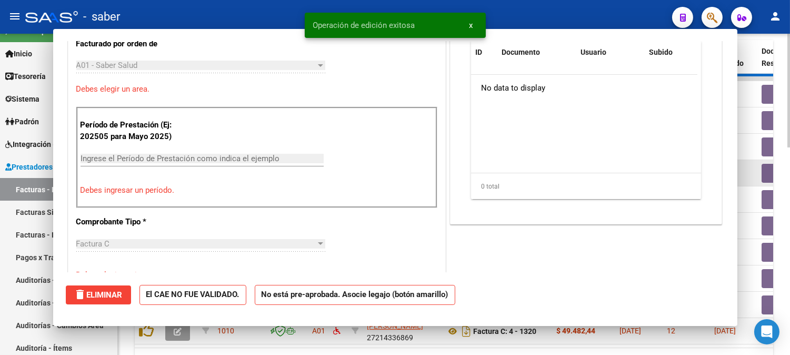
scroll to position [0, 0]
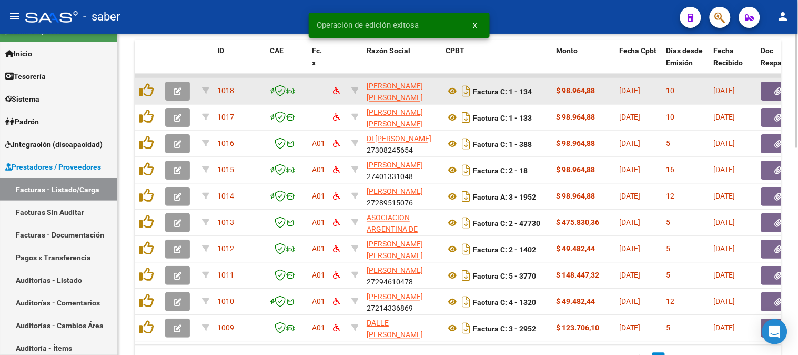
click at [187, 93] on button "button" at bounding box center [177, 91] width 25 height 19
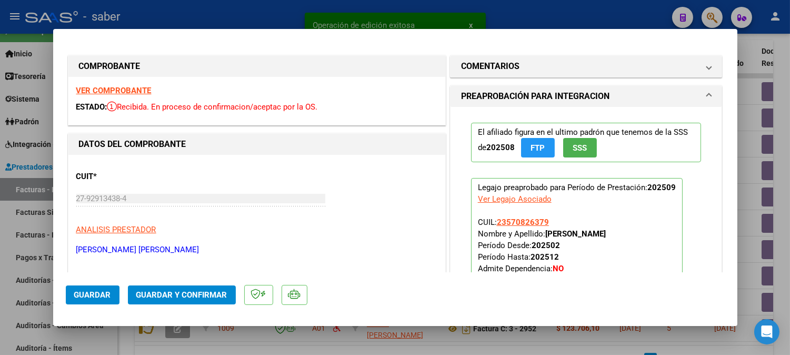
click at [124, 91] on strong "VER COMPROBANTE" at bounding box center [113, 90] width 75 height 9
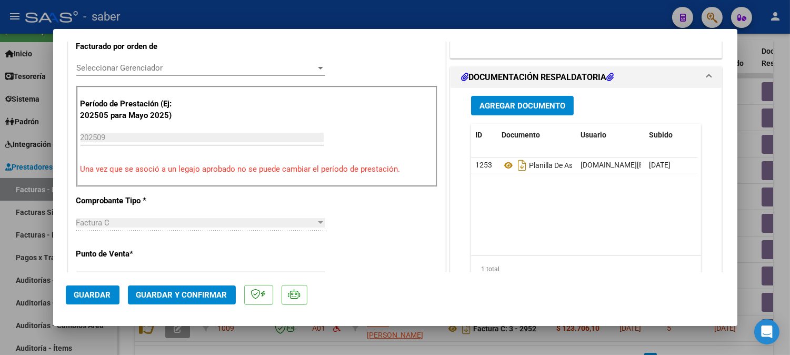
scroll to position [292, 0]
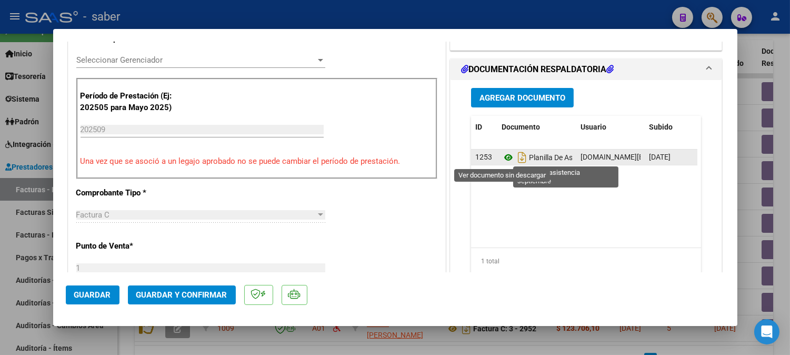
click at [502, 158] on icon at bounding box center [509, 157] width 14 height 13
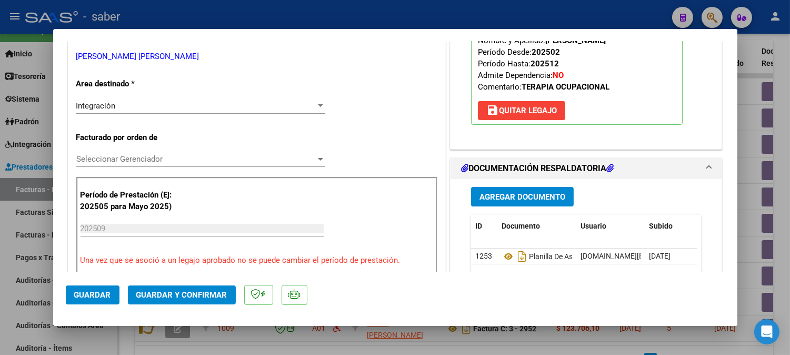
scroll to position [175, 0]
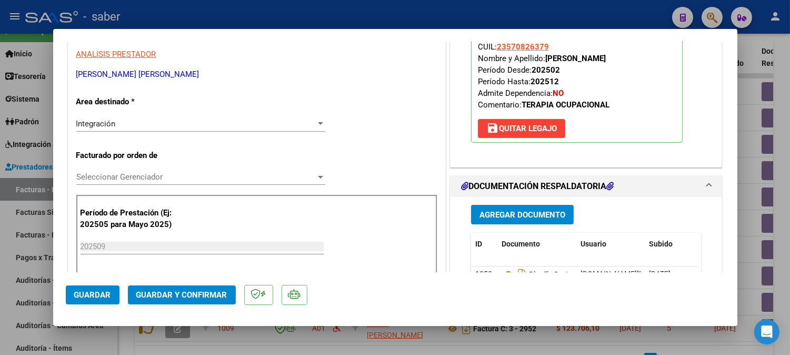
click at [152, 169] on div "Seleccionar Gerenciador Seleccionar Gerenciador" at bounding box center [200, 177] width 249 height 16
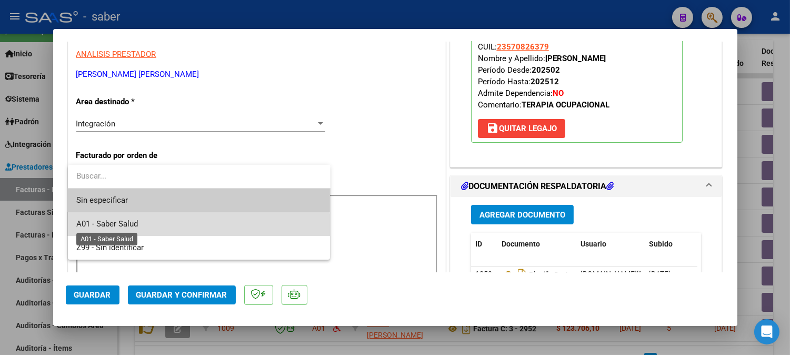
click at [138, 227] on span "A01 - Saber Salud" at bounding box center [107, 223] width 62 height 9
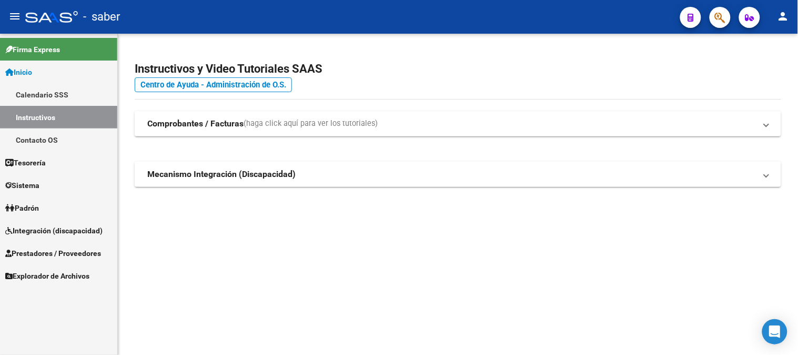
click at [52, 253] on span "Prestadores / Proveedores" at bounding box center [53, 253] width 96 height 12
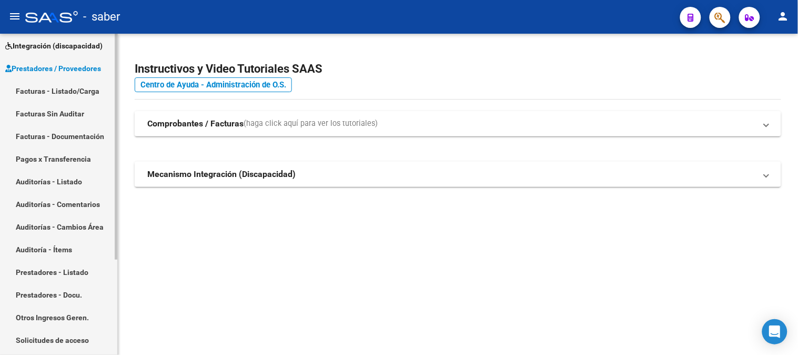
scroll to position [135, 0]
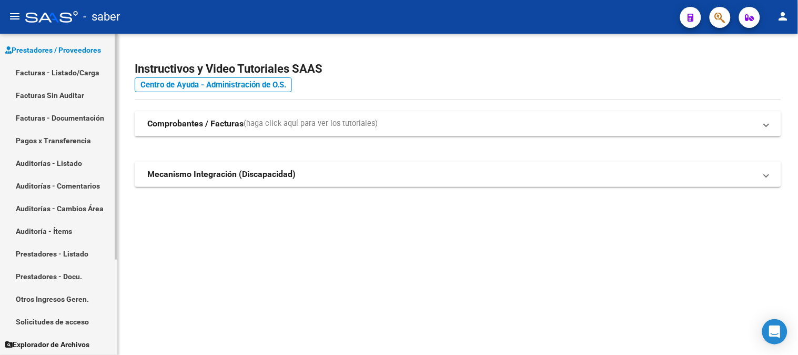
click at [64, 256] on link "Prestadores - Listado" at bounding box center [58, 253] width 117 height 23
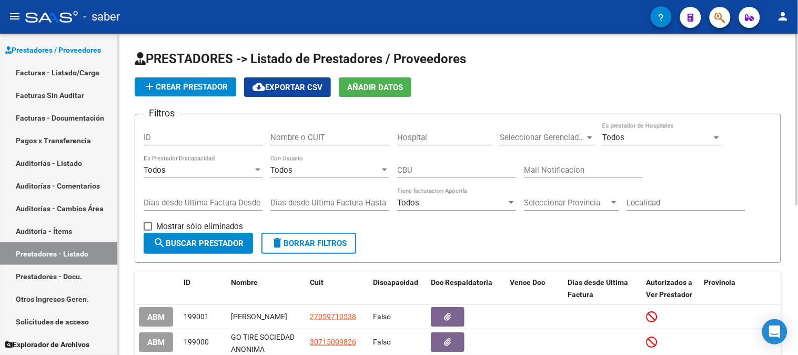
click at [342, 137] on input "Nombre o CUIT" at bounding box center [330, 137] width 119 height 9
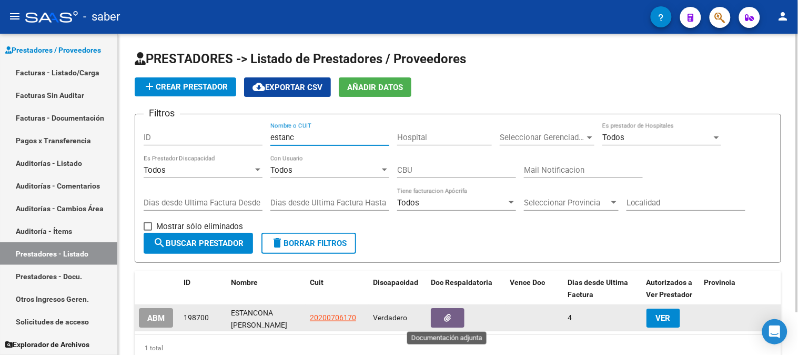
type input "estanc"
click at [448, 321] on icon "button" at bounding box center [448, 318] width 7 height 8
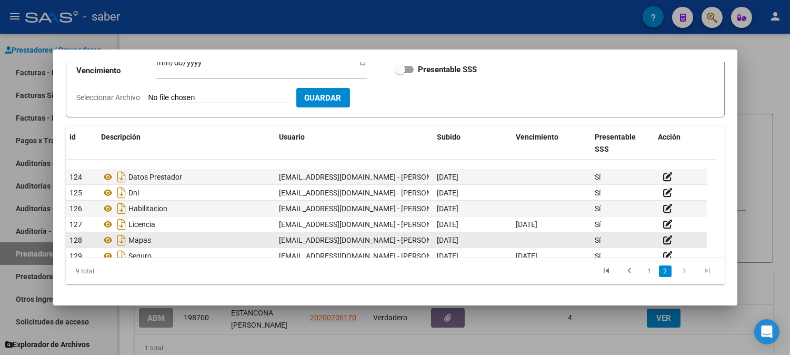
scroll to position [47, 0]
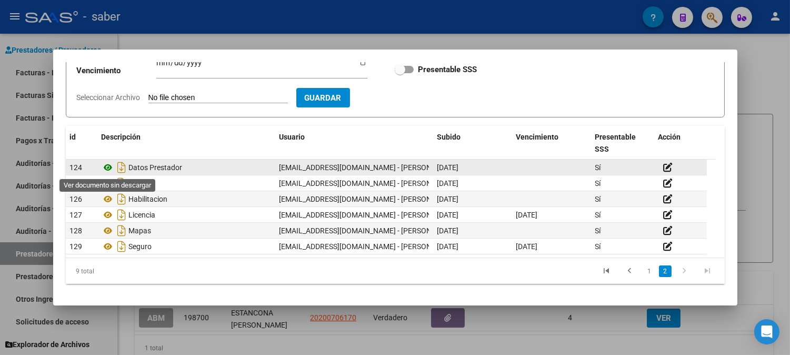
click at [109, 169] on icon at bounding box center [109, 167] width 14 height 13
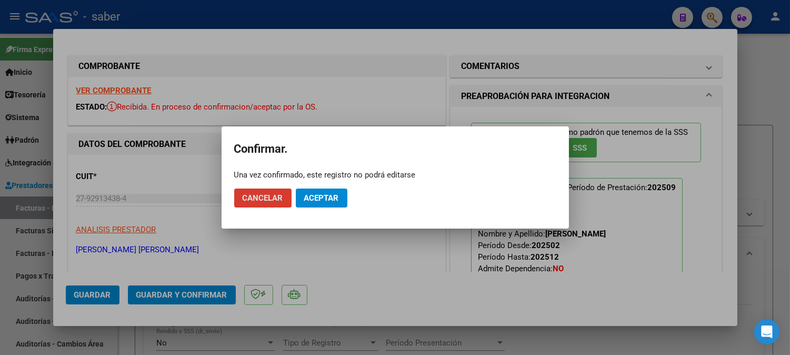
scroll to position [175, 0]
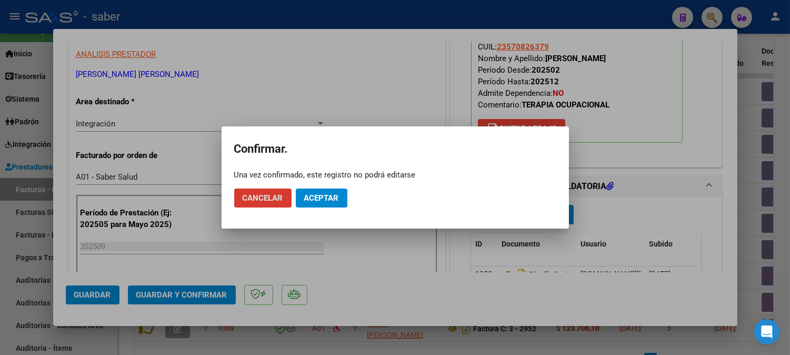
click at [324, 202] on span "Aceptar" at bounding box center [321, 197] width 35 height 9
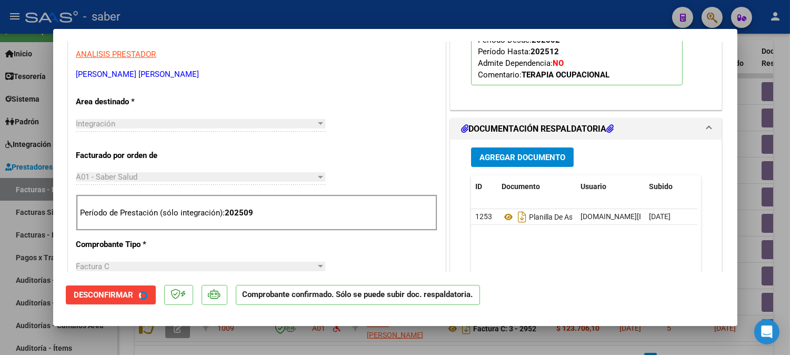
click at [752, 100] on div at bounding box center [395, 177] width 790 height 355
type input "$ 0,00"
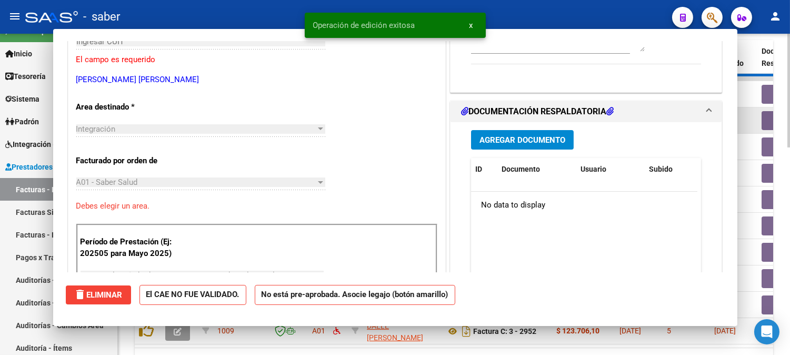
scroll to position [181, 0]
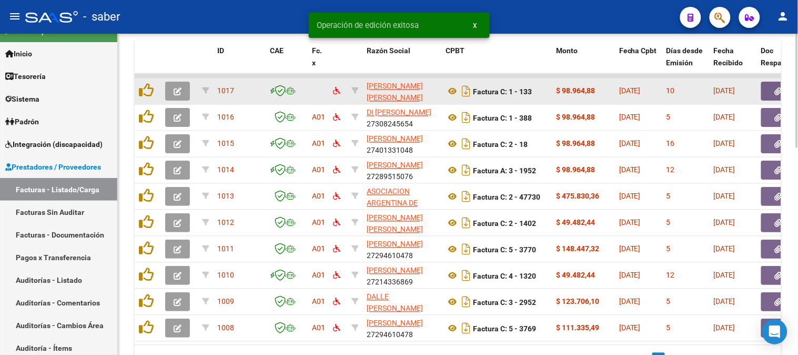
click at [174, 88] on icon "button" at bounding box center [178, 92] width 8 height 8
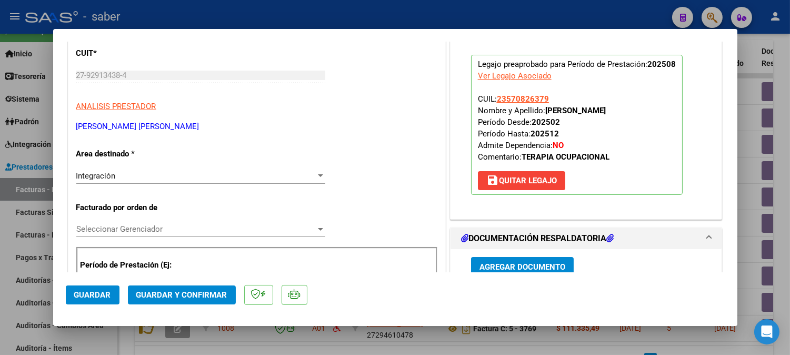
scroll to position [0, 0]
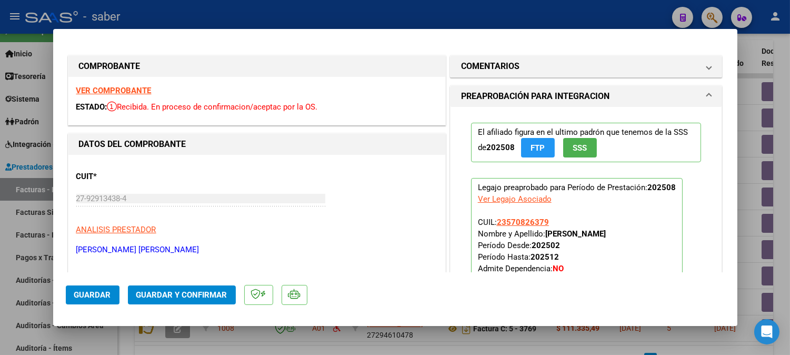
click at [132, 93] on strong "VER COMPROBANTE" at bounding box center [113, 90] width 75 height 9
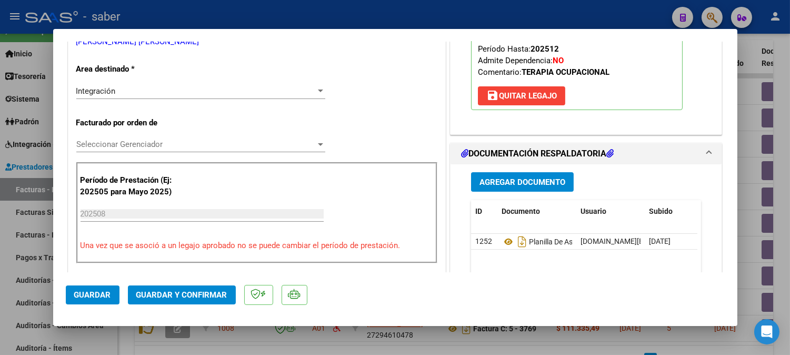
scroll to position [234, 0]
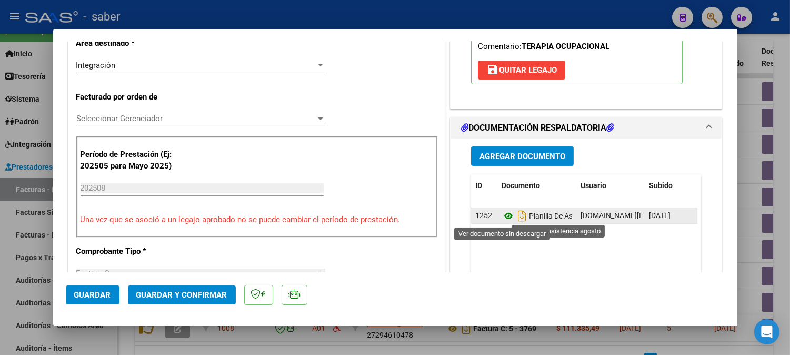
click at [504, 215] on icon at bounding box center [509, 215] width 14 height 13
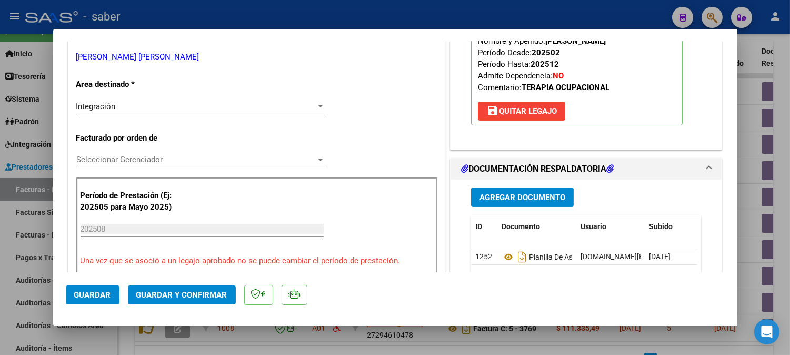
scroll to position [175, 0]
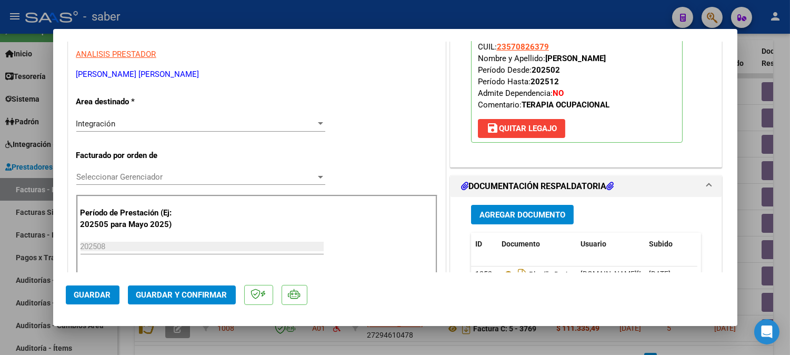
click at [113, 183] on div "Seleccionar Gerenciador Seleccionar Gerenciador" at bounding box center [200, 177] width 249 height 16
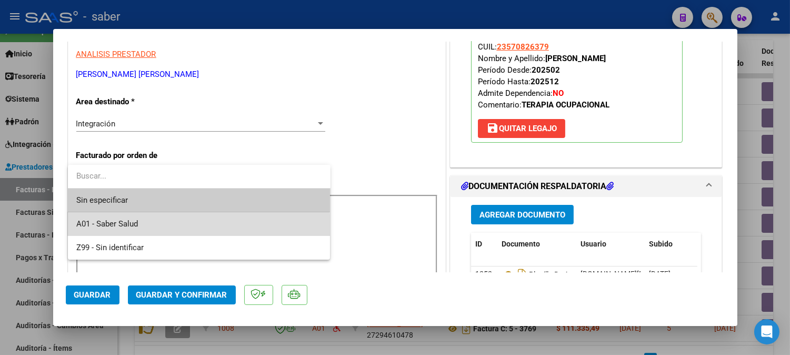
click at [118, 228] on span "A01 - Saber Salud" at bounding box center [199, 224] width 246 height 24
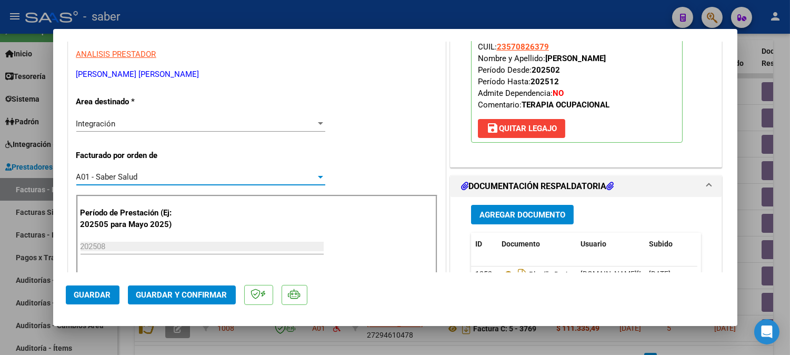
click at [193, 295] on span "Guardar y Confirmar" at bounding box center [181, 294] width 91 height 9
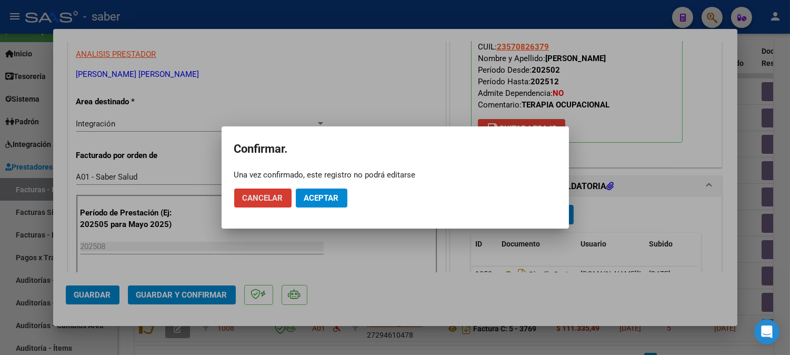
click at [329, 191] on button "Aceptar" at bounding box center [322, 197] width 52 height 19
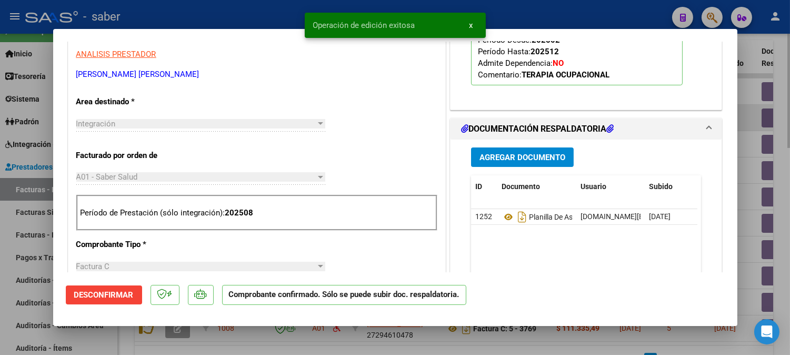
click at [743, 125] on div at bounding box center [395, 177] width 790 height 355
type input "$ 0,00"
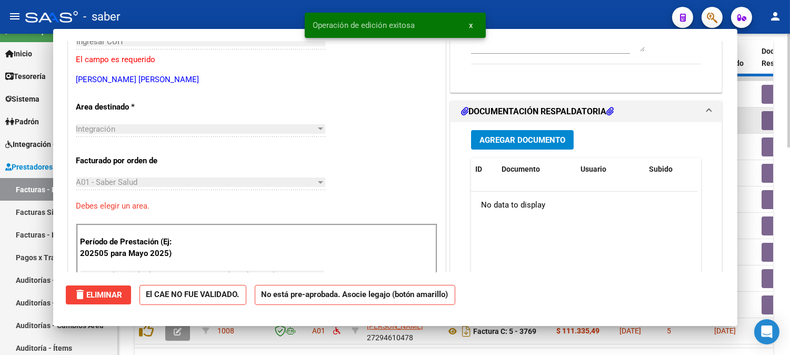
scroll to position [181, 0]
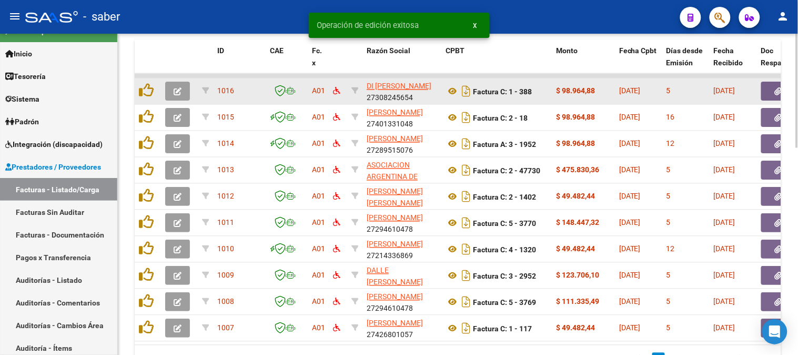
click at [183, 93] on button "button" at bounding box center [177, 91] width 25 height 19
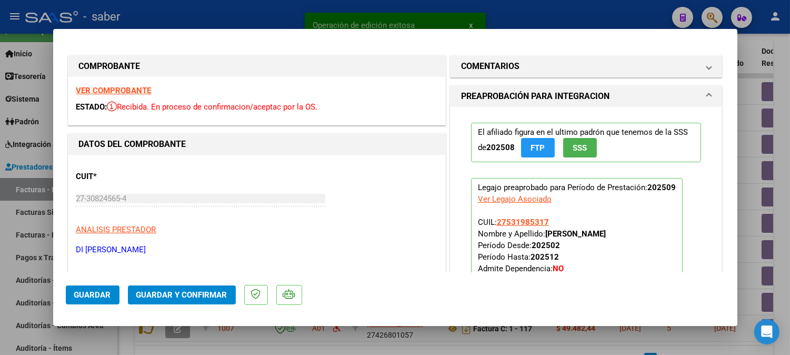
click at [114, 86] on strong "VER COMPROBANTE" at bounding box center [113, 90] width 75 height 9
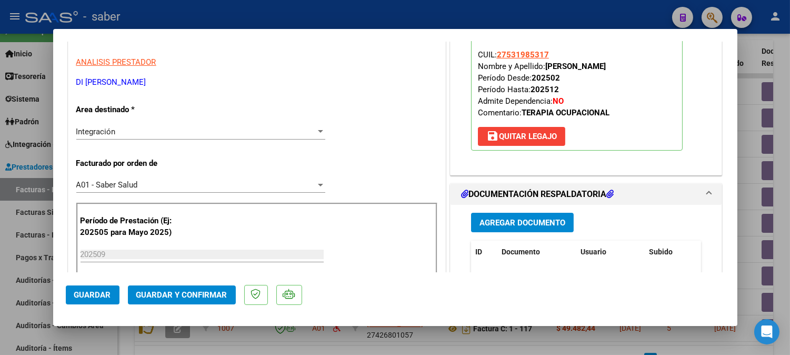
scroll to position [234, 0]
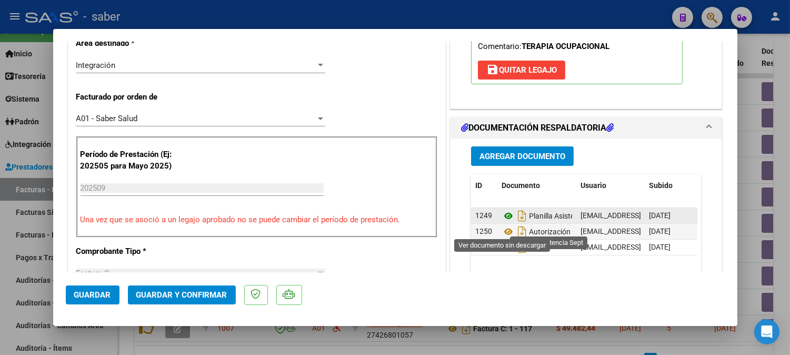
click at [502, 222] on icon at bounding box center [509, 215] width 14 height 13
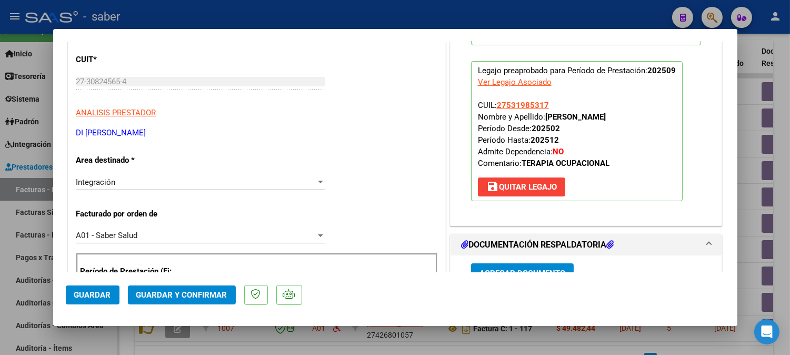
scroll to position [0, 0]
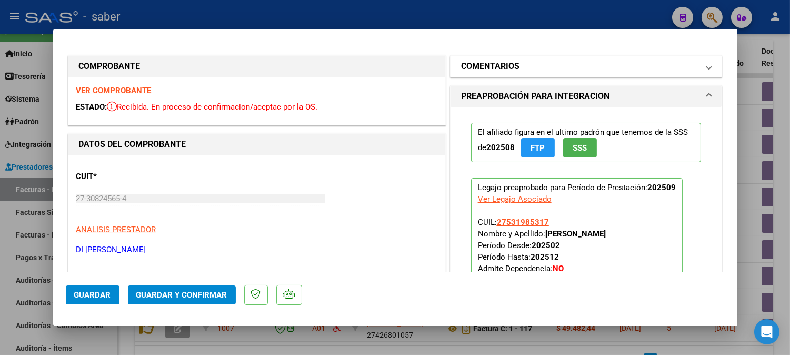
drag, startPoint x: 530, startPoint y: 58, endPoint x: 538, endPoint y: 74, distance: 18.4
click at [530, 58] on mat-expansion-panel-header "COMENTARIOS" at bounding box center [586, 66] width 272 height 21
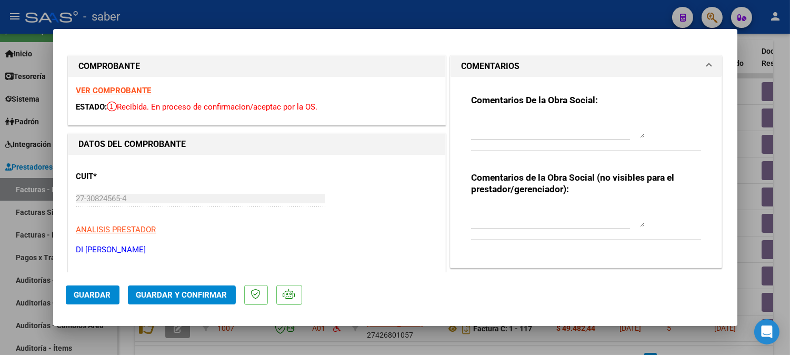
click at [510, 127] on textarea at bounding box center [558, 127] width 174 height 21
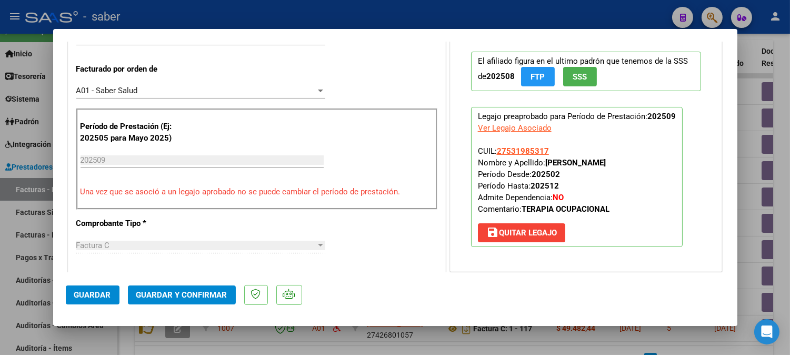
scroll to position [234, 0]
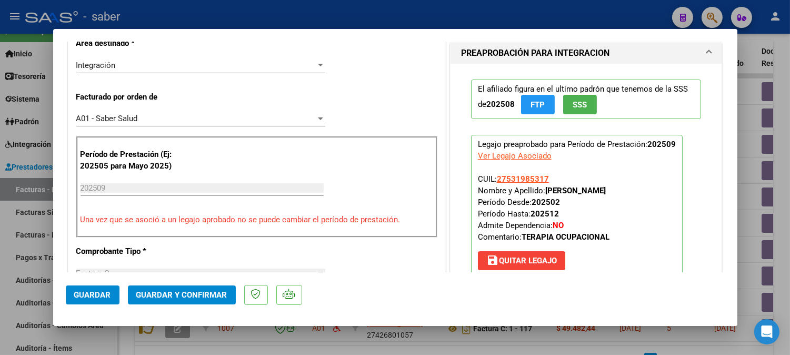
type textarea "Solo adjuntar planilla de asistencia en documentación respaldatoria."
click at [196, 290] on span "Guardar y Confirmar" at bounding box center [181, 294] width 91 height 9
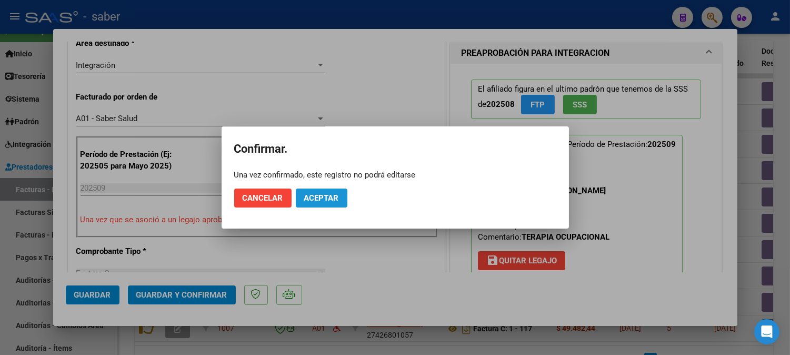
click at [317, 202] on span "Aceptar" at bounding box center [321, 197] width 35 height 9
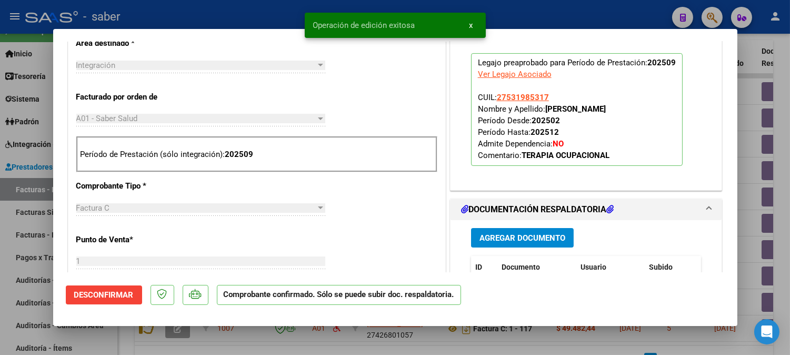
click at [744, 208] on div at bounding box center [395, 177] width 790 height 355
type input "$ 0,00"
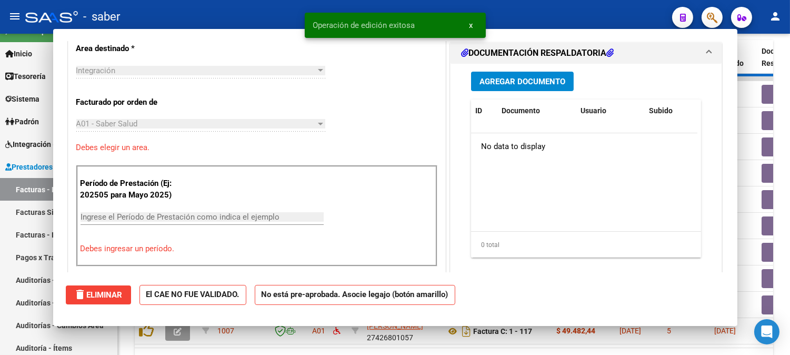
scroll to position [253, 0]
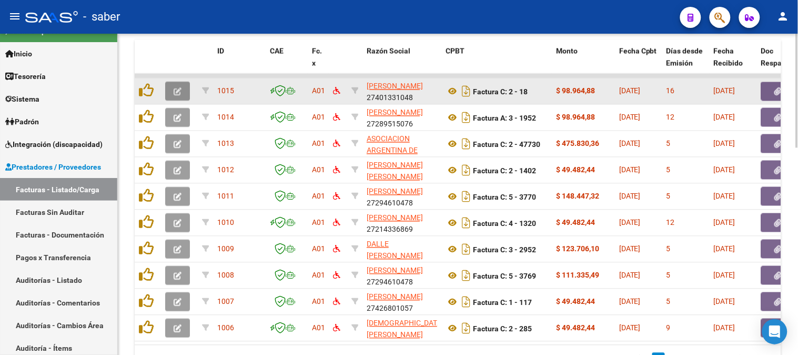
click at [181, 88] on icon "button" at bounding box center [178, 92] width 8 height 8
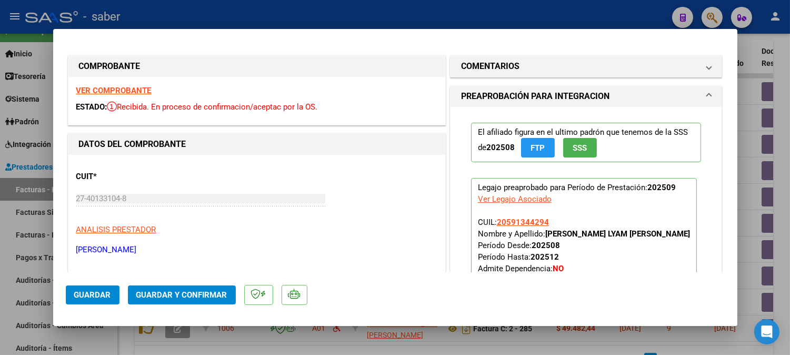
click at [115, 92] on strong "VER COMPROBANTE" at bounding box center [113, 90] width 75 height 9
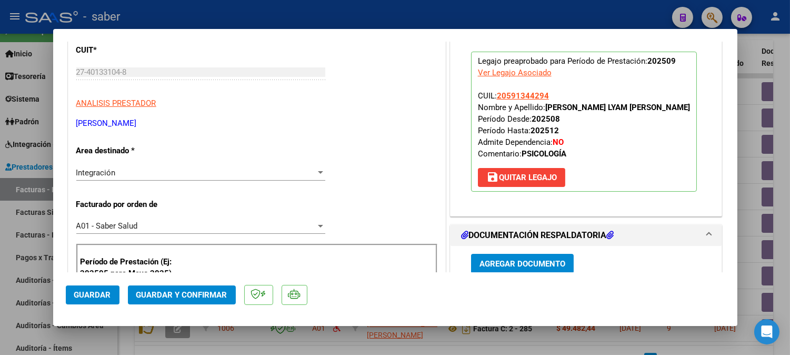
scroll to position [234, 0]
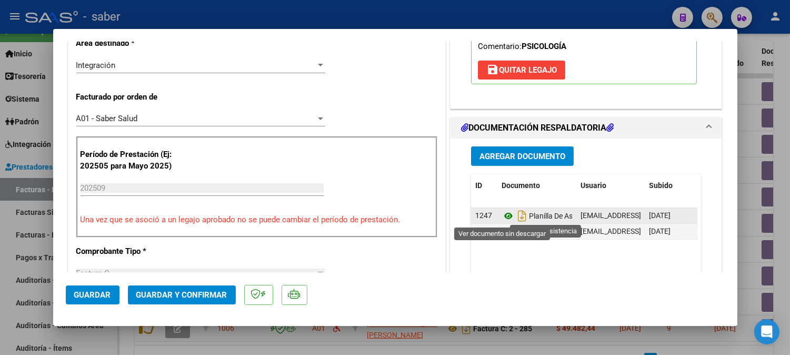
click at [502, 215] on icon at bounding box center [509, 215] width 14 height 13
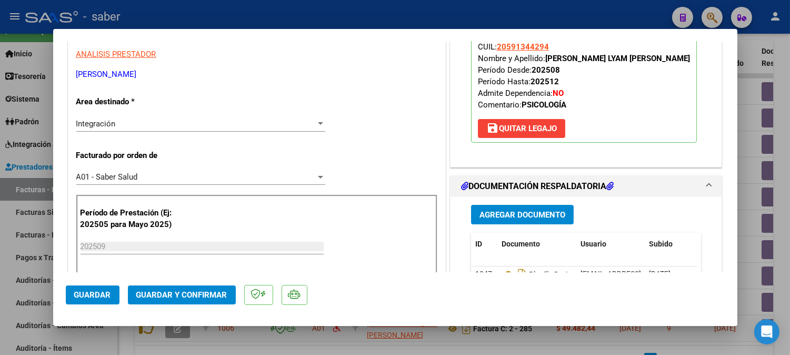
scroll to position [0, 0]
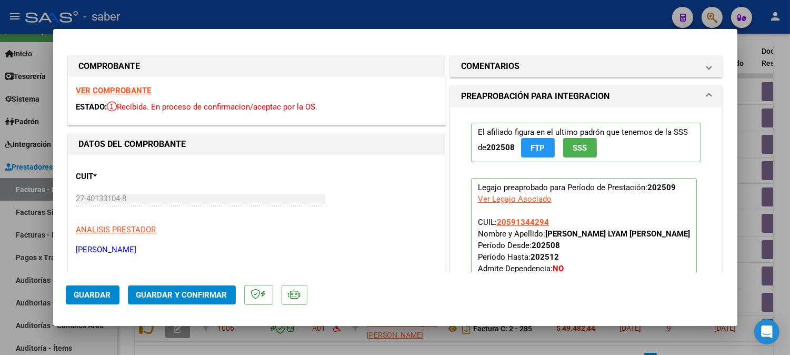
click at [187, 295] on span "Guardar y Confirmar" at bounding box center [181, 294] width 91 height 9
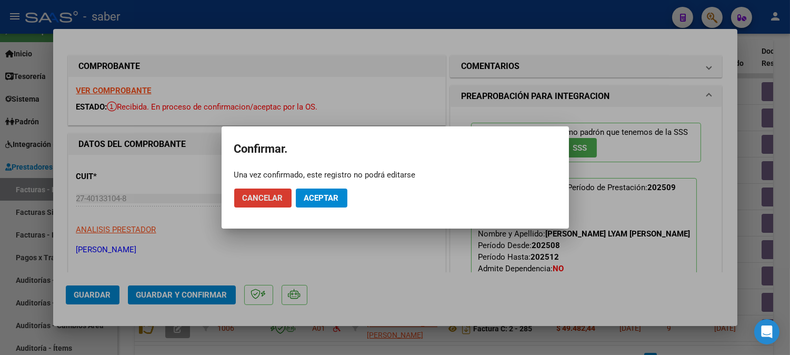
click at [328, 195] on span "Aceptar" at bounding box center [321, 197] width 35 height 9
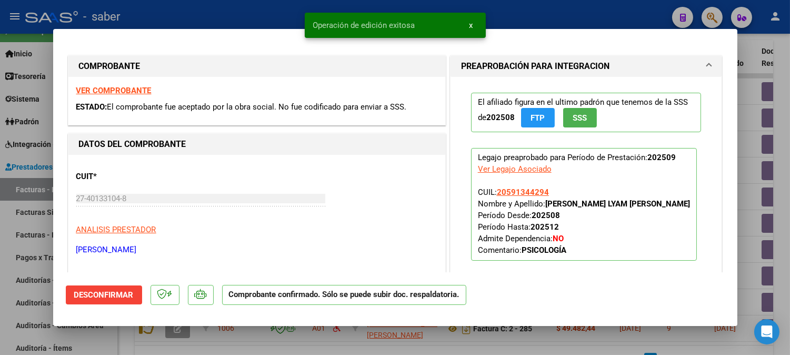
click at [754, 125] on div at bounding box center [395, 177] width 790 height 355
type input "$ 0,00"
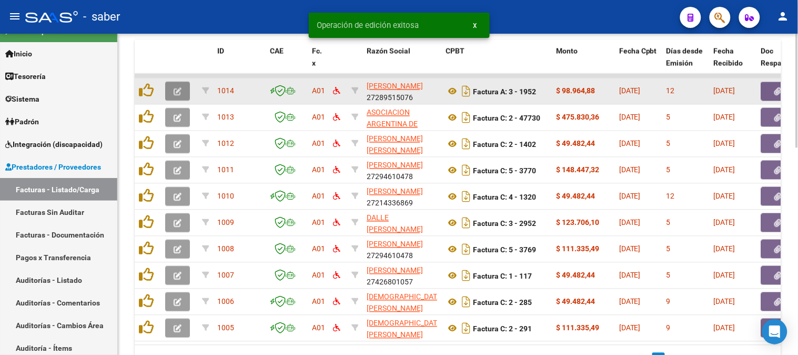
click at [176, 83] on button "button" at bounding box center [177, 91] width 25 height 19
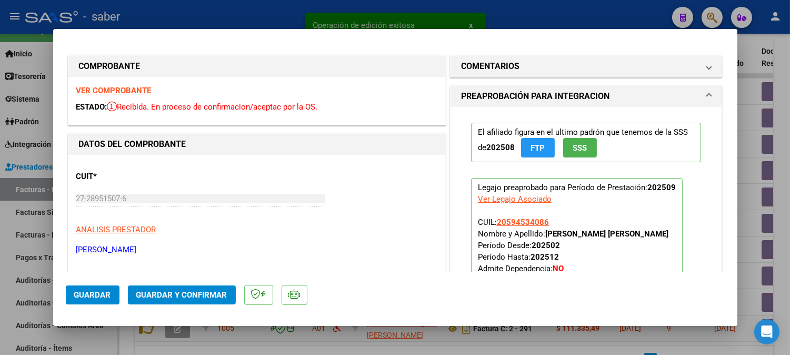
click at [128, 92] on strong "VER COMPROBANTE" at bounding box center [113, 90] width 75 height 9
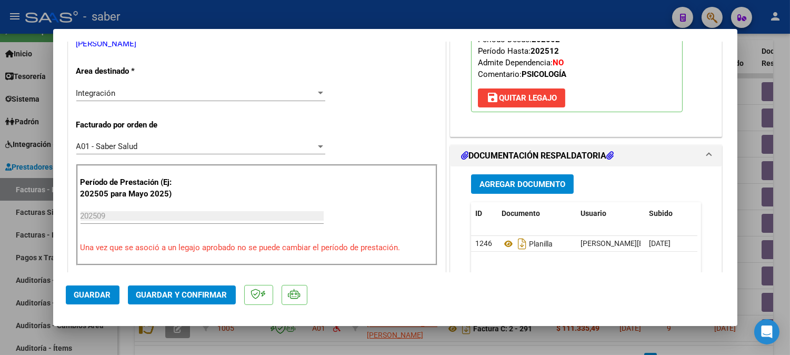
scroll to position [234, 0]
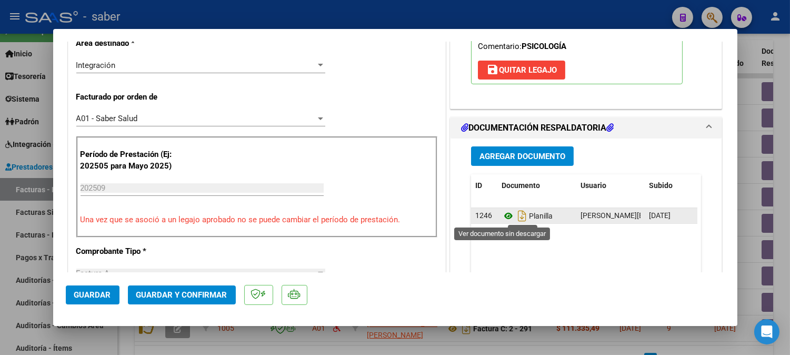
click at [502, 219] on icon at bounding box center [509, 215] width 14 height 13
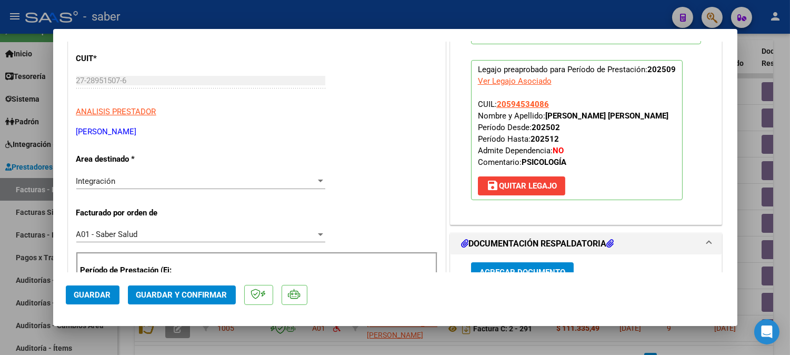
scroll to position [117, 0]
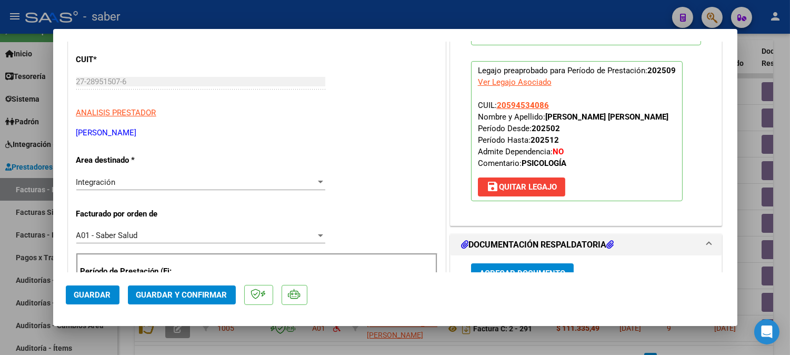
click at [202, 303] on button "Guardar y Confirmar" at bounding box center [182, 294] width 108 height 19
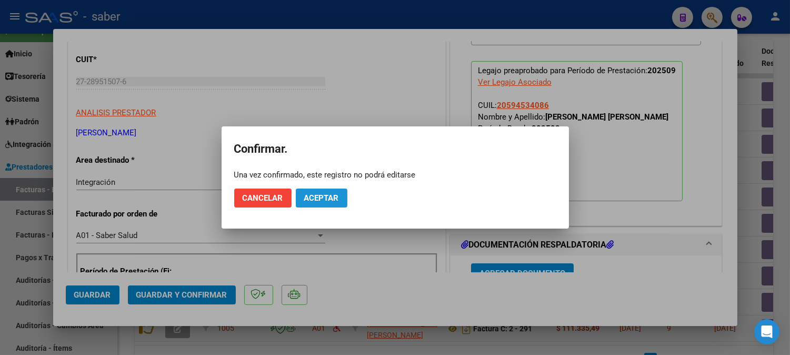
click at [329, 197] on span "Aceptar" at bounding box center [321, 197] width 35 height 9
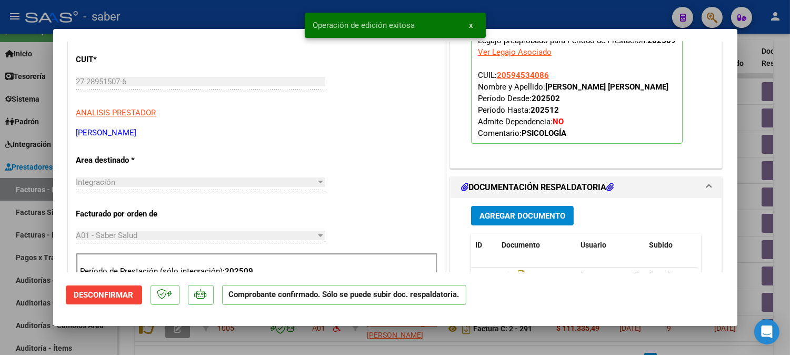
click at [746, 146] on div at bounding box center [395, 177] width 790 height 355
type input "$ 0,00"
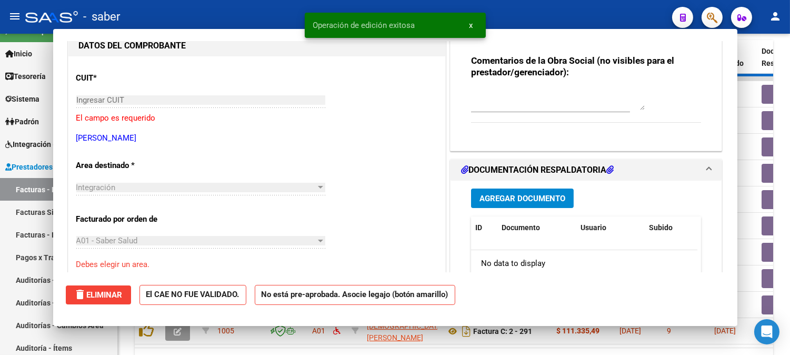
scroll to position [135, 0]
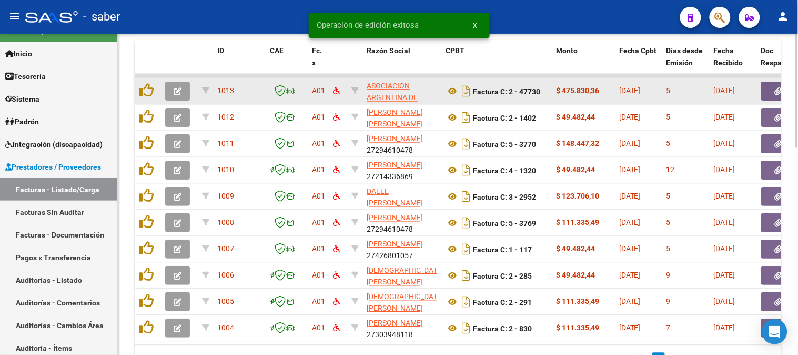
click at [178, 90] on icon "button" at bounding box center [178, 92] width 8 height 8
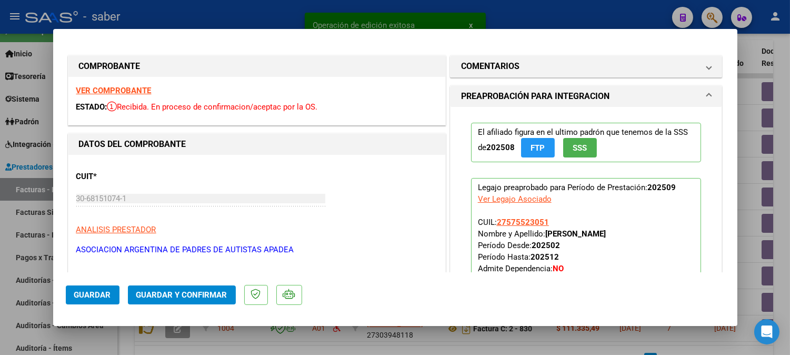
click at [111, 93] on strong "VER COMPROBANTE" at bounding box center [113, 90] width 75 height 9
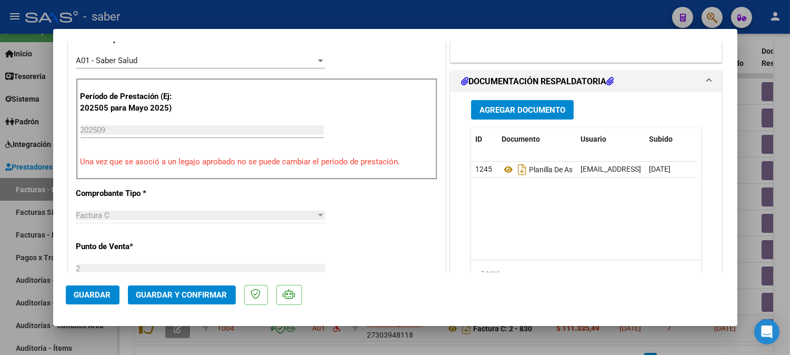
scroll to position [292, 0]
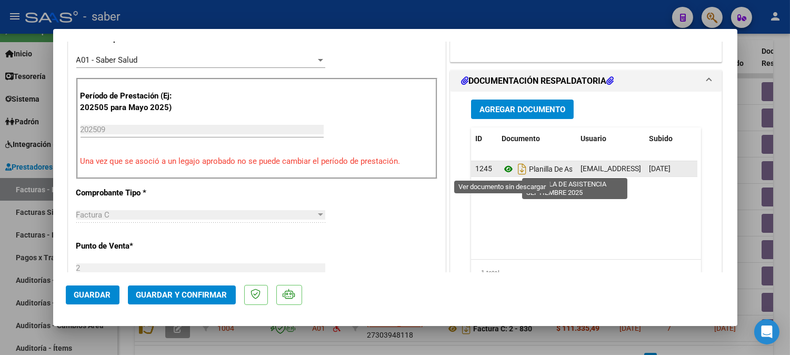
click at [503, 170] on icon at bounding box center [509, 169] width 14 height 13
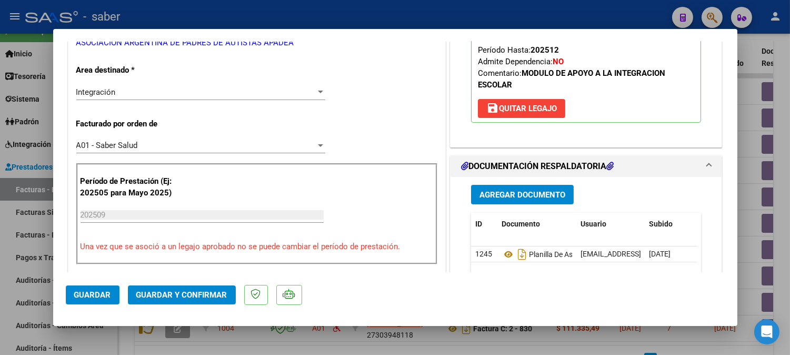
scroll to position [175, 0]
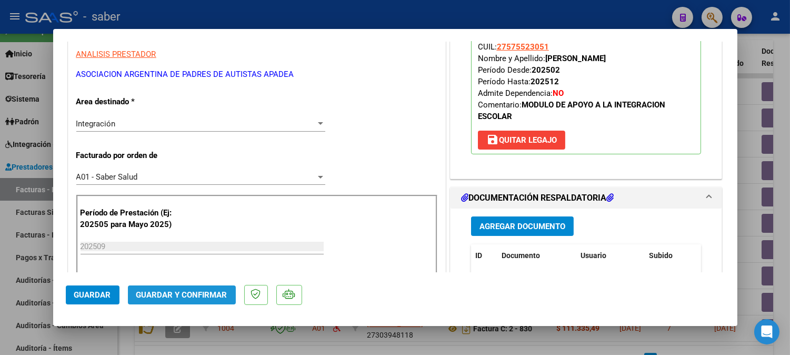
click at [203, 287] on button "Guardar y Confirmar" at bounding box center [182, 294] width 108 height 19
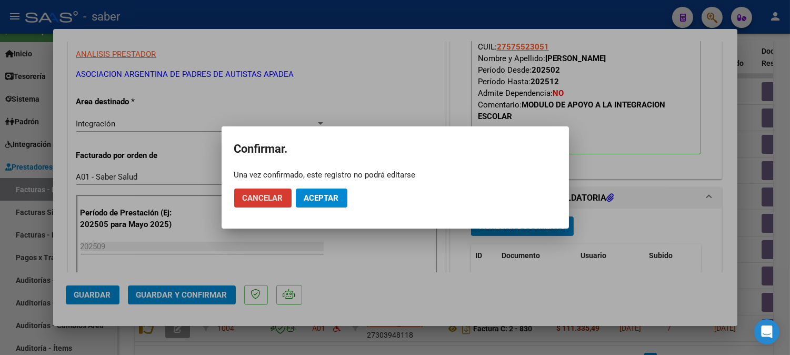
click at [328, 191] on button "Aceptar" at bounding box center [322, 197] width 52 height 19
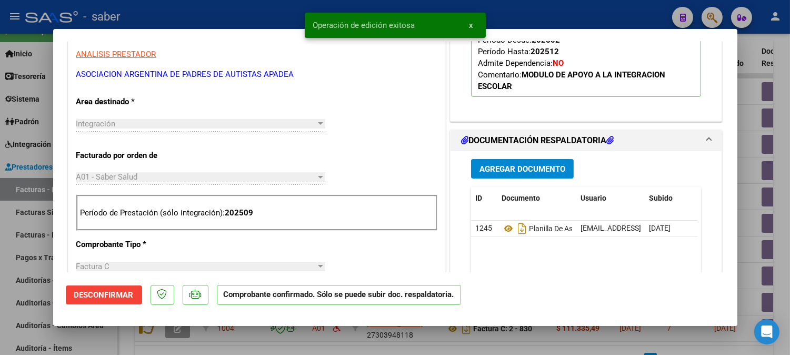
click at [752, 95] on div at bounding box center [395, 177] width 790 height 355
type input "$ 0,00"
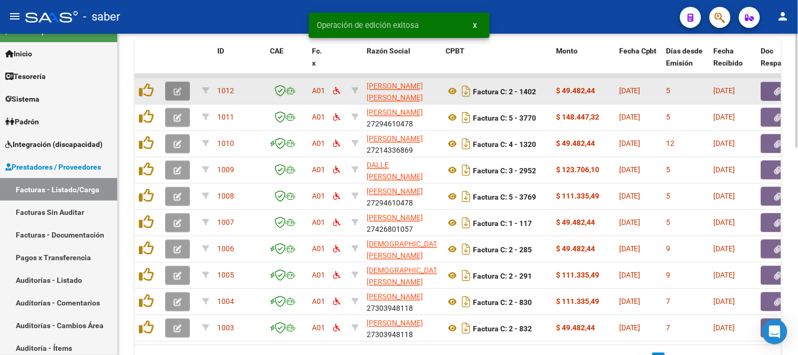
click at [179, 93] on icon "button" at bounding box center [178, 92] width 8 height 8
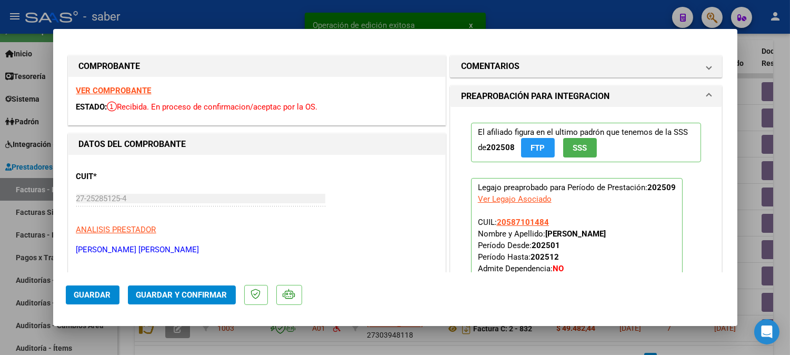
click at [131, 91] on strong "VER COMPROBANTE" at bounding box center [113, 90] width 75 height 9
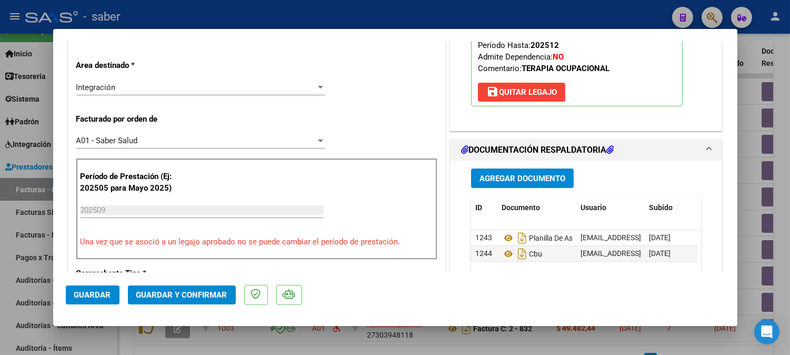
scroll to position [234, 0]
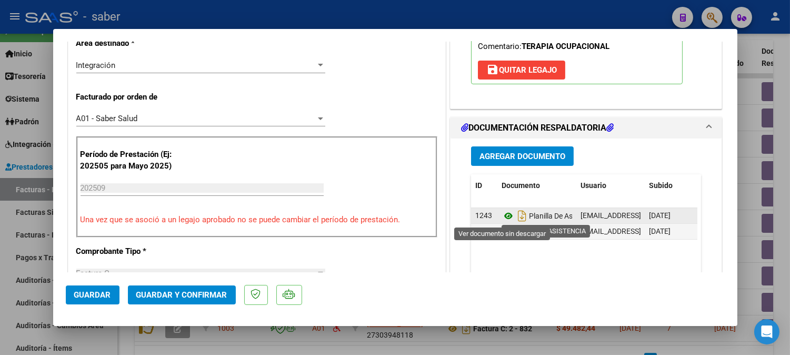
click at [503, 217] on icon at bounding box center [509, 215] width 14 height 13
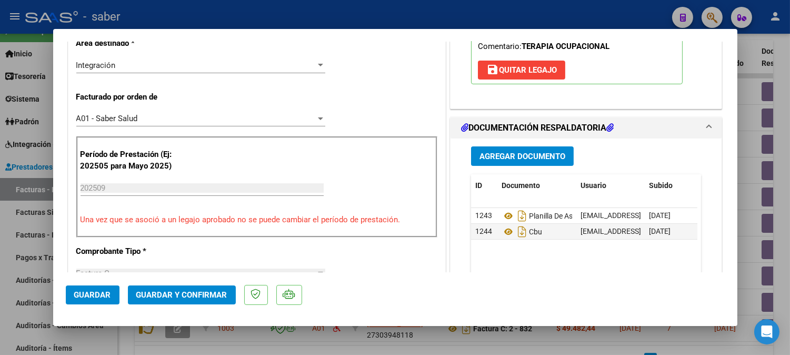
click at [175, 295] on span "Guardar y Confirmar" at bounding box center [181, 294] width 91 height 9
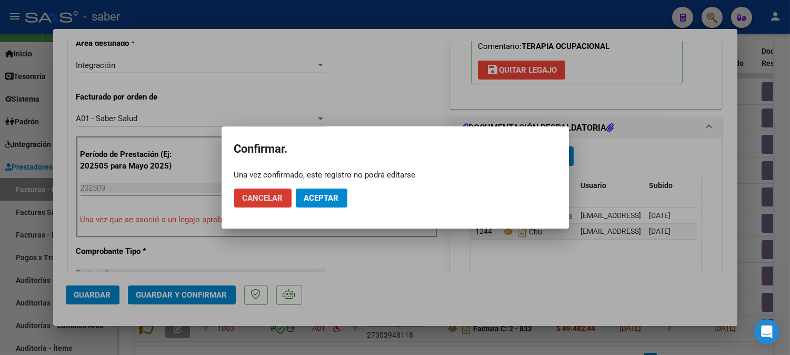
click at [325, 194] on span "Aceptar" at bounding box center [321, 197] width 35 height 9
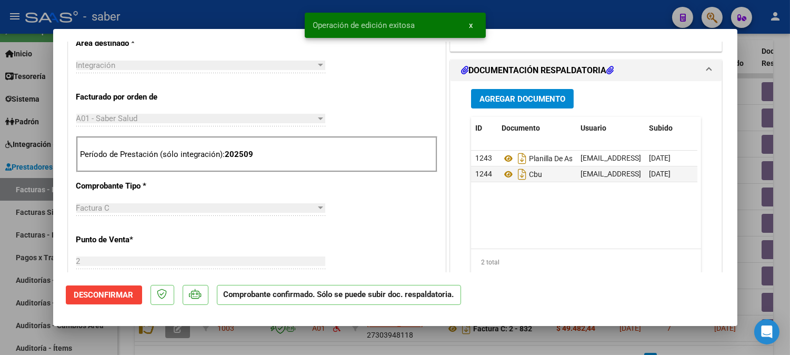
click at [743, 87] on div at bounding box center [395, 177] width 790 height 355
type input "$ 0,00"
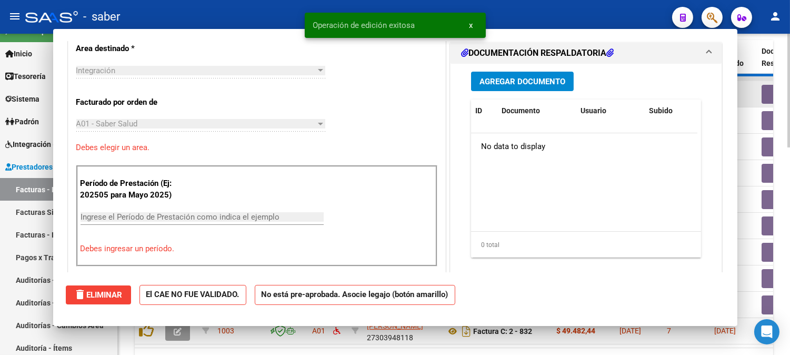
scroll to position [253, 0]
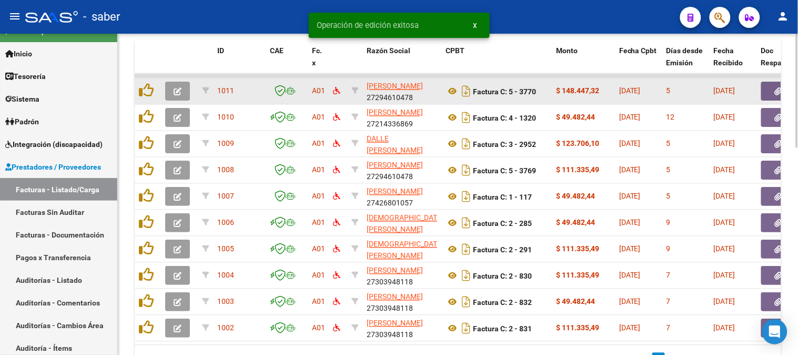
click at [182, 89] on button "button" at bounding box center [177, 91] width 25 height 19
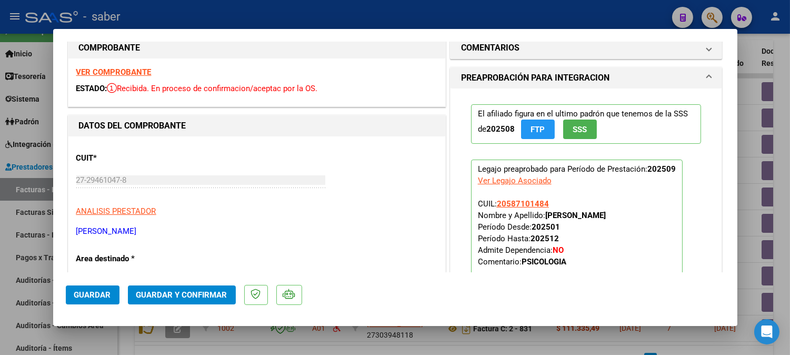
scroll to position [0, 0]
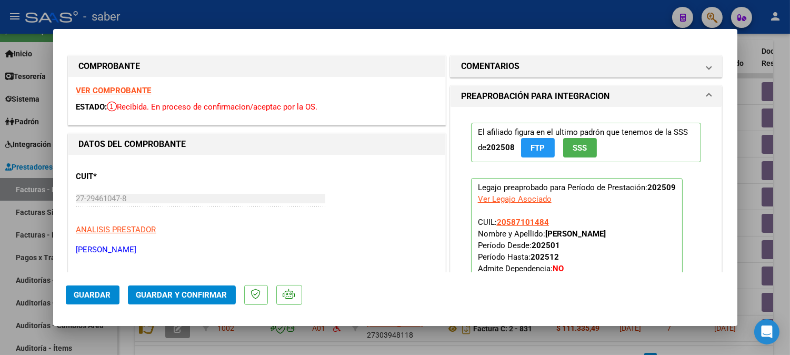
click at [123, 95] on strong "VER COMPROBANTE" at bounding box center [113, 90] width 75 height 9
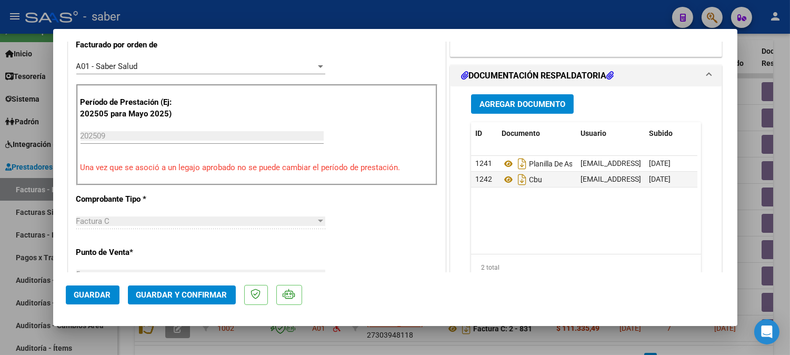
scroll to position [292, 0]
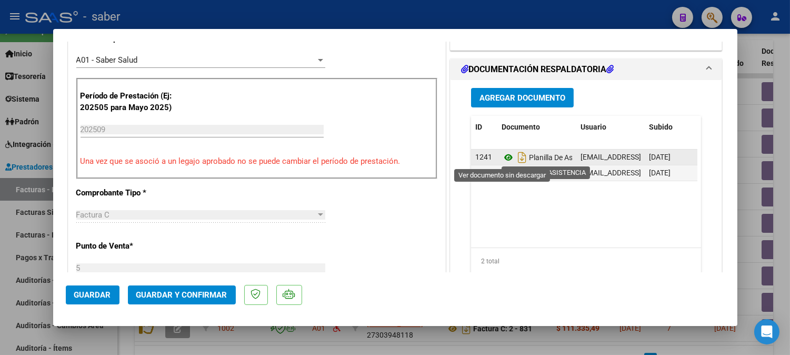
click at [504, 159] on icon at bounding box center [509, 157] width 14 height 13
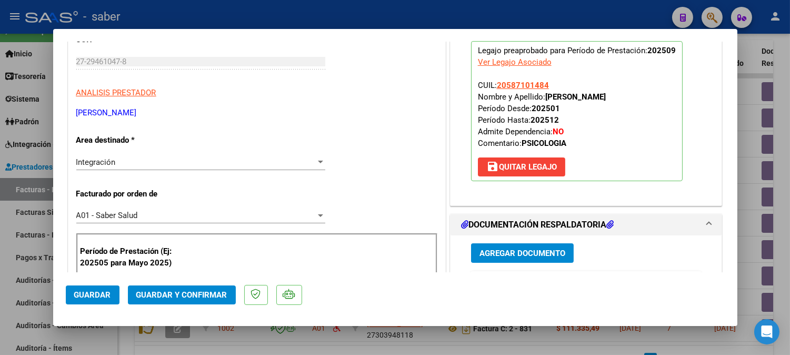
scroll to position [117, 0]
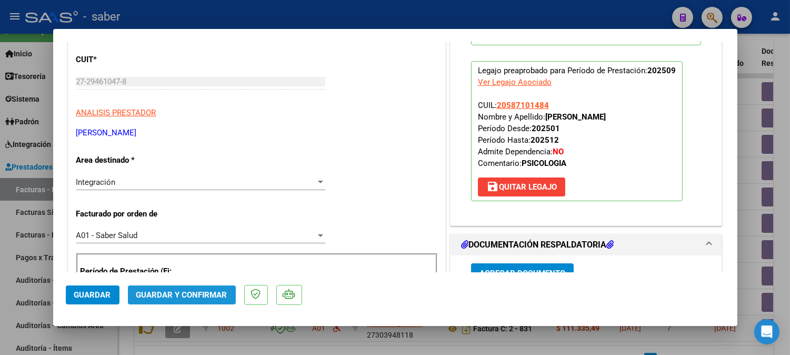
click at [209, 292] on span "Guardar y Confirmar" at bounding box center [181, 294] width 91 height 9
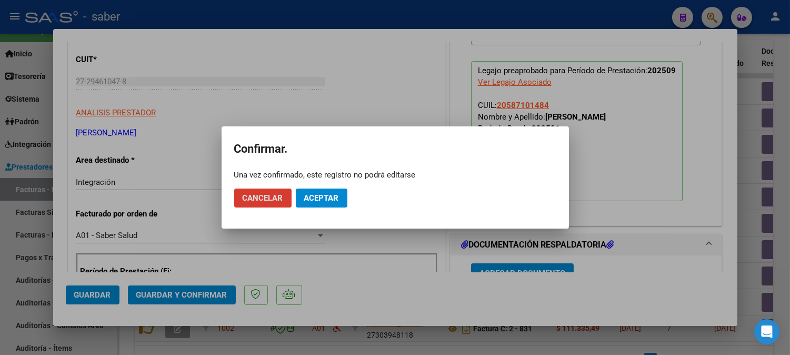
click at [319, 197] on span "Aceptar" at bounding box center [321, 197] width 35 height 9
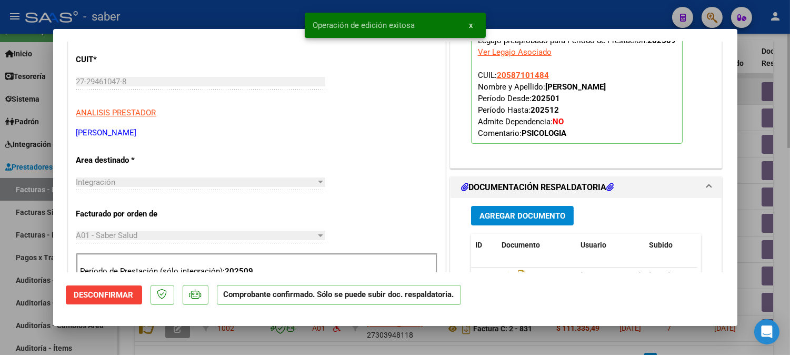
click at [749, 98] on div at bounding box center [395, 177] width 790 height 355
type input "$ 0,00"
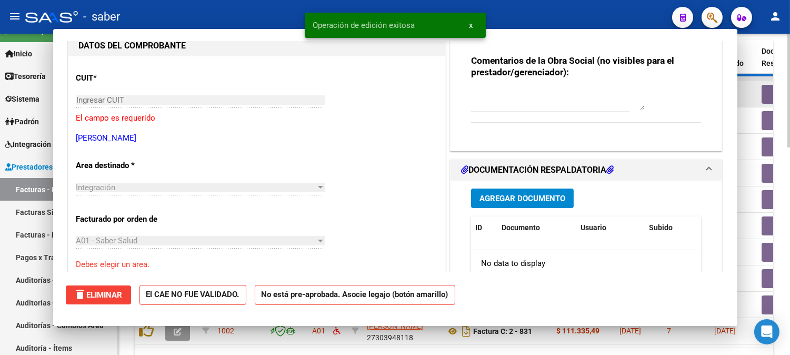
scroll to position [0, 0]
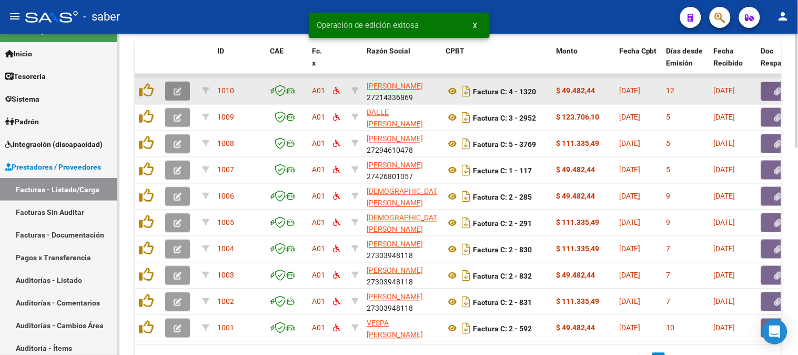
click at [174, 88] on icon "button" at bounding box center [178, 92] width 8 height 8
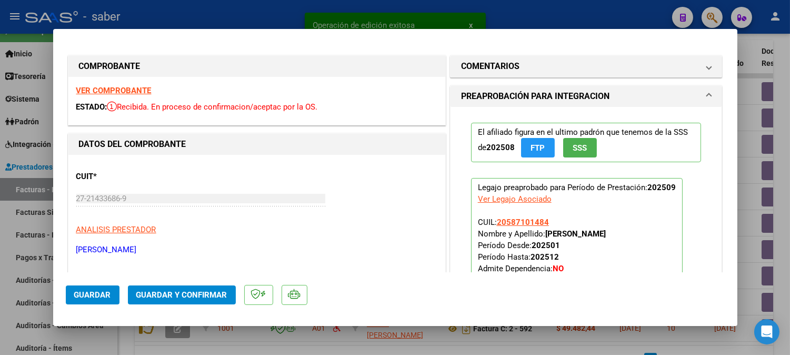
click at [124, 90] on strong "VER COMPROBANTE" at bounding box center [113, 90] width 75 height 9
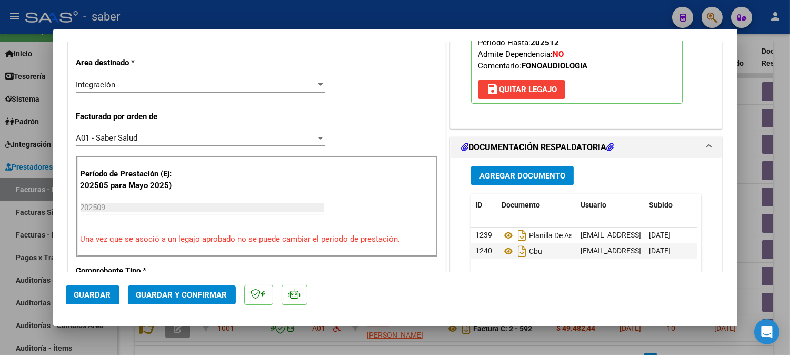
scroll to position [234, 0]
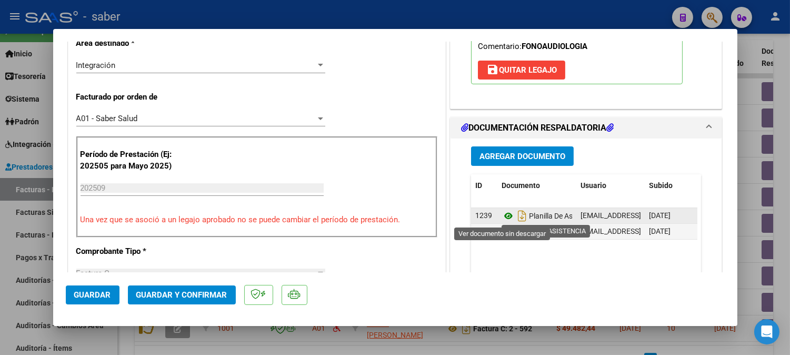
click at [502, 217] on icon at bounding box center [509, 215] width 14 height 13
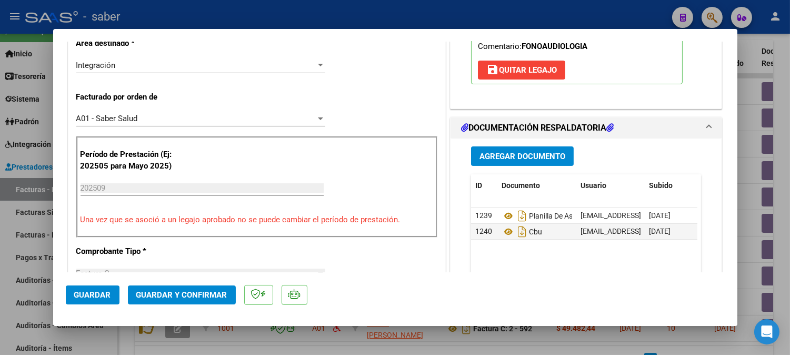
click at [185, 297] on span "Guardar y Confirmar" at bounding box center [181, 294] width 91 height 9
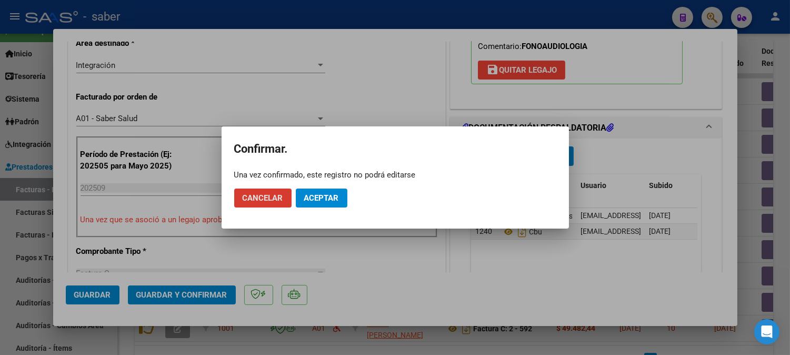
click at [321, 196] on span "Aceptar" at bounding box center [321, 197] width 35 height 9
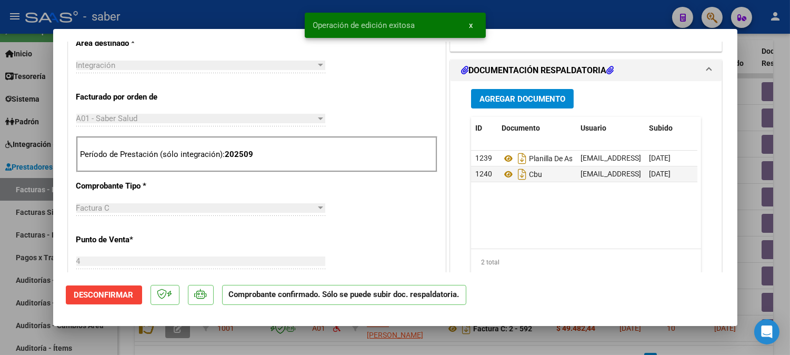
click at [746, 118] on div at bounding box center [395, 177] width 790 height 355
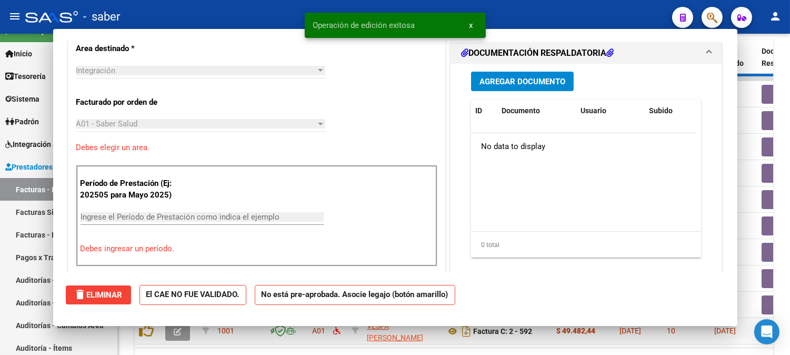
type input "$ 0,00"
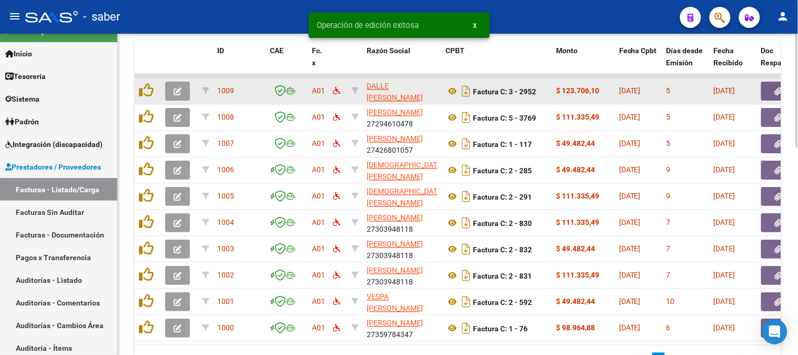
click at [175, 88] on icon "button" at bounding box center [178, 92] width 8 height 8
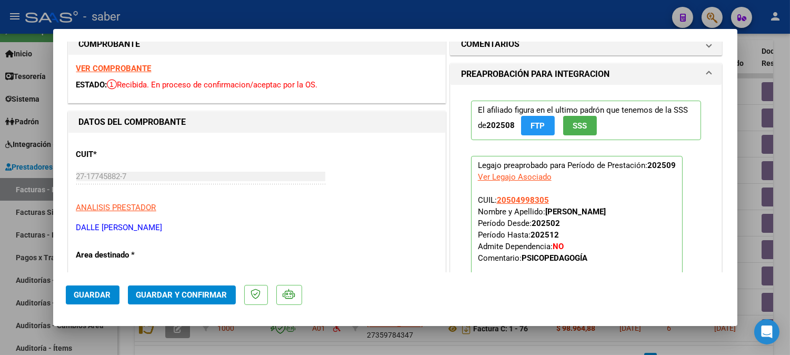
scroll to position [0, 0]
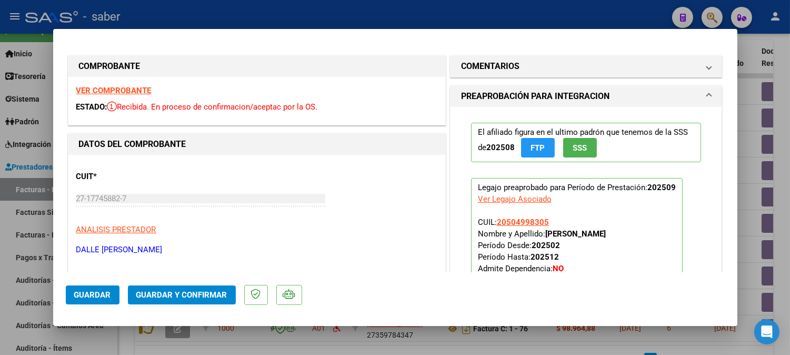
click at [122, 91] on strong "VER COMPROBANTE" at bounding box center [113, 90] width 75 height 9
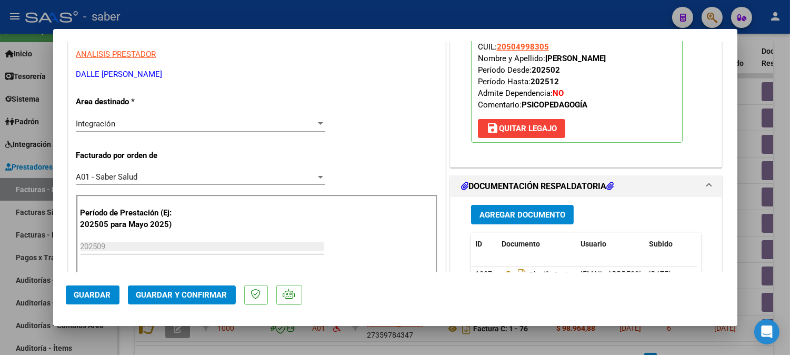
scroll to position [234, 0]
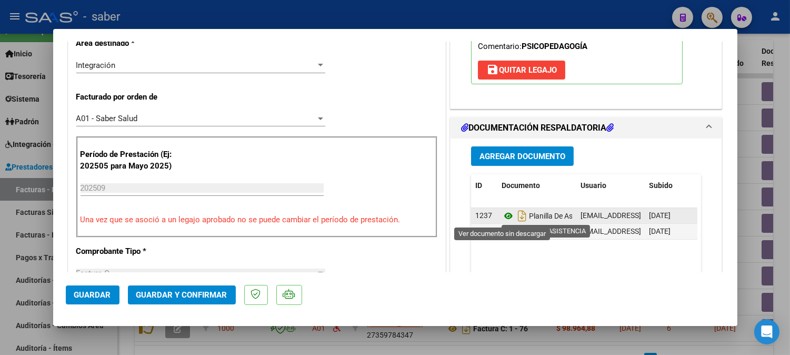
click at [507, 213] on icon at bounding box center [509, 215] width 14 height 13
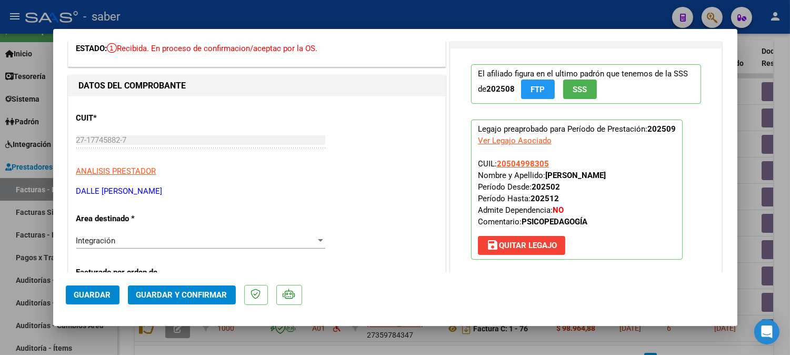
scroll to position [175, 0]
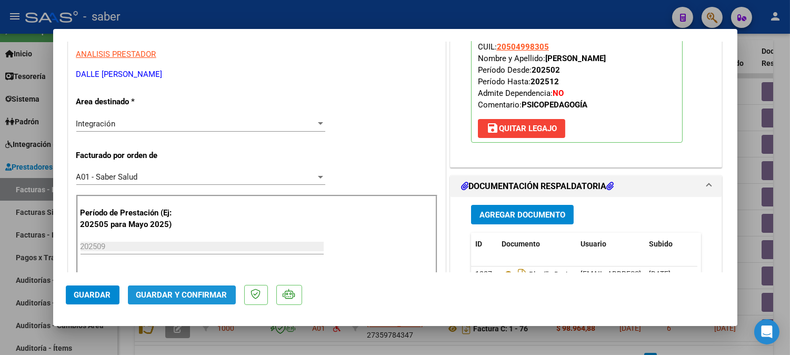
click at [171, 298] on span "Guardar y Confirmar" at bounding box center [181, 294] width 91 height 9
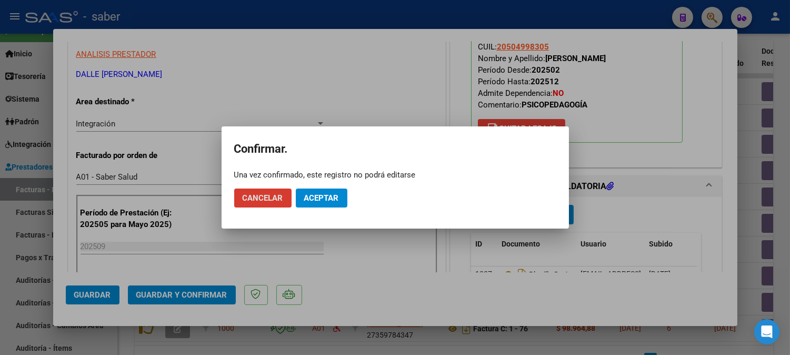
click at [324, 193] on span "Aceptar" at bounding box center [321, 197] width 35 height 9
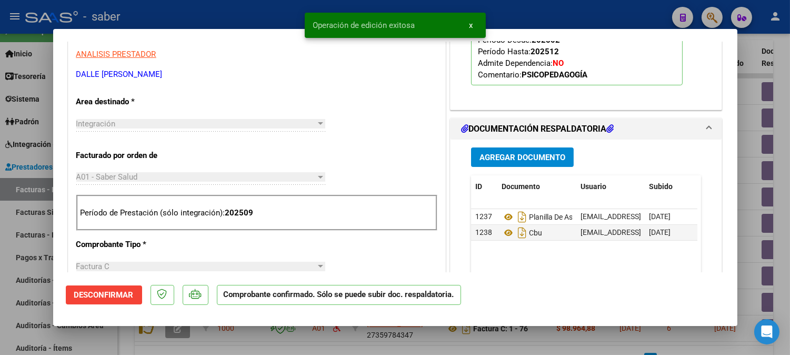
click at [757, 137] on div at bounding box center [395, 177] width 790 height 355
type input "$ 0,00"
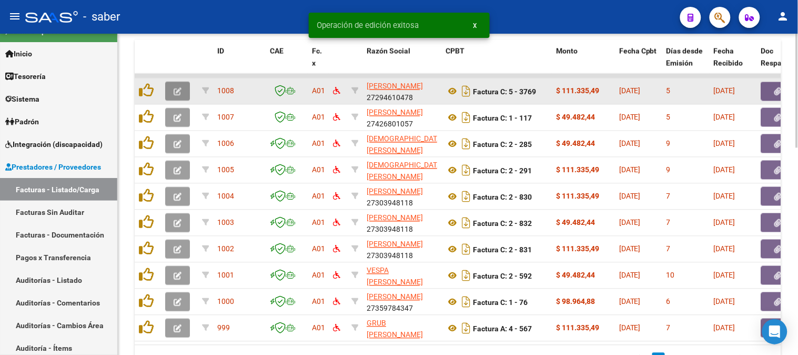
click at [171, 88] on button "button" at bounding box center [177, 91] width 25 height 19
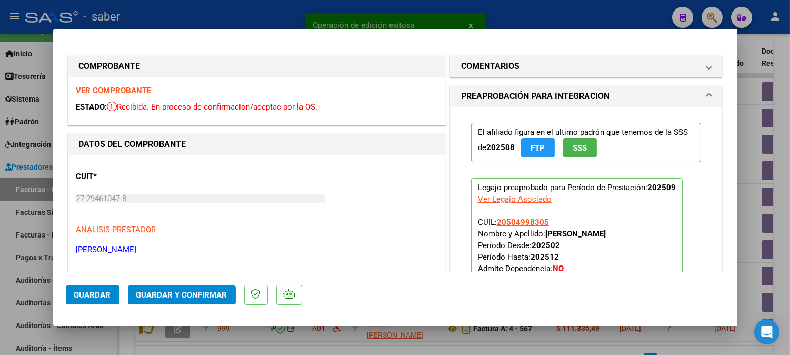
click at [109, 87] on strong "VER COMPROBANTE" at bounding box center [113, 90] width 75 height 9
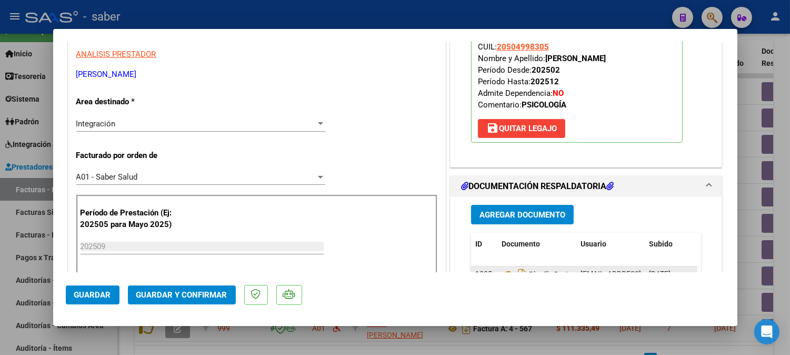
scroll to position [234, 0]
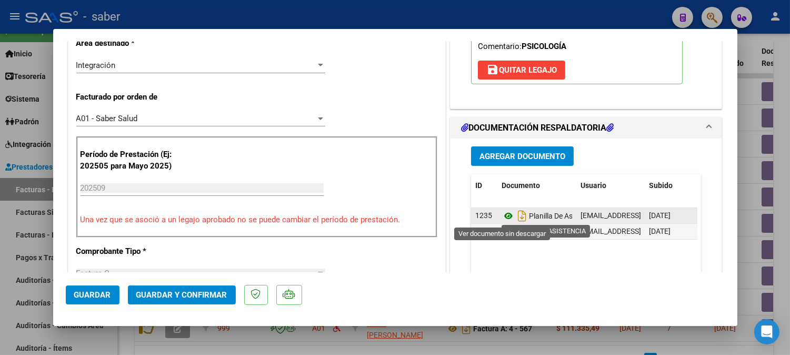
click at [504, 216] on icon at bounding box center [509, 215] width 14 height 13
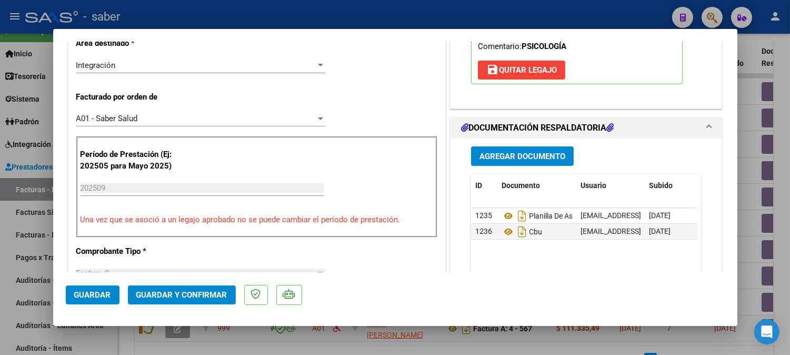
click at [181, 297] on span "Guardar y Confirmar" at bounding box center [181, 294] width 91 height 9
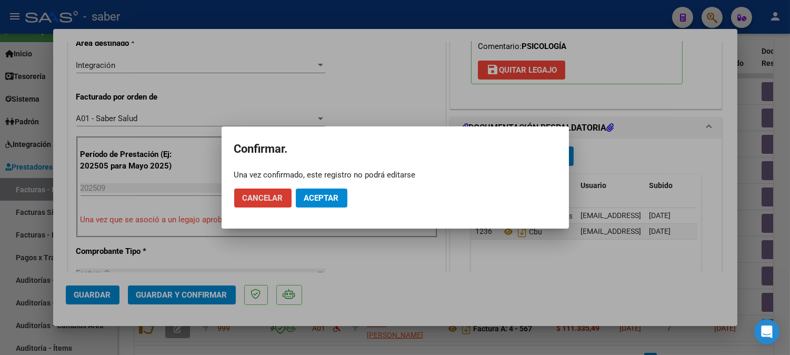
click at [322, 195] on span "Aceptar" at bounding box center [321, 197] width 35 height 9
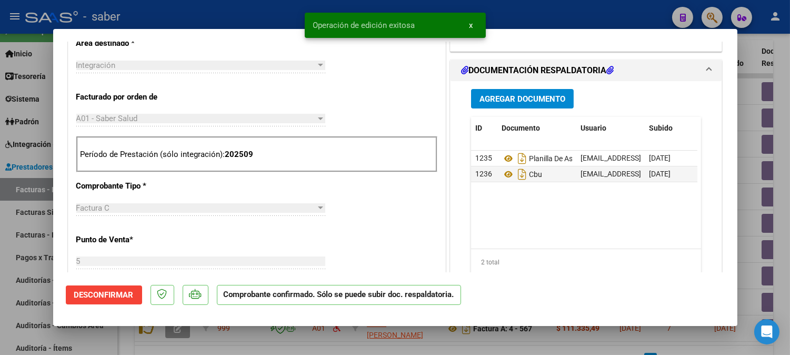
click at [745, 144] on div at bounding box center [395, 177] width 790 height 355
type input "$ 0,00"
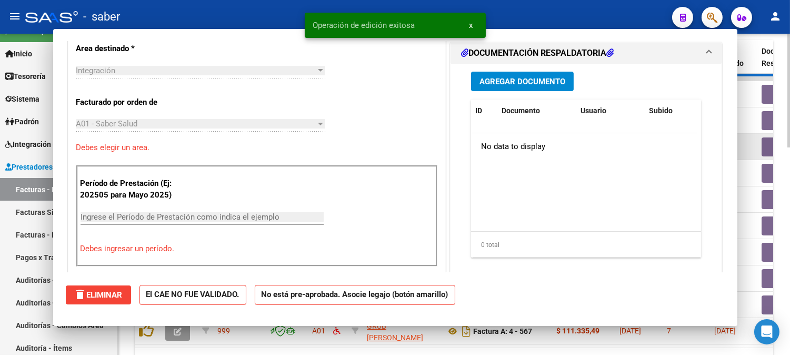
scroll to position [253, 0]
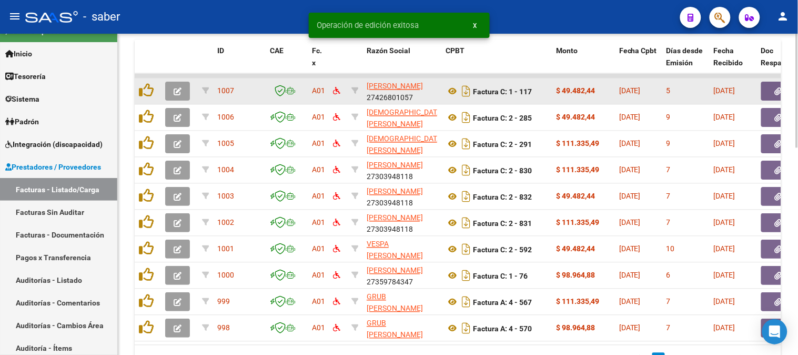
click at [176, 89] on icon "button" at bounding box center [178, 92] width 8 height 8
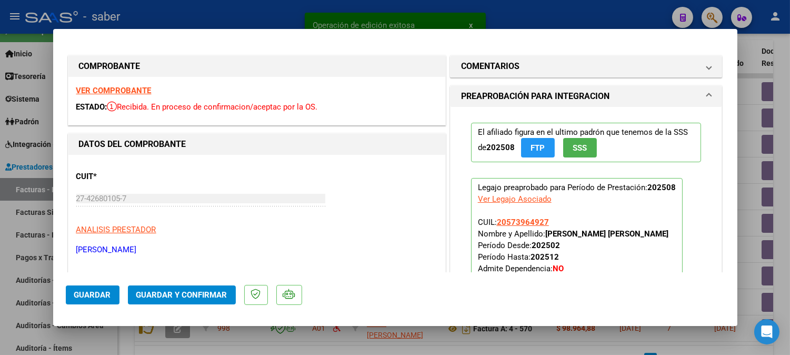
click at [122, 88] on strong "VER COMPROBANTE" at bounding box center [113, 90] width 75 height 9
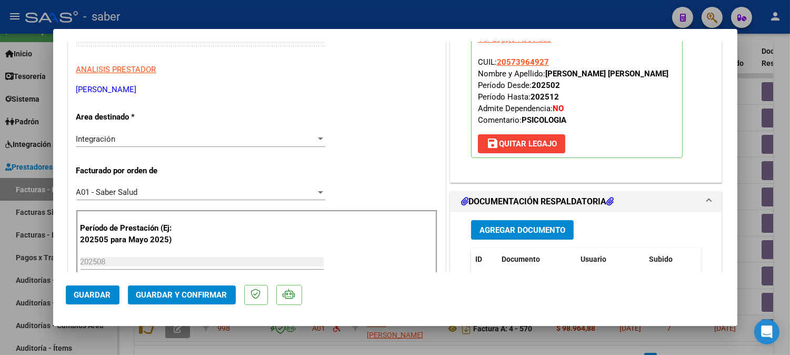
scroll to position [234, 0]
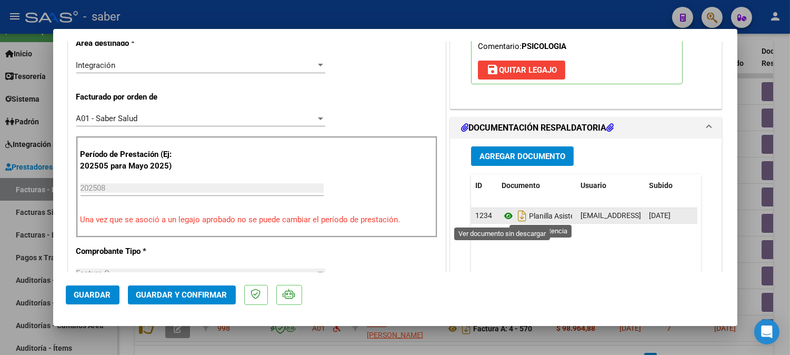
click at [504, 213] on icon at bounding box center [509, 215] width 14 height 13
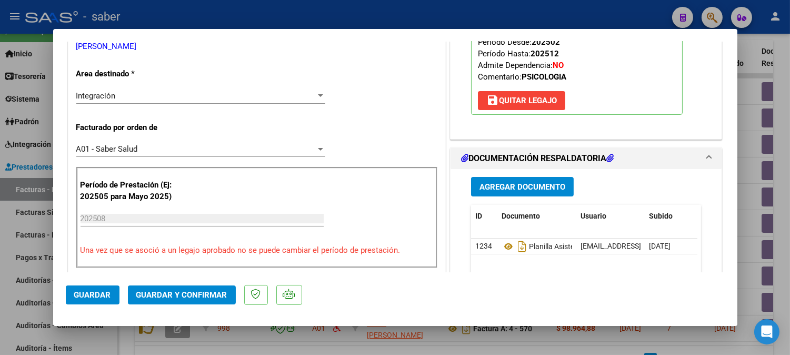
scroll to position [175, 0]
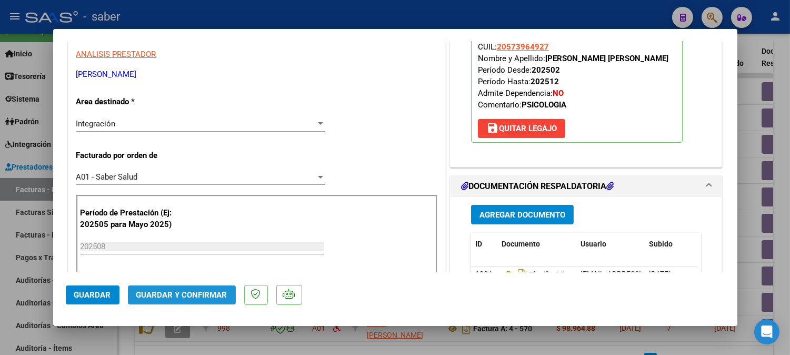
click at [202, 301] on button "Guardar y Confirmar" at bounding box center [182, 294] width 108 height 19
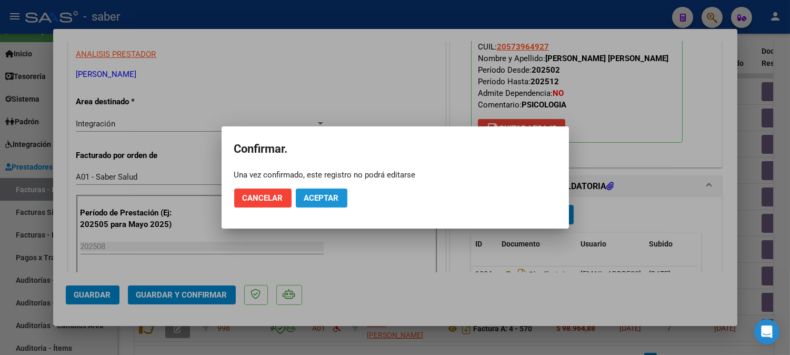
click at [321, 202] on span "Aceptar" at bounding box center [321, 197] width 35 height 9
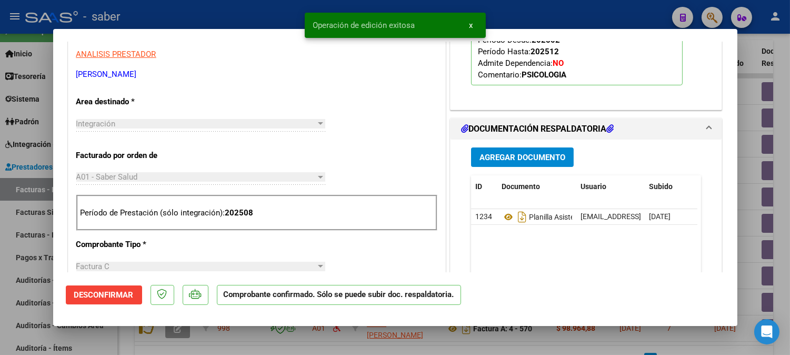
click at [748, 108] on div at bounding box center [395, 177] width 790 height 355
type input "$ 0,00"
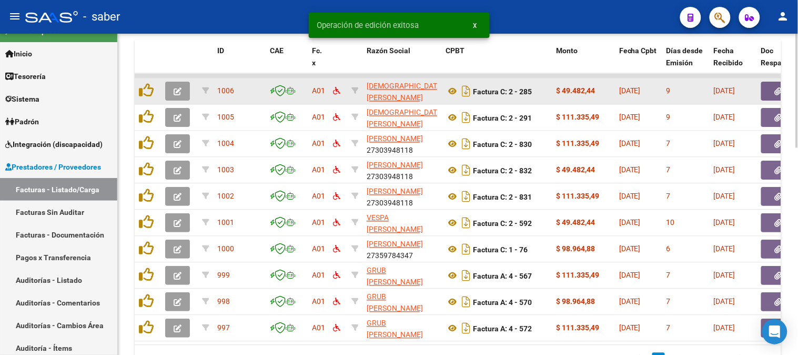
click at [179, 91] on icon "button" at bounding box center [178, 92] width 8 height 8
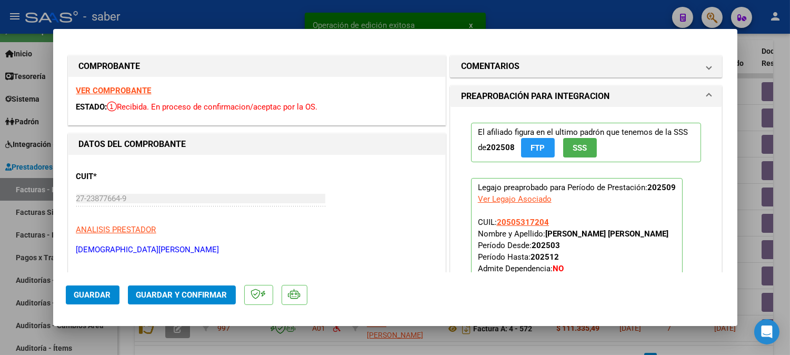
click at [113, 87] on strong "VER COMPROBANTE" at bounding box center [113, 90] width 75 height 9
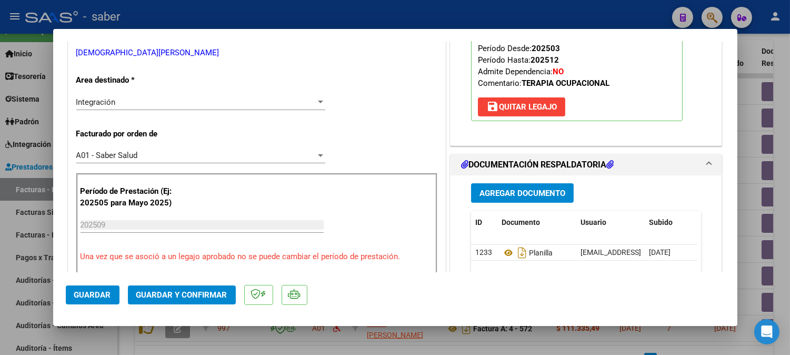
scroll to position [234, 0]
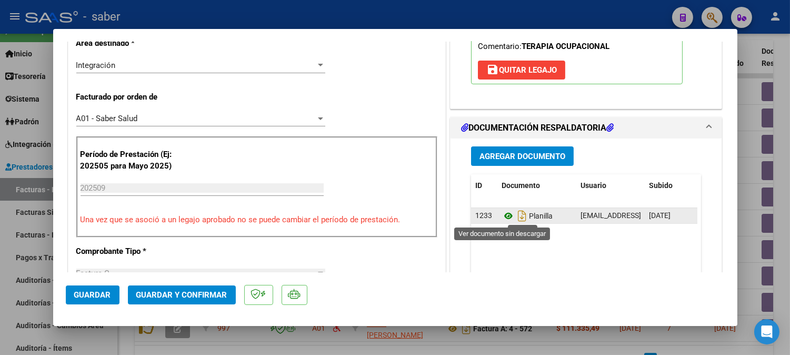
click at [503, 215] on icon at bounding box center [509, 215] width 14 height 13
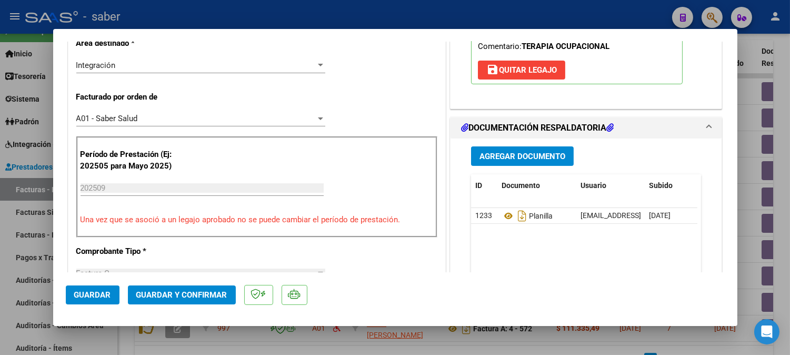
click at [207, 298] on span "Guardar y Confirmar" at bounding box center [181, 294] width 91 height 9
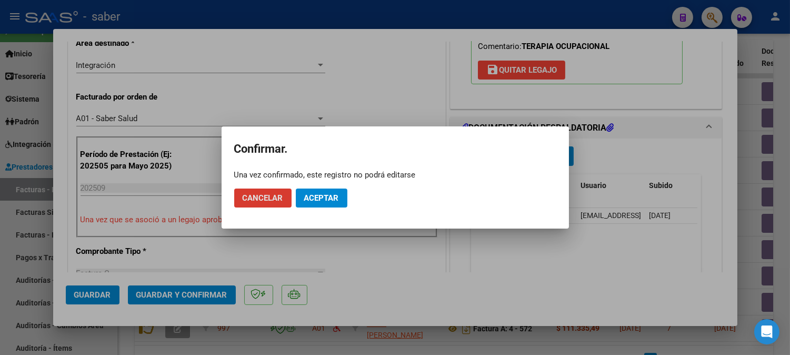
click at [342, 195] on button "Aceptar" at bounding box center [322, 197] width 52 height 19
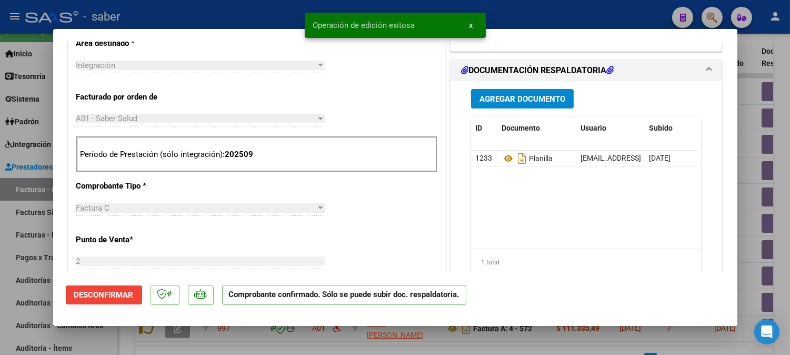
click at [747, 143] on div at bounding box center [395, 177] width 790 height 355
type input "$ 0,00"
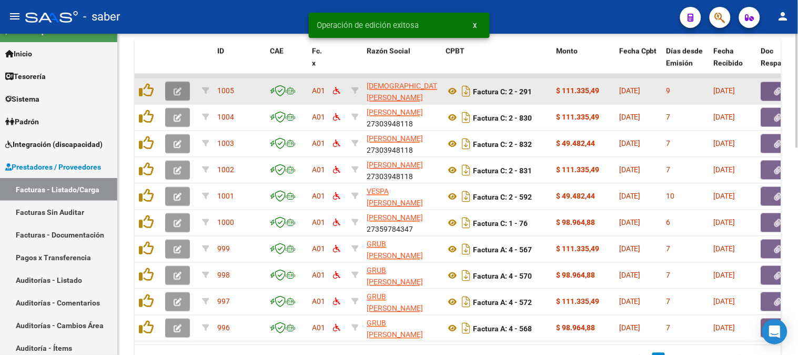
click at [174, 89] on icon "button" at bounding box center [178, 92] width 8 height 8
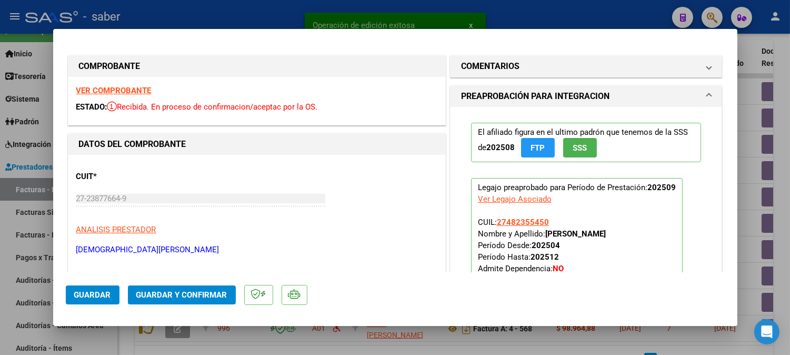
click at [128, 88] on strong "VER COMPROBANTE" at bounding box center [113, 90] width 75 height 9
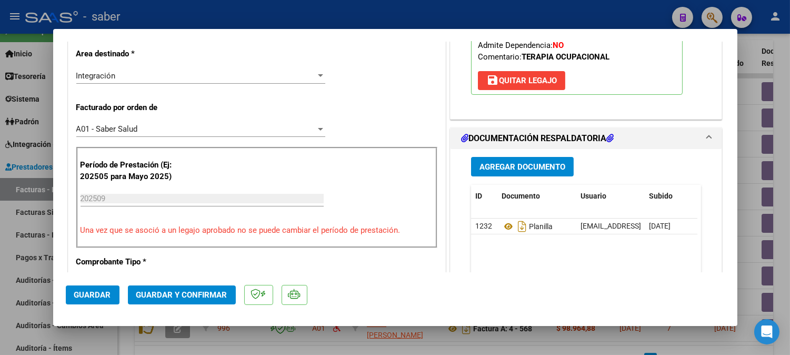
scroll to position [234, 0]
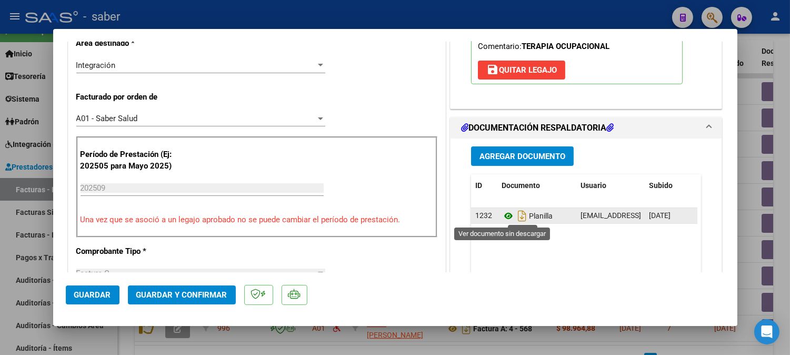
click at [504, 213] on icon at bounding box center [509, 215] width 14 height 13
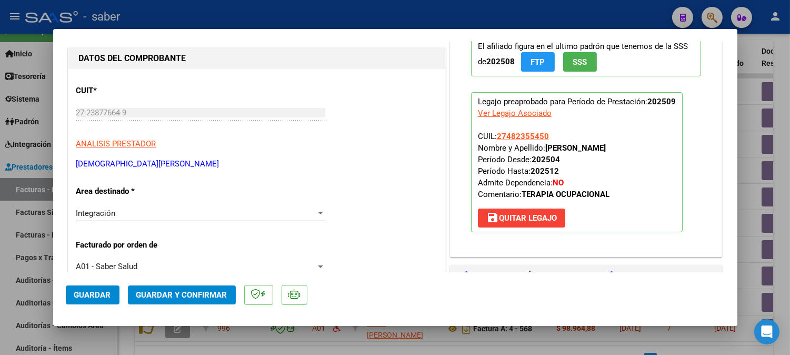
scroll to position [58, 0]
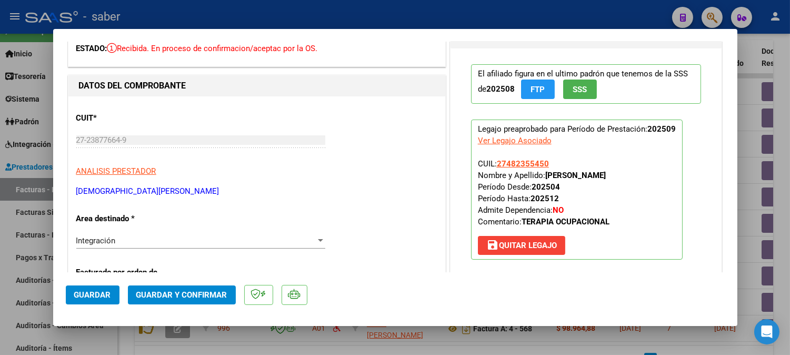
click at [174, 295] on span "Guardar y Confirmar" at bounding box center [181, 294] width 91 height 9
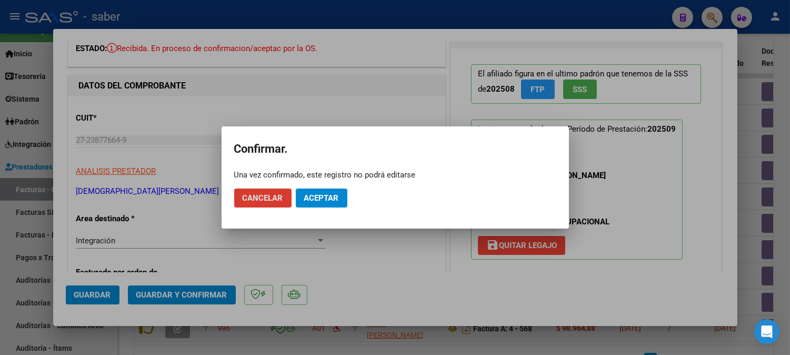
click at [321, 198] on span "Aceptar" at bounding box center [321, 197] width 35 height 9
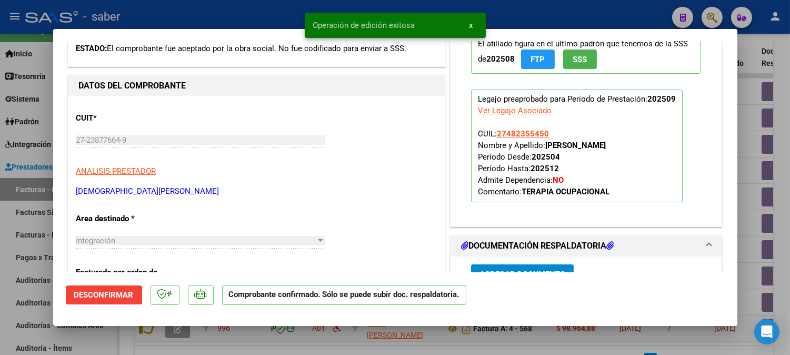
click at [758, 143] on div at bounding box center [395, 177] width 790 height 355
type input "$ 0,00"
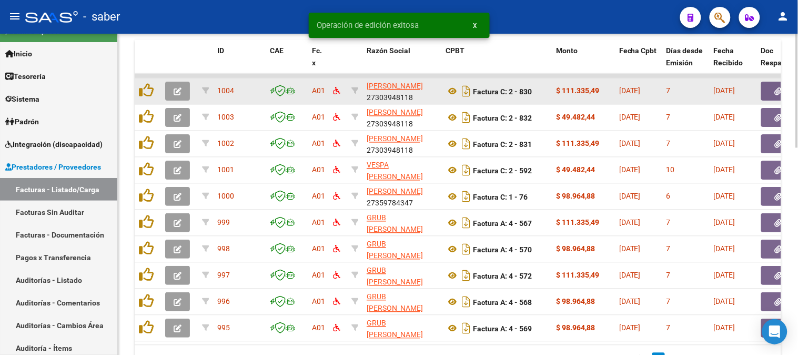
click at [180, 83] on button "button" at bounding box center [177, 91] width 25 height 19
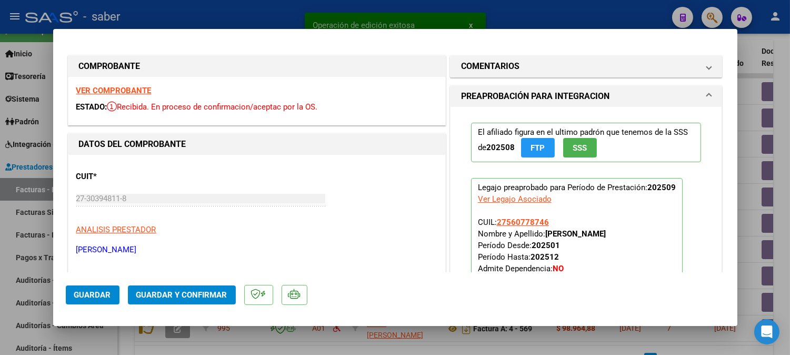
click at [119, 93] on strong "VER COMPROBANTE" at bounding box center [113, 90] width 75 height 9
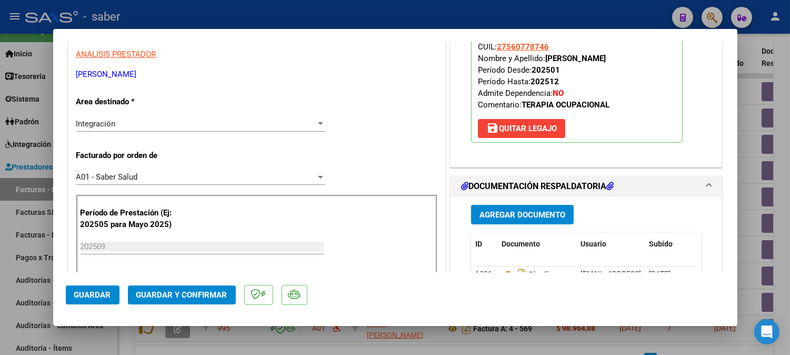
scroll to position [234, 0]
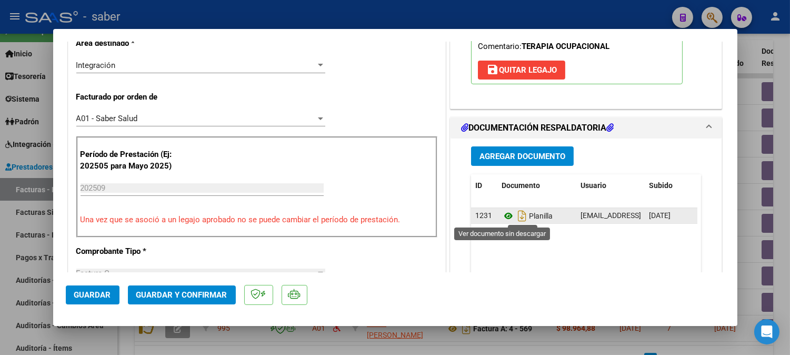
click at [502, 216] on icon at bounding box center [509, 215] width 14 height 13
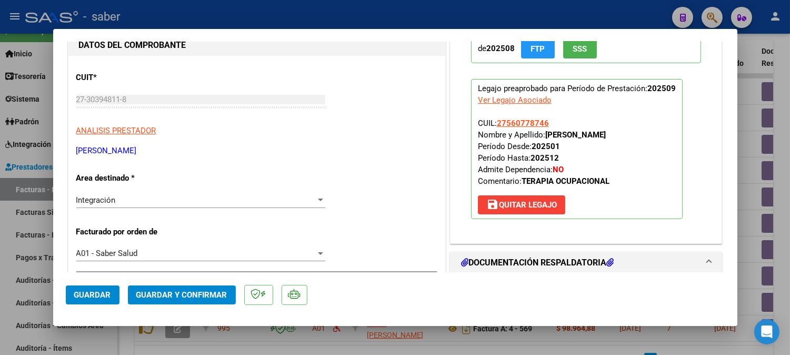
scroll to position [117, 0]
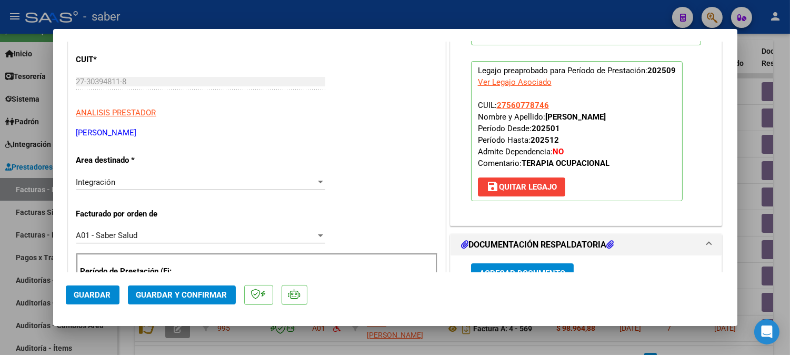
click at [197, 293] on span "Guardar y Confirmar" at bounding box center [181, 294] width 91 height 9
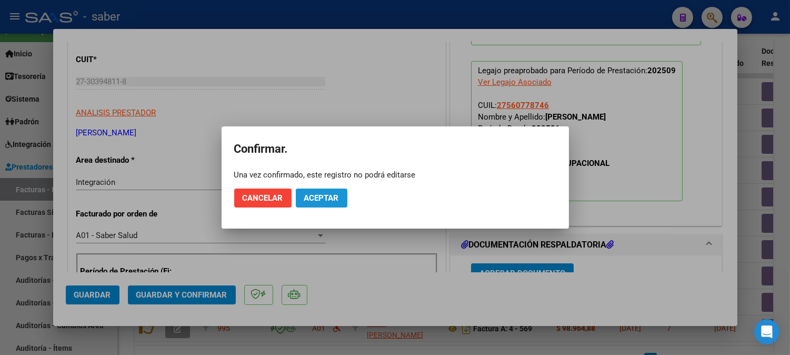
click at [327, 193] on span "Aceptar" at bounding box center [321, 197] width 35 height 9
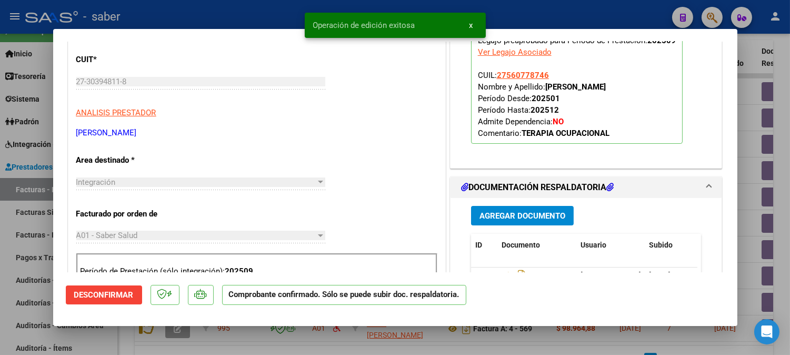
click at [776, 114] on div at bounding box center [395, 177] width 790 height 355
type input "$ 0,00"
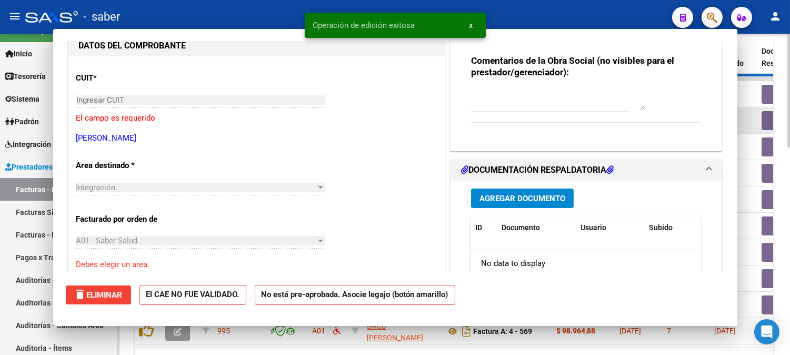
scroll to position [135, 0]
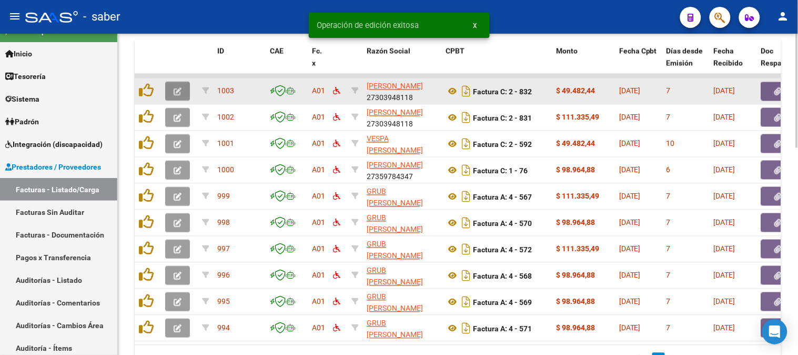
click at [179, 90] on icon "button" at bounding box center [178, 92] width 8 height 8
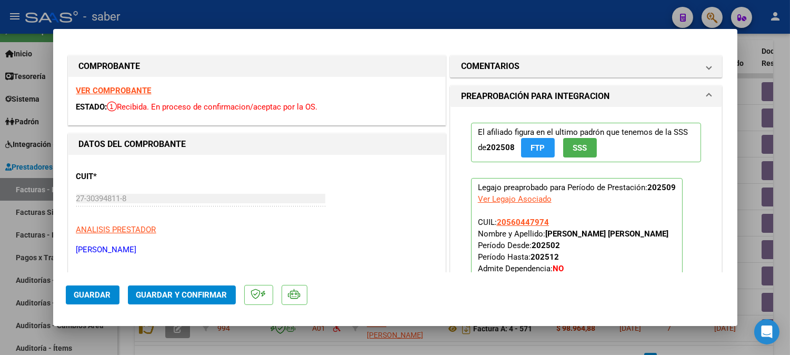
click at [134, 91] on strong "VER COMPROBANTE" at bounding box center [113, 90] width 75 height 9
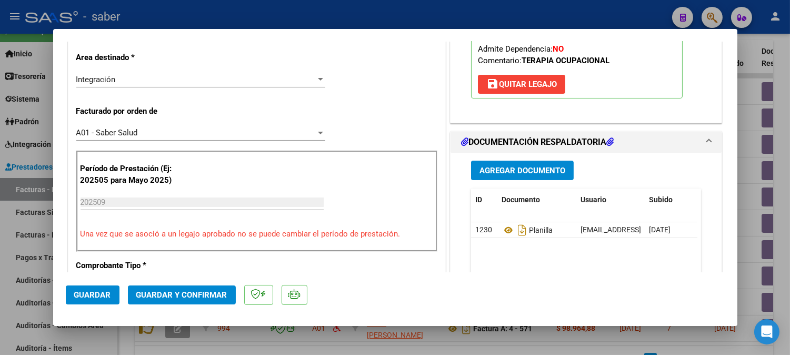
scroll to position [234, 0]
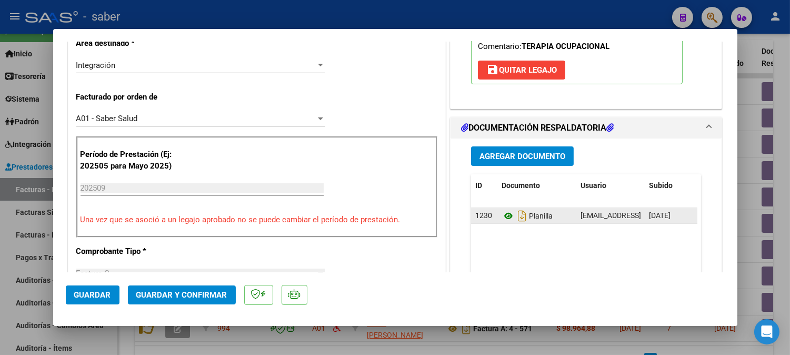
click at [503, 214] on icon at bounding box center [509, 215] width 14 height 13
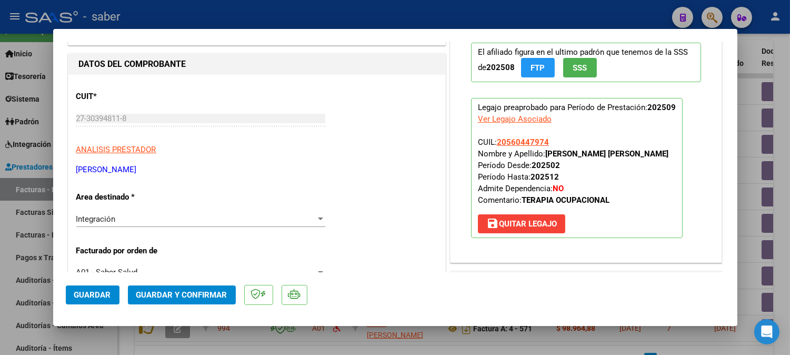
scroll to position [58, 0]
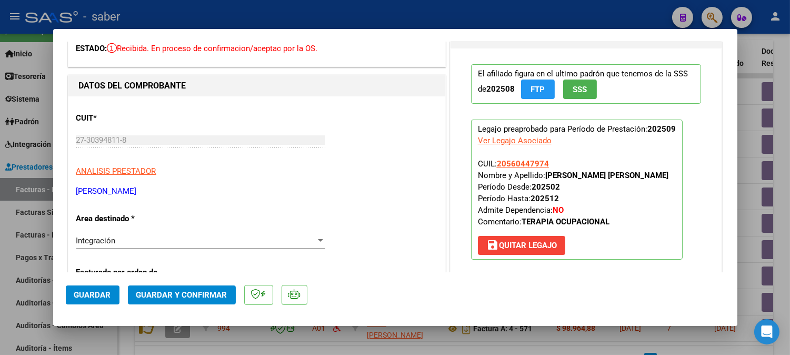
click at [180, 292] on span "Guardar y Confirmar" at bounding box center [181, 294] width 91 height 9
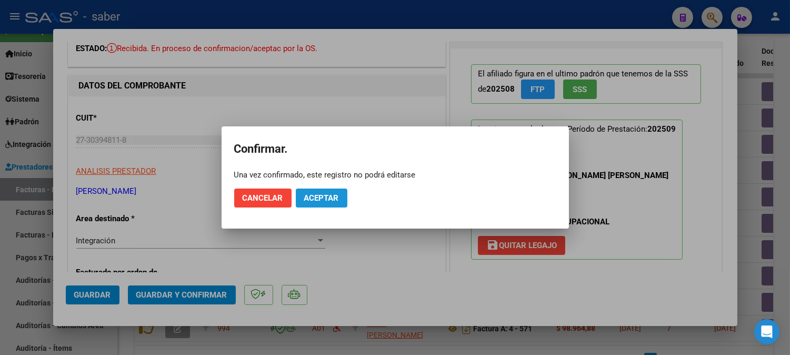
click at [339, 198] on button "Aceptar" at bounding box center [322, 197] width 52 height 19
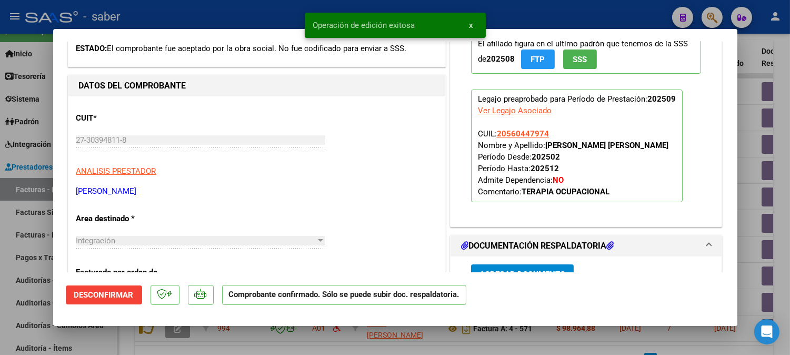
click at [764, 67] on div at bounding box center [395, 177] width 790 height 355
type input "$ 0,00"
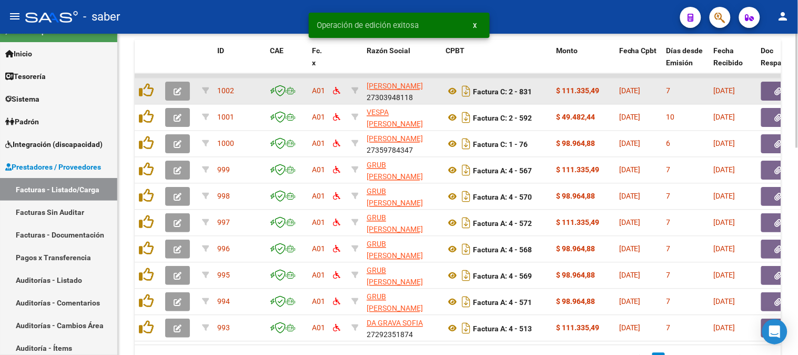
click at [181, 88] on icon "button" at bounding box center [178, 92] width 8 height 8
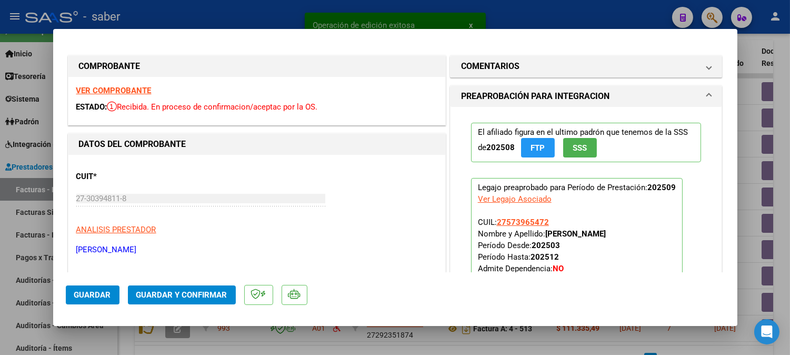
click at [117, 92] on strong "VER COMPROBANTE" at bounding box center [113, 90] width 75 height 9
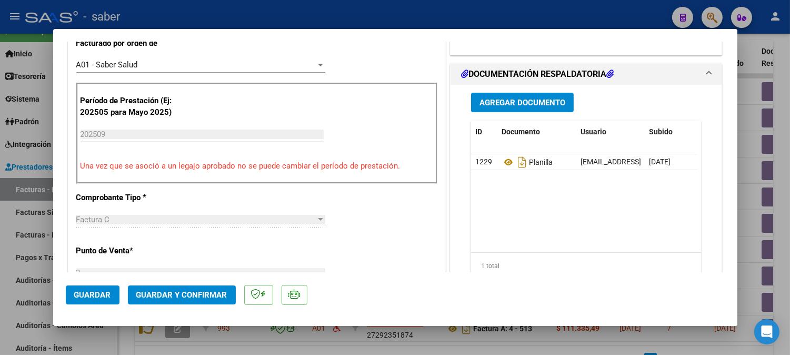
scroll to position [292, 0]
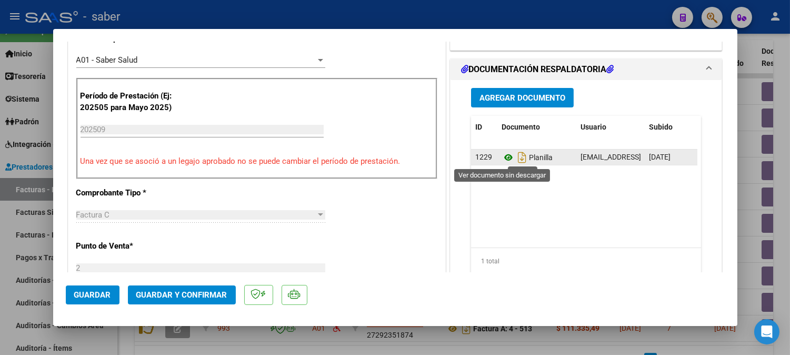
click at [502, 154] on icon at bounding box center [509, 157] width 14 height 13
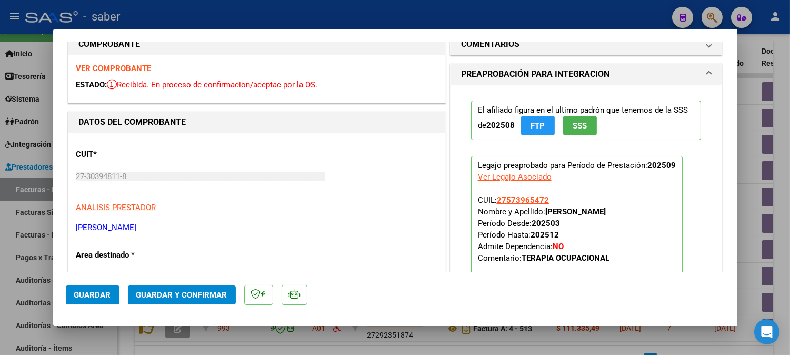
scroll to position [0, 0]
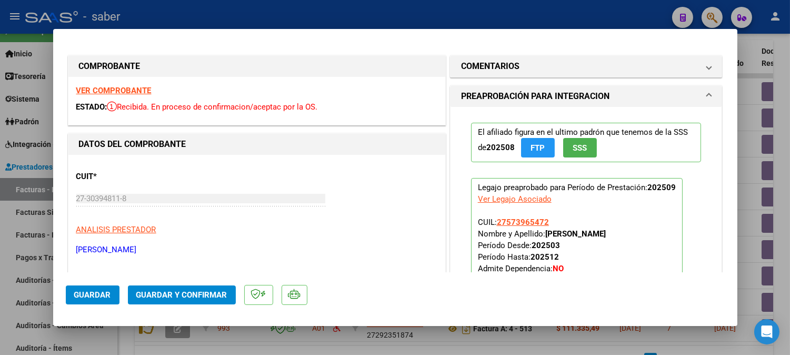
click at [198, 293] on span "Guardar y Confirmar" at bounding box center [181, 294] width 91 height 9
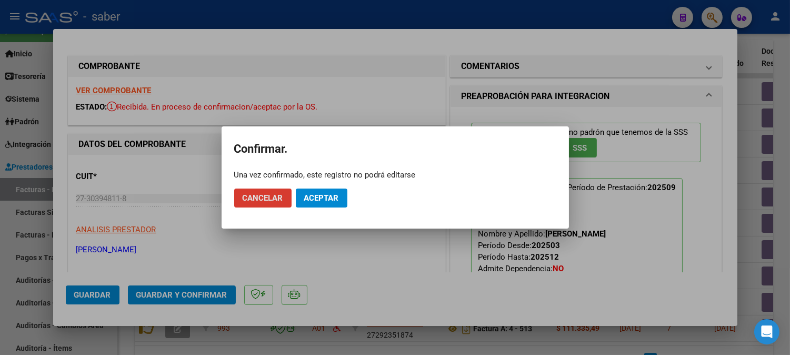
click at [322, 198] on span "Aceptar" at bounding box center [321, 197] width 35 height 9
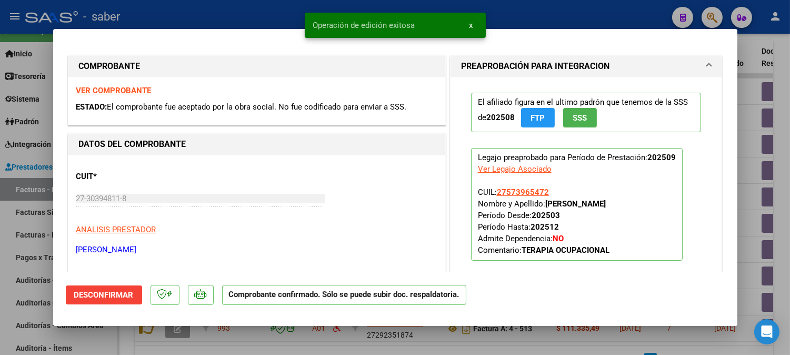
click at [756, 161] on div at bounding box center [395, 177] width 790 height 355
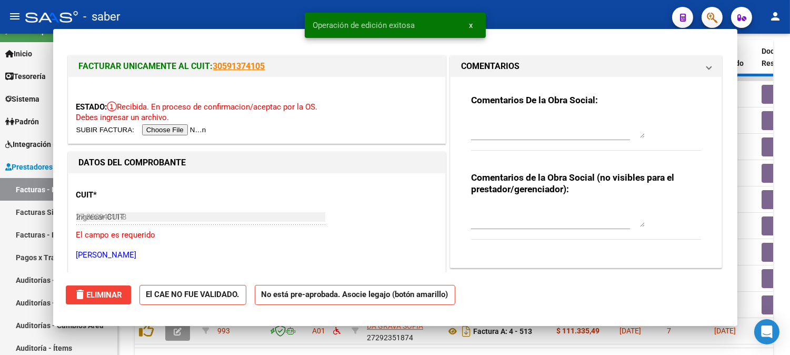
type input "$ 0,00"
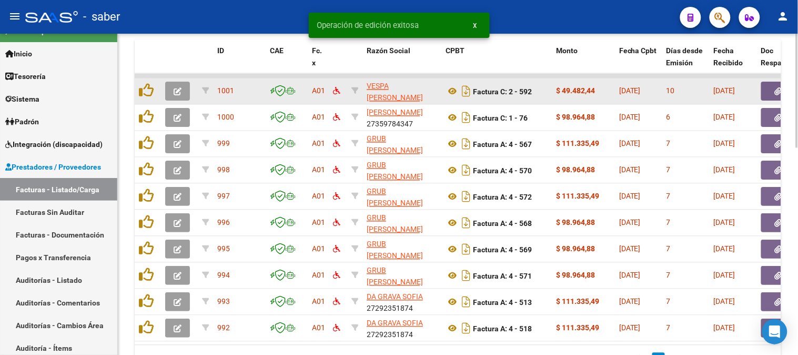
click at [179, 89] on icon "button" at bounding box center [178, 92] width 8 height 8
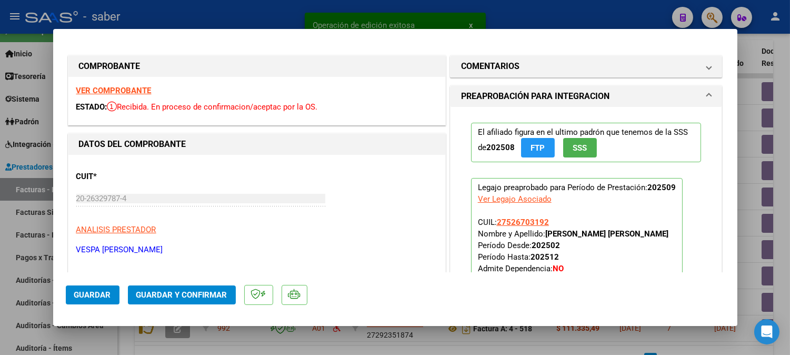
click at [129, 91] on strong "VER COMPROBANTE" at bounding box center [113, 90] width 75 height 9
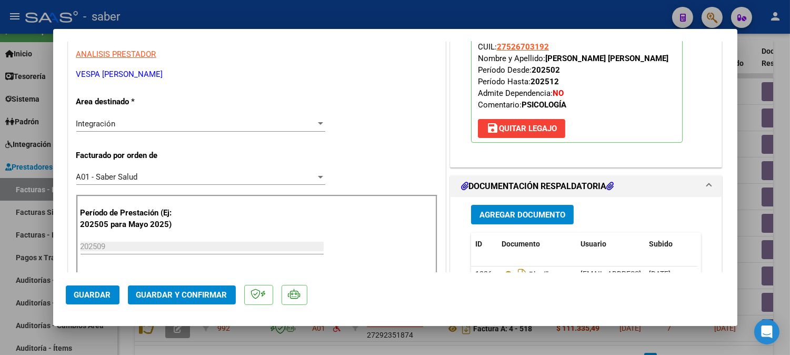
scroll to position [234, 0]
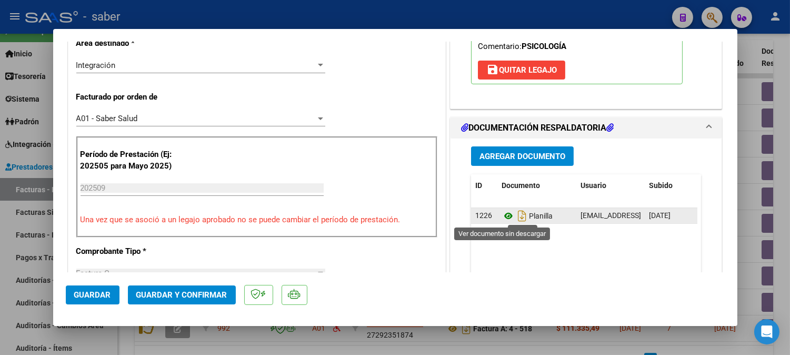
click at [502, 216] on icon at bounding box center [509, 215] width 14 height 13
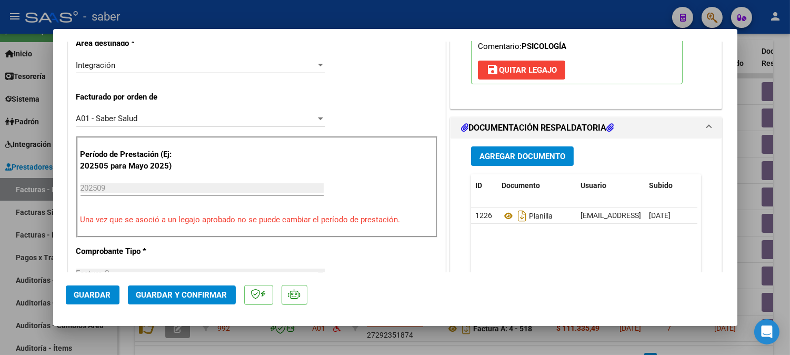
scroll to position [175, 0]
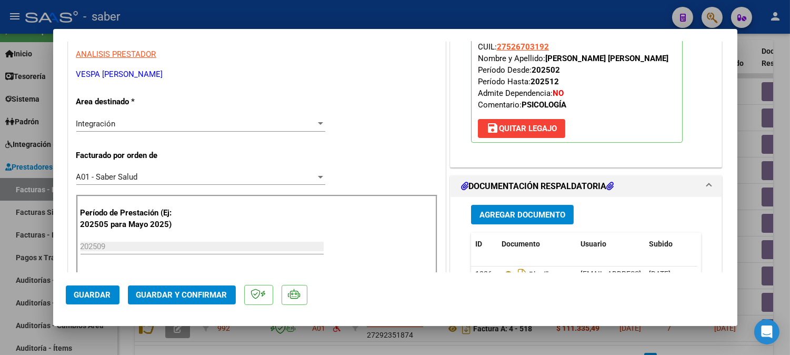
click at [190, 287] on button "Guardar y Confirmar" at bounding box center [182, 294] width 108 height 19
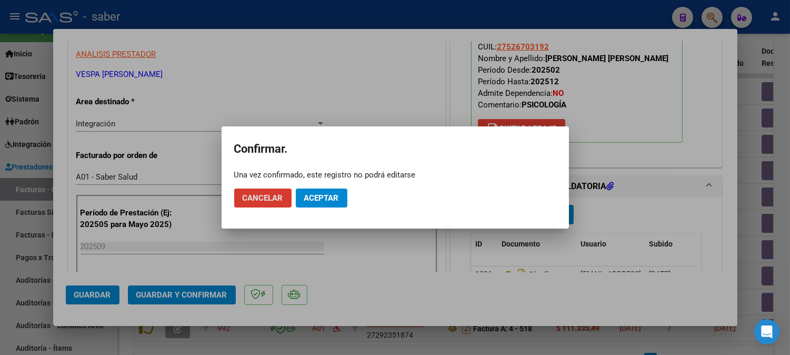
click at [327, 199] on span "Aceptar" at bounding box center [321, 197] width 35 height 9
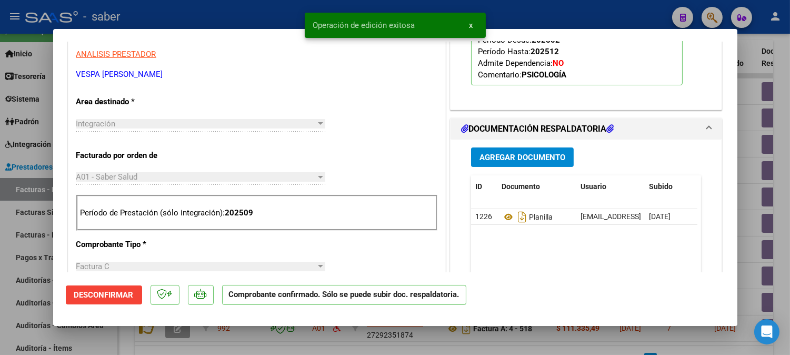
click at [748, 137] on div at bounding box center [395, 177] width 790 height 355
type input "$ 0,00"
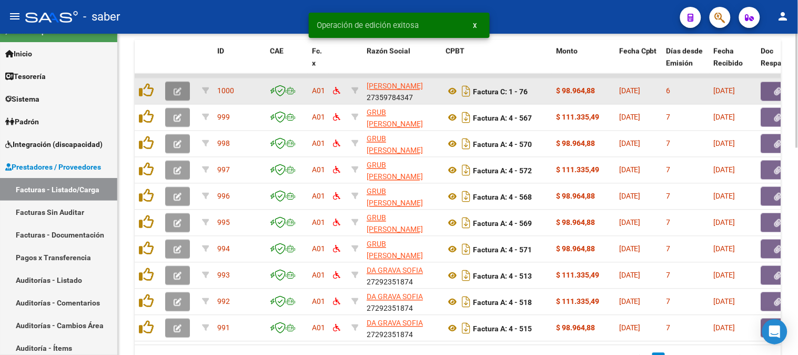
click at [178, 92] on icon "button" at bounding box center [178, 92] width 8 height 8
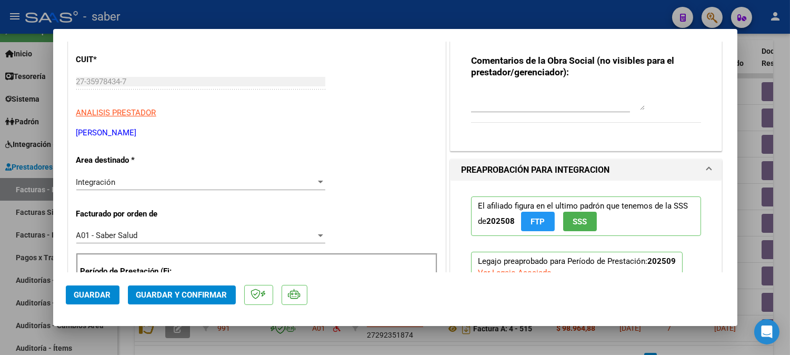
scroll to position [58, 0]
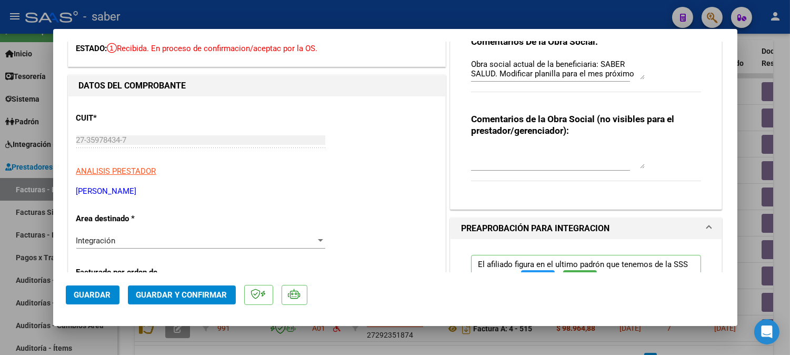
click at [190, 297] on span "Guardar y Confirmar" at bounding box center [181, 294] width 91 height 9
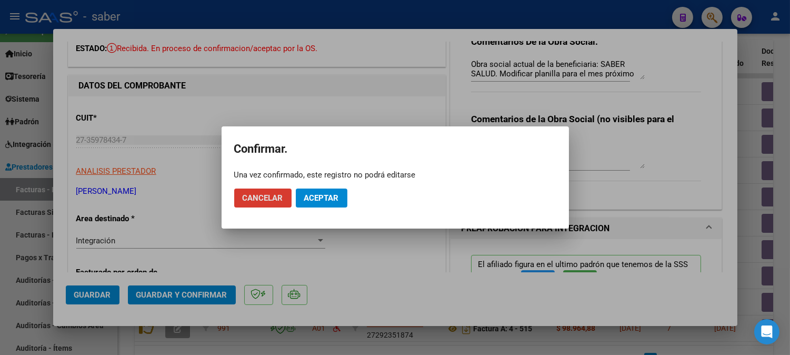
click at [336, 195] on span "Aceptar" at bounding box center [321, 197] width 35 height 9
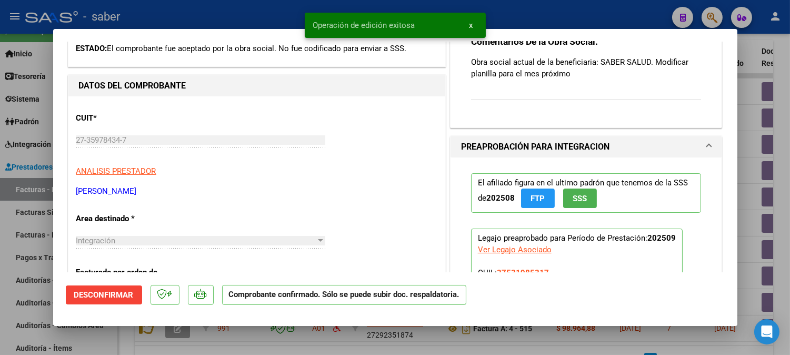
click at [755, 176] on div at bounding box center [395, 177] width 790 height 355
type input "$ 0,00"
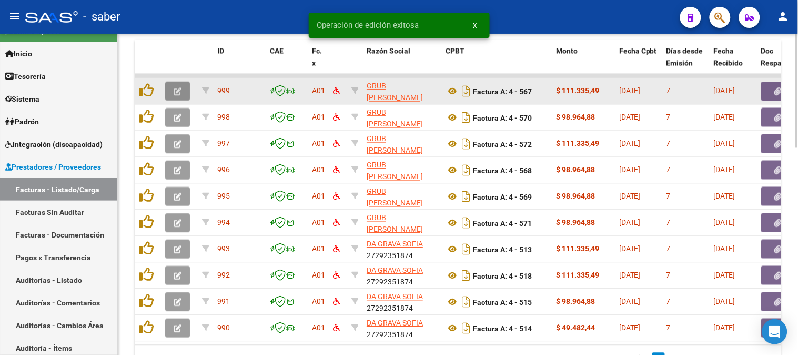
click at [186, 88] on button "button" at bounding box center [177, 91] width 25 height 19
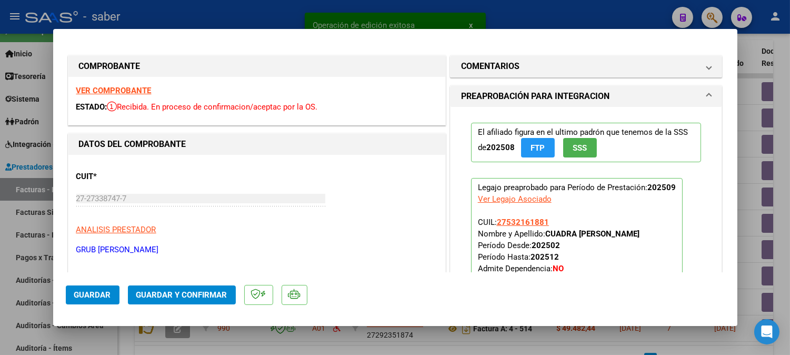
click at [111, 87] on strong "VER COMPROBANTE" at bounding box center [113, 90] width 75 height 9
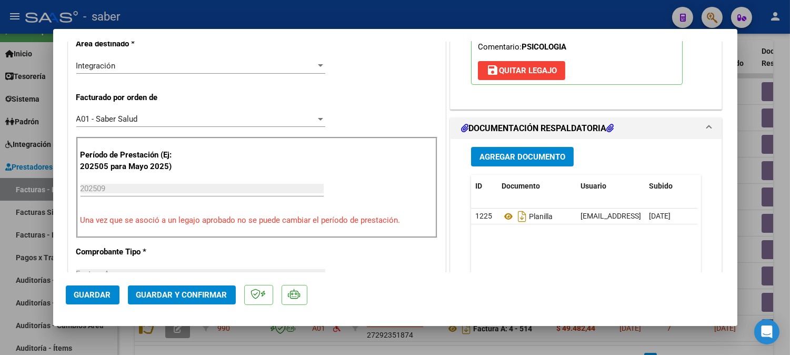
scroll to position [234, 0]
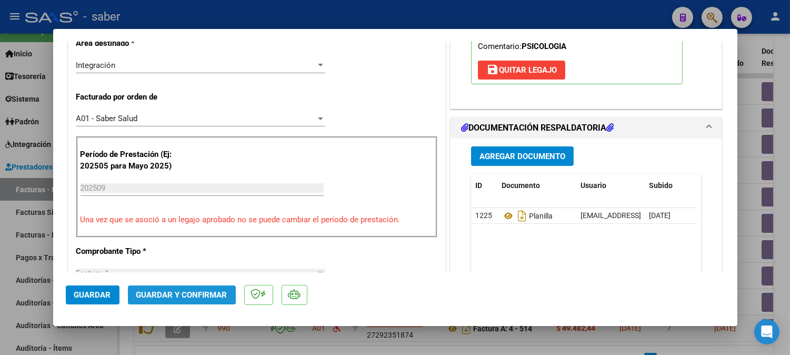
click at [192, 301] on button "Guardar y Confirmar" at bounding box center [182, 294] width 108 height 19
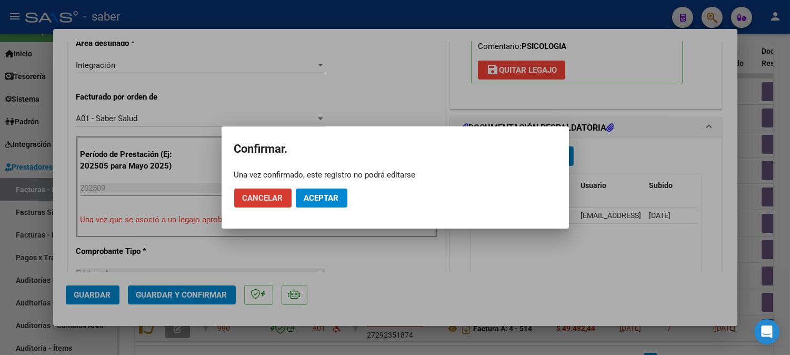
click at [329, 202] on span "Aceptar" at bounding box center [321, 197] width 35 height 9
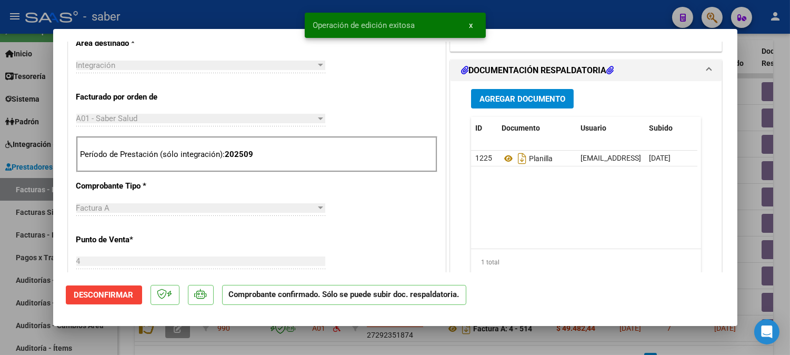
click at [746, 174] on div at bounding box center [395, 177] width 790 height 355
type input "$ 0,00"
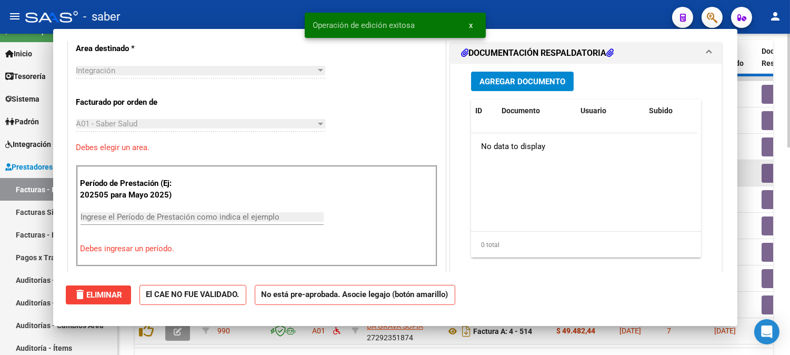
scroll to position [253, 0]
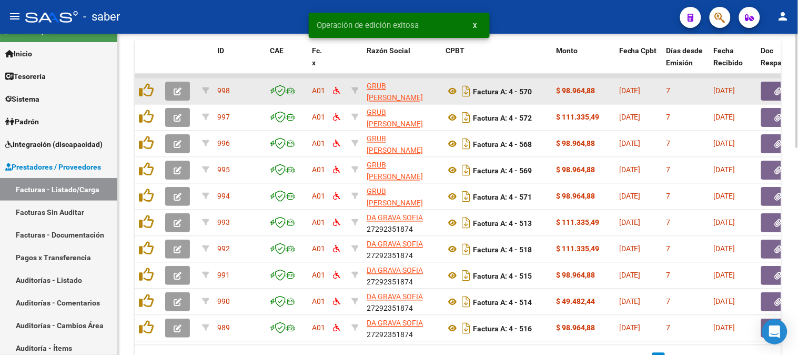
click at [176, 88] on icon "button" at bounding box center [178, 92] width 8 height 8
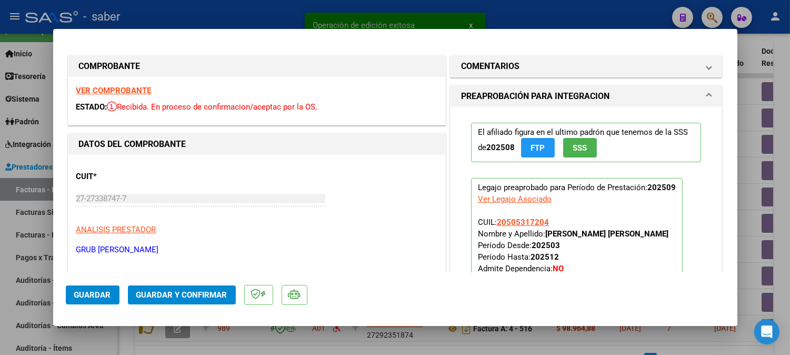
click at [134, 92] on strong "VER COMPROBANTE" at bounding box center [113, 90] width 75 height 9
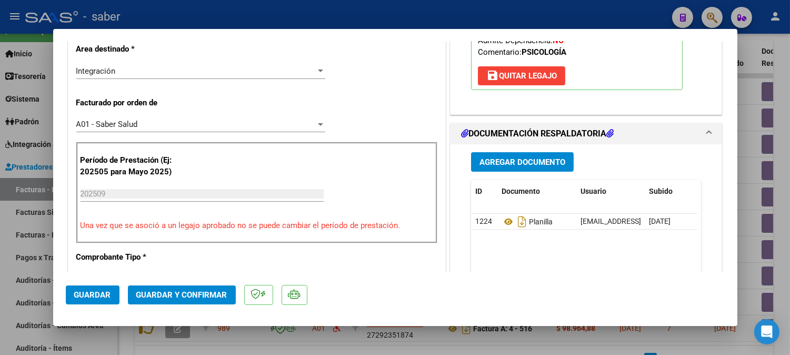
scroll to position [234, 0]
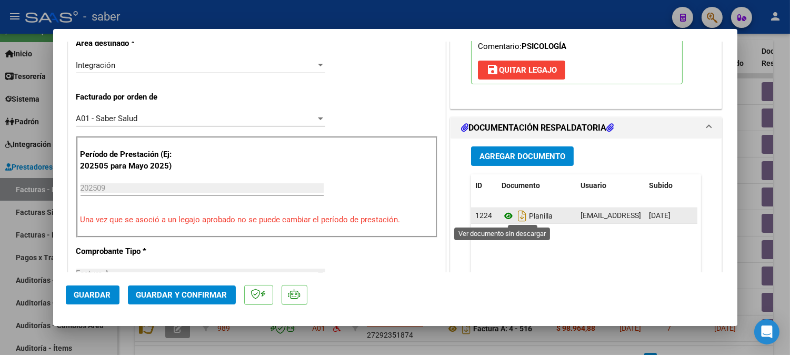
click at [502, 212] on icon at bounding box center [509, 215] width 14 height 13
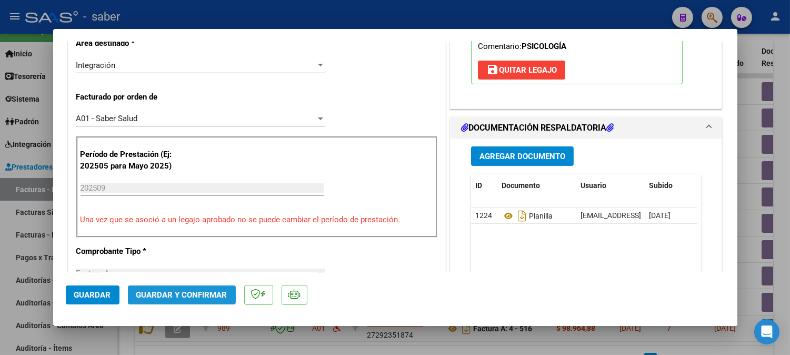
click at [195, 296] on span "Guardar y Confirmar" at bounding box center [181, 294] width 91 height 9
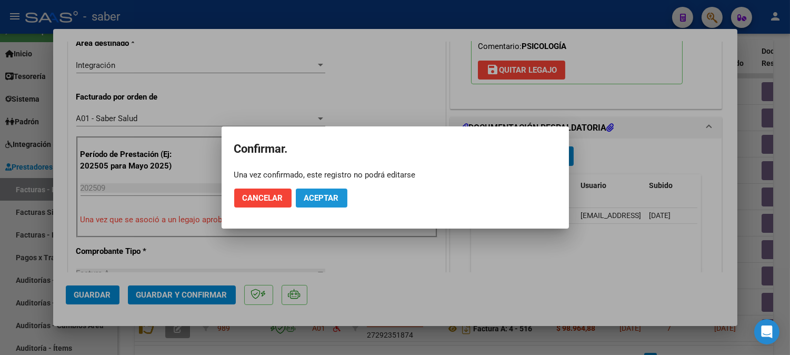
click at [329, 203] on button "Aceptar" at bounding box center [322, 197] width 52 height 19
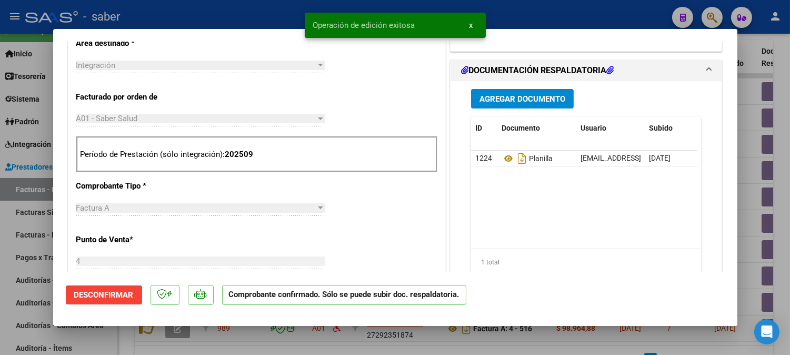
click at [755, 132] on div at bounding box center [395, 177] width 790 height 355
type input "$ 0,00"
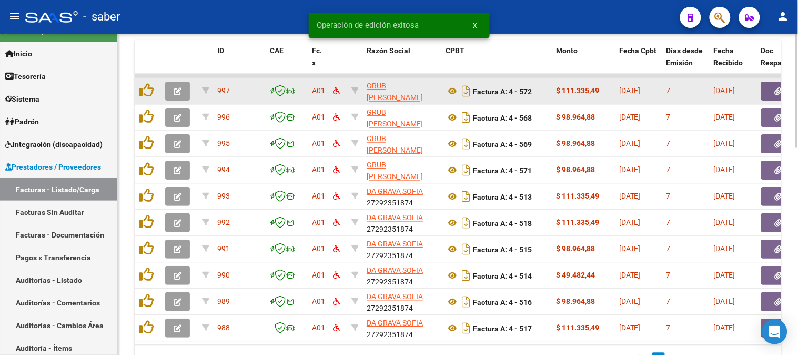
click at [183, 86] on button "button" at bounding box center [177, 91] width 25 height 19
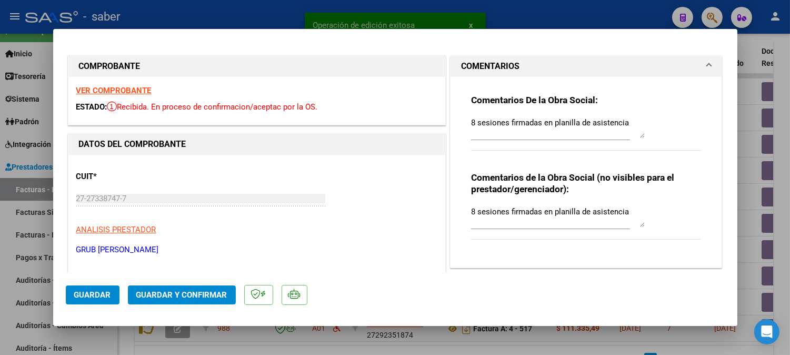
click at [124, 88] on strong "VER COMPROBANTE" at bounding box center [113, 90] width 75 height 9
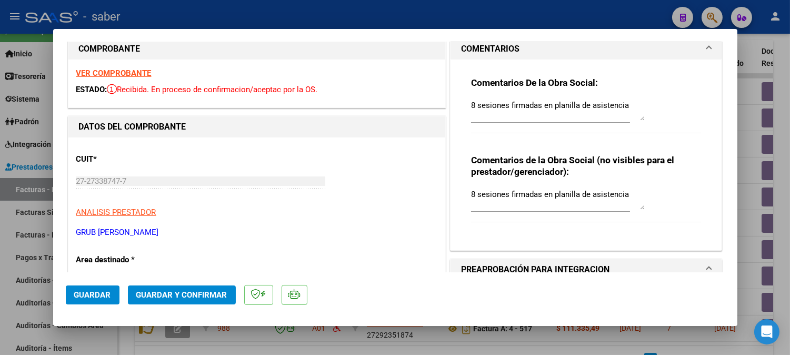
scroll to position [0, 0]
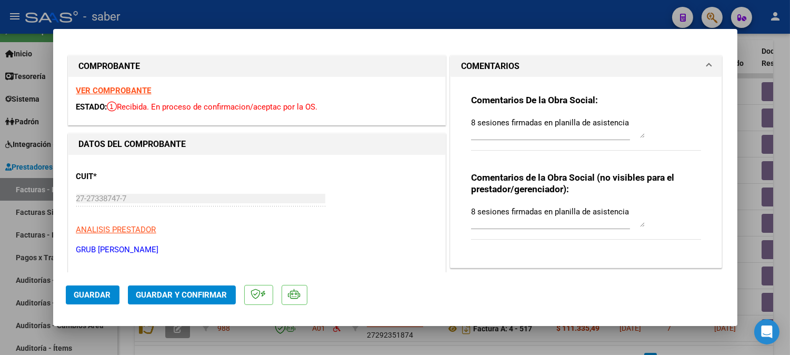
click at [132, 91] on strong "VER COMPROBANTE" at bounding box center [113, 90] width 75 height 9
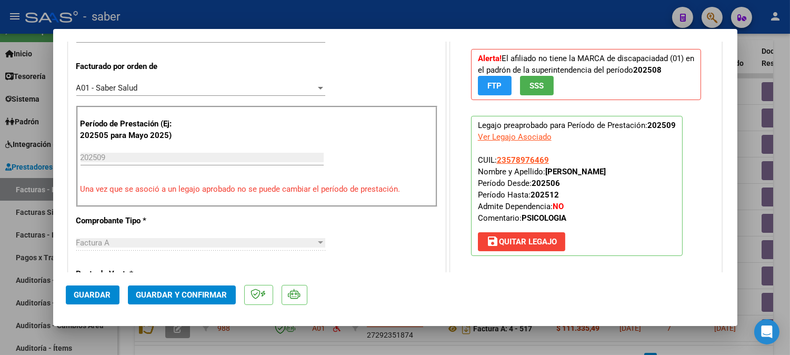
scroll to position [292, 0]
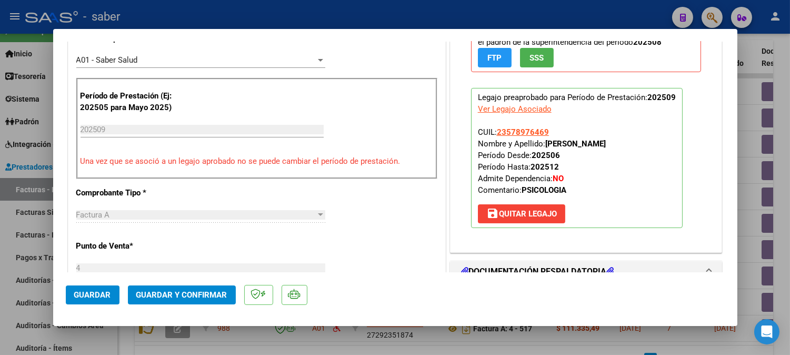
click at [528, 208] on button "save Quitar Legajo" at bounding box center [521, 213] width 87 height 19
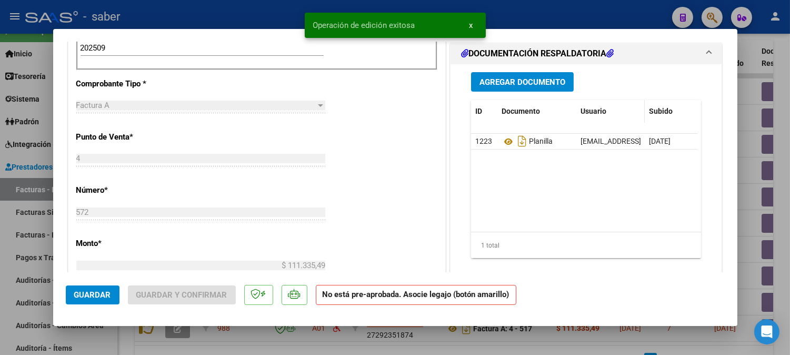
scroll to position [409, 0]
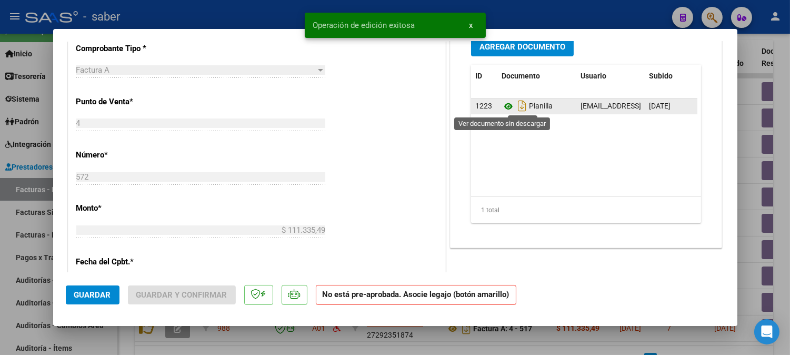
click at [506, 107] on icon at bounding box center [509, 106] width 14 height 13
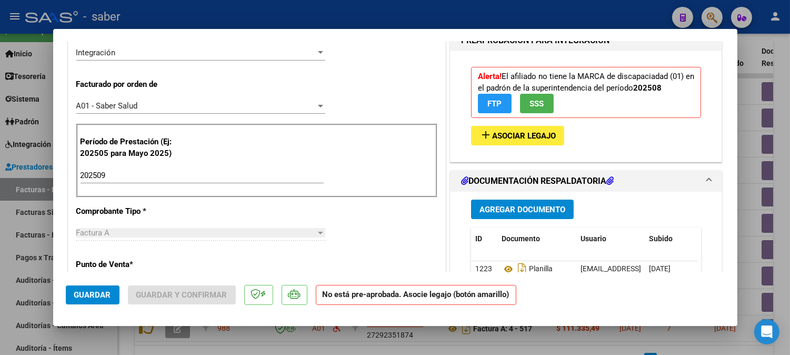
scroll to position [232, 0]
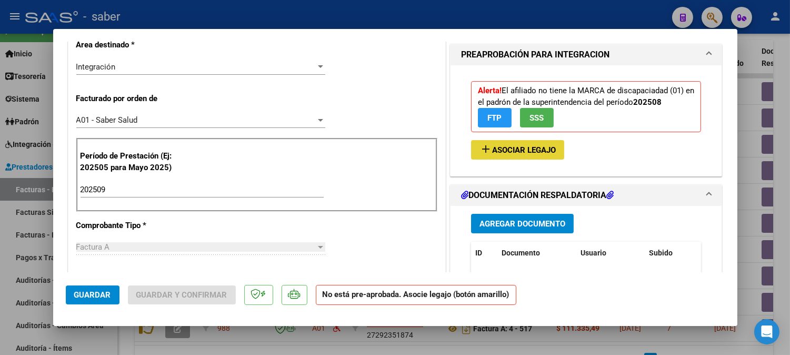
click at [516, 150] on span "Asociar Legajo" at bounding box center [524, 149] width 64 height 9
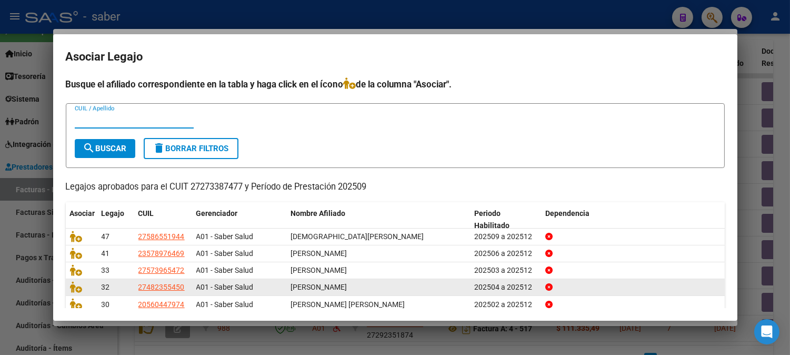
scroll to position [43, 0]
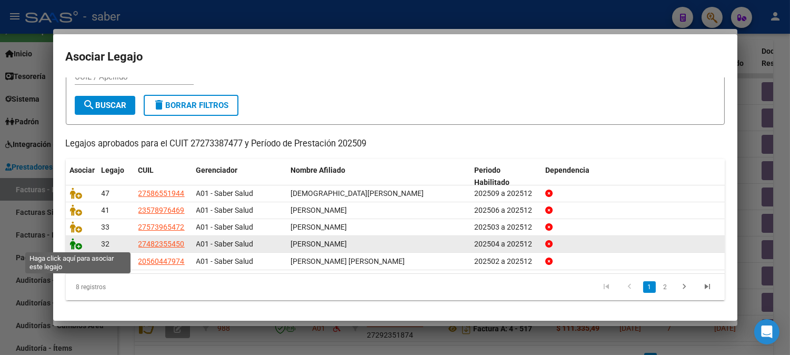
click at [78, 244] on icon at bounding box center [76, 244] width 13 height 12
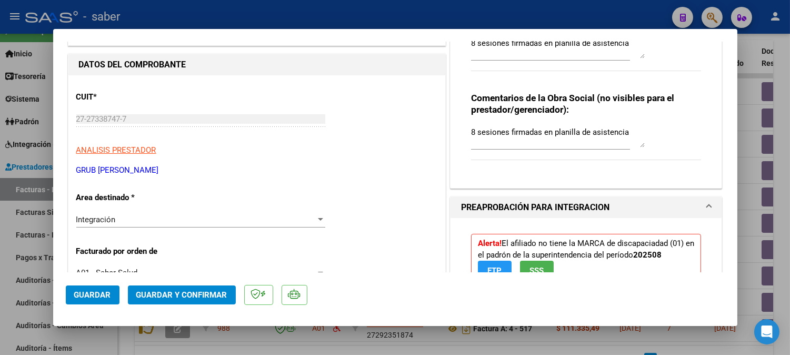
scroll to position [56, 0]
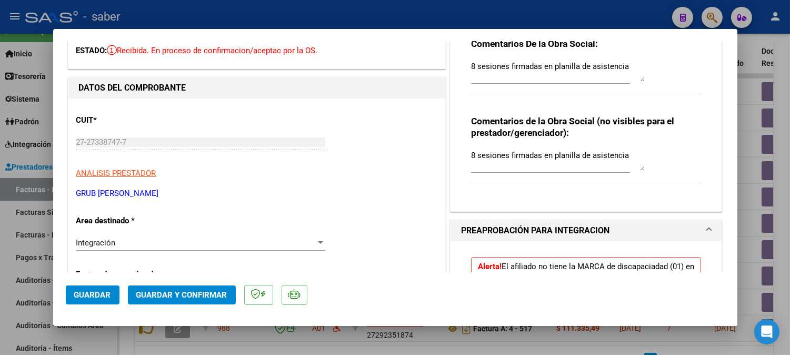
click at [102, 181] on div "CUIT * 27-27338747-7 Ingresar CUIT ANALISIS PRESTADOR GRUB EMILCE ANDREA ARCA P…" at bounding box center [256, 152] width 361 height 93
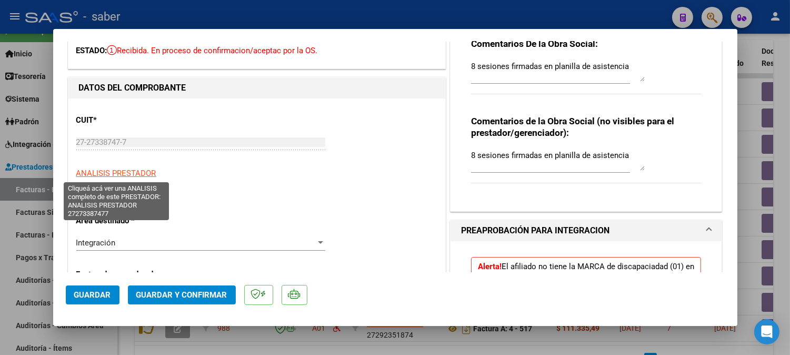
click at [117, 171] on span "ANALISIS PRESTADOR" at bounding box center [116, 172] width 80 height 9
type textarea "27273387477"
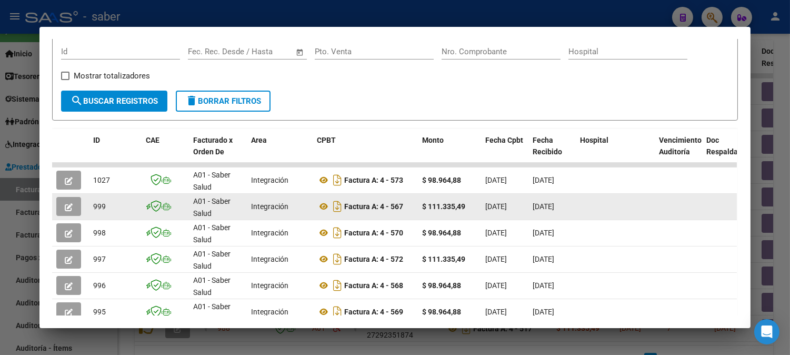
scroll to position [174, 0]
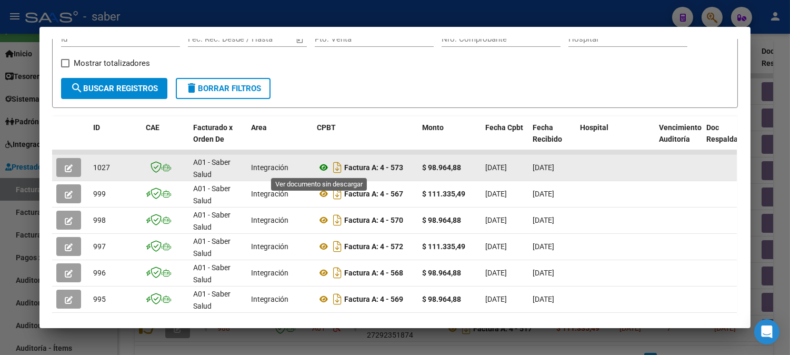
click at [318, 167] on icon at bounding box center [324, 167] width 14 height 13
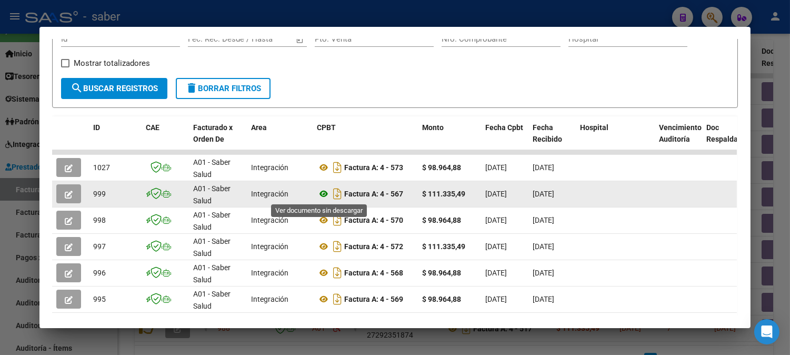
click at [319, 193] on icon at bounding box center [324, 193] width 14 height 13
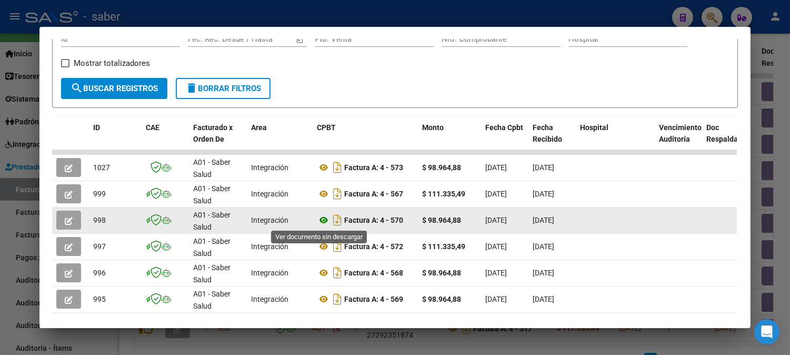
click at [320, 219] on icon at bounding box center [324, 220] width 14 height 13
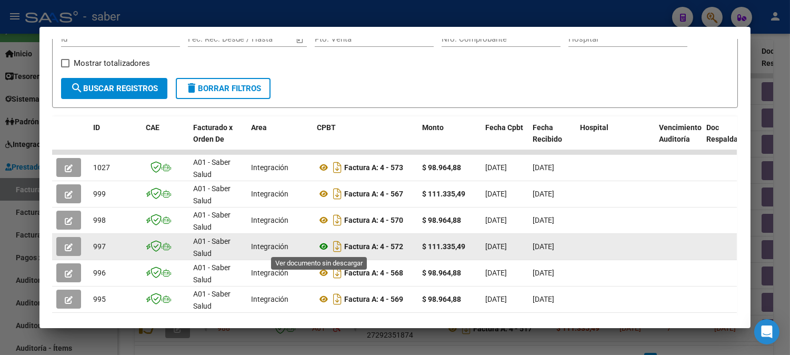
click at [323, 248] on icon at bounding box center [324, 246] width 14 height 13
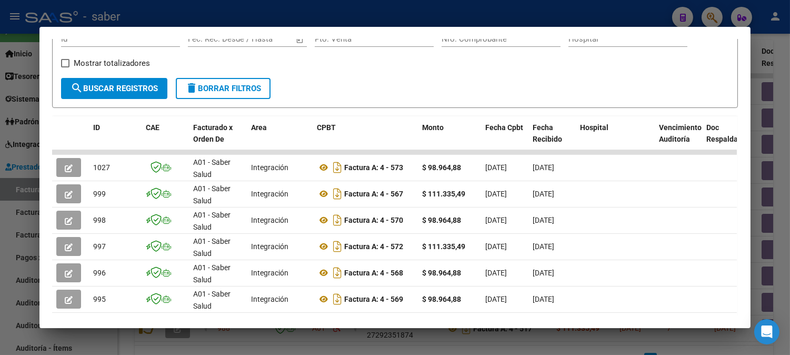
click at [760, 103] on div at bounding box center [395, 177] width 790 height 355
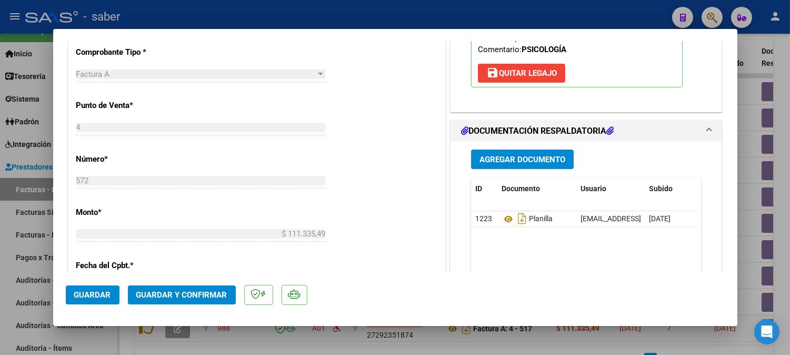
scroll to position [467, 0]
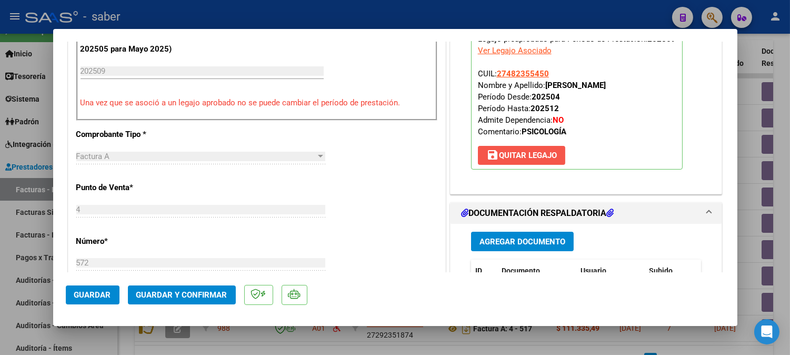
click at [513, 153] on span "save Quitar Legajo" at bounding box center [521, 155] width 71 height 9
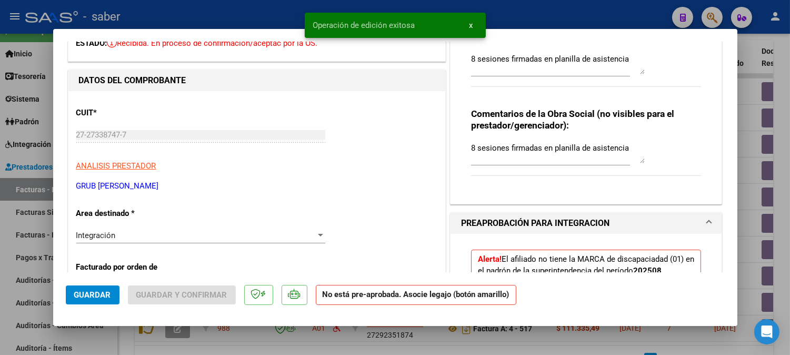
scroll to position [63, 0]
click at [640, 75] on div "Comentarios De la Obra Social: 8 sesiones firmadas en planilla de asistencia" at bounding box center [586, 65] width 231 height 68
click at [626, 62] on textarea "8 sesiones firmadas en planilla de asistencia" at bounding box center [558, 64] width 174 height 21
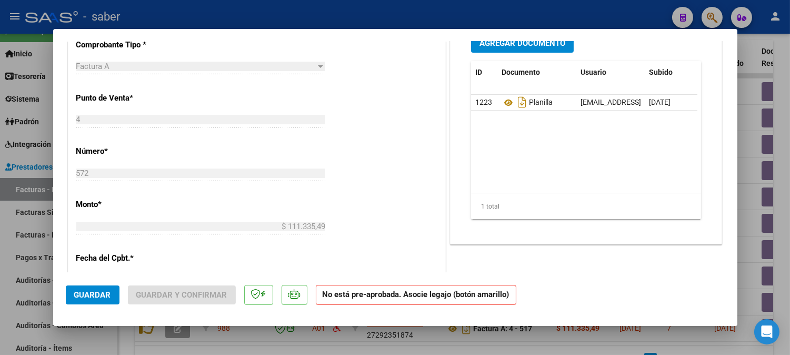
scroll to position [414, 0]
type textarea "8 sesiones firmadas en planilla de asistencia - FACTURA YA PRESENTADA PARA LA A…"
click at [88, 297] on span "Guardar" at bounding box center [92, 294] width 37 height 9
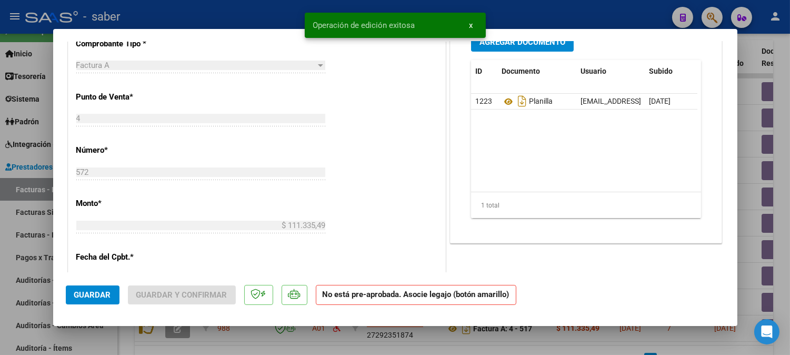
click at [755, 122] on div at bounding box center [395, 177] width 790 height 355
type input "$ 0,00"
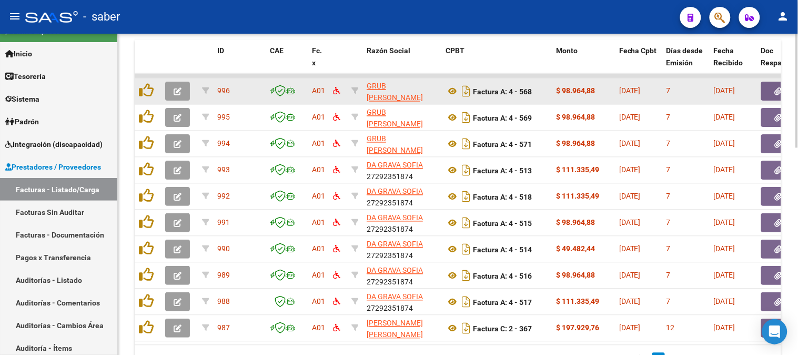
click at [174, 88] on icon "button" at bounding box center [178, 92] width 8 height 8
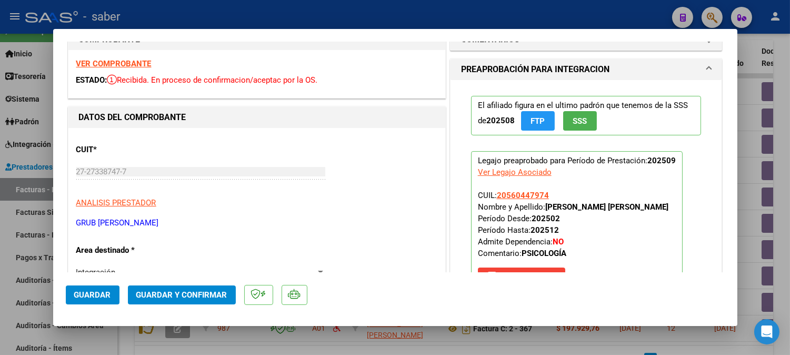
scroll to position [0, 0]
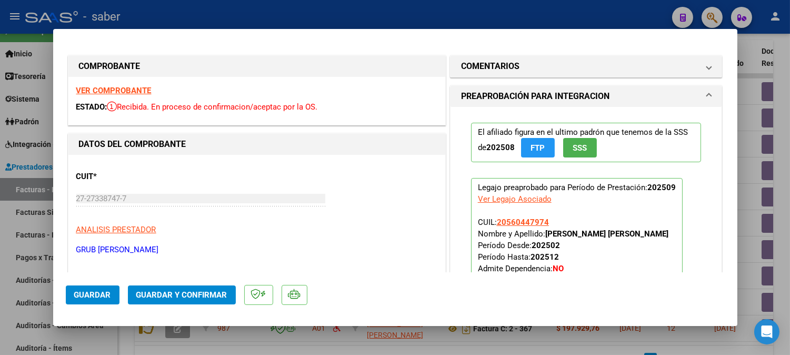
click at [118, 86] on strong "VER COMPROBANTE" at bounding box center [113, 90] width 75 height 9
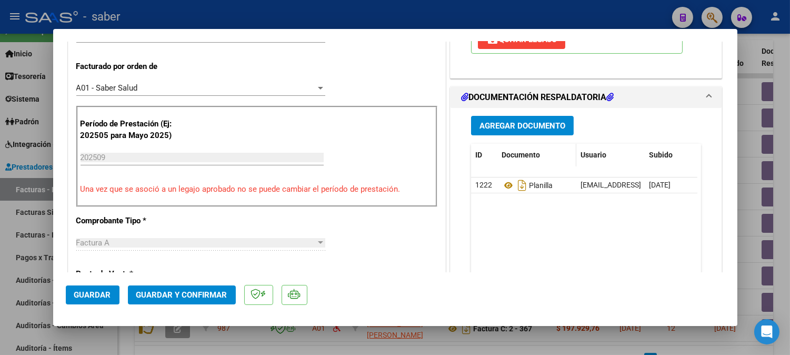
scroll to position [234, 0]
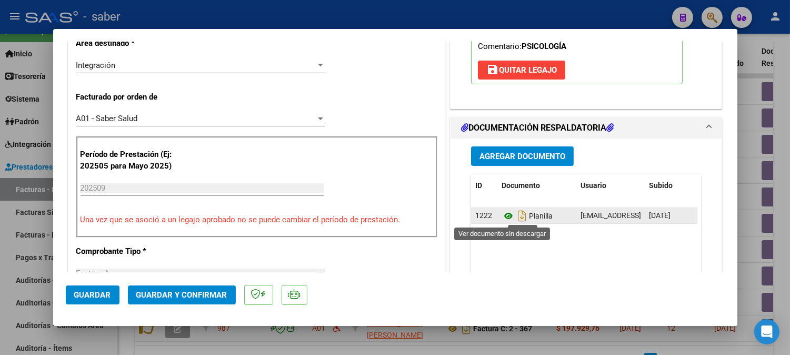
click at [502, 216] on icon at bounding box center [509, 215] width 14 height 13
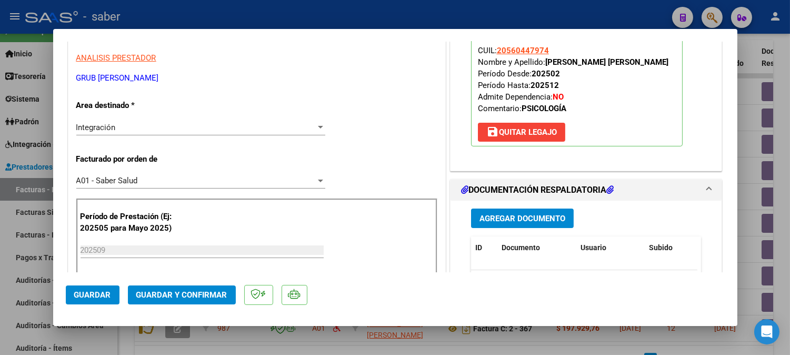
scroll to position [175, 0]
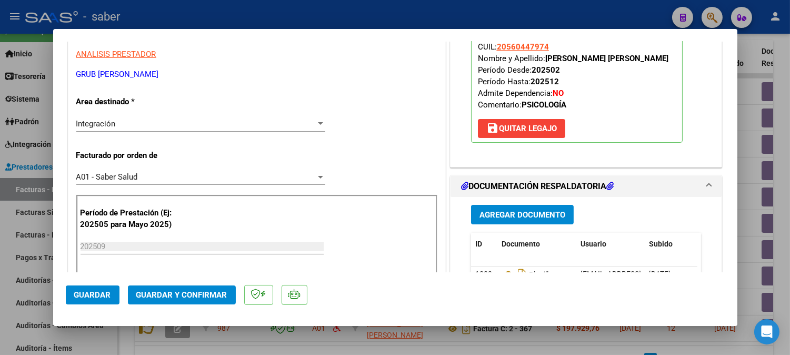
click at [192, 297] on span "Guardar y Confirmar" at bounding box center [181, 294] width 91 height 9
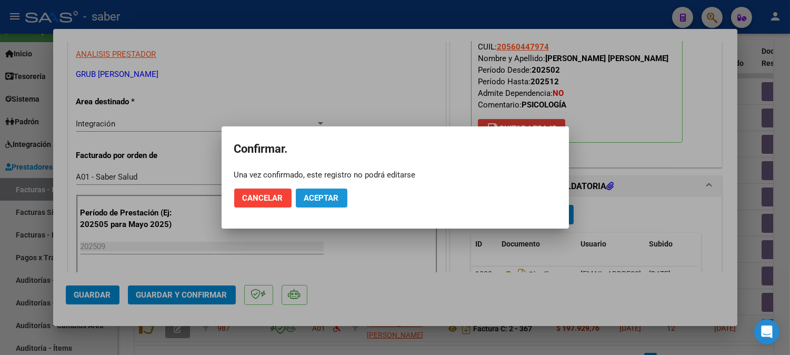
click at [335, 202] on span "Aceptar" at bounding box center [321, 197] width 35 height 9
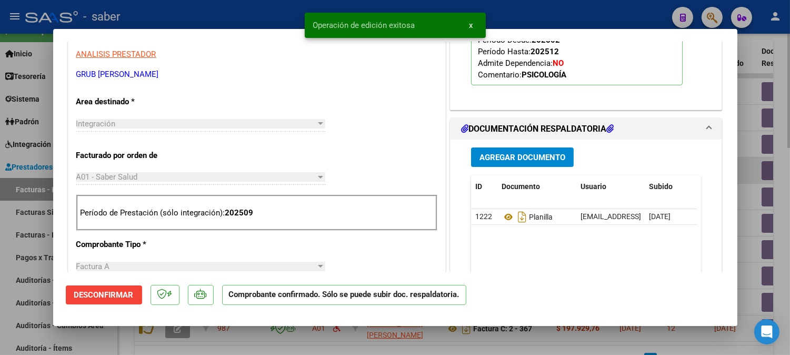
click at [757, 160] on div at bounding box center [395, 177] width 790 height 355
type input "$ 0,00"
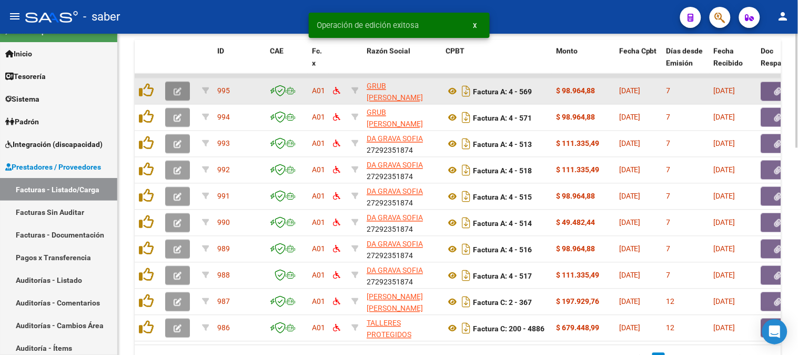
click at [175, 88] on icon "button" at bounding box center [178, 92] width 8 height 8
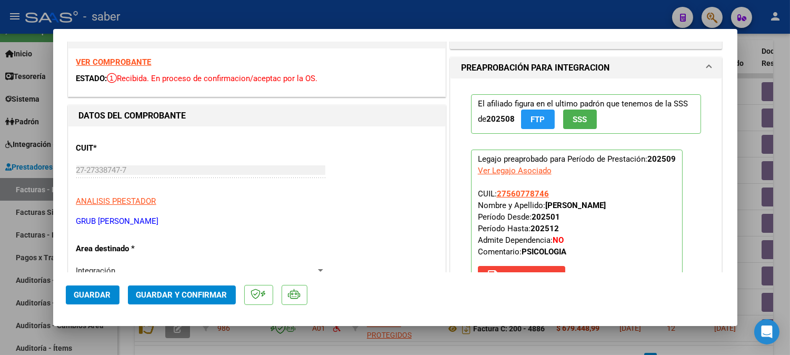
scroll to position [0, 0]
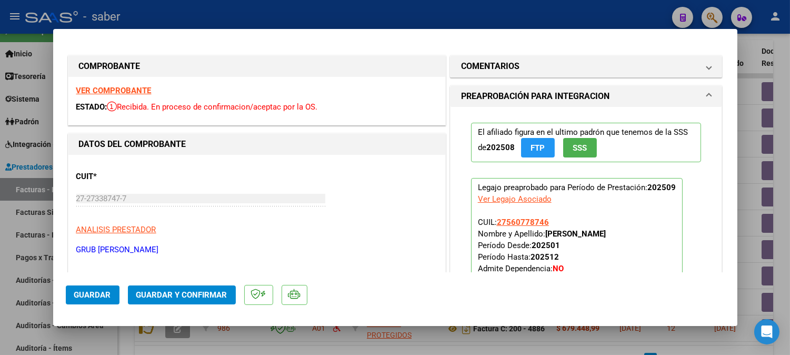
click at [122, 88] on strong "VER COMPROBANTE" at bounding box center [113, 90] width 75 height 9
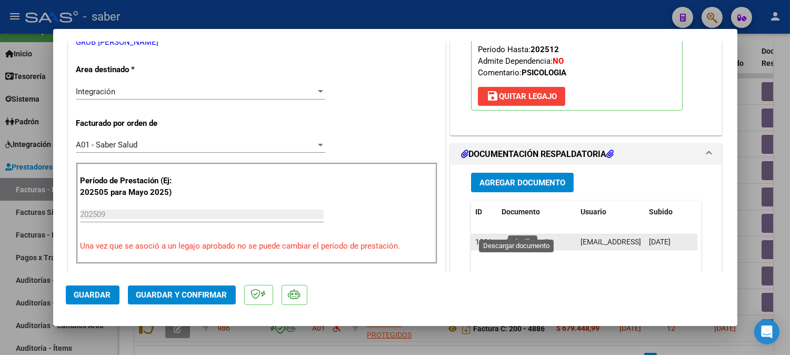
scroll to position [234, 0]
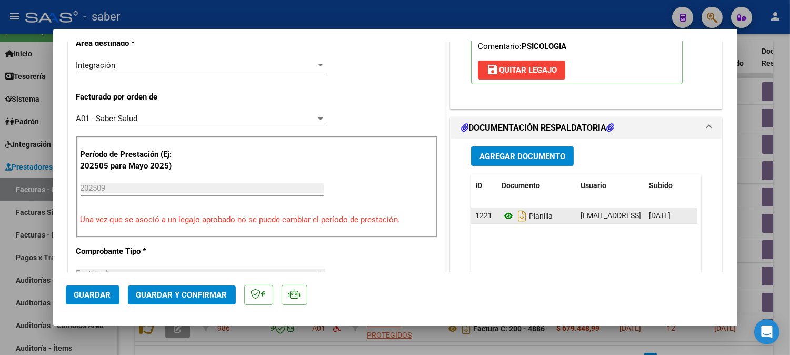
click at [502, 216] on icon at bounding box center [509, 215] width 14 height 13
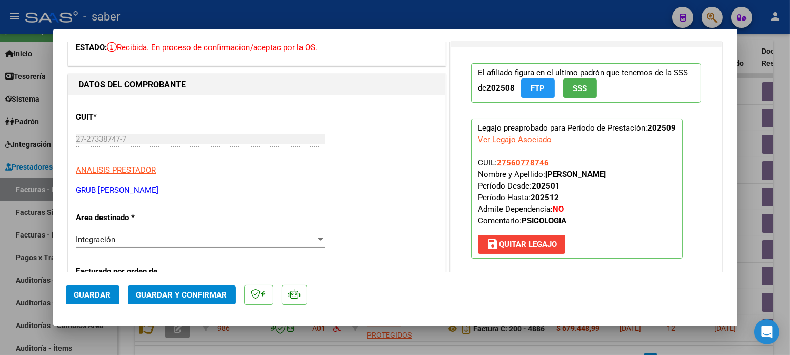
scroll to position [58, 0]
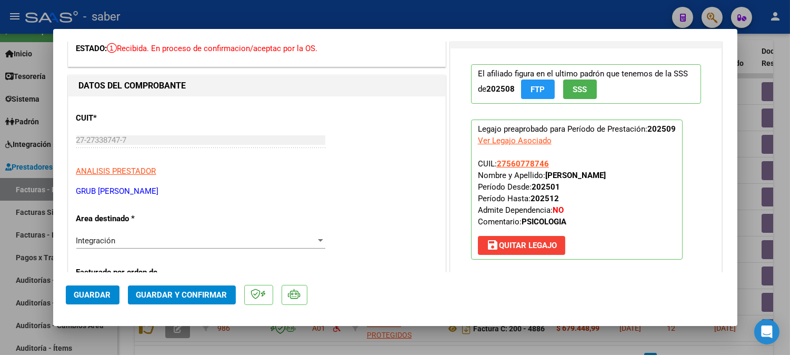
click at [205, 292] on span "Guardar y Confirmar" at bounding box center [181, 294] width 91 height 9
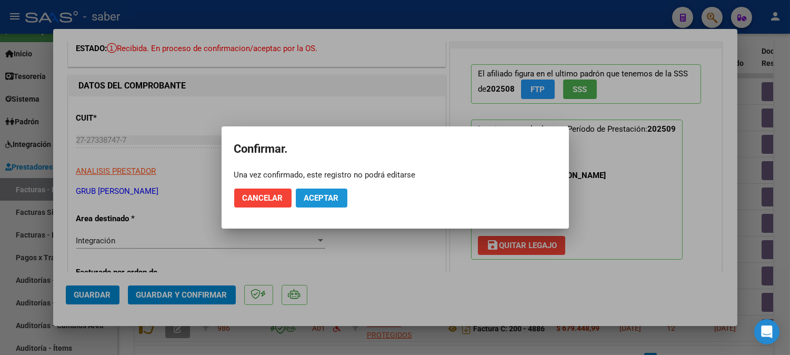
click at [334, 198] on span "Aceptar" at bounding box center [321, 197] width 35 height 9
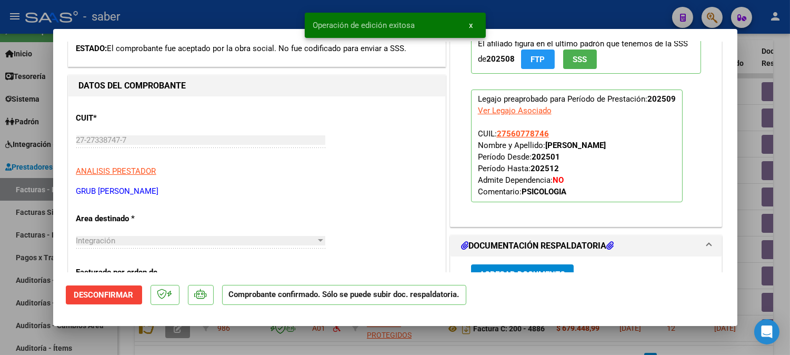
click at [740, 165] on div at bounding box center [395, 177] width 790 height 355
type input "$ 0,00"
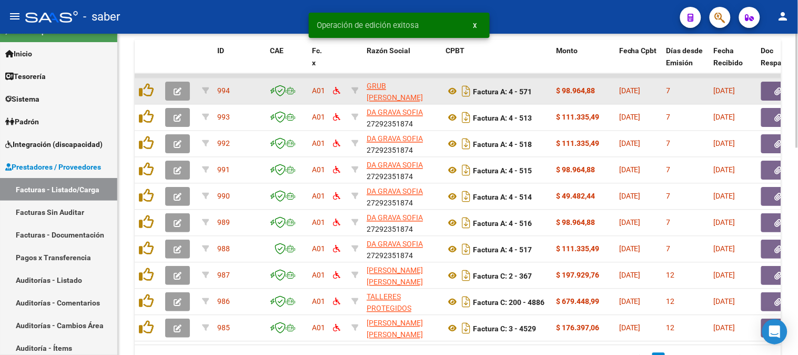
click at [189, 93] on button "button" at bounding box center [177, 91] width 25 height 19
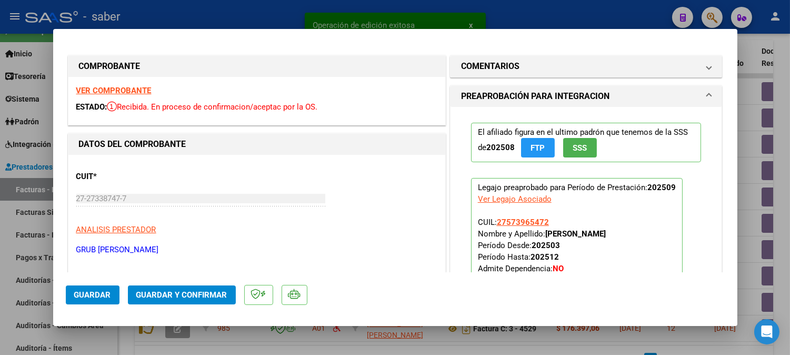
click at [113, 62] on strong "COMPROBANTE" at bounding box center [110, 66] width 62 height 10
click at [118, 89] on strong "VER COMPROBANTE" at bounding box center [113, 90] width 75 height 9
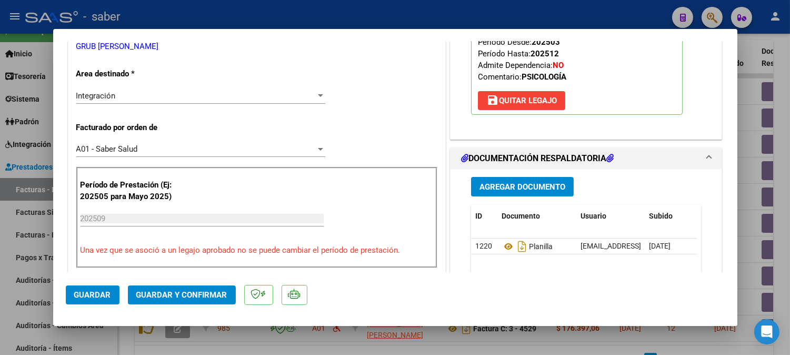
scroll to position [234, 0]
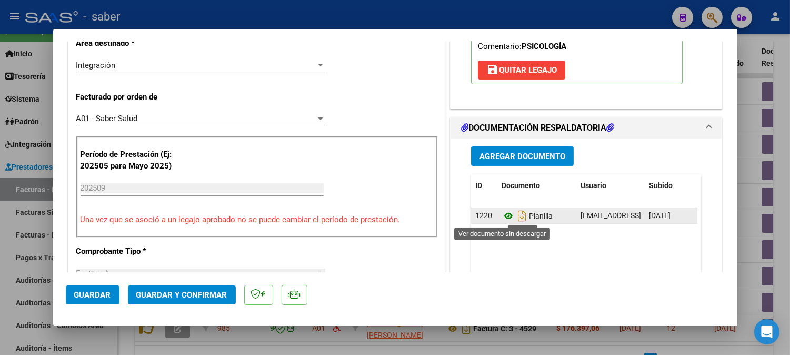
click at [502, 214] on icon at bounding box center [509, 215] width 14 height 13
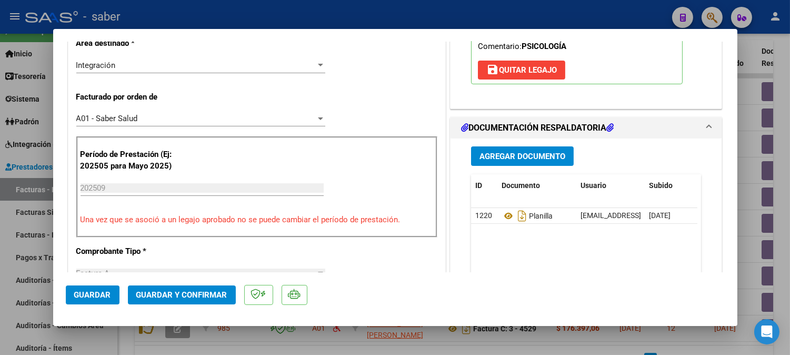
click at [200, 297] on span "Guardar y Confirmar" at bounding box center [181, 294] width 91 height 9
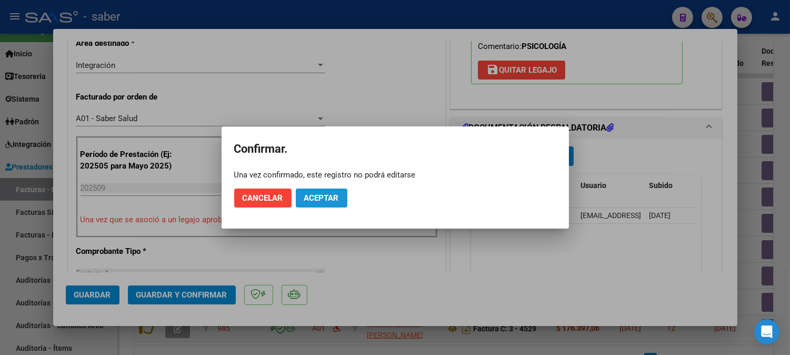
click at [317, 195] on span "Aceptar" at bounding box center [321, 197] width 35 height 9
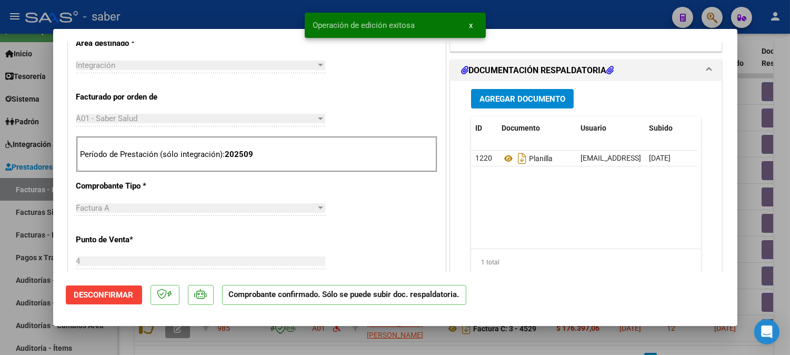
click at [765, 192] on div at bounding box center [395, 177] width 790 height 355
type input "$ 0,00"
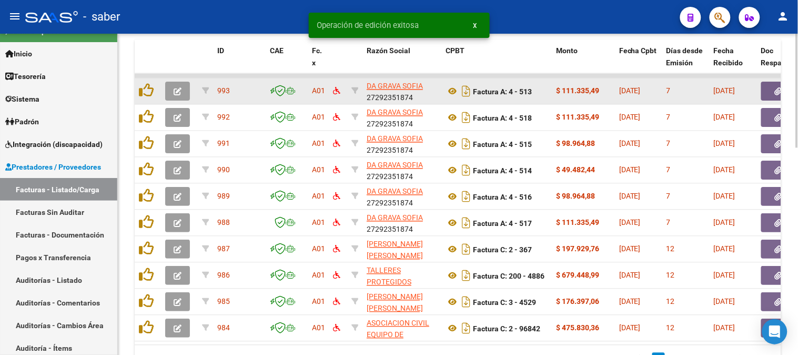
click at [186, 91] on button "button" at bounding box center [177, 91] width 25 height 19
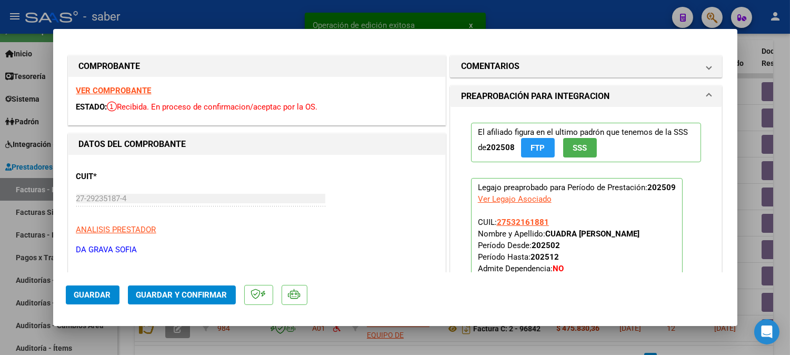
click at [125, 88] on strong "VER COMPROBANTE" at bounding box center [113, 90] width 75 height 9
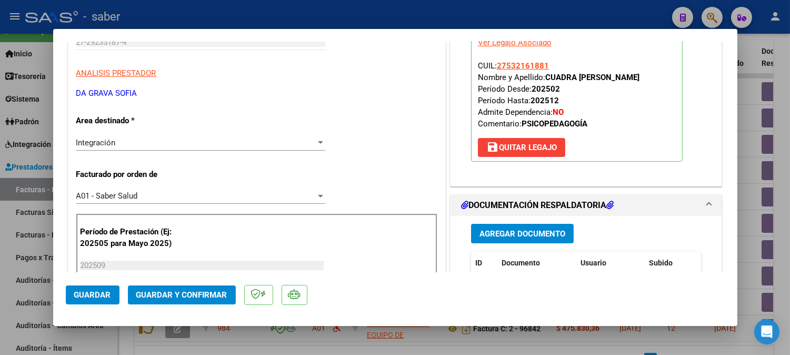
scroll to position [234, 0]
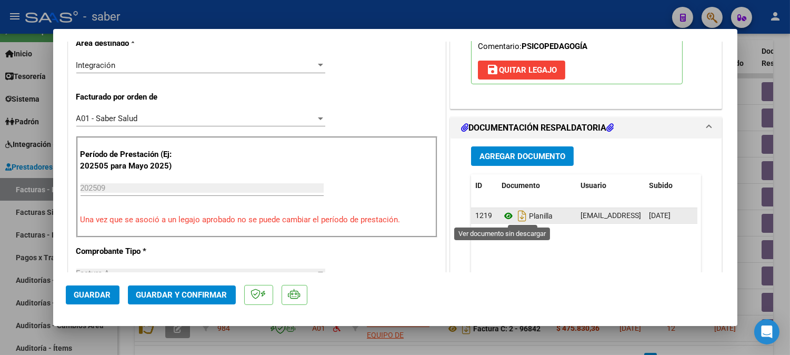
click at [503, 214] on icon at bounding box center [509, 215] width 14 height 13
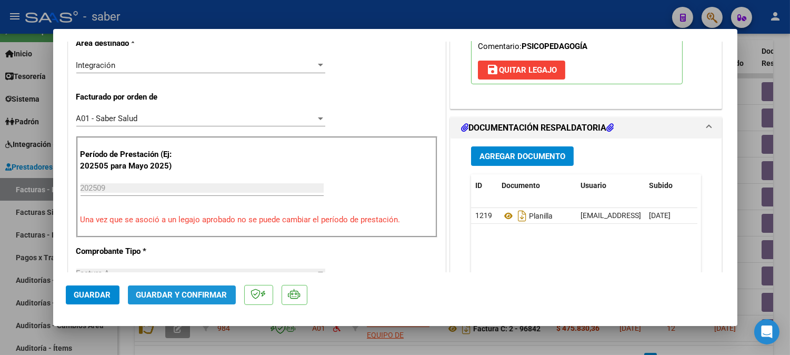
click at [183, 303] on button "Guardar y Confirmar" at bounding box center [182, 294] width 108 height 19
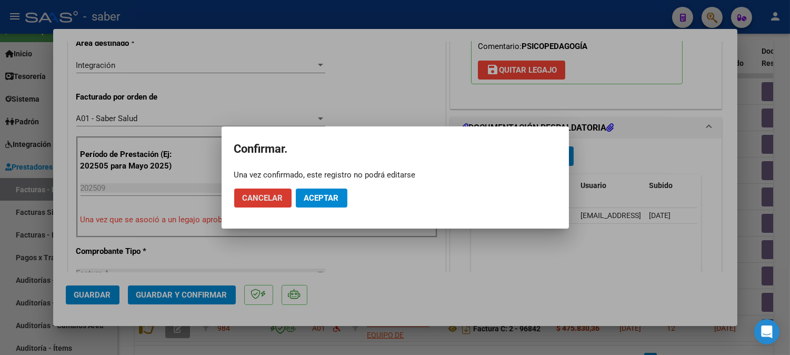
click at [339, 195] on button "Aceptar" at bounding box center [322, 197] width 52 height 19
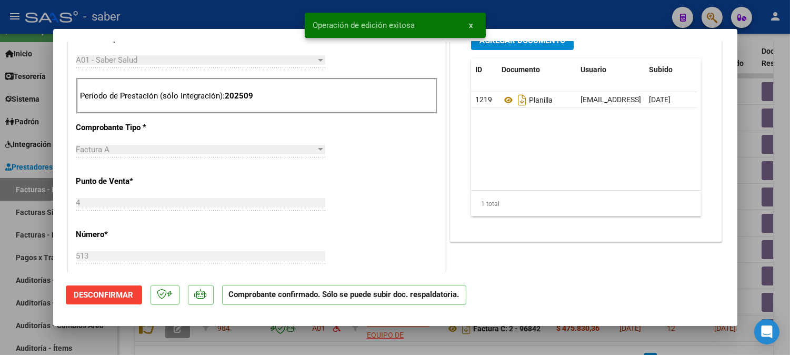
click at [744, 172] on div at bounding box center [395, 177] width 790 height 355
type input "$ 0,00"
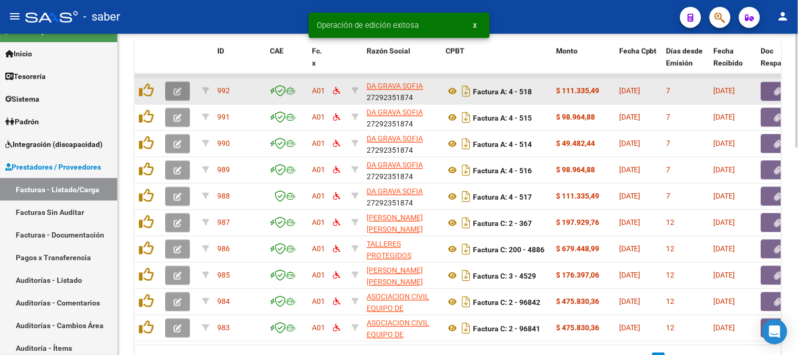
click at [174, 91] on icon "button" at bounding box center [178, 92] width 8 height 8
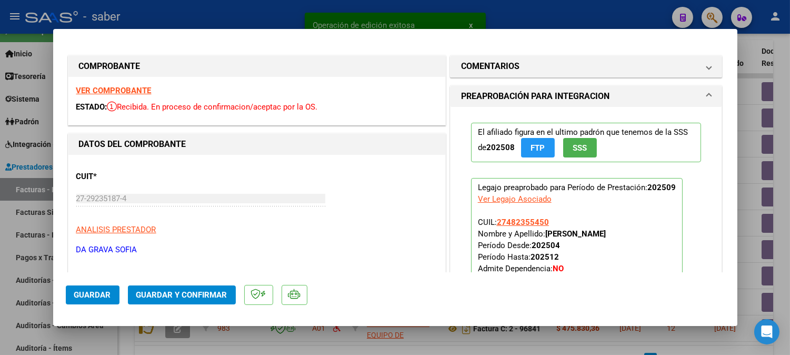
click at [124, 91] on strong "VER COMPROBANTE" at bounding box center [113, 90] width 75 height 9
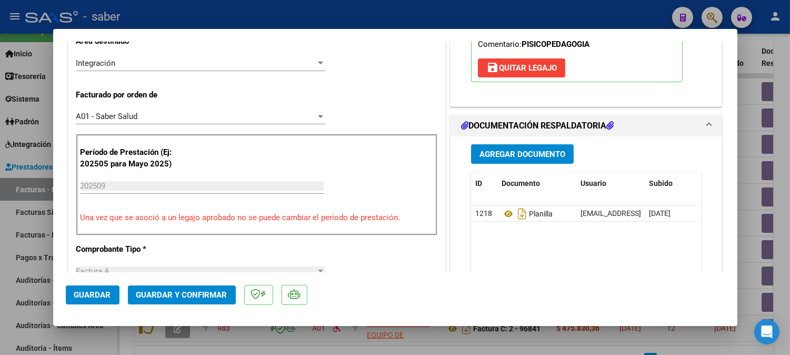
scroll to position [292, 0]
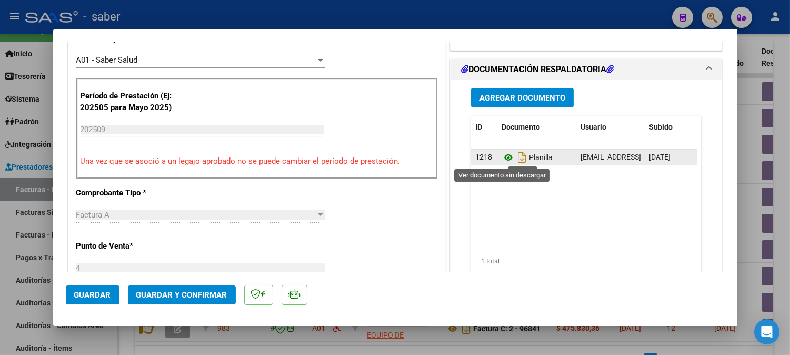
click at [502, 159] on icon at bounding box center [509, 157] width 14 height 13
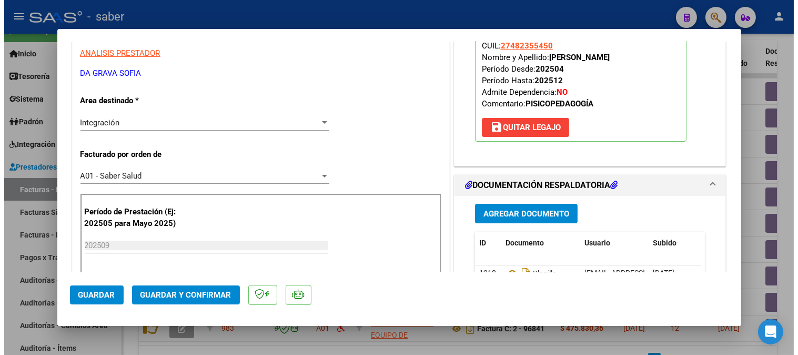
scroll to position [58, 0]
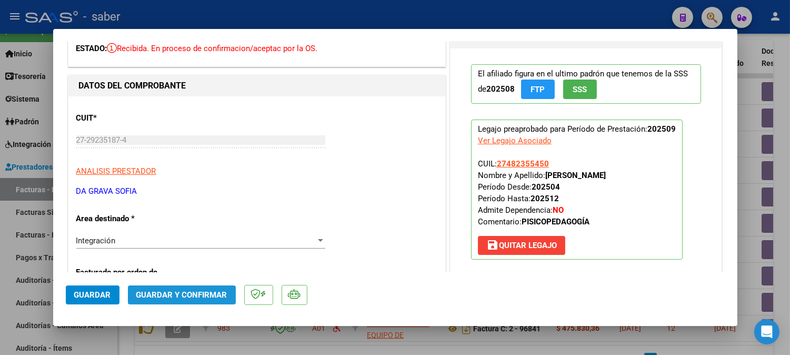
click at [192, 292] on span "Guardar y Confirmar" at bounding box center [181, 294] width 91 height 9
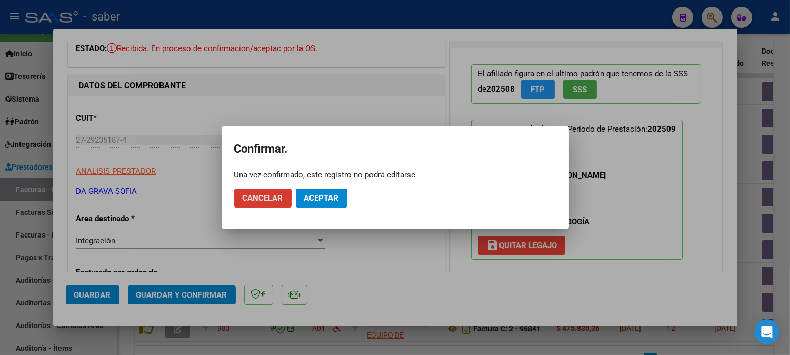
click at [326, 191] on button "Aceptar" at bounding box center [322, 197] width 52 height 19
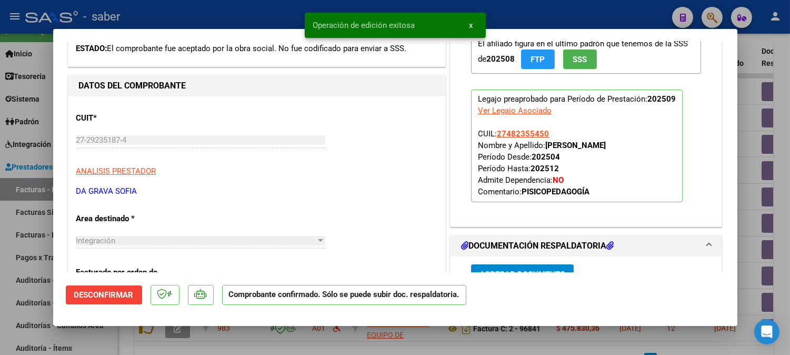
click at [755, 155] on div at bounding box center [395, 177] width 790 height 355
type input "$ 0,00"
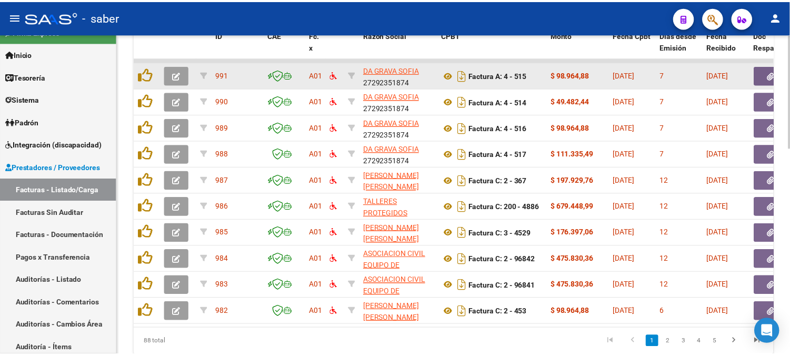
scroll to position [522, 0]
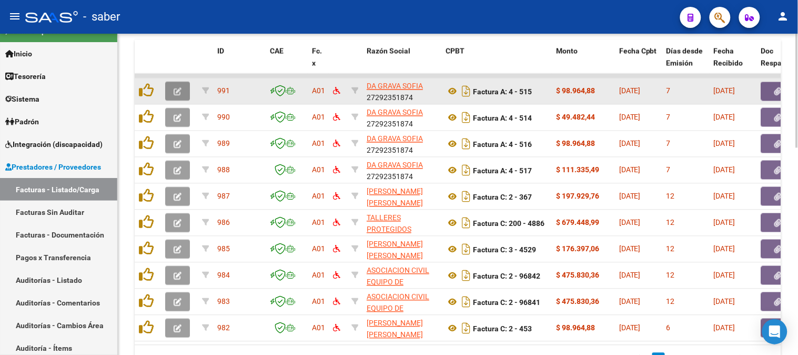
click at [177, 88] on icon "button" at bounding box center [178, 92] width 8 height 8
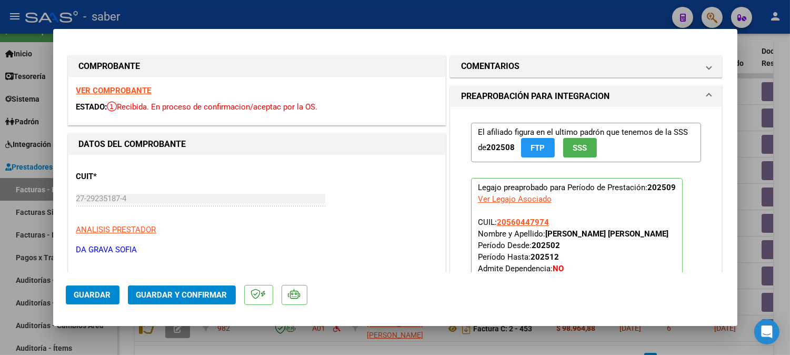
click at [128, 88] on strong "VER COMPROBANTE" at bounding box center [113, 90] width 75 height 9
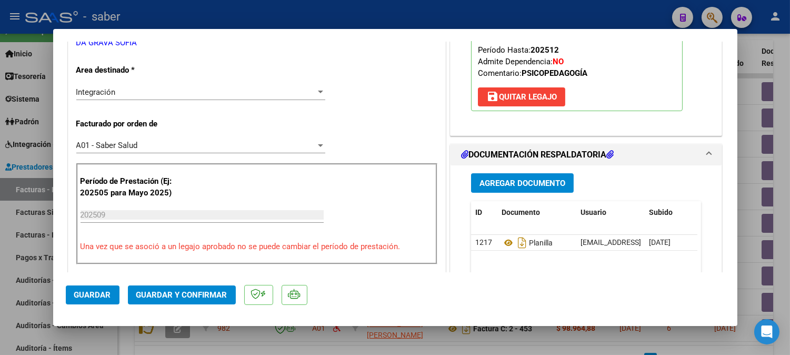
scroll to position [234, 0]
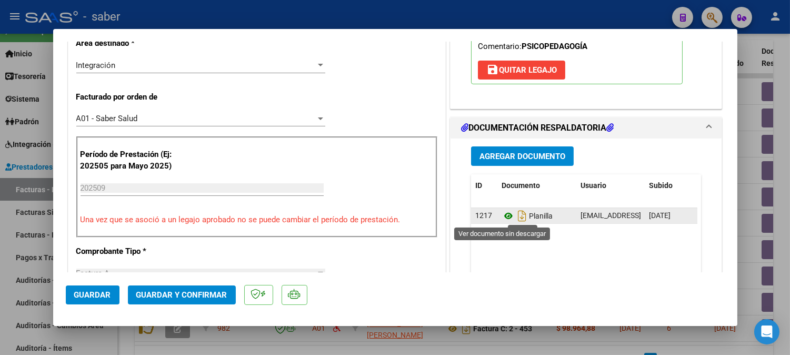
click at [504, 212] on icon at bounding box center [509, 215] width 14 height 13
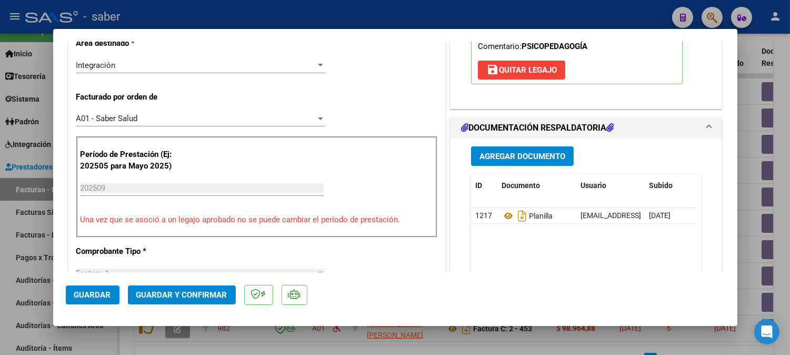
scroll to position [58, 0]
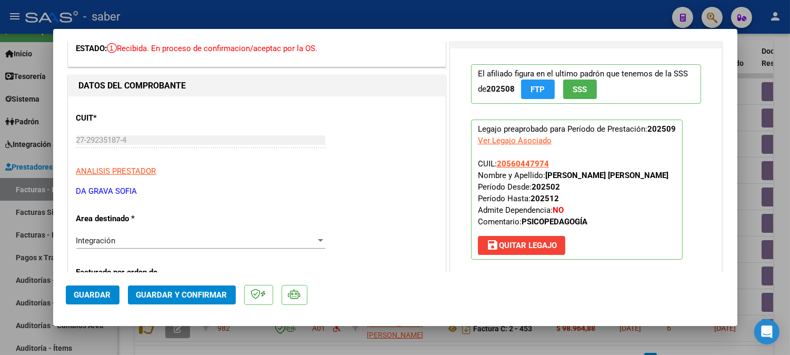
click at [208, 282] on mat-dialog-actions "Guardar Guardar y Confirmar" at bounding box center [395, 293] width 659 height 42
click at [204, 296] on span "Guardar y Confirmar" at bounding box center [181, 294] width 91 height 9
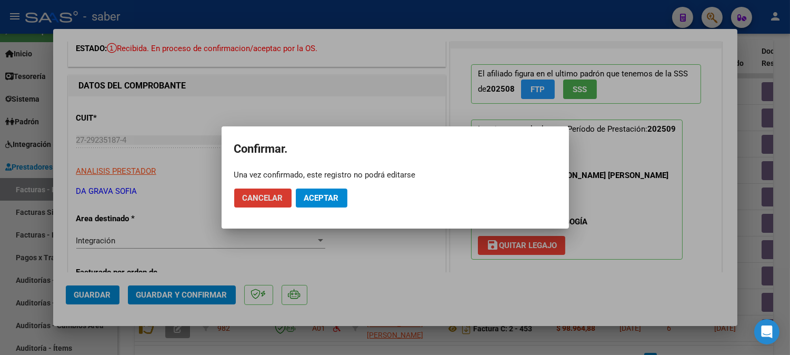
click at [328, 201] on span "Aceptar" at bounding box center [321, 197] width 35 height 9
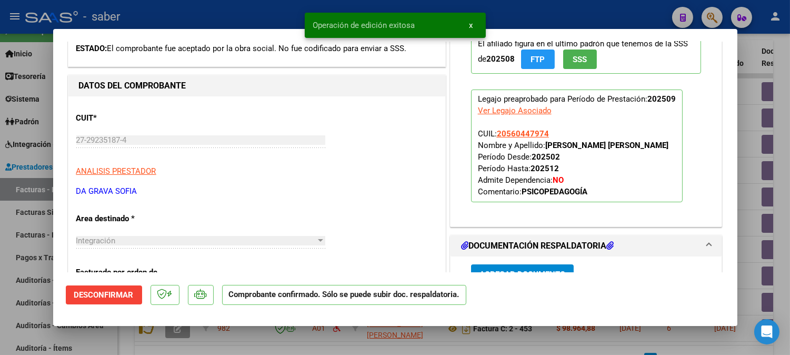
click at [755, 174] on div at bounding box center [395, 177] width 790 height 355
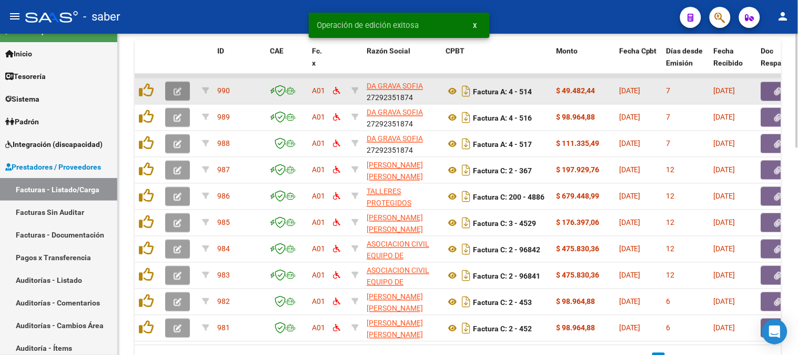
click at [184, 88] on button "button" at bounding box center [177, 91] width 25 height 19
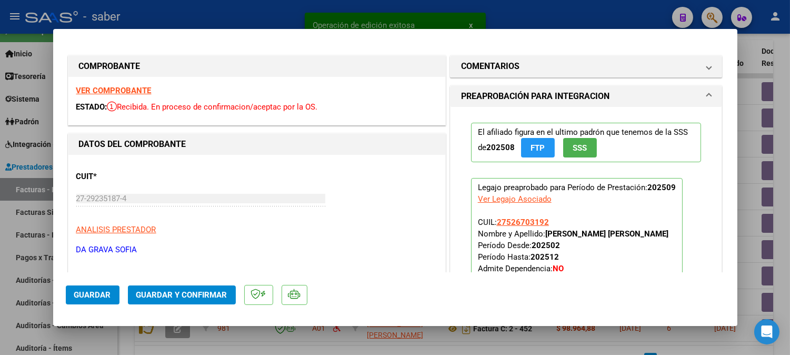
click at [131, 91] on strong "VER COMPROBANTE" at bounding box center [113, 90] width 75 height 9
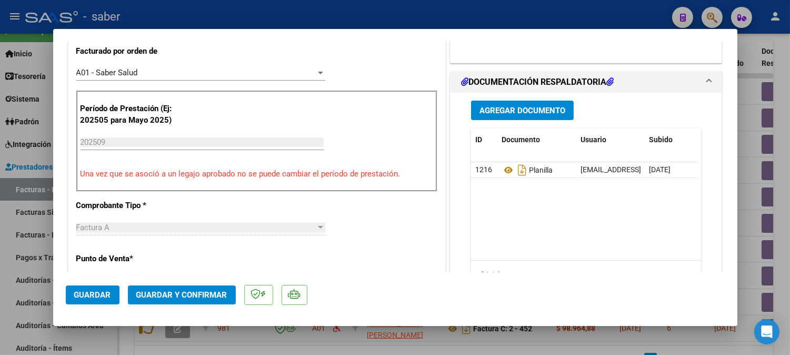
scroll to position [292, 0]
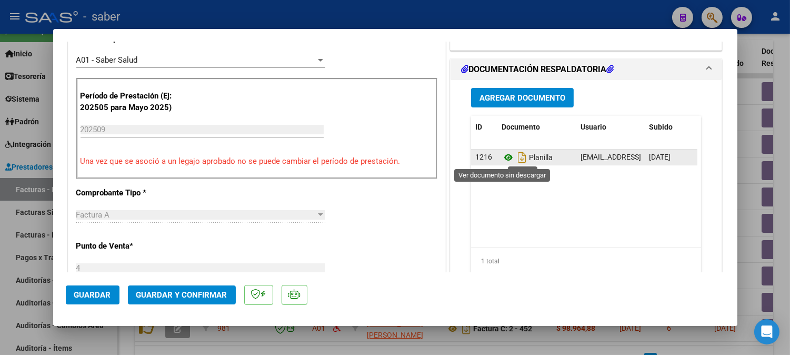
click at [502, 161] on icon at bounding box center [509, 157] width 14 height 13
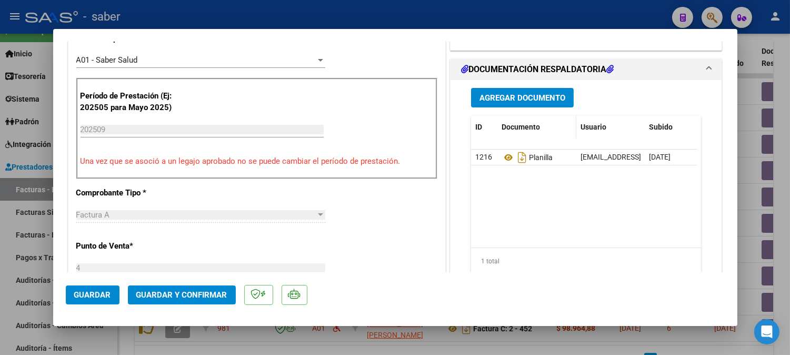
scroll to position [117, 0]
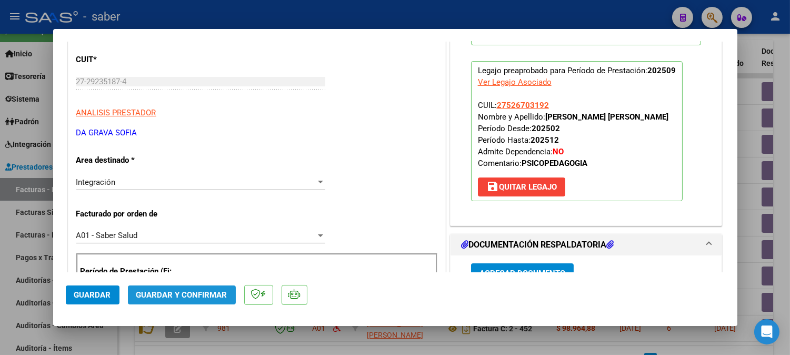
click at [183, 297] on span "Guardar y Confirmar" at bounding box center [181, 294] width 91 height 9
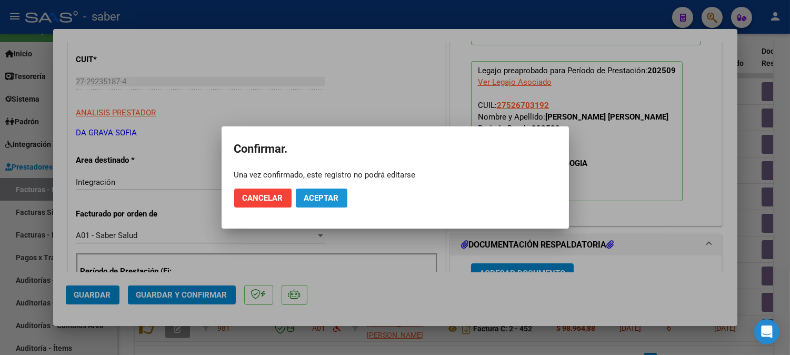
click at [332, 191] on button "Aceptar" at bounding box center [322, 197] width 52 height 19
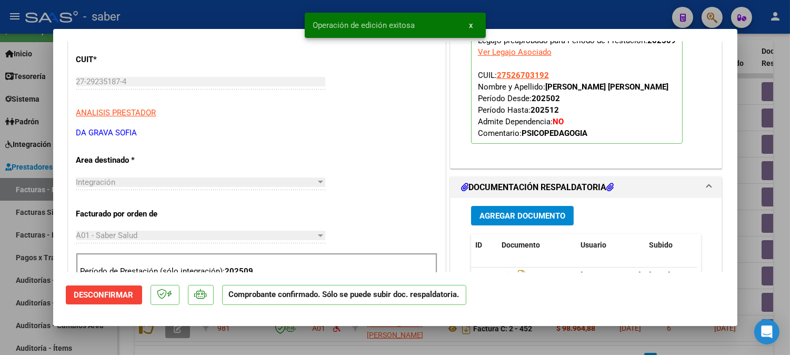
click at [751, 128] on div at bounding box center [395, 177] width 790 height 355
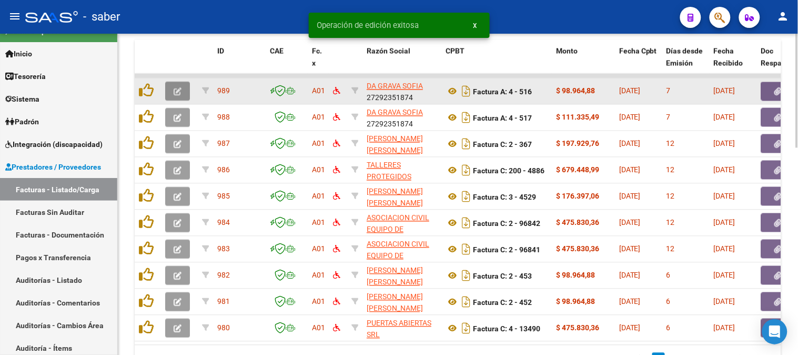
click at [175, 93] on icon "button" at bounding box center [178, 92] width 8 height 8
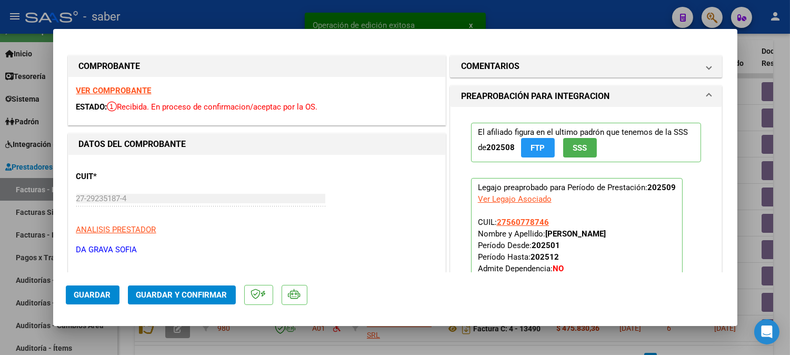
click at [121, 88] on strong "VER COMPROBANTE" at bounding box center [113, 90] width 75 height 9
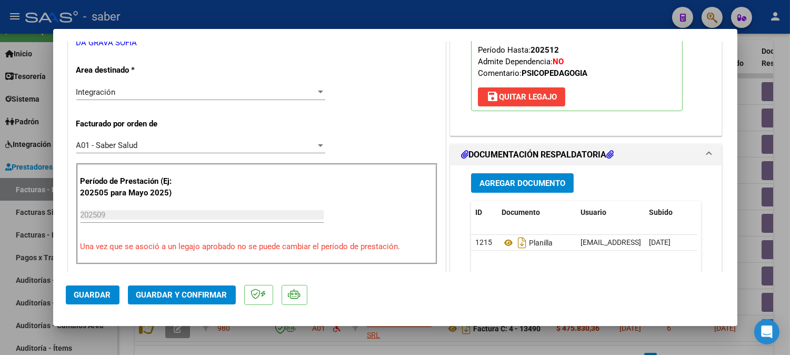
scroll to position [234, 0]
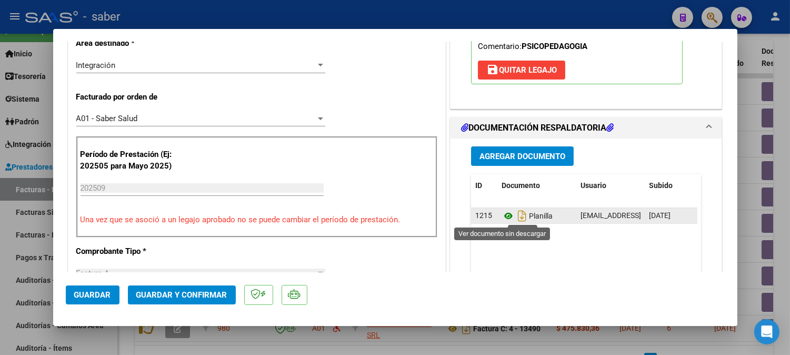
click at [503, 215] on icon at bounding box center [509, 215] width 14 height 13
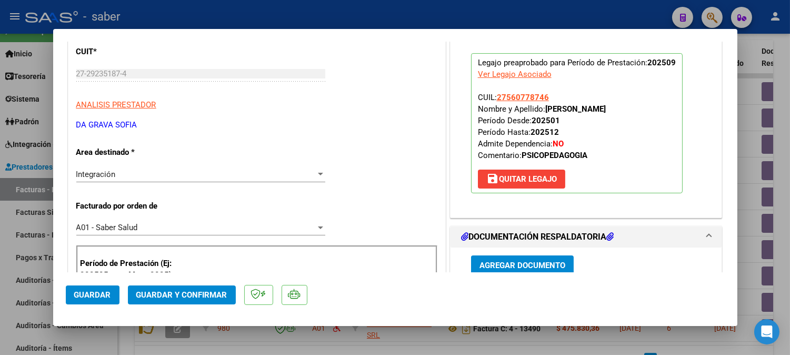
scroll to position [0, 0]
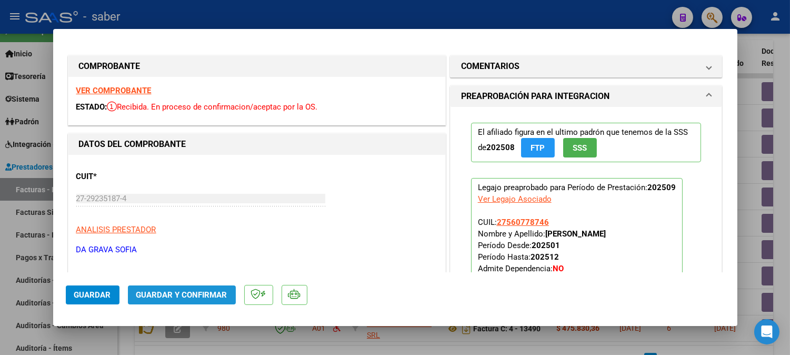
click at [182, 289] on button "Guardar y Confirmar" at bounding box center [182, 294] width 108 height 19
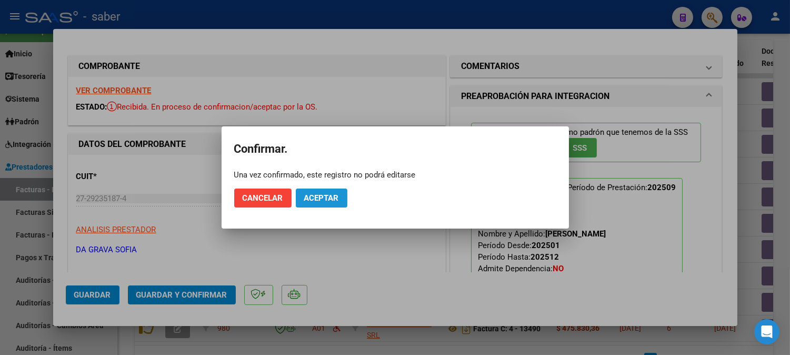
click at [334, 202] on span "Aceptar" at bounding box center [321, 197] width 35 height 9
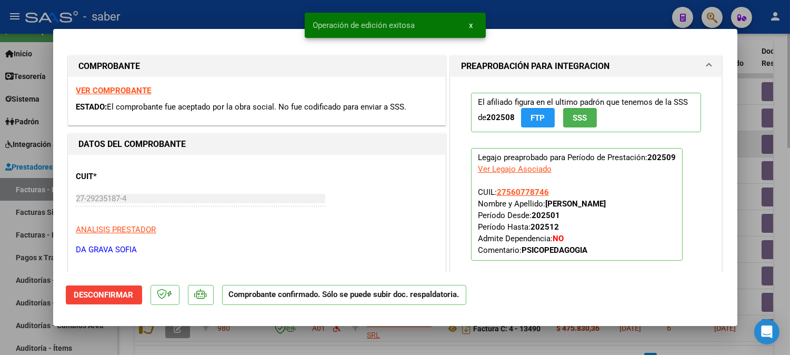
click at [745, 143] on div at bounding box center [395, 177] width 790 height 355
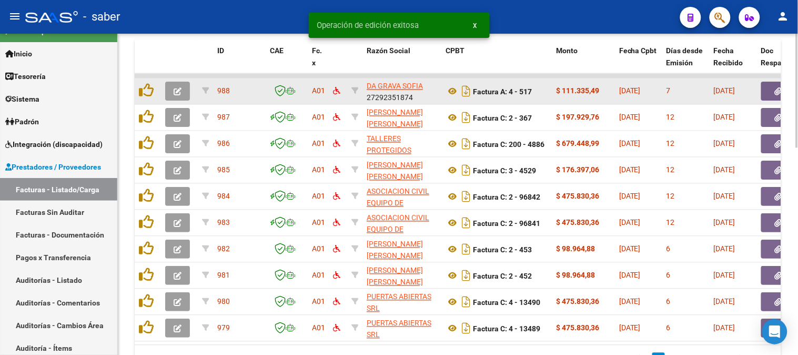
click at [185, 87] on button "button" at bounding box center [177, 91] width 25 height 19
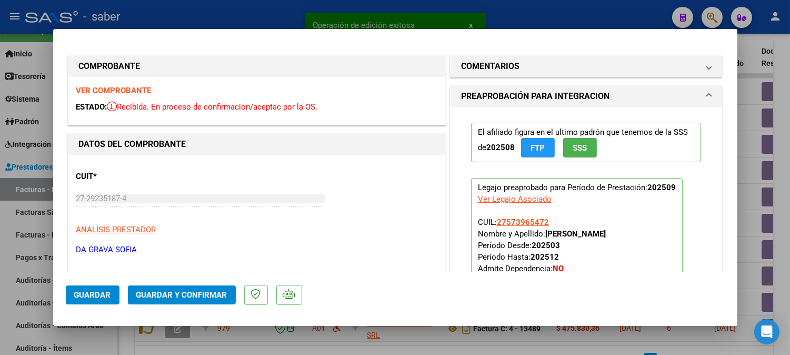
click at [108, 91] on strong "VER COMPROBANTE" at bounding box center [113, 90] width 75 height 9
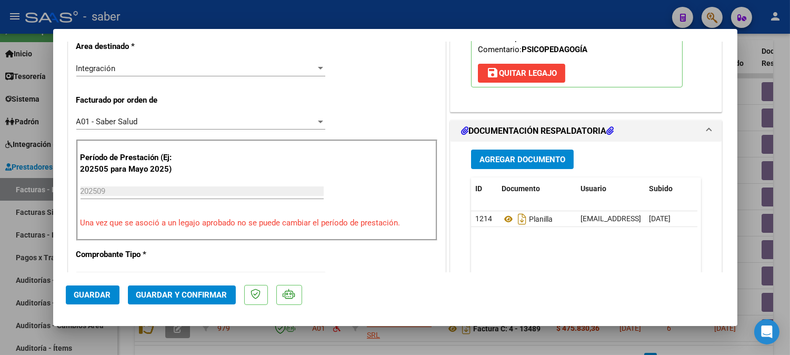
scroll to position [234, 0]
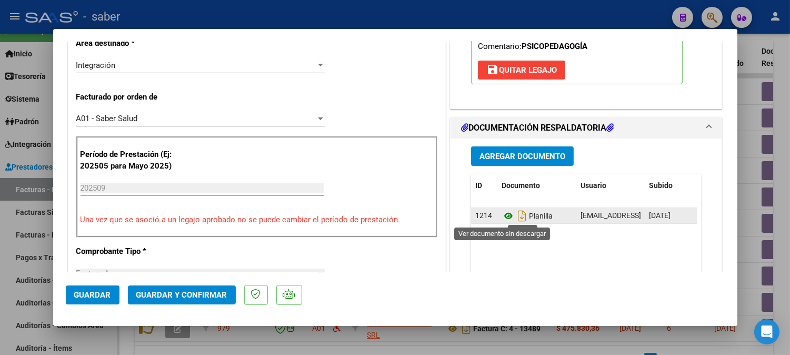
click at [502, 217] on icon at bounding box center [509, 215] width 14 height 13
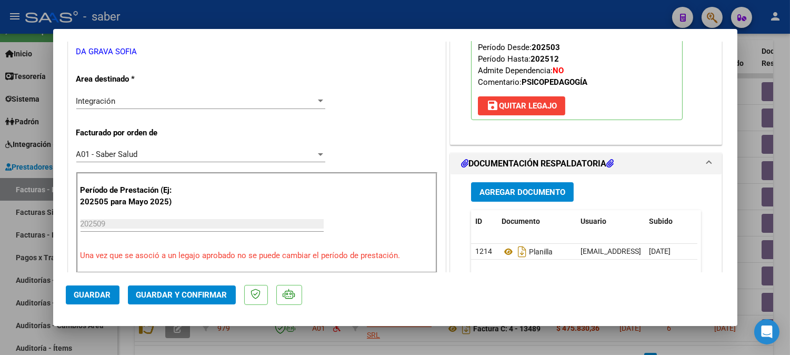
scroll to position [117, 0]
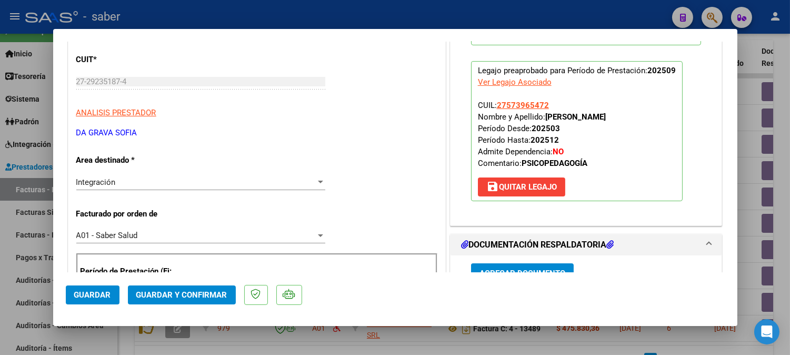
click at [197, 301] on button "Guardar y Confirmar" at bounding box center [182, 294] width 108 height 19
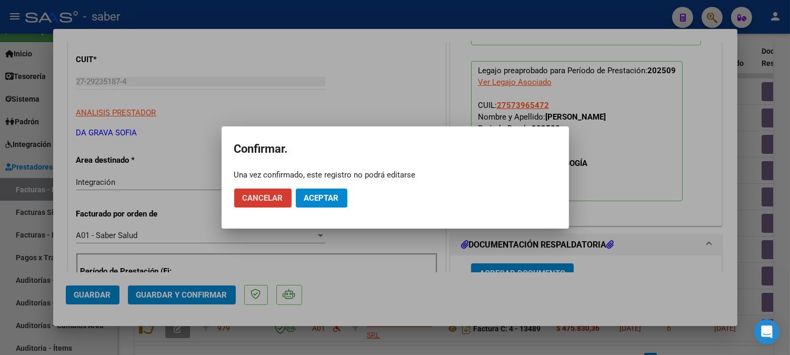
click at [326, 197] on span "Aceptar" at bounding box center [321, 197] width 35 height 9
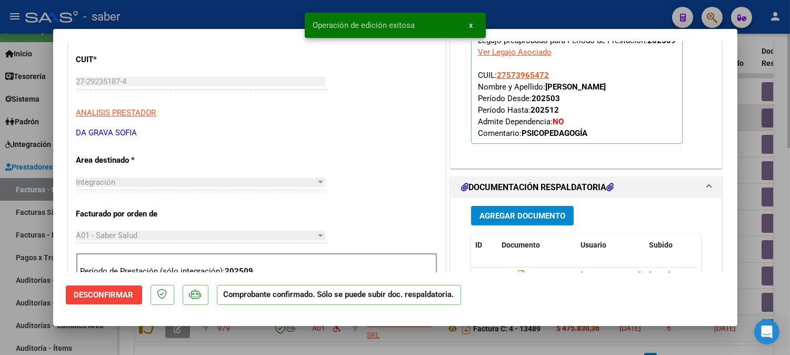
click at [747, 112] on div at bounding box center [395, 177] width 790 height 355
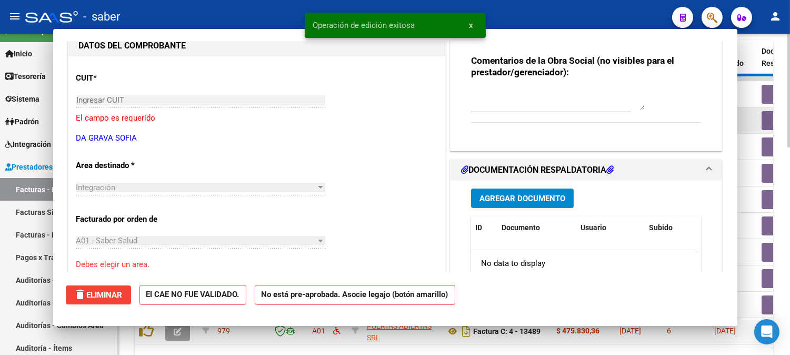
scroll to position [135, 0]
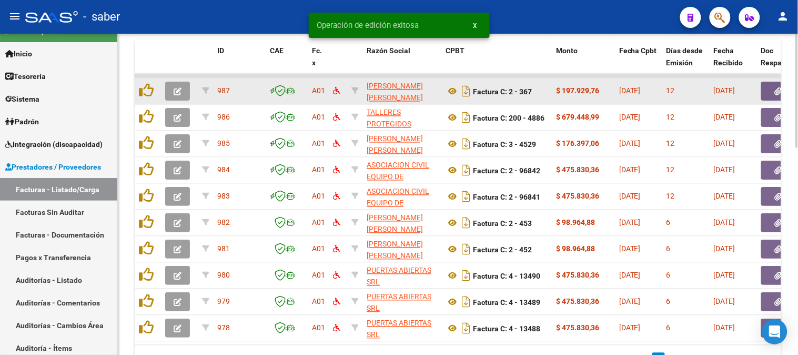
click at [172, 88] on button "button" at bounding box center [177, 91] width 25 height 19
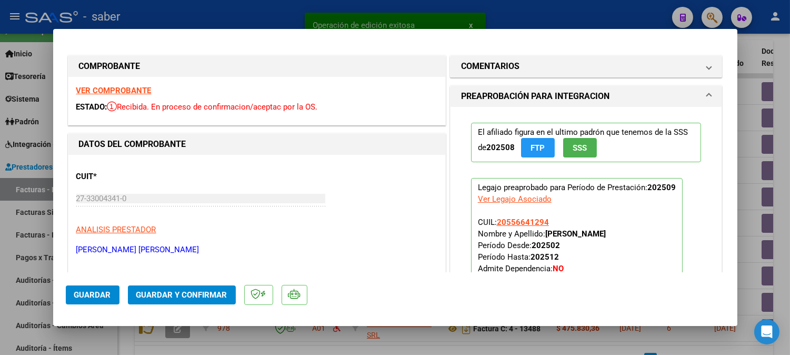
click at [130, 88] on strong "VER COMPROBANTE" at bounding box center [113, 90] width 75 height 9
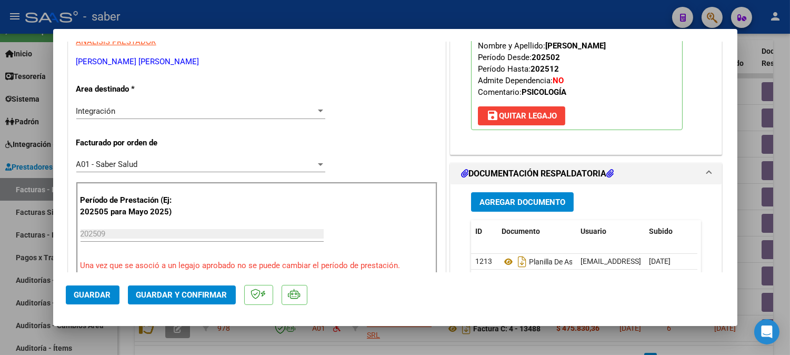
scroll to position [234, 0]
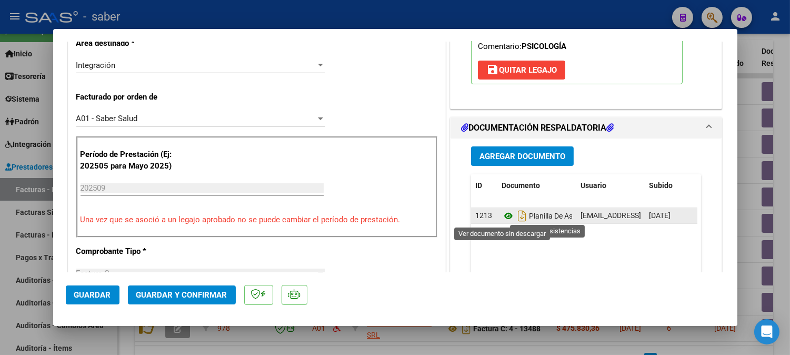
click at [502, 218] on icon at bounding box center [509, 215] width 14 height 13
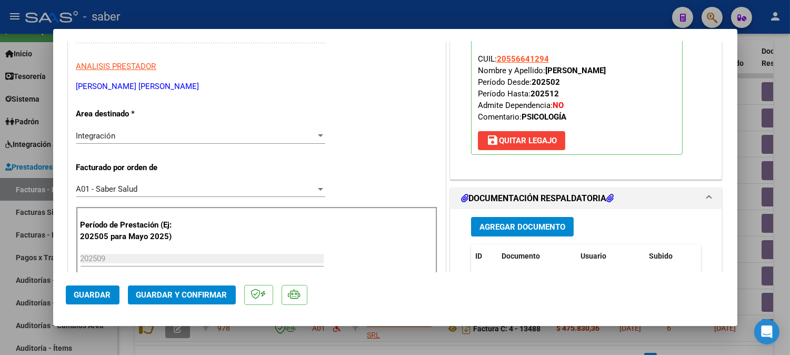
scroll to position [58, 0]
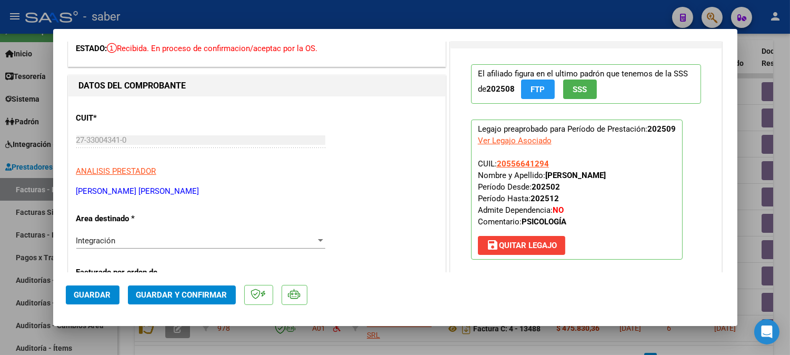
click at [191, 292] on span "Guardar y Confirmar" at bounding box center [181, 294] width 91 height 9
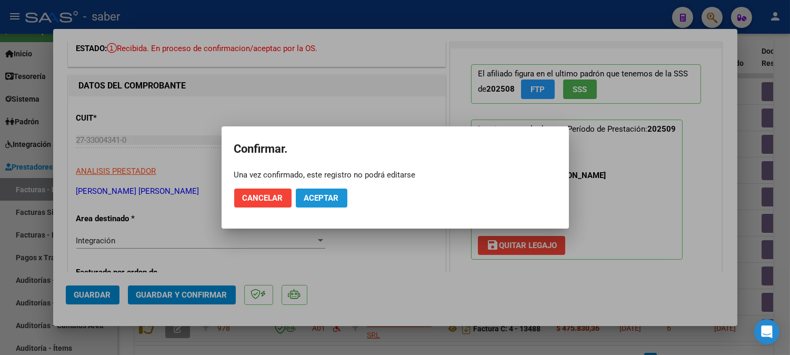
click at [312, 197] on span "Aceptar" at bounding box center [321, 197] width 35 height 9
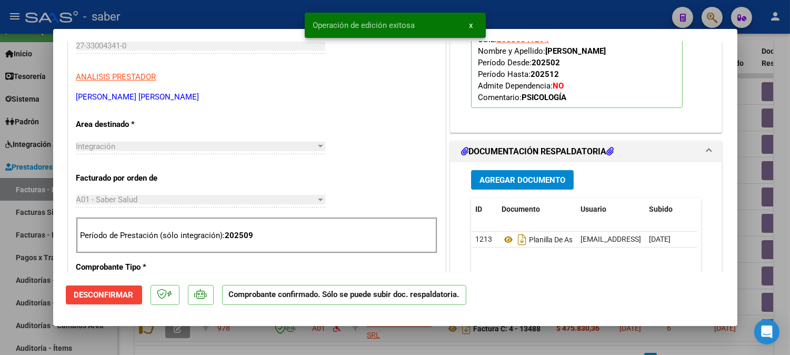
scroll to position [234, 0]
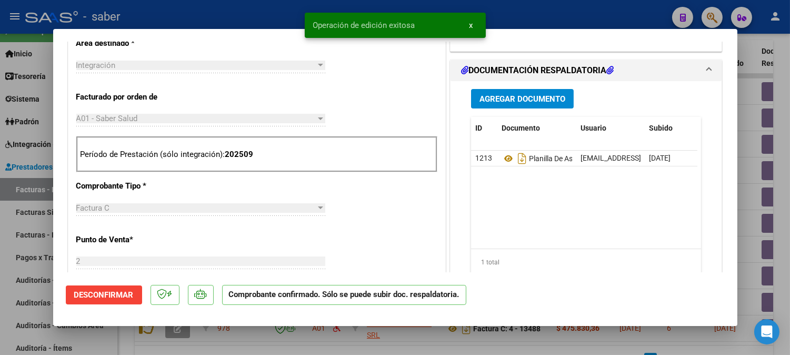
click at [737, 166] on mat-dialog-content "COMPROBANTE VER COMPROBANTE ESTADO: El comprobante fue aceptado por la obra soc…" at bounding box center [395, 157] width 684 height 231
click at [743, 164] on div at bounding box center [395, 177] width 790 height 355
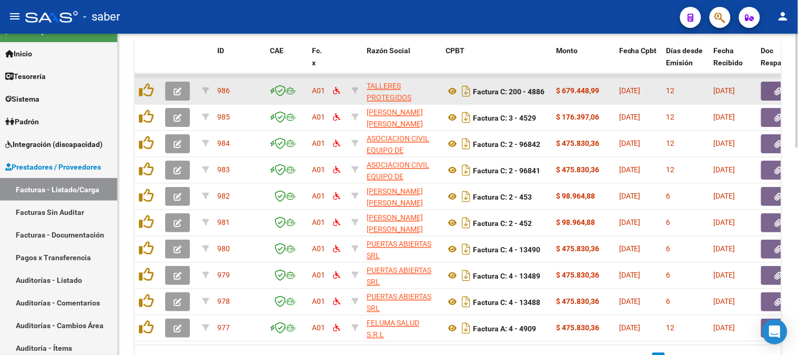
click at [181, 94] on icon "button" at bounding box center [178, 92] width 8 height 8
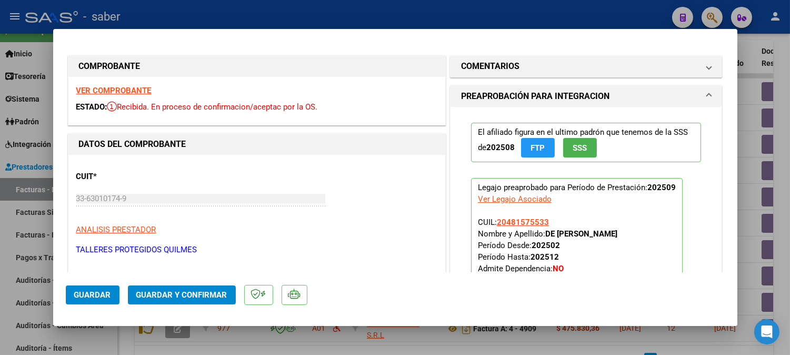
click at [111, 89] on strong "VER COMPROBANTE" at bounding box center [113, 90] width 75 height 9
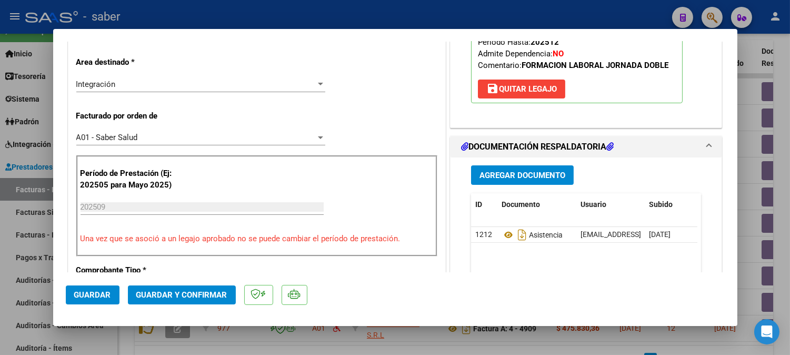
scroll to position [234, 0]
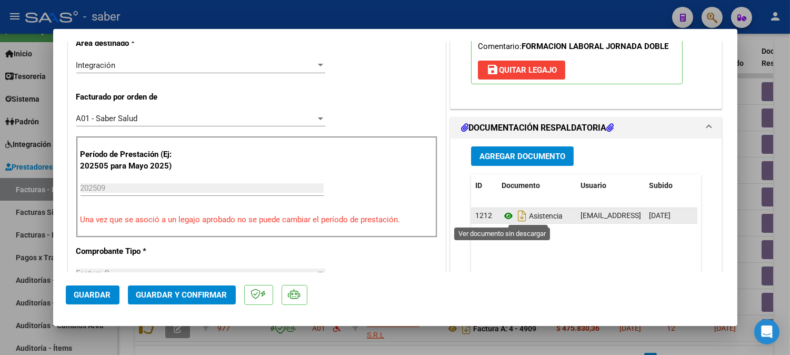
click at [506, 215] on icon at bounding box center [509, 215] width 14 height 13
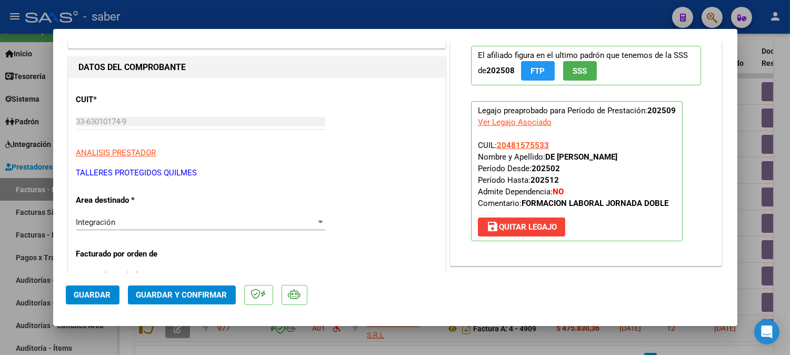
scroll to position [58, 0]
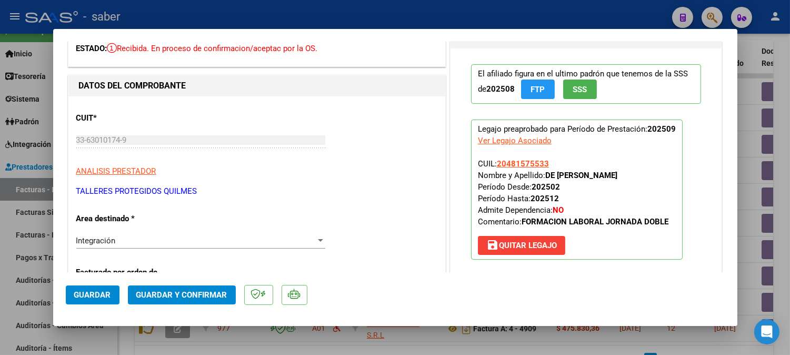
click at [201, 293] on span "Guardar y Confirmar" at bounding box center [181, 294] width 91 height 9
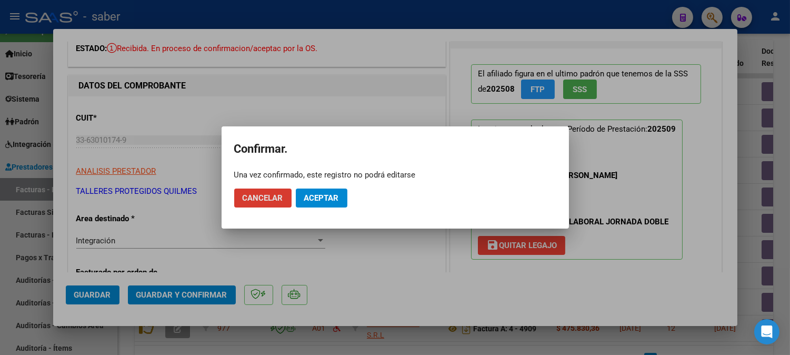
click at [323, 196] on span "Aceptar" at bounding box center [321, 197] width 35 height 9
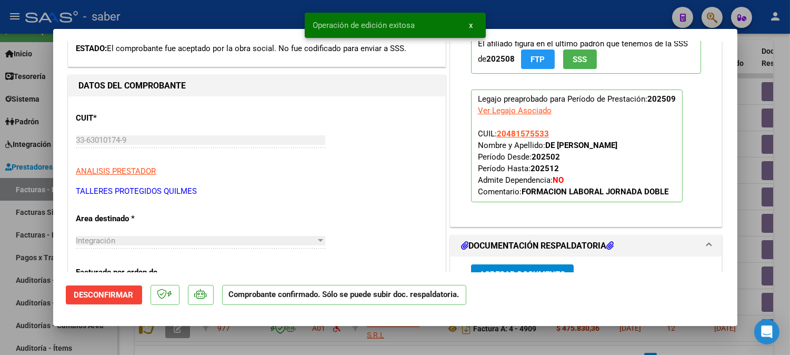
click at [744, 182] on div at bounding box center [395, 177] width 790 height 355
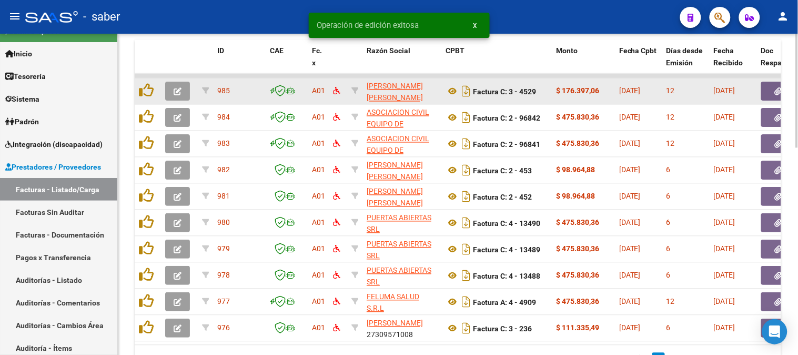
click at [174, 91] on icon "button" at bounding box center [178, 92] width 8 height 8
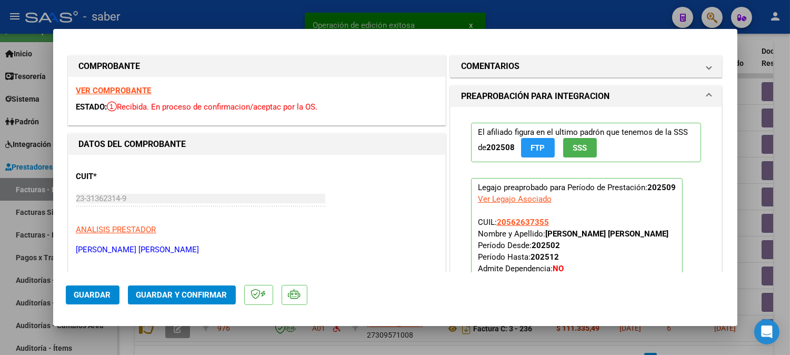
click at [108, 86] on div "VER COMPROBANTE ESTADO: Recibida. En proceso de confirmacion/aceptac por la OS." at bounding box center [256, 101] width 377 height 48
click at [121, 90] on strong "VER COMPROBANTE" at bounding box center [113, 90] width 75 height 9
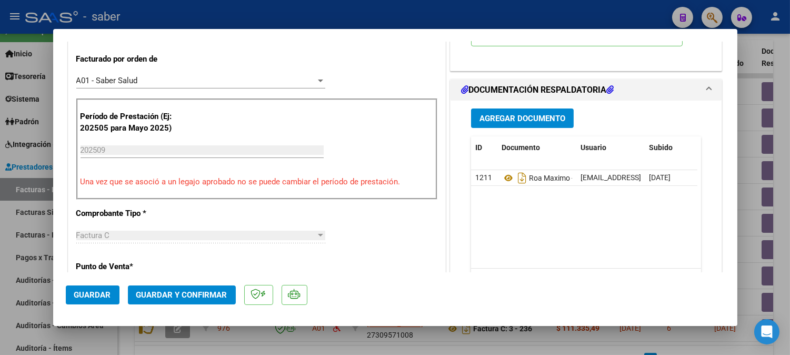
scroll to position [292, 0]
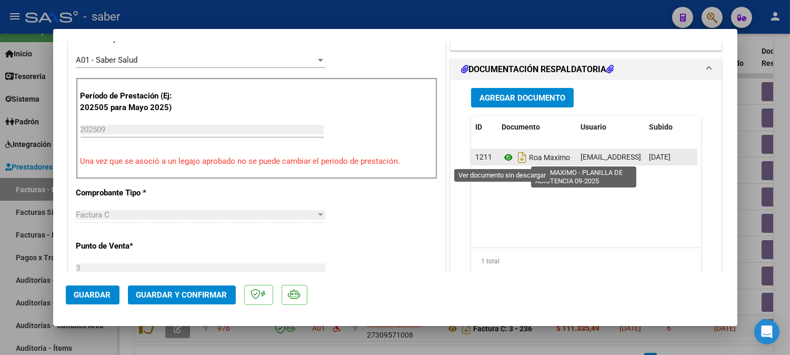
click at [503, 155] on icon at bounding box center [509, 157] width 14 height 13
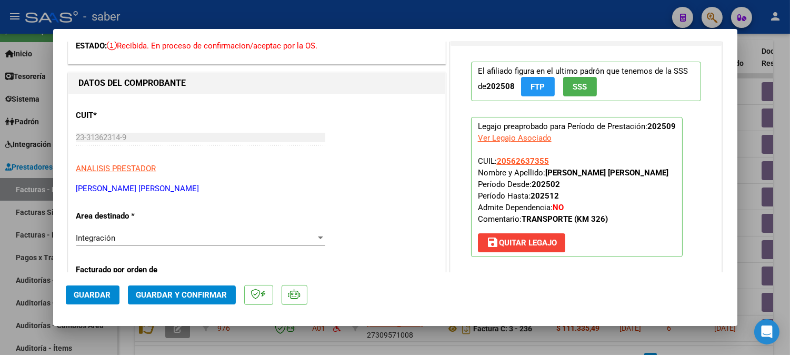
scroll to position [0, 0]
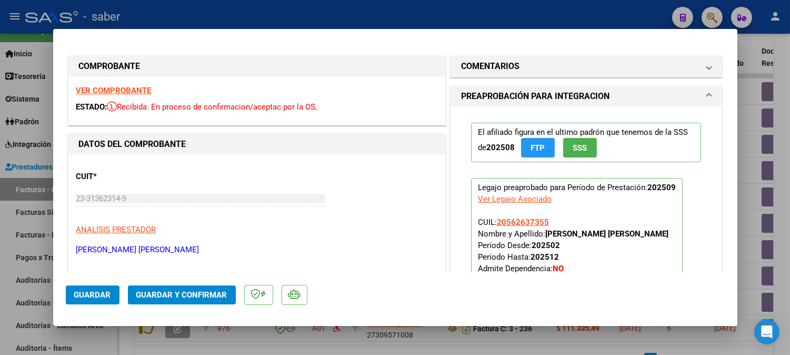
click at [125, 89] on strong "VER COMPROBANTE" at bounding box center [113, 90] width 75 height 9
click at [183, 291] on span "Guardar y Confirmar" at bounding box center [181, 294] width 91 height 9
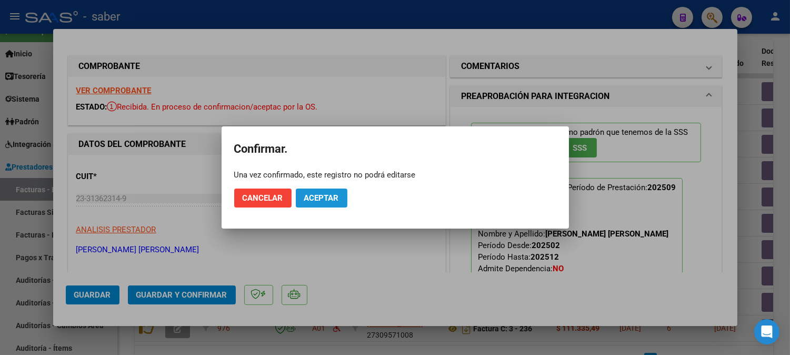
click at [339, 199] on button "Aceptar" at bounding box center [322, 197] width 52 height 19
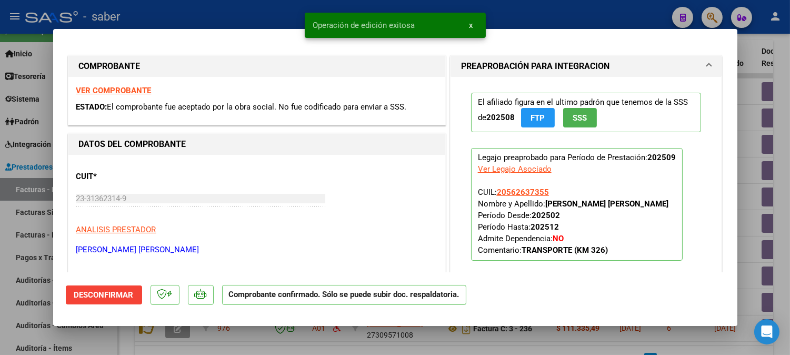
click at [754, 146] on div at bounding box center [395, 177] width 790 height 355
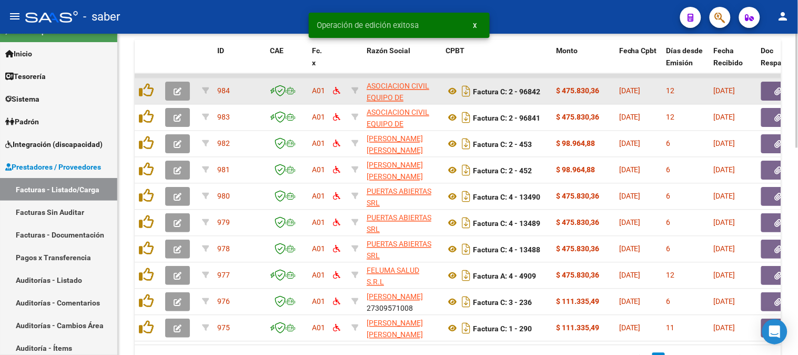
click at [179, 91] on icon "button" at bounding box center [178, 92] width 8 height 8
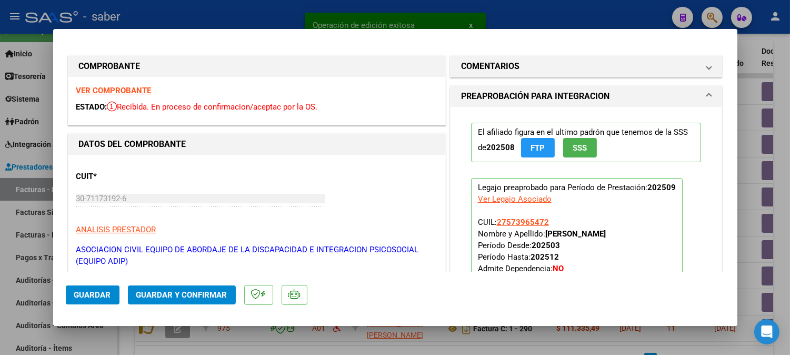
click at [118, 87] on strong "VER COMPROBANTE" at bounding box center [113, 90] width 75 height 9
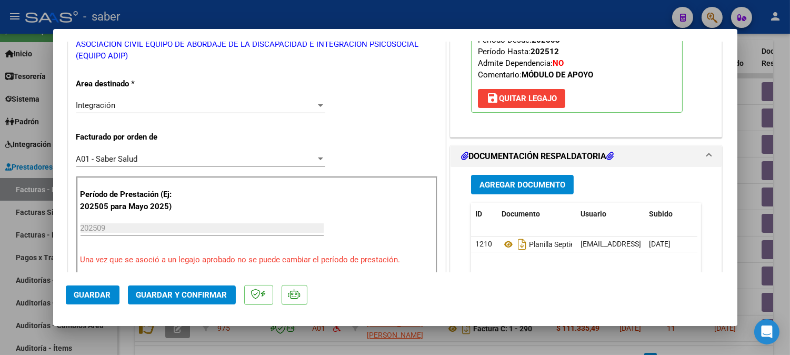
scroll to position [234, 0]
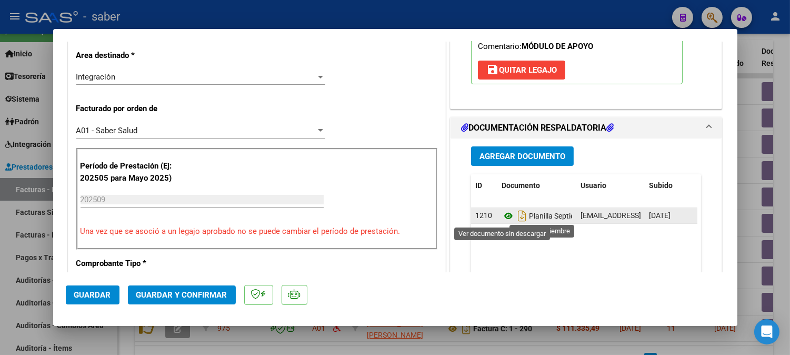
click at [503, 211] on icon at bounding box center [509, 215] width 14 height 13
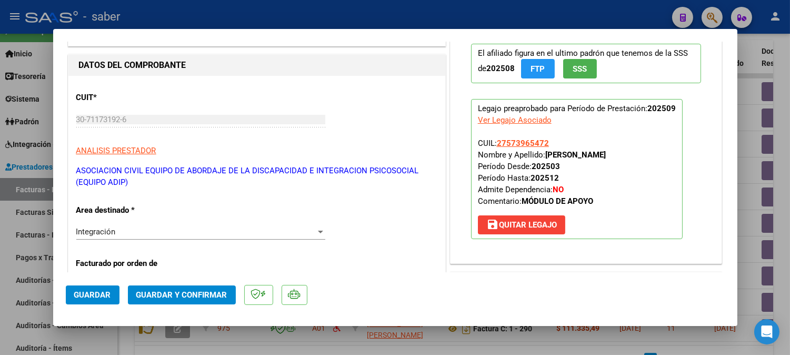
scroll to position [0, 0]
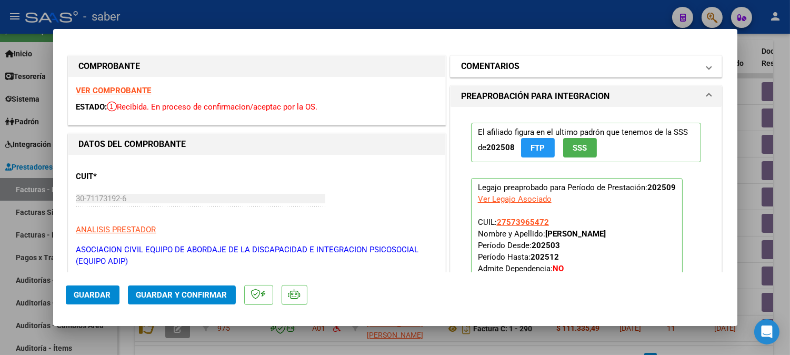
click at [530, 66] on mat-panel-title "COMENTARIOS" at bounding box center [580, 66] width 238 height 13
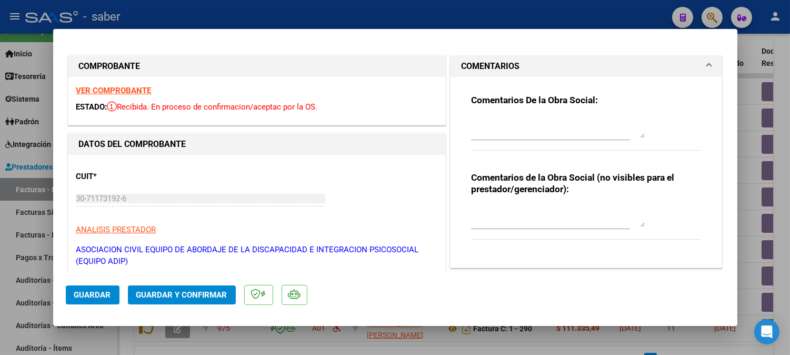
click at [530, 66] on mat-panel-title "COMENTARIOS" at bounding box center [580, 66] width 238 height 13
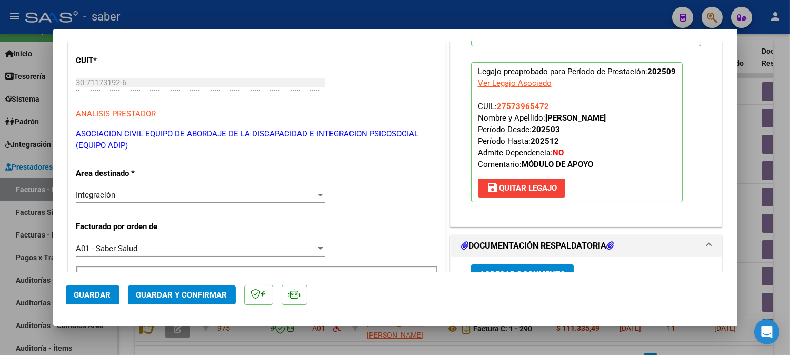
scroll to position [117, 0]
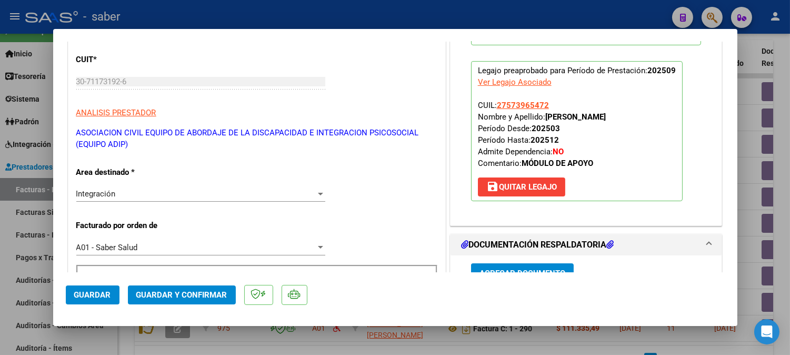
click at [187, 291] on span "Guardar y Confirmar" at bounding box center [181, 294] width 91 height 9
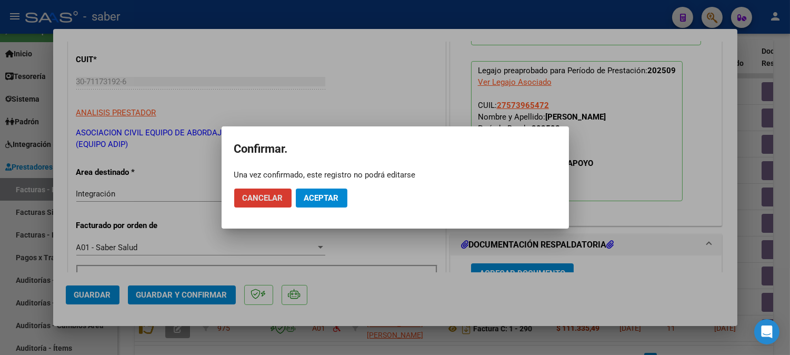
click at [312, 193] on span "Aceptar" at bounding box center [321, 197] width 35 height 9
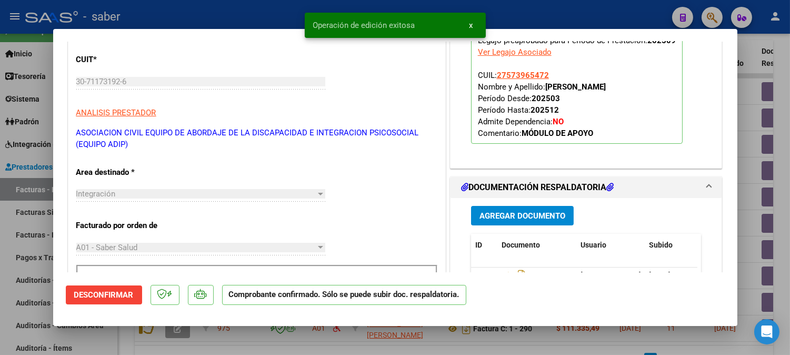
click at [750, 141] on div at bounding box center [395, 177] width 790 height 355
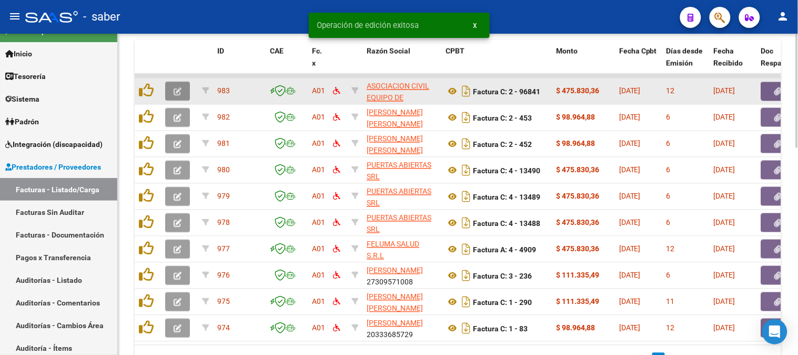
click at [177, 93] on icon "button" at bounding box center [178, 92] width 8 height 8
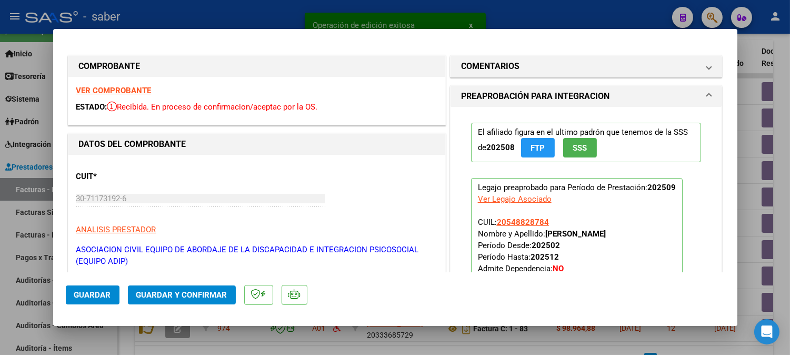
click at [135, 89] on strong "VER COMPROBANTE" at bounding box center [113, 90] width 75 height 9
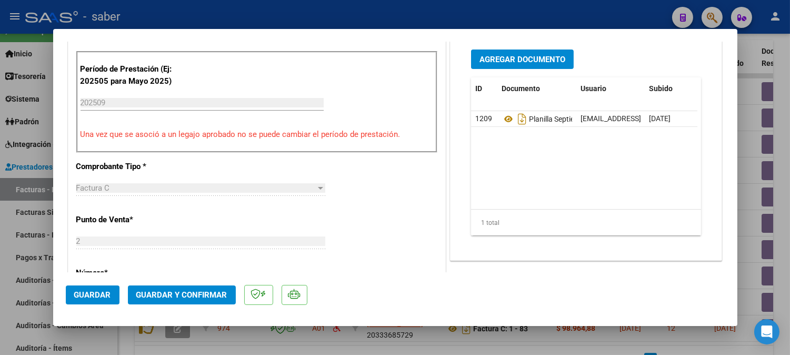
scroll to position [351, 0]
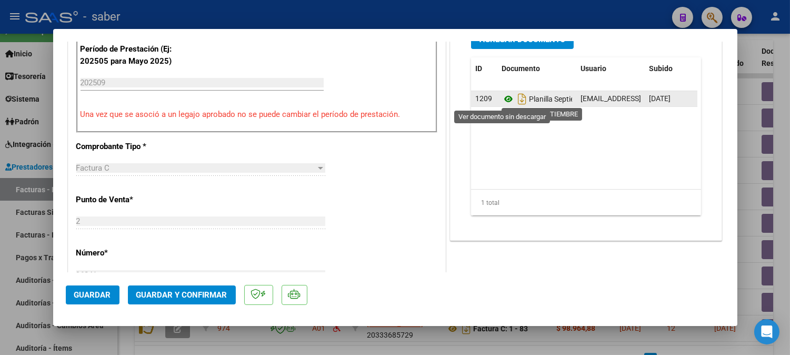
click at [502, 95] on icon at bounding box center [509, 99] width 14 height 13
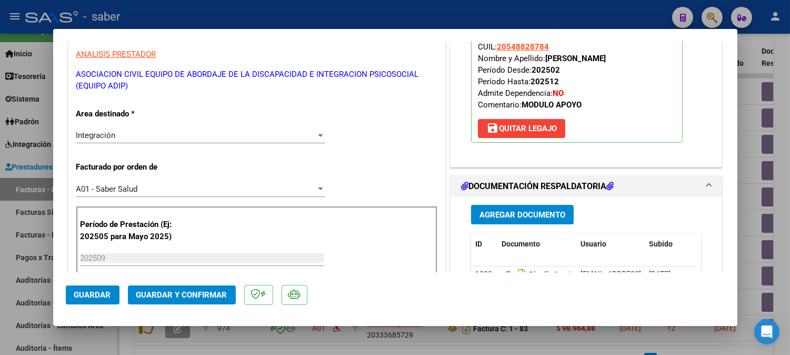
scroll to position [117, 0]
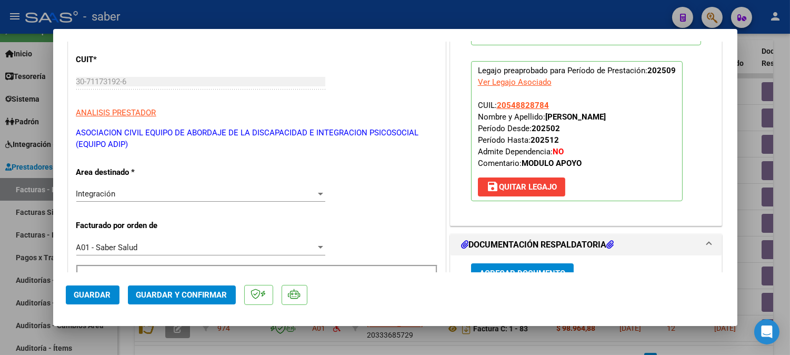
click at [205, 297] on span "Guardar y Confirmar" at bounding box center [181, 294] width 91 height 9
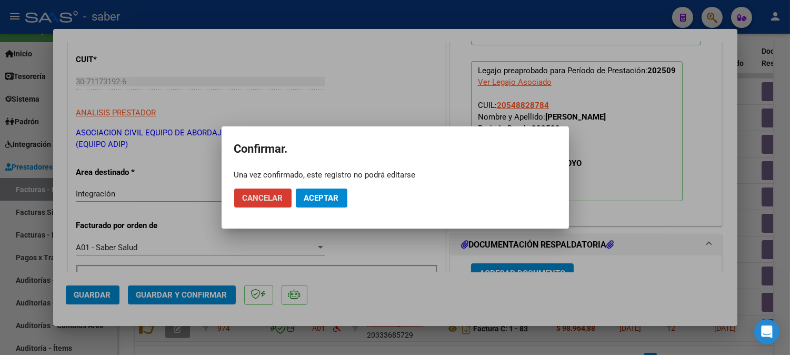
click at [332, 190] on button "Aceptar" at bounding box center [322, 197] width 52 height 19
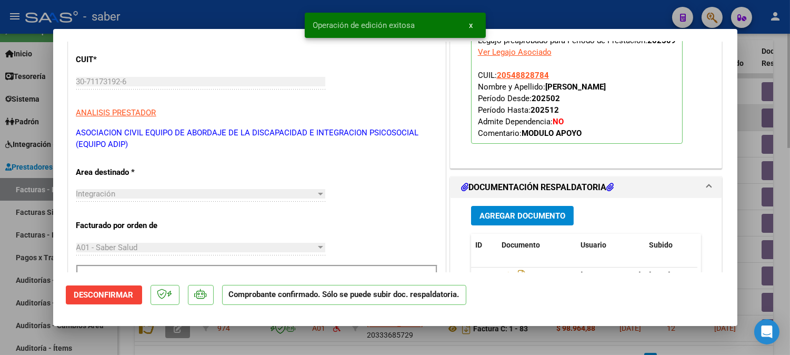
click at [751, 125] on div at bounding box center [395, 177] width 790 height 355
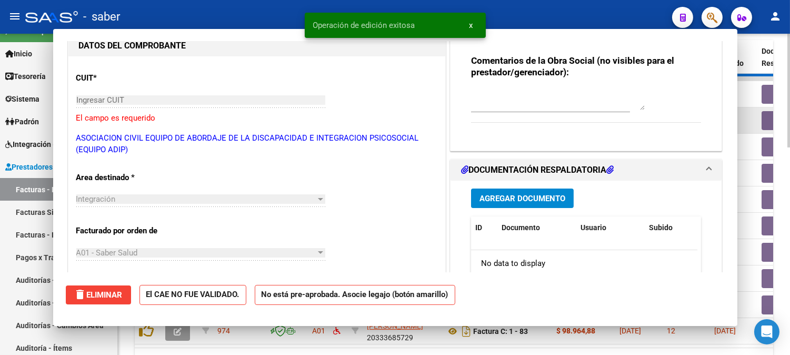
scroll to position [0, 0]
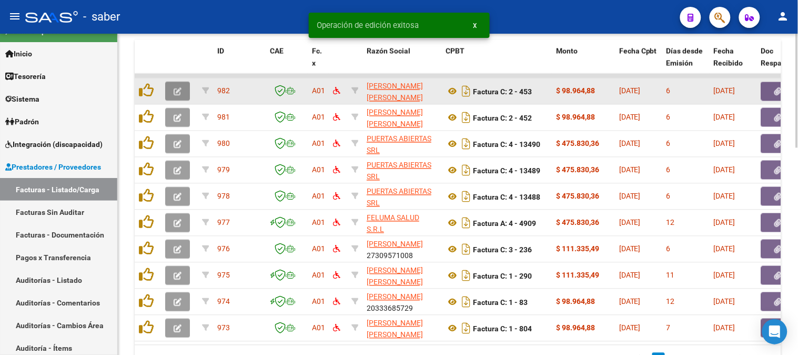
click at [186, 93] on button "button" at bounding box center [177, 91] width 25 height 19
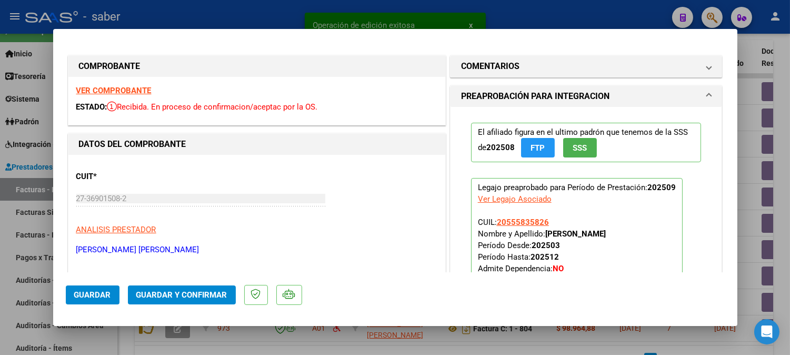
click at [120, 92] on strong "VER COMPROBANTE" at bounding box center [113, 90] width 75 height 9
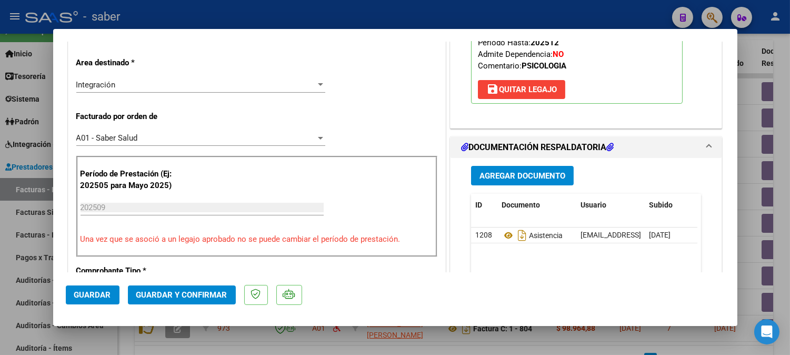
scroll to position [234, 0]
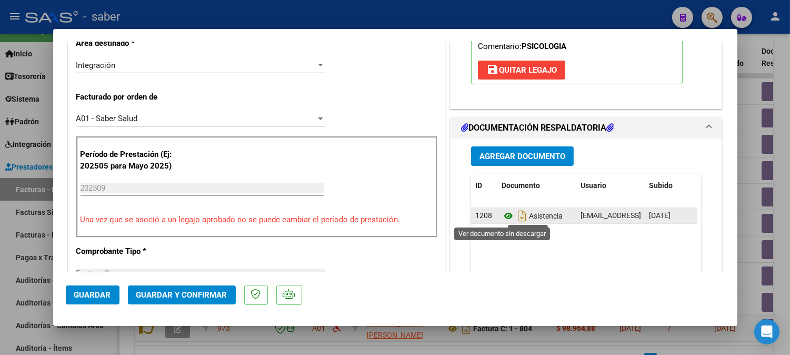
click at [502, 214] on icon at bounding box center [509, 215] width 14 height 13
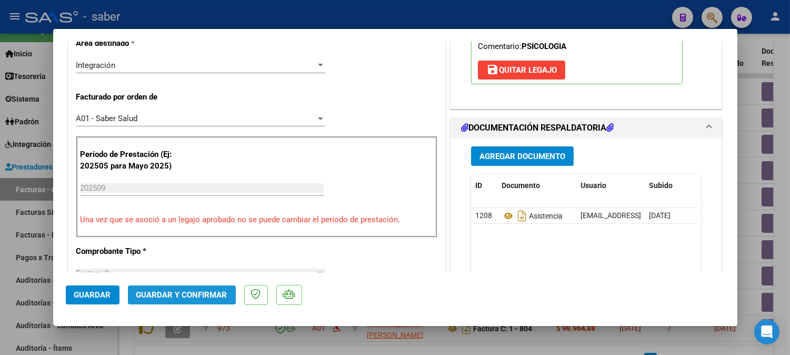
click at [204, 289] on button "Guardar y Confirmar" at bounding box center [182, 294] width 108 height 19
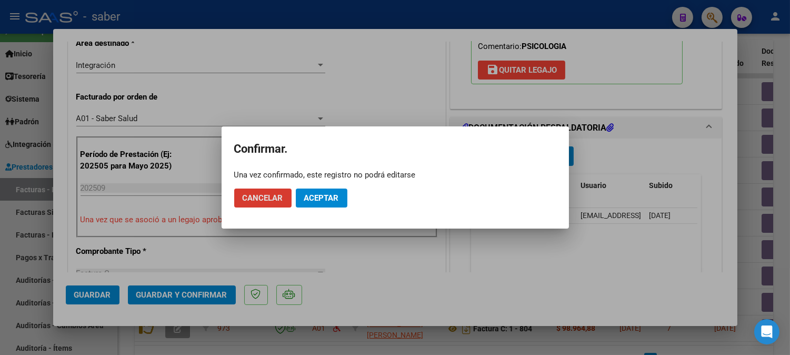
click at [302, 202] on button "Aceptar" at bounding box center [322, 197] width 52 height 19
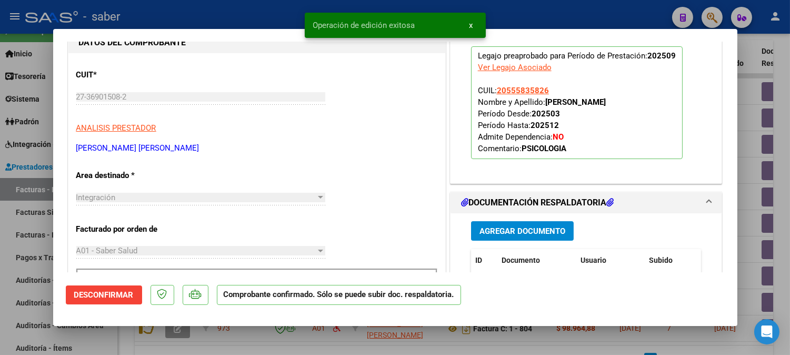
scroll to position [58, 0]
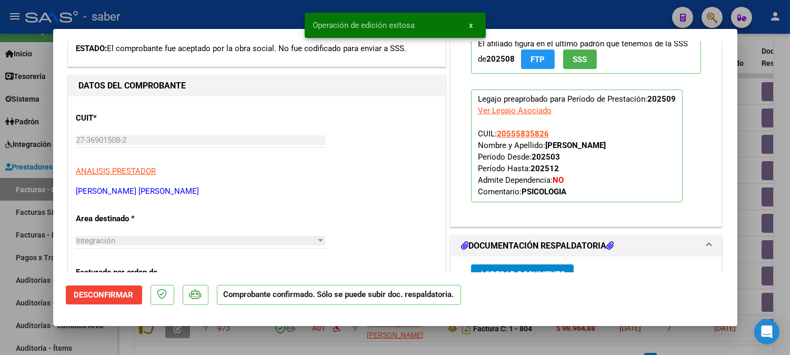
click at [745, 177] on div at bounding box center [395, 177] width 790 height 355
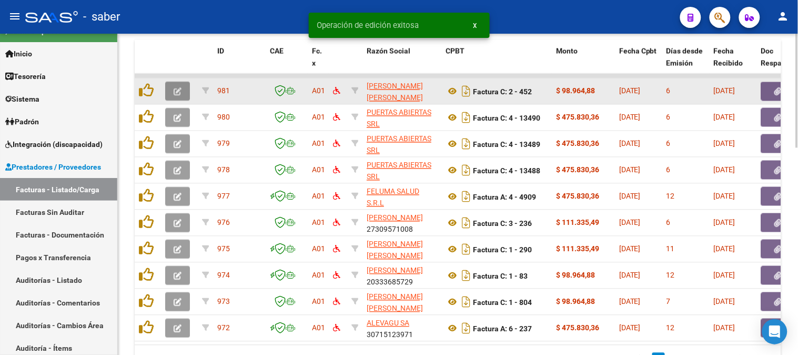
click at [176, 90] on icon "button" at bounding box center [178, 92] width 8 height 8
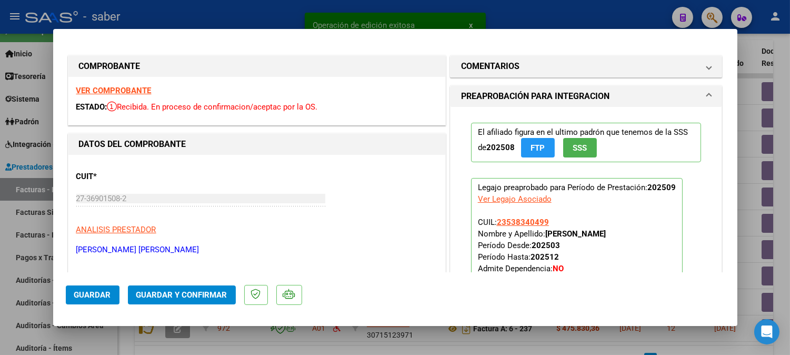
click at [133, 87] on strong "VER COMPROBANTE" at bounding box center [113, 90] width 75 height 9
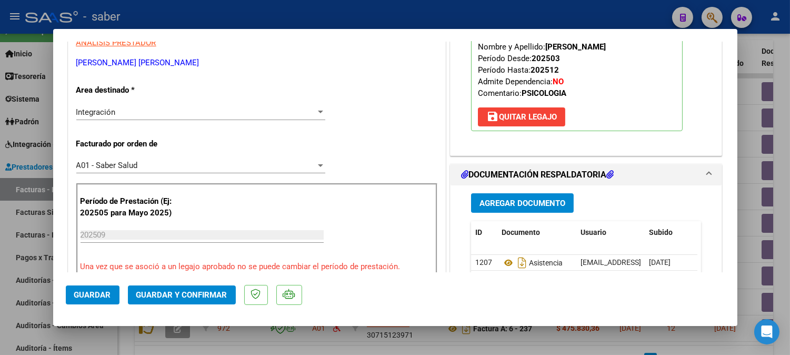
scroll to position [292, 0]
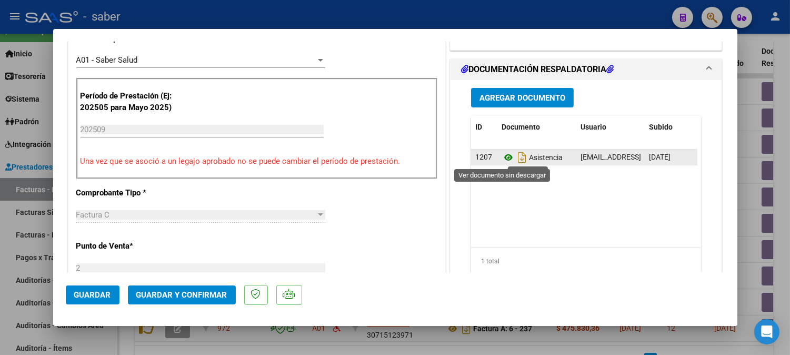
click at [504, 155] on icon at bounding box center [509, 157] width 14 height 13
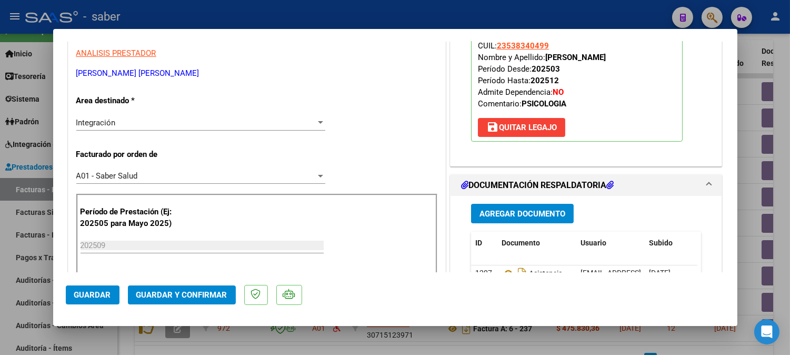
scroll to position [175, 0]
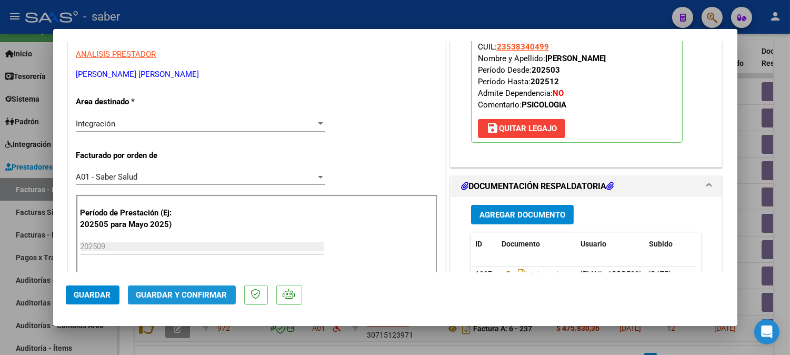
click at [217, 297] on span "Guardar y Confirmar" at bounding box center [181, 294] width 91 height 9
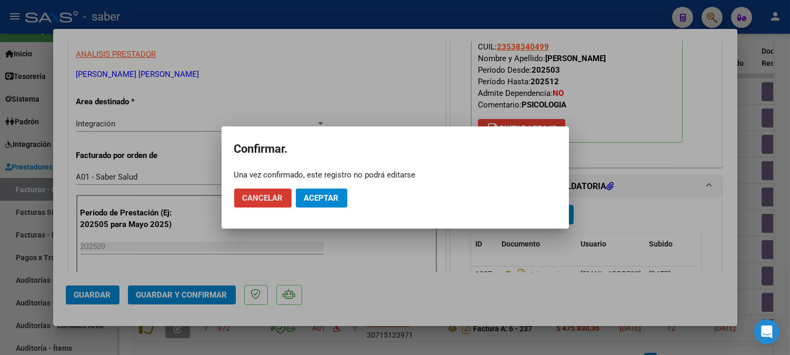
click at [318, 207] on button "Aceptar" at bounding box center [322, 197] width 52 height 19
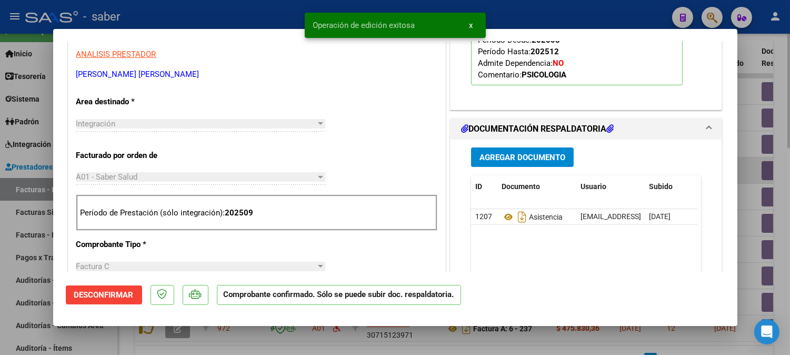
click at [755, 175] on div at bounding box center [395, 177] width 790 height 355
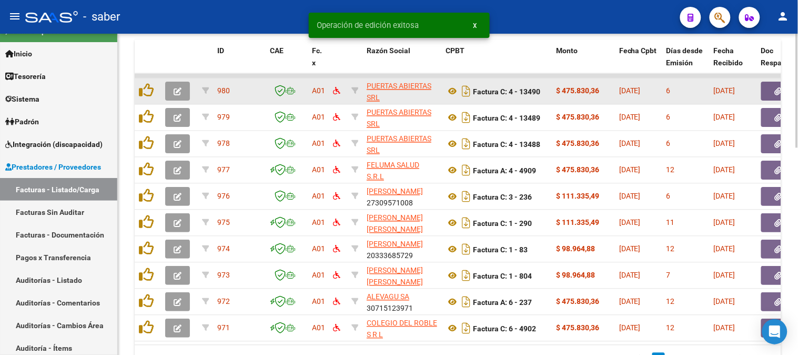
click at [177, 92] on icon "button" at bounding box center [178, 92] width 8 height 8
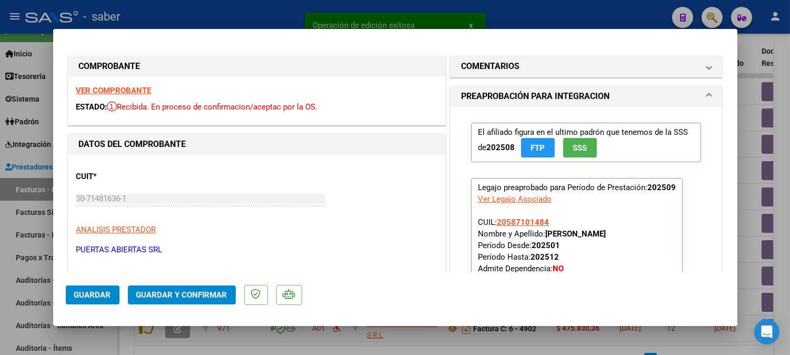
click at [119, 89] on strong "VER COMPROBANTE" at bounding box center [113, 90] width 75 height 9
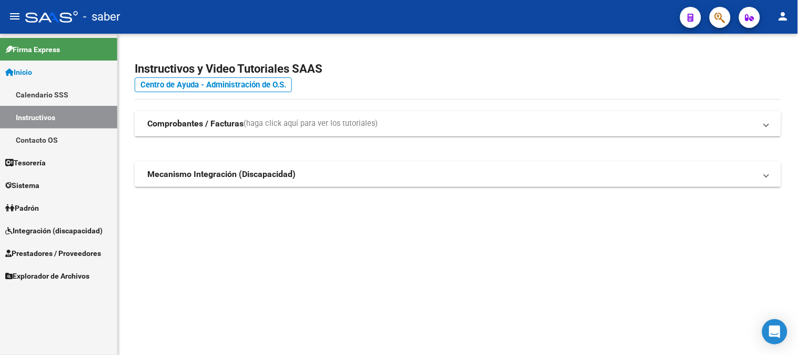
click at [46, 191] on link "Sistema" at bounding box center [58, 185] width 117 height 23
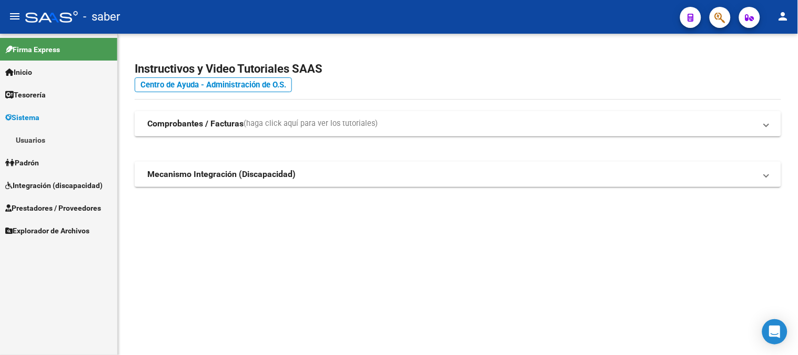
click at [54, 188] on span "Integración (discapacidad)" at bounding box center [53, 185] width 97 height 12
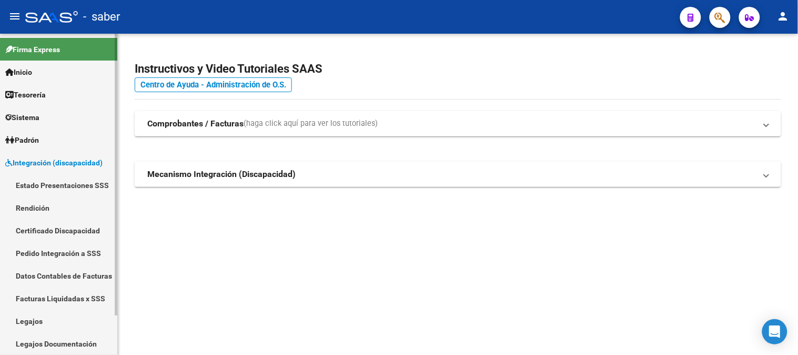
click at [49, 232] on link "Certificado Discapacidad" at bounding box center [58, 230] width 117 height 23
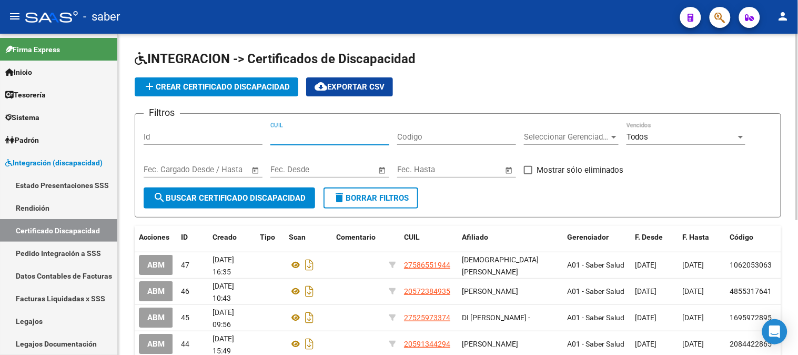
click at [296, 138] on input "CUIL" at bounding box center [330, 136] width 119 height 9
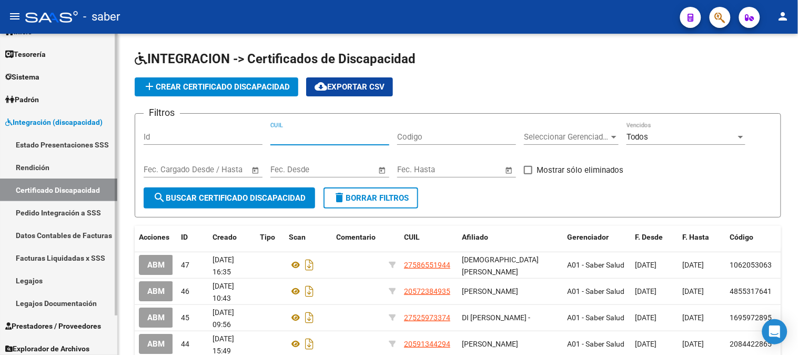
scroll to position [45, 0]
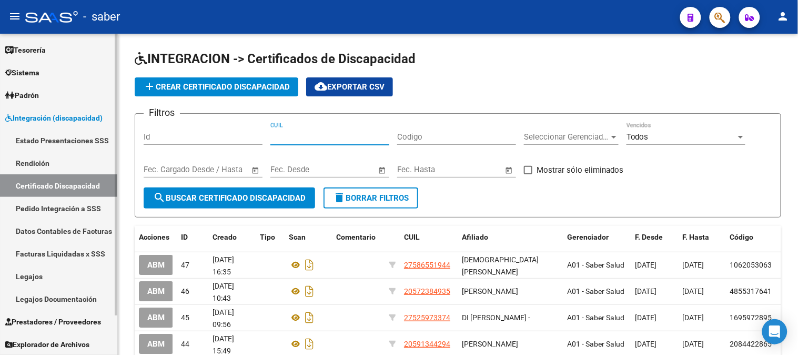
click at [53, 277] on link "Legajos" at bounding box center [58, 276] width 117 height 23
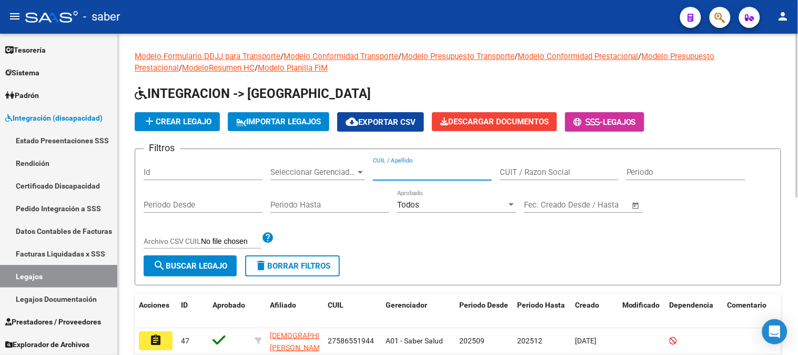
click at [405, 170] on input "CUIL / Apellido" at bounding box center [432, 171] width 119 height 9
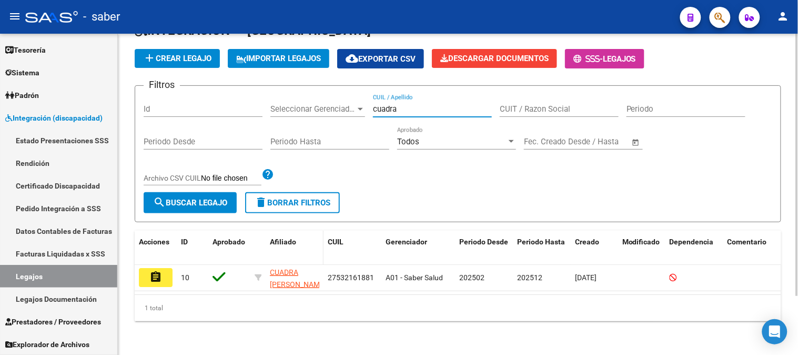
scroll to position [72, 0]
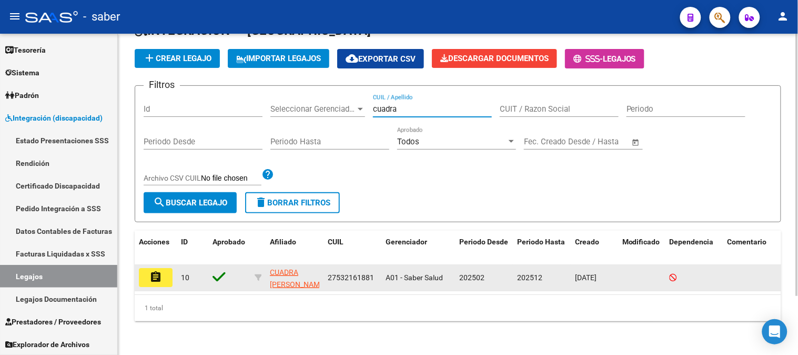
type input "cuadra"
click at [159, 271] on mat-icon "assignment" at bounding box center [155, 277] width 13 height 13
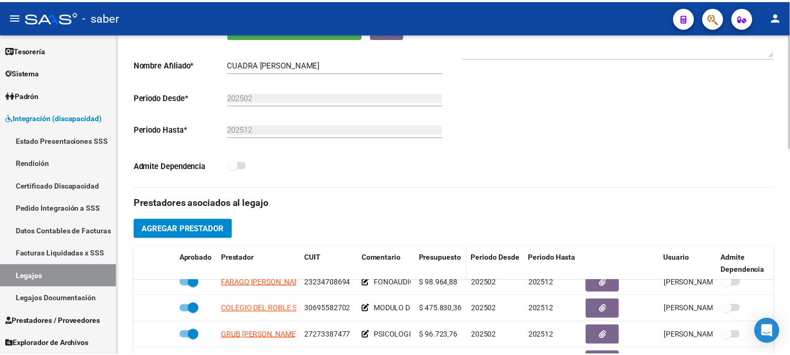
scroll to position [467, 0]
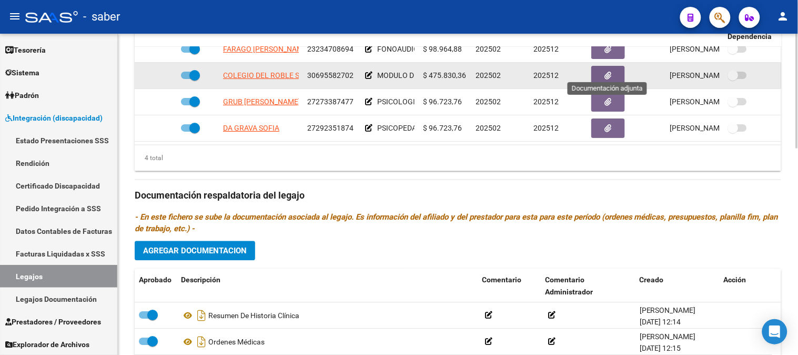
click at [612, 72] on icon "button" at bounding box center [608, 76] width 7 height 8
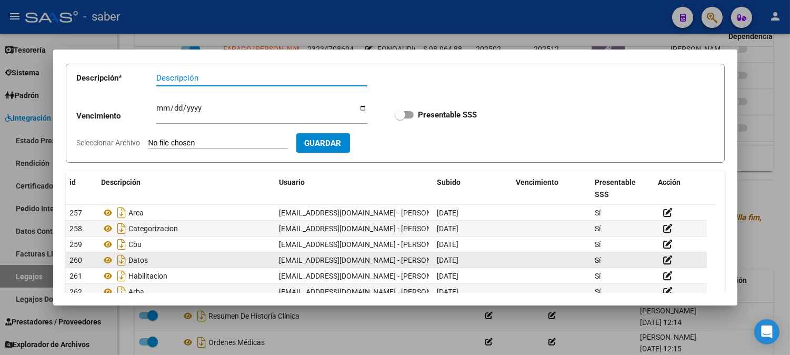
scroll to position [106, 0]
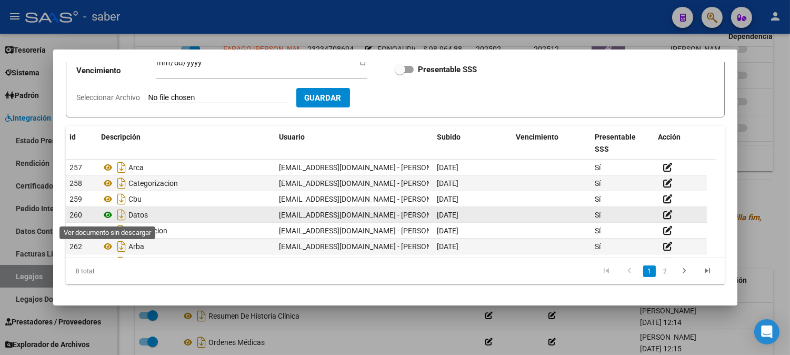
click at [109, 213] on icon at bounding box center [109, 214] width 14 height 13
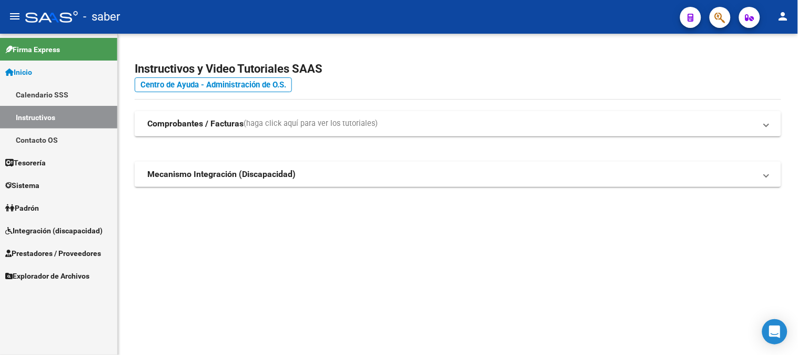
click at [54, 228] on span "Integración (discapacidad)" at bounding box center [53, 231] width 97 height 12
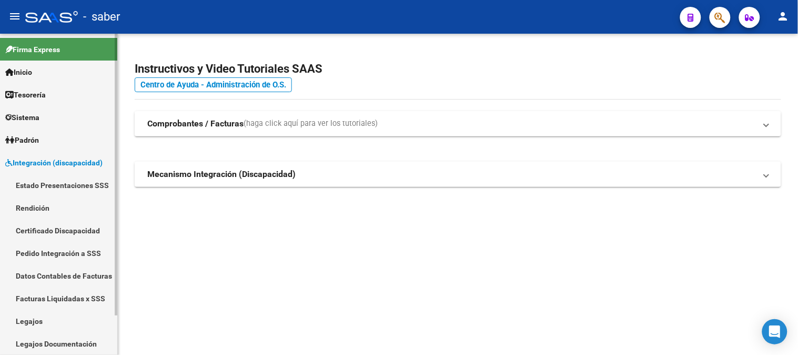
click at [67, 232] on link "Certificado Discapacidad" at bounding box center [58, 230] width 117 height 23
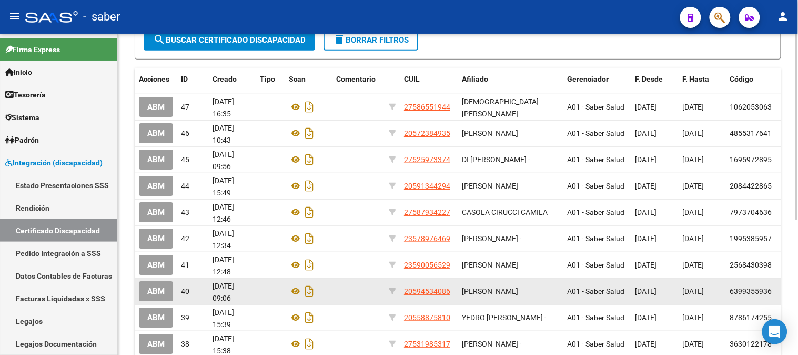
scroll to position [175, 0]
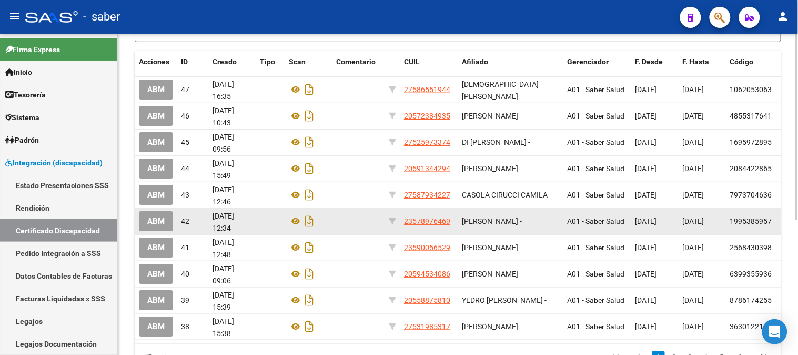
click at [160, 224] on span "ABM" at bounding box center [155, 221] width 17 height 9
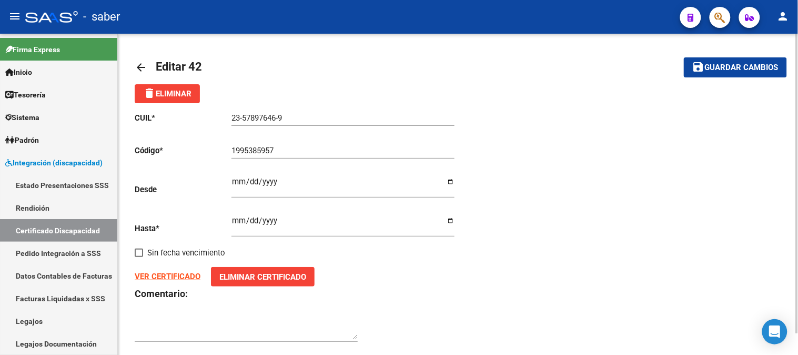
drag, startPoint x: 696, startPoint y: 118, endPoint x: 315, endPoint y: 71, distance: 383.9
click at [695, 118] on div "CUIL * 23-57897646-9 Ingresar el CUIL Código * 1995385957 Ingresar el Codigo De…" at bounding box center [458, 227] width 647 height 248
drag, startPoint x: 134, startPoint y: 65, endPoint x: 130, endPoint y: 87, distance: 22.0
click at [135, 65] on mat-icon "arrow_back" at bounding box center [141, 67] width 13 height 13
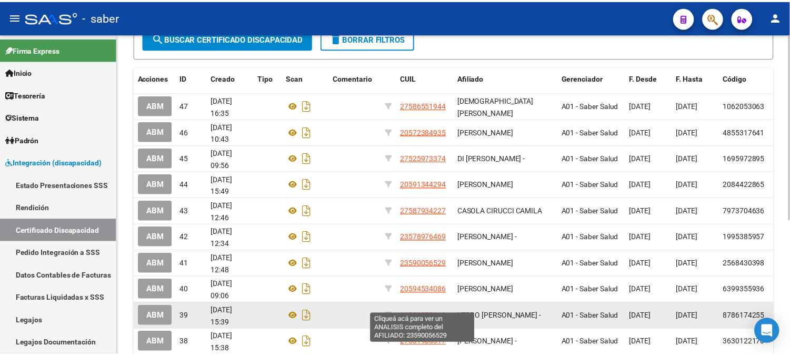
scroll to position [175, 0]
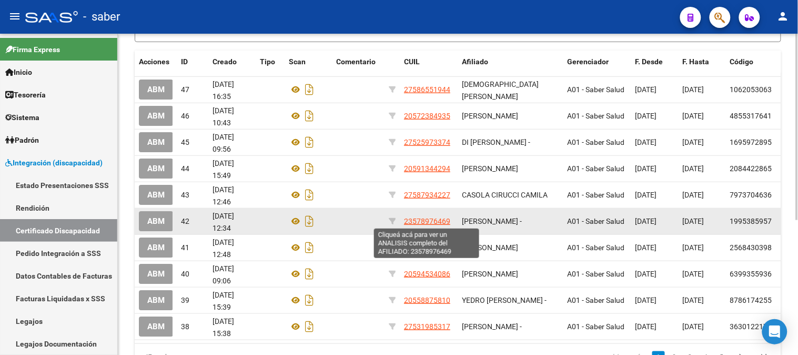
click at [438, 222] on span "23578976469" at bounding box center [427, 221] width 46 height 8
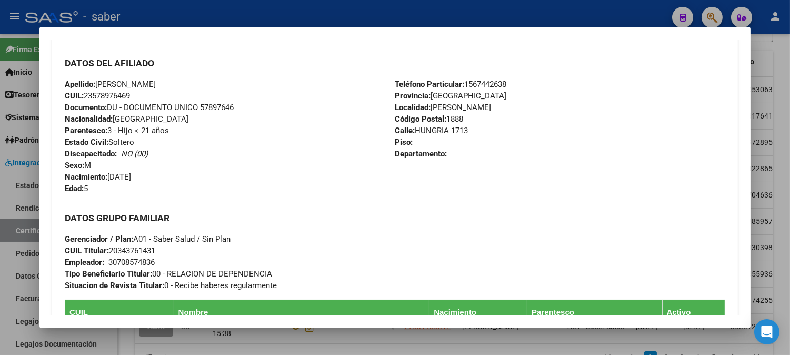
scroll to position [351, 0]
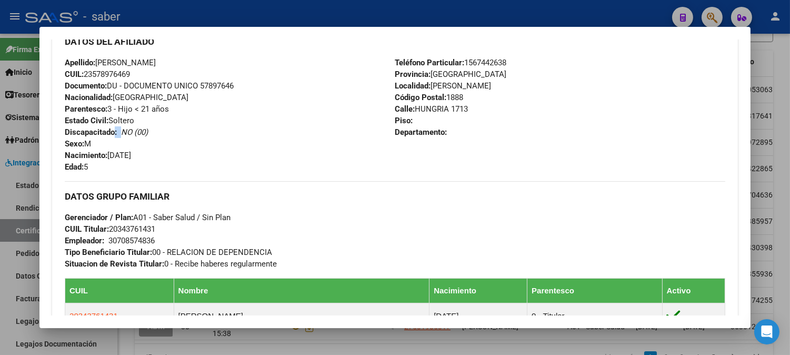
drag, startPoint x: 109, startPoint y: 132, endPoint x: 130, endPoint y: 132, distance: 21.1
click at [120, 132] on span "Discapacitado: NO (00)" at bounding box center [106, 131] width 83 height 9
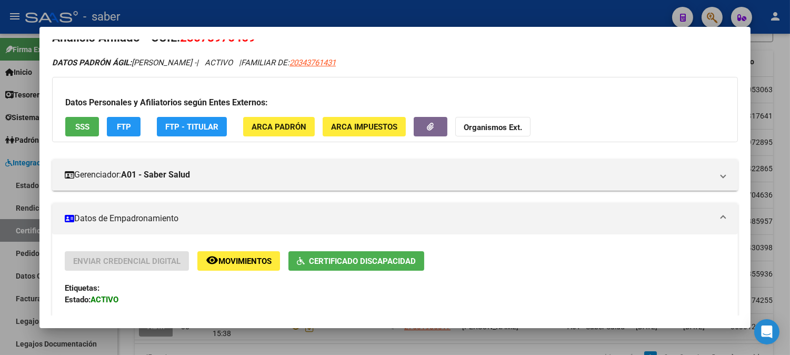
scroll to position [0, 0]
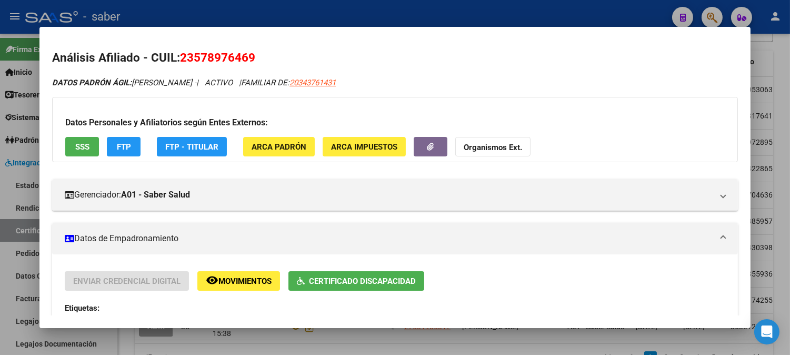
click at [756, 193] on div at bounding box center [395, 177] width 790 height 355
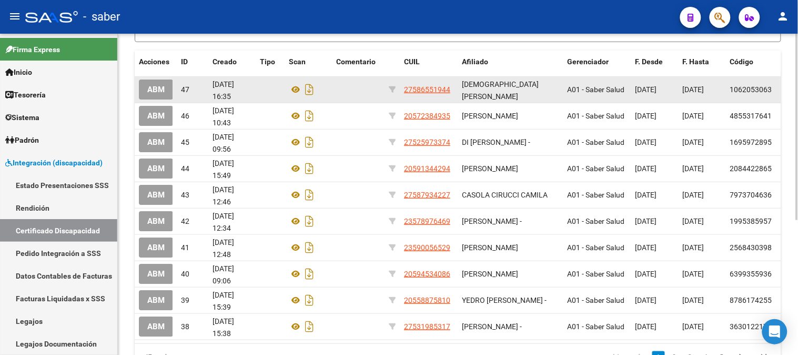
click at [430, 87] on span "27586551944" at bounding box center [427, 89] width 46 height 8
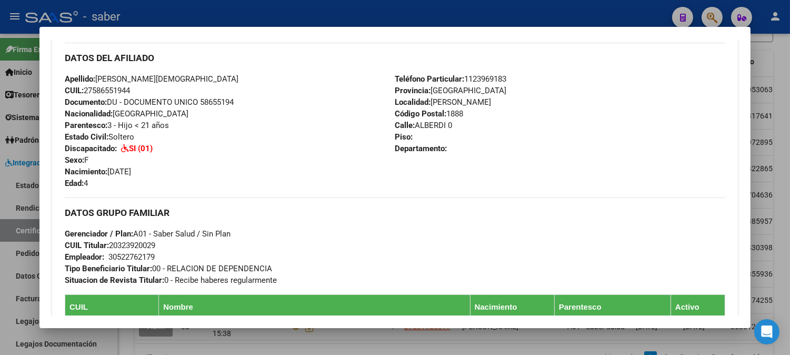
scroll to position [330, 0]
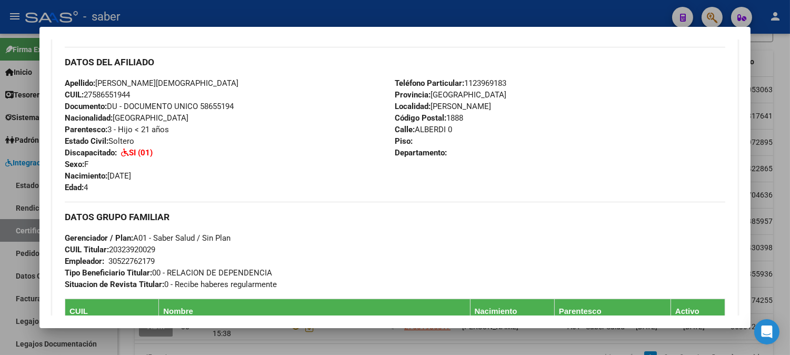
click at [773, 134] on div at bounding box center [395, 177] width 790 height 355
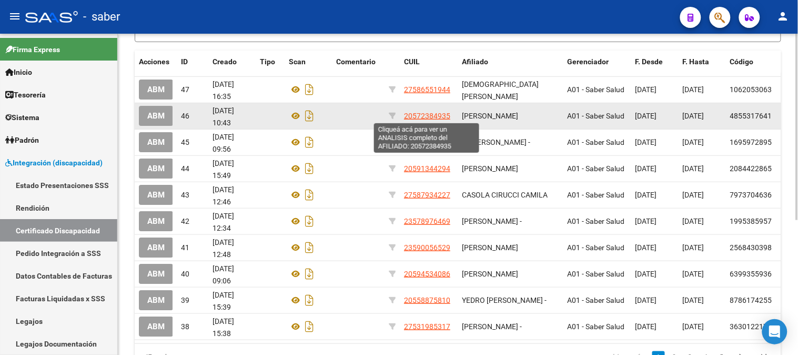
click at [427, 116] on span "20572384935" at bounding box center [427, 116] width 46 height 8
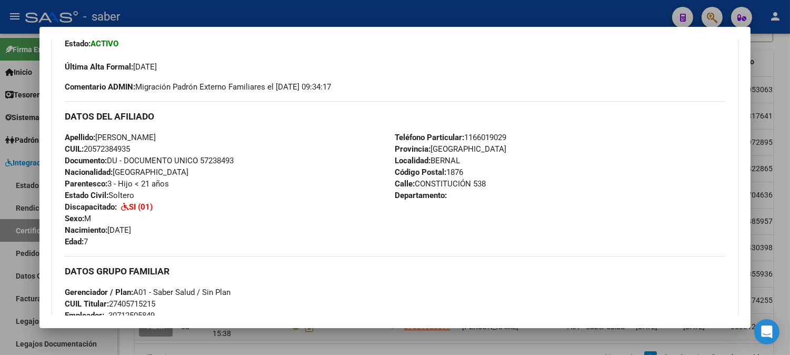
scroll to position [292, 0]
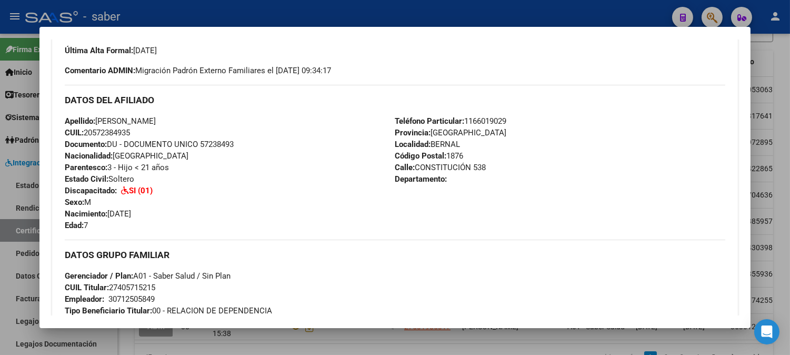
click at [758, 151] on div at bounding box center [395, 177] width 790 height 355
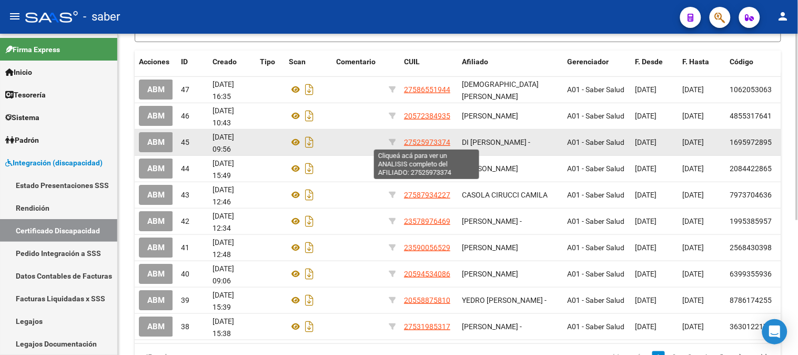
click at [428, 142] on span "27525973374" at bounding box center [427, 142] width 46 height 8
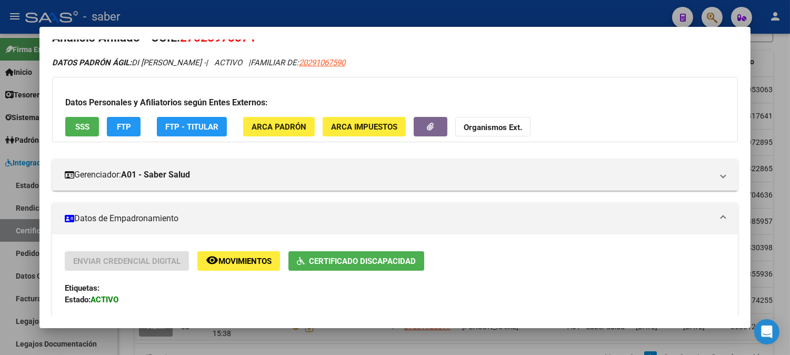
scroll to position [0, 0]
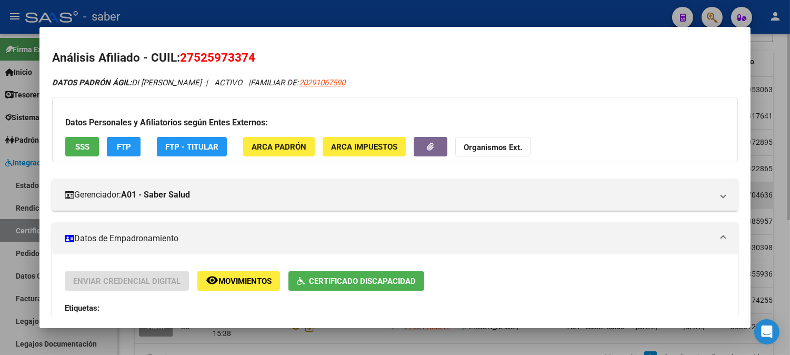
click at [761, 203] on div at bounding box center [395, 177] width 790 height 355
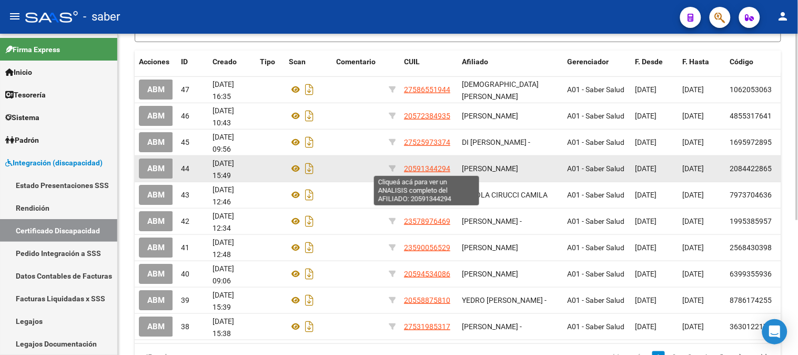
click at [415, 167] on span "20591344294" at bounding box center [427, 168] width 46 height 8
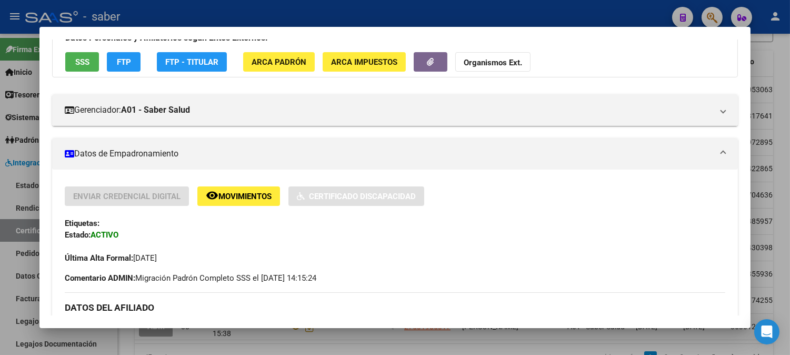
scroll to position [234, 0]
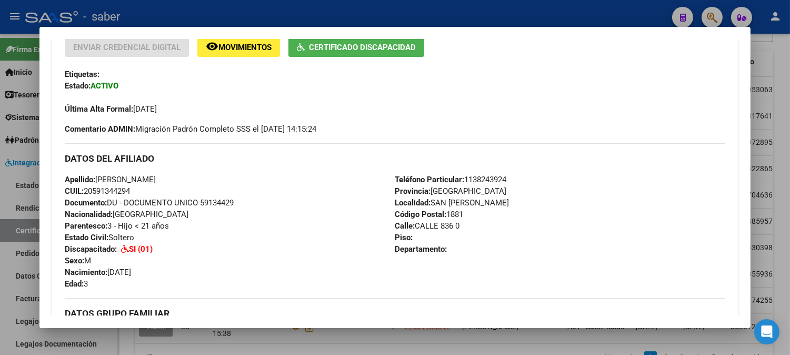
click at [766, 193] on div at bounding box center [395, 177] width 790 height 355
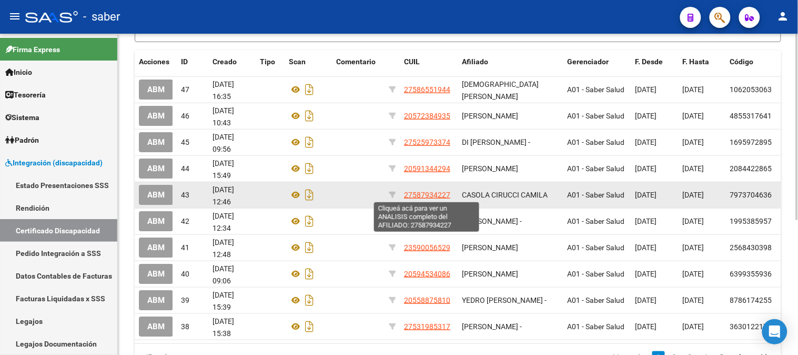
click at [428, 195] on span "27587934227" at bounding box center [427, 195] width 46 height 8
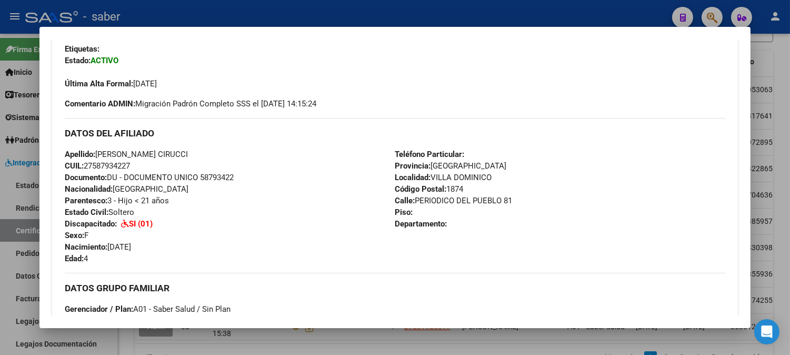
scroll to position [292, 0]
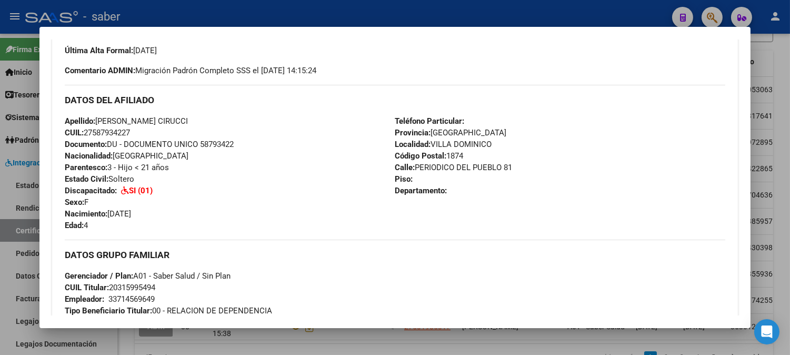
click at [768, 164] on div at bounding box center [395, 177] width 790 height 355
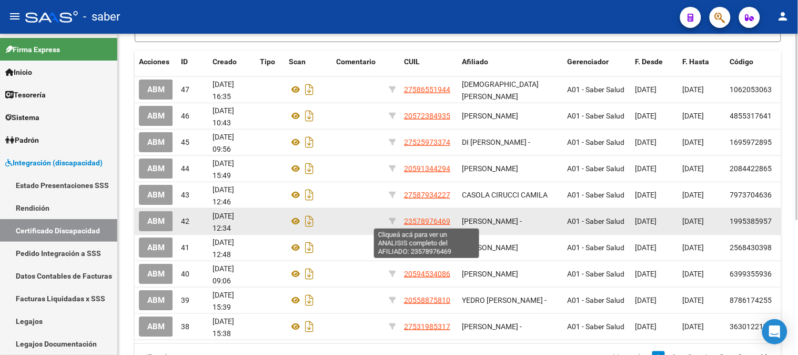
click at [414, 218] on span "23578976469" at bounding box center [427, 221] width 46 height 8
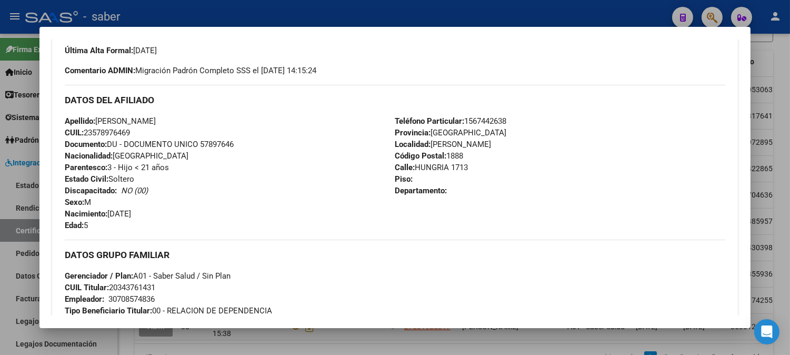
click at [768, 185] on div at bounding box center [395, 177] width 790 height 355
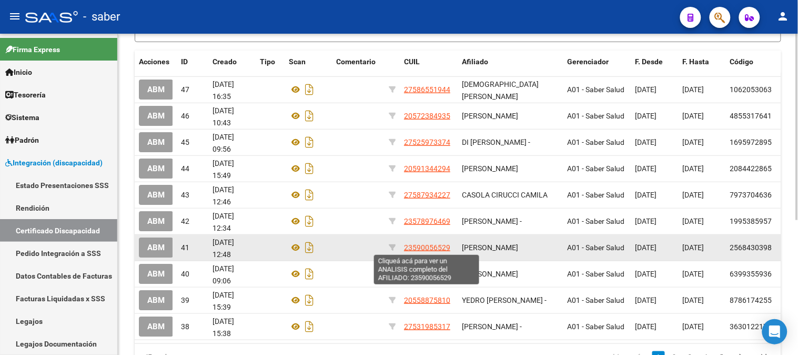
click at [418, 245] on span "23590056529" at bounding box center [427, 247] width 46 height 8
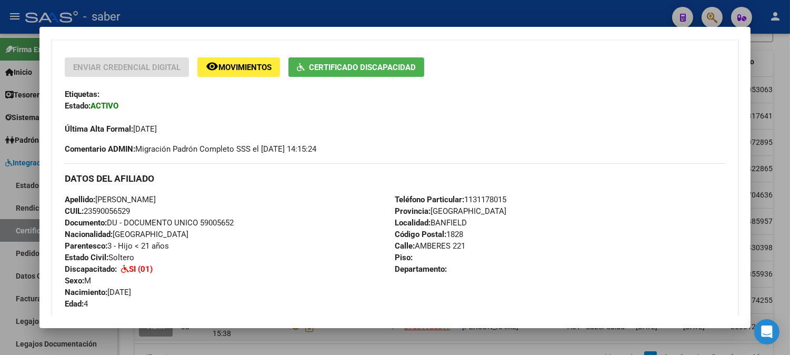
scroll to position [234, 0]
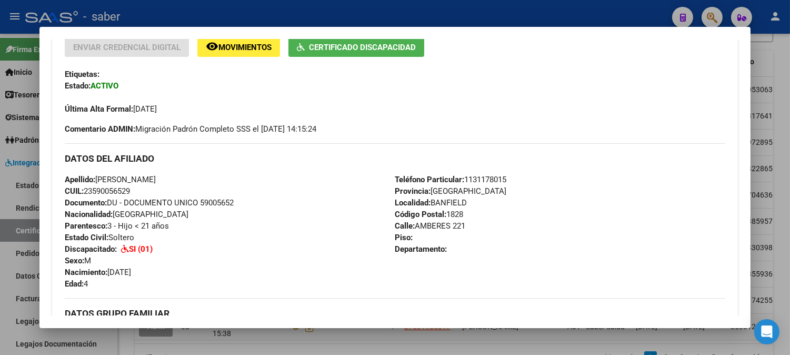
click at [767, 216] on div at bounding box center [395, 177] width 790 height 355
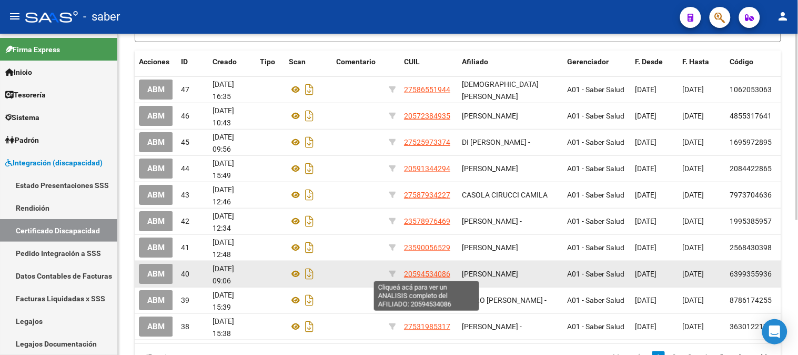
click at [425, 269] on span "20594534086" at bounding box center [427, 273] width 46 height 8
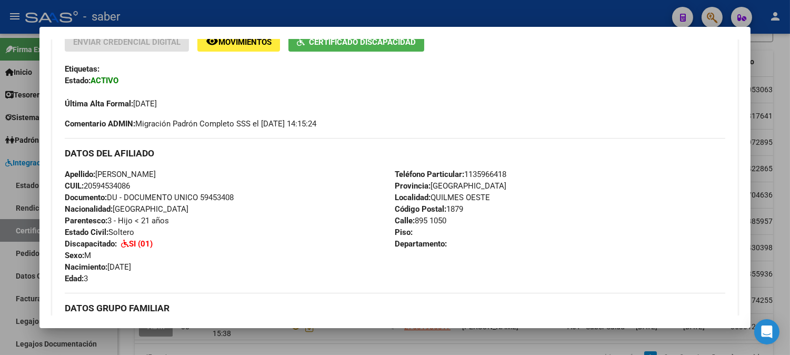
scroll to position [330, 0]
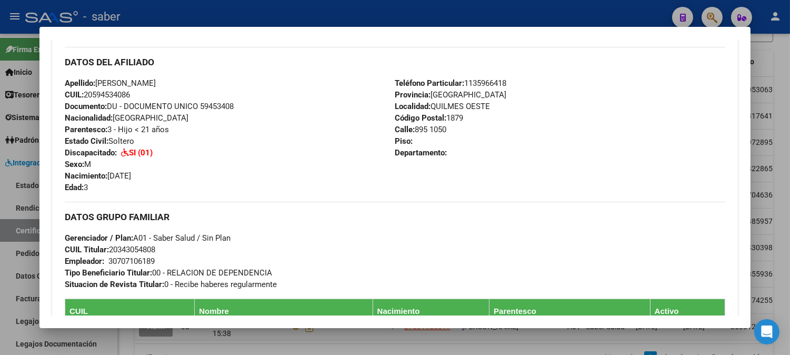
click at [767, 213] on div at bounding box center [395, 177] width 790 height 355
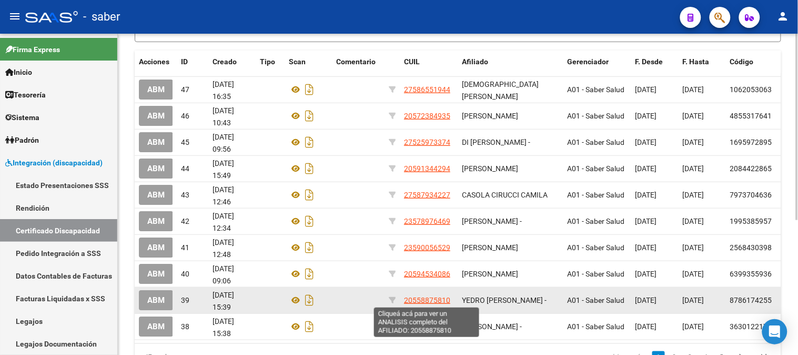
click at [434, 296] on span "20558875810" at bounding box center [427, 300] width 46 height 8
type textarea "20558875810"
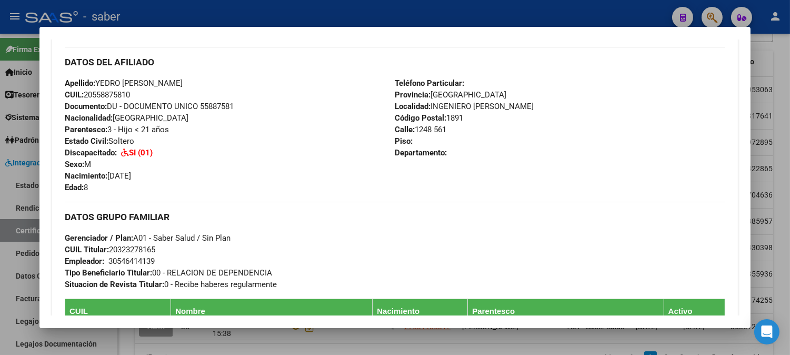
click at [774, 172] on div at bounding box center [395, 177] width 790 height 355
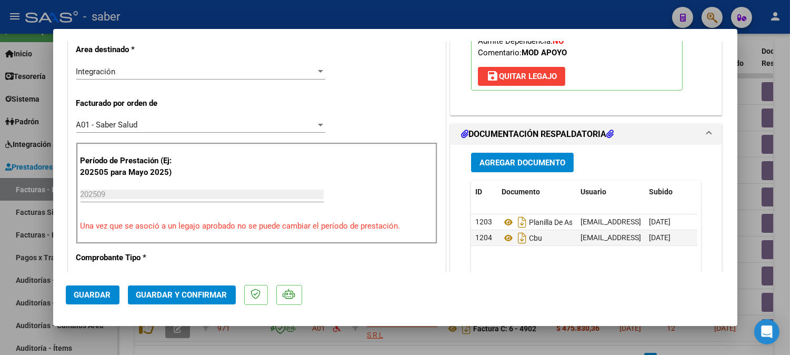
scroll to position [234, 0]
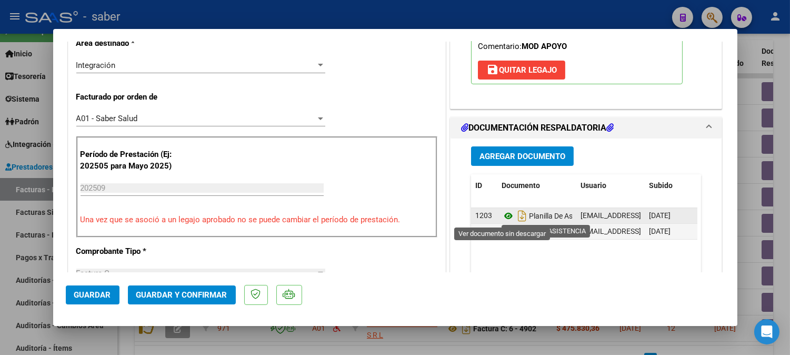
click at [503, 216] on icon at bounding box center [509, 215] width 14 height 13
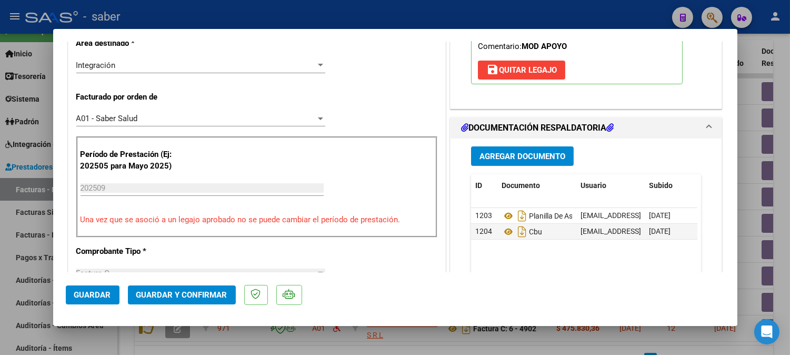
click at [167, 297] on span "Guardar y Confirmar" at bounding box center [181, 294] width 91 height 9
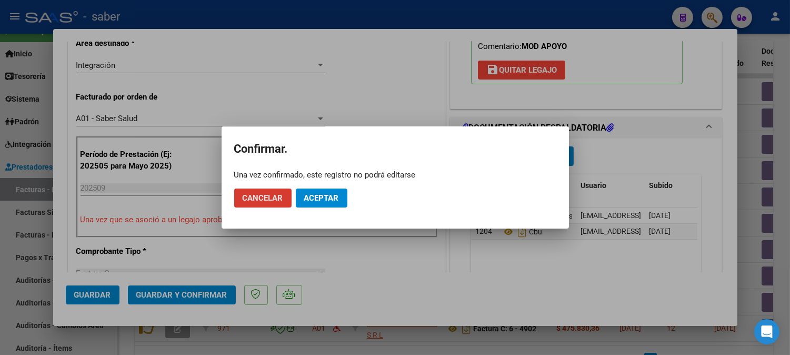
click at [322, 204] on button "Aceptar" at bounding box center [322, 197] width 52 height 19
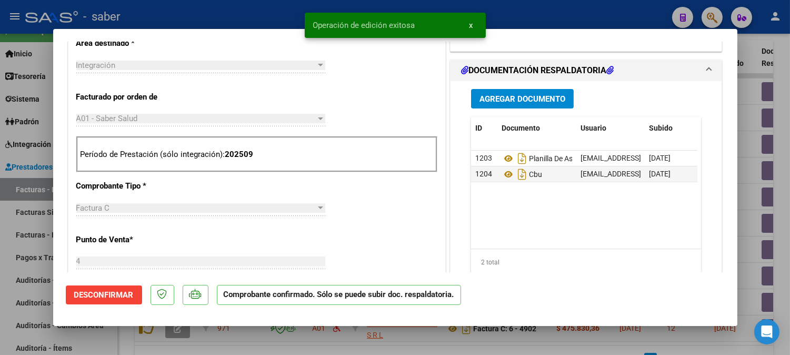
click at [753, 177] on div at bounding box center [395, 177] width 790 height 355
type input "$ 0,00"
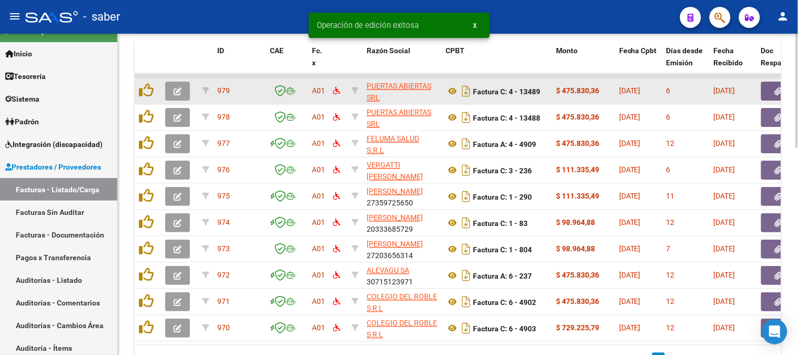
click at [181, 96] on button "button" at bounding box center [177, 91] width 25 height 19
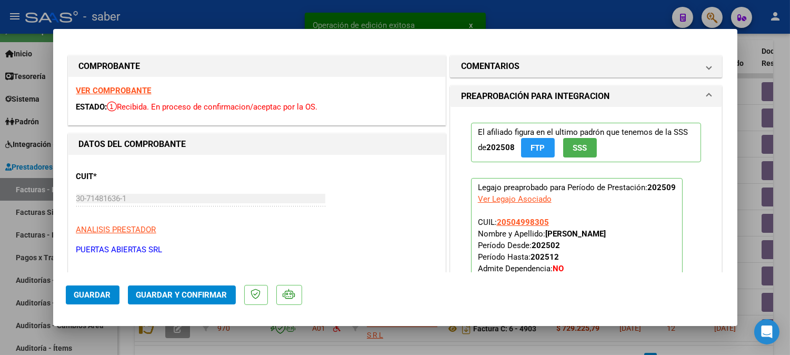
click at [116, 88] on strong "VER COMPROBANTE" at bounding box center [113, 90] width 75 height 9
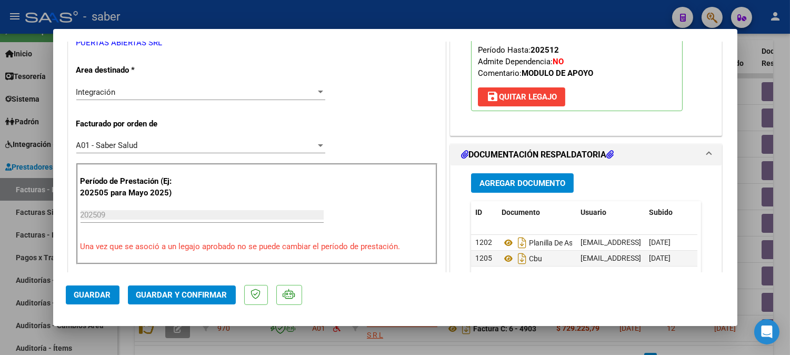
scroll to position [234, 0]
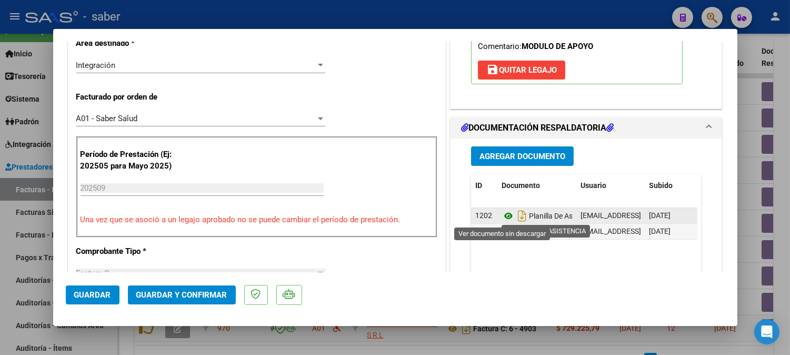
click at [502, 214] on icon at bounding box center [509, 215] width 14 height 13
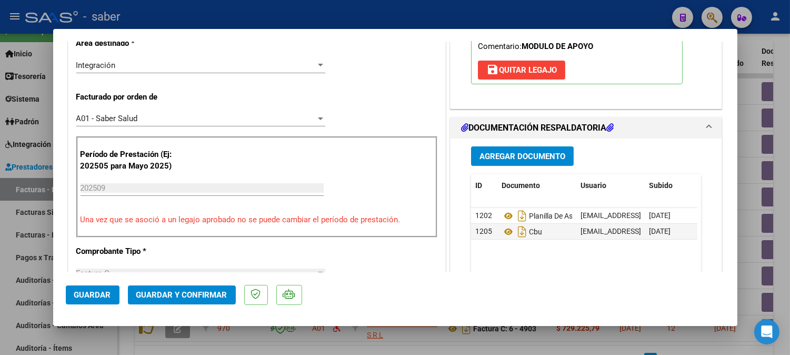
click at [182, 286] on button "Guardar y Confirmar" at bounding box center [182, 294] width 108 height 19
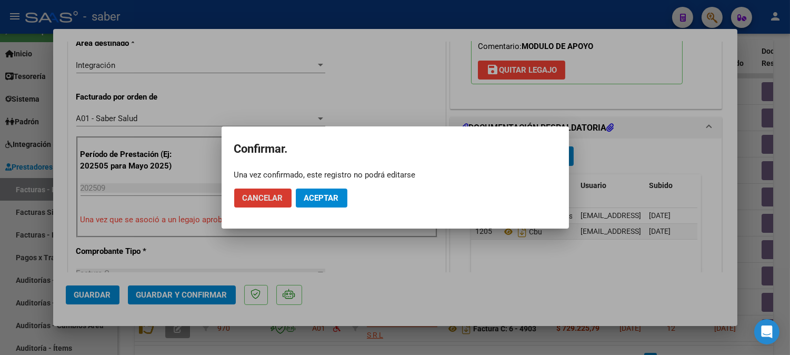
click at [329, 191] on button "Aceptar" at bounding box center [322, 197] width 52 height 19
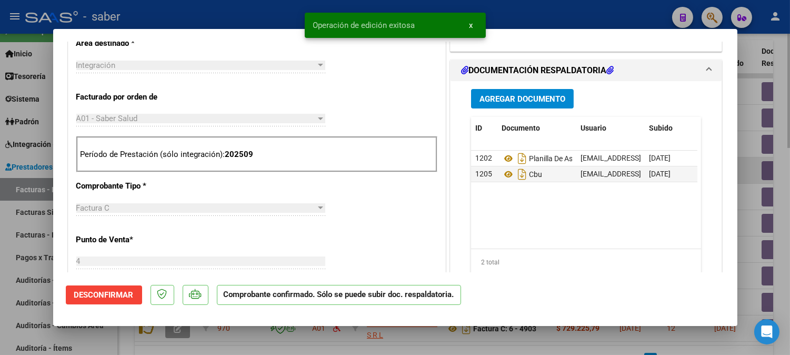
click at [747, 173] on div at bounding box center [395, 177] width 790 height 355
type input "$ 0,00"
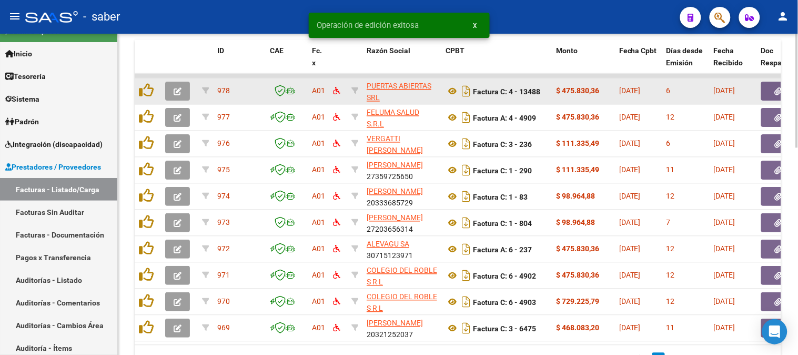
click at [182, 93] on button "button" at bounding box center [177, 91] width 25 height 19
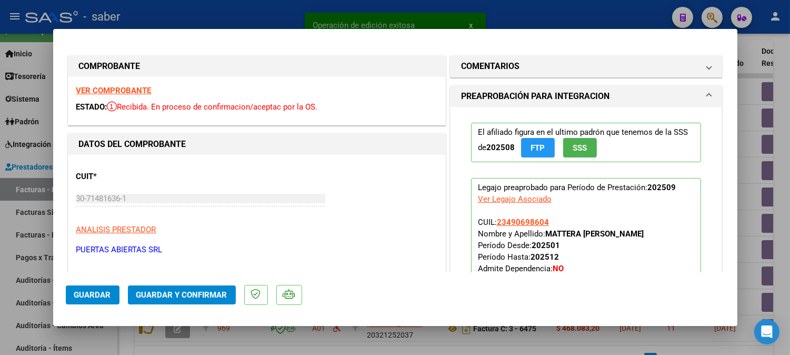
click at [109, 91] on strong "VER COMPROBANTE" at bounding box center [113, 90] width 75 height 9
